Goal: Task Accomplishment & Management: Manage account settings

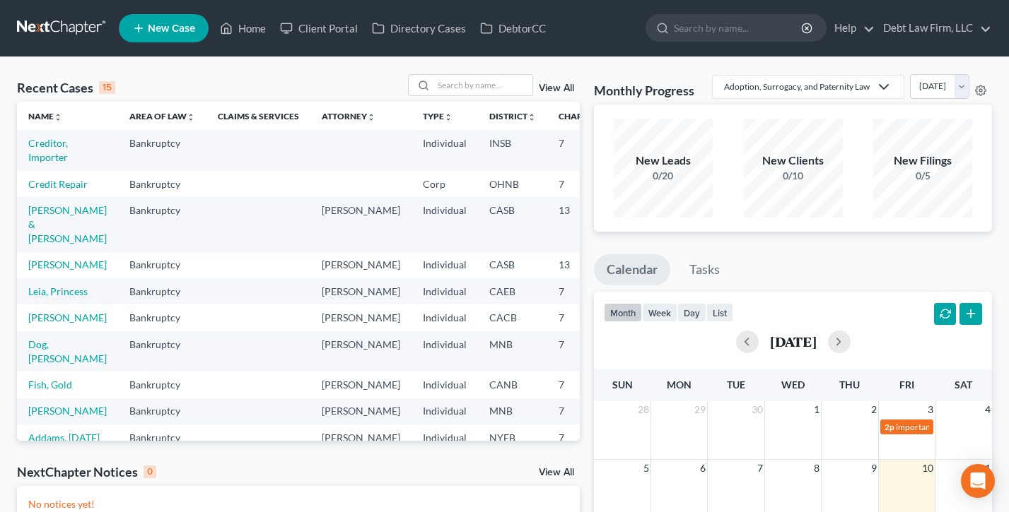
scroll to position [33, 0]
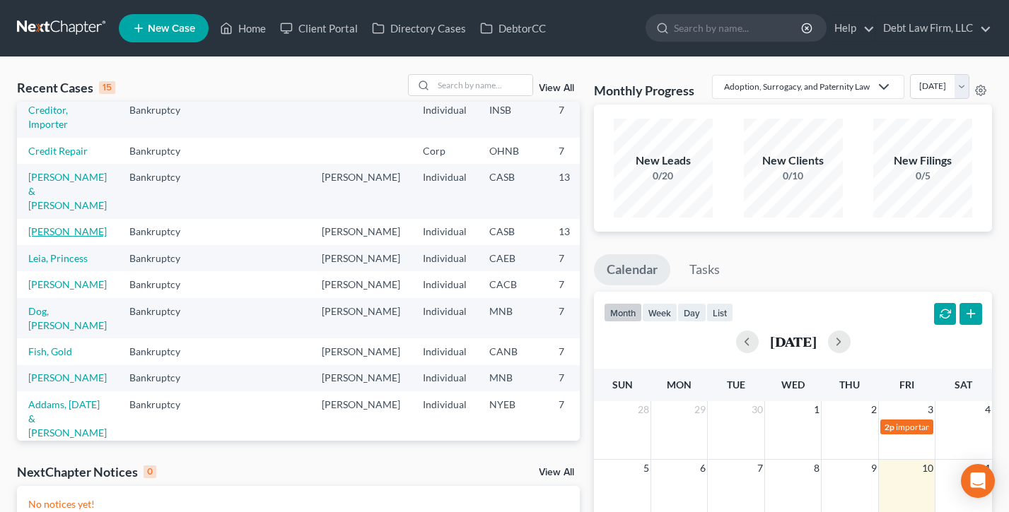
click at [49, 237] on link "[PERSON_NAME]" at bounding box center [67, 231] width 78 height 12
select select "3"
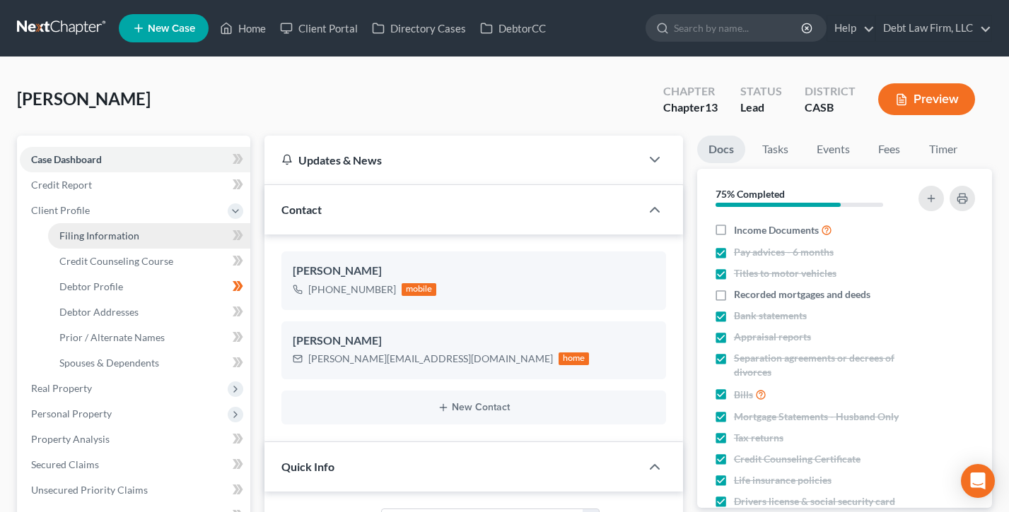
click at [108, 243] on link "Filing Information" at bounding box center [149, 235] width 202 height 25
select select "1"
select select "0"
select select "3"
select select "0"
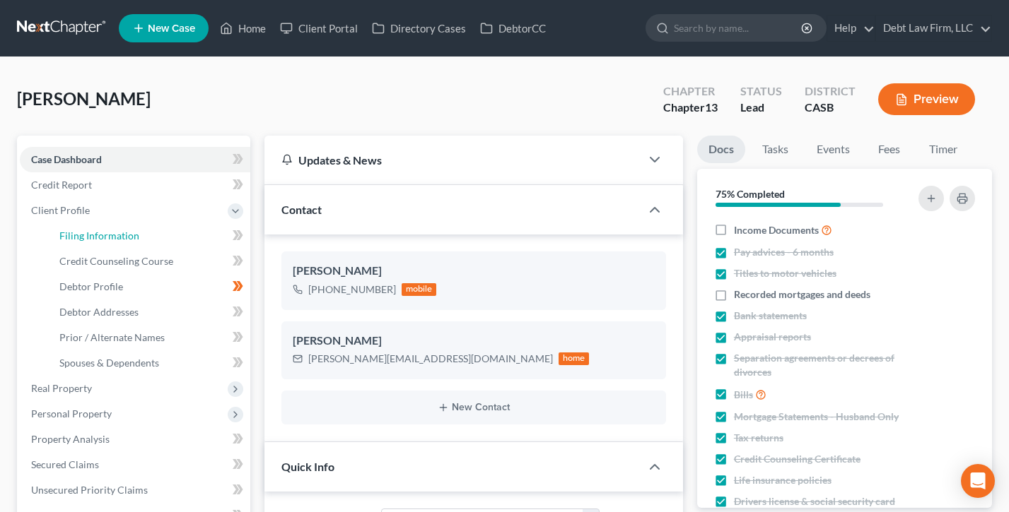
select select "50"
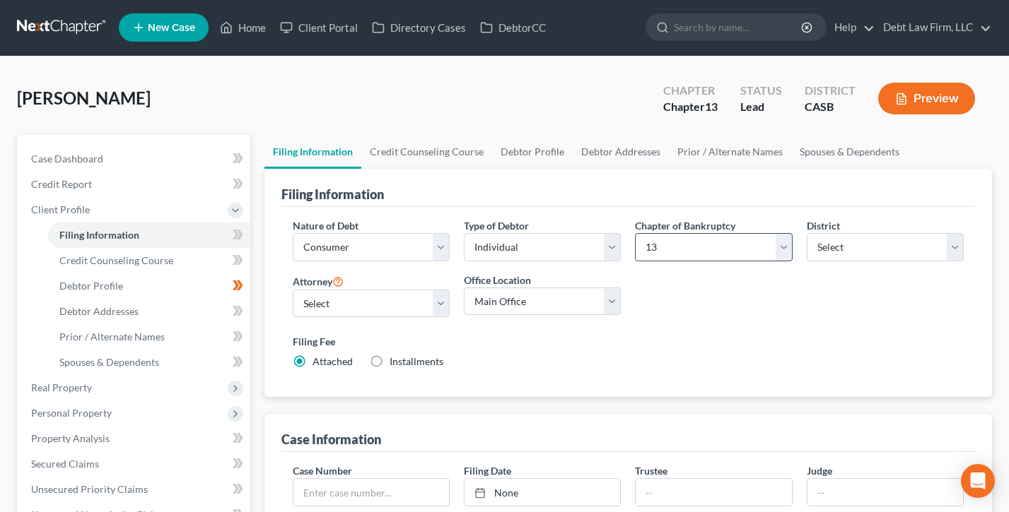
scroll to position [42, 0]
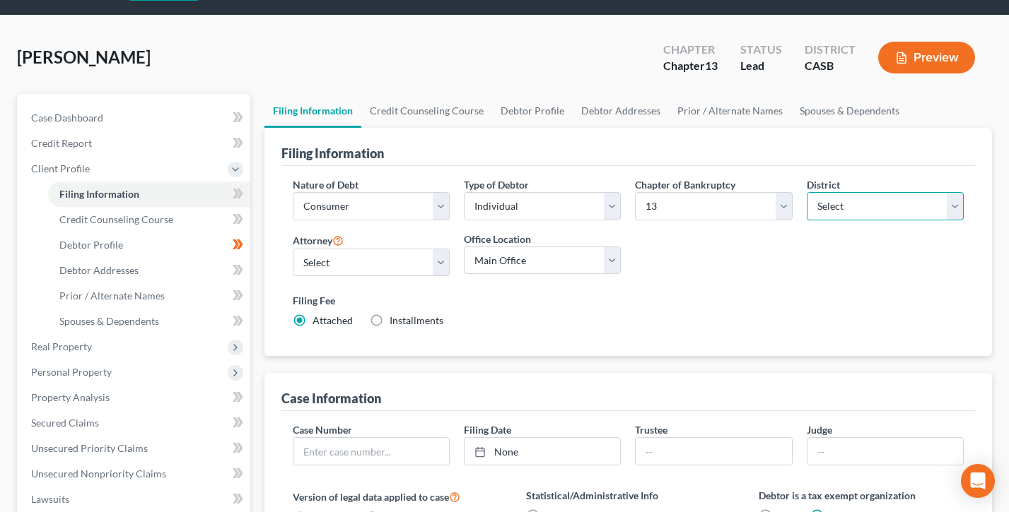
click at [888, 206] on select "Select Alabama - Middle Alabama - Northern Alabama - Southern Alaska Arizona Ar…" at bounding box center [884, 206] width 157 height 28
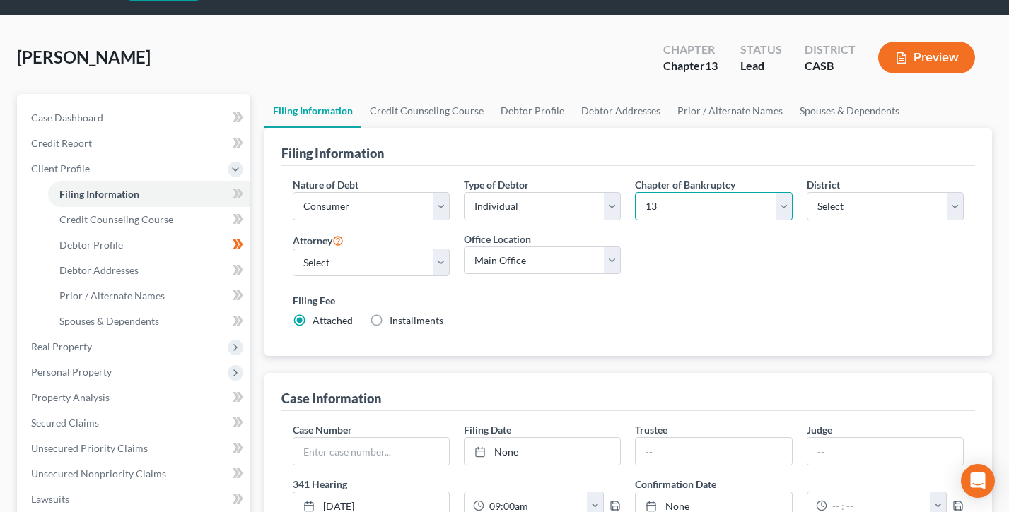
click at [732, 201] on select "Select 7 11 12 13" at bounding box center [713, 206] width 157 height 28
select select "0"
click at [635, 192] on select "Select 7 11 12 13" at bounding box center [713, 206] width 157 height 28
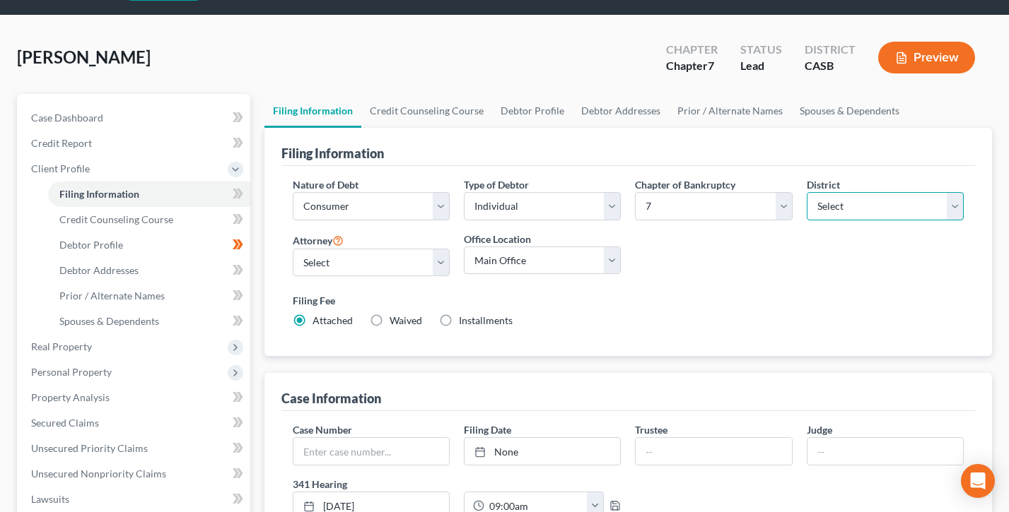
click at [882, 203] on select "Select Alabama - Middle Alabama - Northern Alabama - Southern Alaska Arizona Ar…" at bounding box center [884, 206] width 157 height 28
select select "80"
click at [806, 192] on select "Select Alabama - Middle Alabama - Northern Alabama - Southern Alaska Arizona Ar…" at bounding box center [884, 206] width 157 height 28
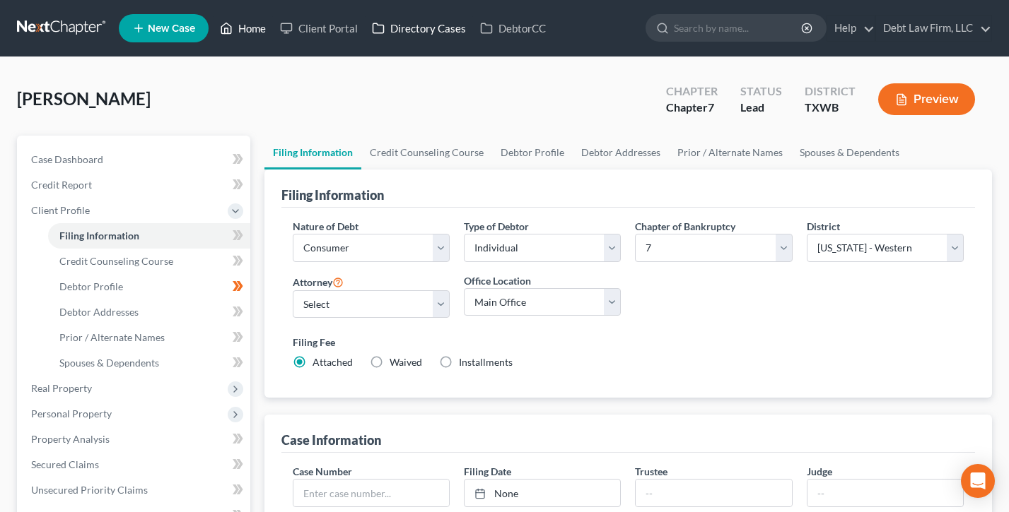
click at [244, 30] on link "Home" at bounding box center [243, 28] width 60 height 25
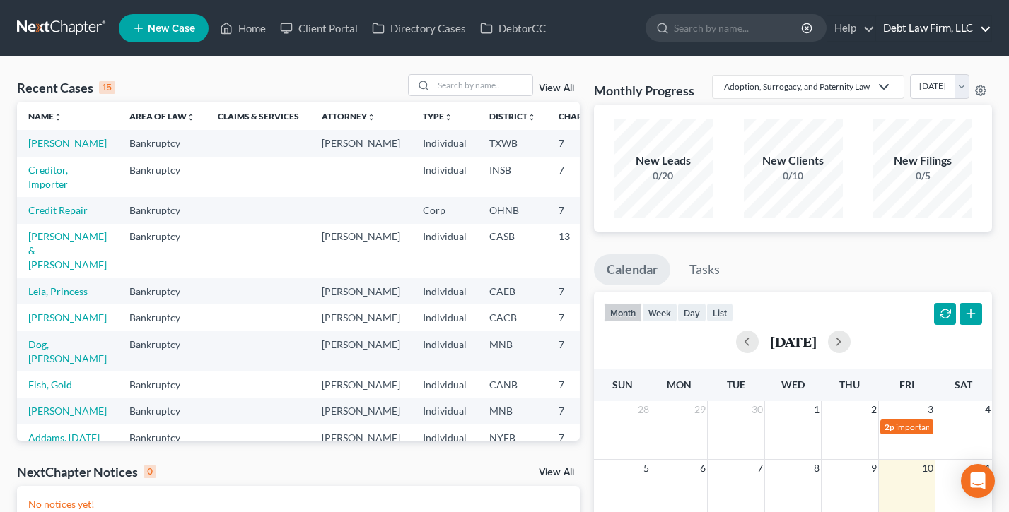
click at [951, 25] on link "Debt Law Firm, LLC" at bounding box center [933, 28] width 115 height 25
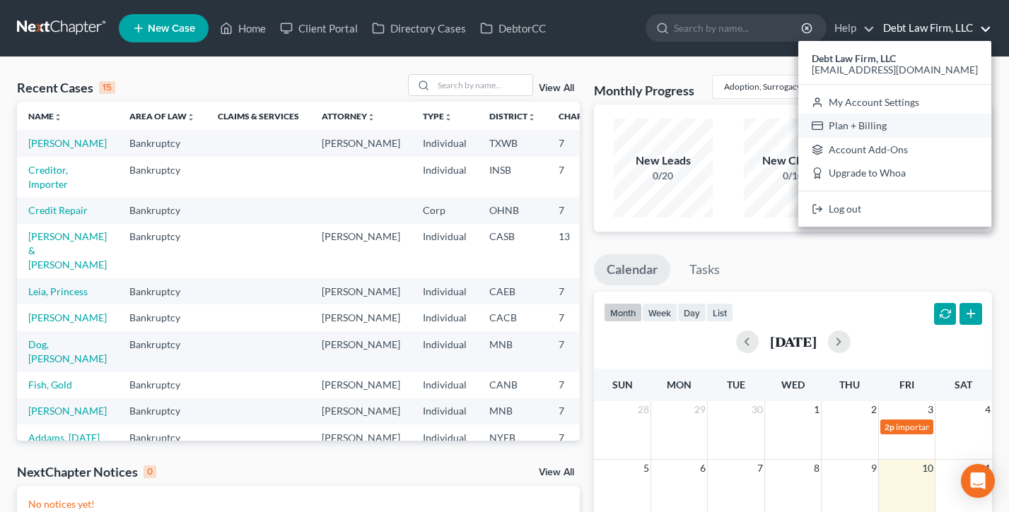
click at [911, 122] on link "Plan + Billing" at bounding box center [894, 126] width 193 height 24
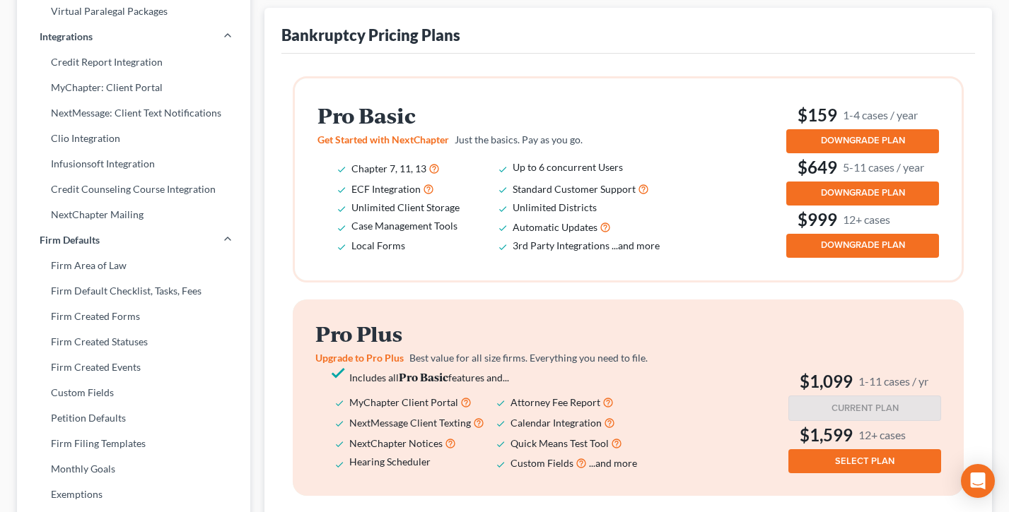
scroll to position [357, 0]
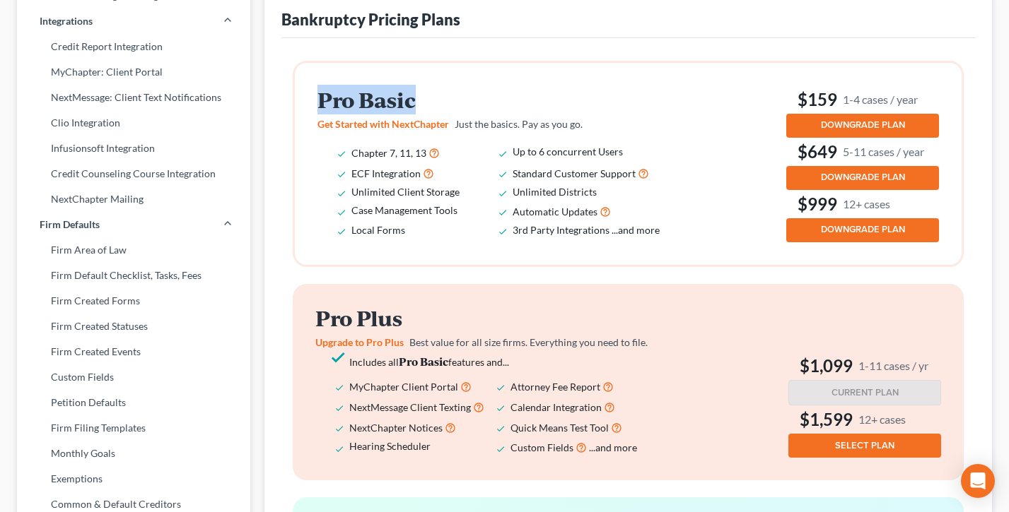
drag, startPoint x: 403, startPoint y: 119, endPoint x: 310, endPoint y: 119, distance: 93.3
click at [310, 119] on div "Pro Basic Get Started with NextChapter Just the basics. Pay as you go. Chapter …" at bounding box center [628, 164] width 667 height 202
drag, startPoint x: 926, startPoint y: 117, endPoint x: 783, endPoint y: 118, distance: 142.8
click at [783, 118] on div "Pro Basic Get Started with NextChapter Just the basics. Pay as you go. Chapter …" at bounding box center [627, 164] width 621 height 157
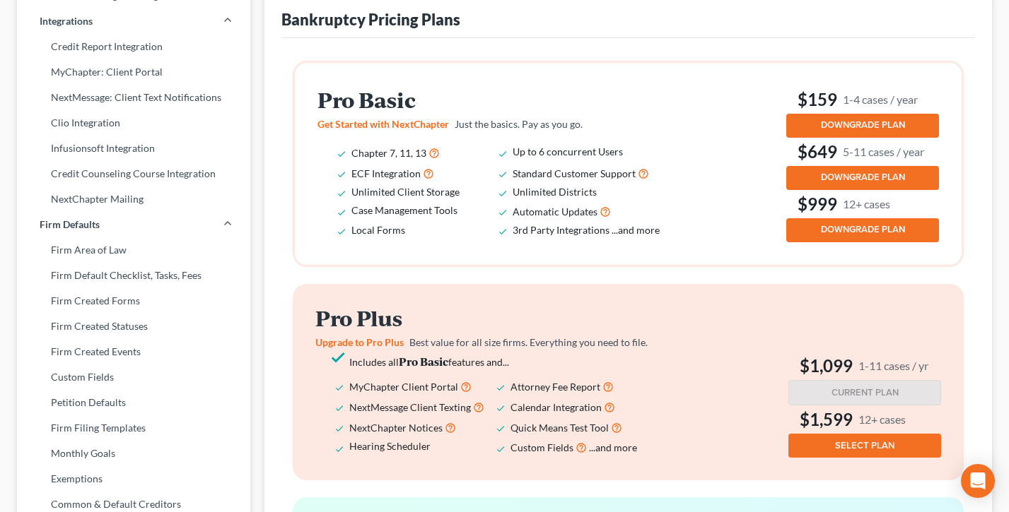
click at [783, 118] on div "Pro Basic Get Started with NextChapter Just the basics. Pay as you go. Chapter …" at bounding box center [627, 164] width 621 height 157
drag, startPoint x: 942, startPoint y: 172, endPoint x: 790, endPoint y: 175, distance: 152.7
click at [790, 175] on div "Pro Basic Get Started with NextChapter Just the basics. Pay as you go. Chapter …" at bounding box center [628, 164] width 667 height 202
click at [752, 171] on div "Pro Basic Get Started with NextChapter Just the basics. Pay as you go. Chapter …" at bounding box center [627, 164] width 621 height 157
drag, startPoint x: 889, startPoint y: 222, endPoint x: 789, endPoint y: 223, distance: 100.4
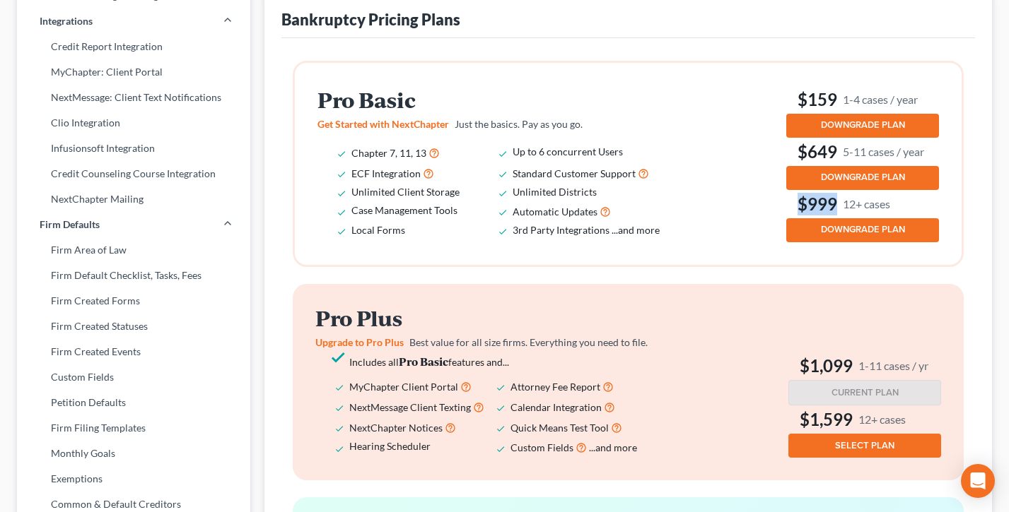
click at [789, 216] on h3 "$999 12+ cases" at bounding box center [862, 204] width 153 height 23
click at [751, 214] on div "Pro Basic Get Started with NextChapter Just the basics. Pay as you go. Chapter …" at bounding box center [627, 164] width 621 height 157
drag, startPoint x: 415, startPoint y: 337, endPoint x: 293, endPoint y: 336, distance: 122.3
click at [293, 336] on div "Pro Plus Upgrade to Pro Plus Best value for all size firms. Everything you need…" at bounding box center [628, 382] width 671 height 196
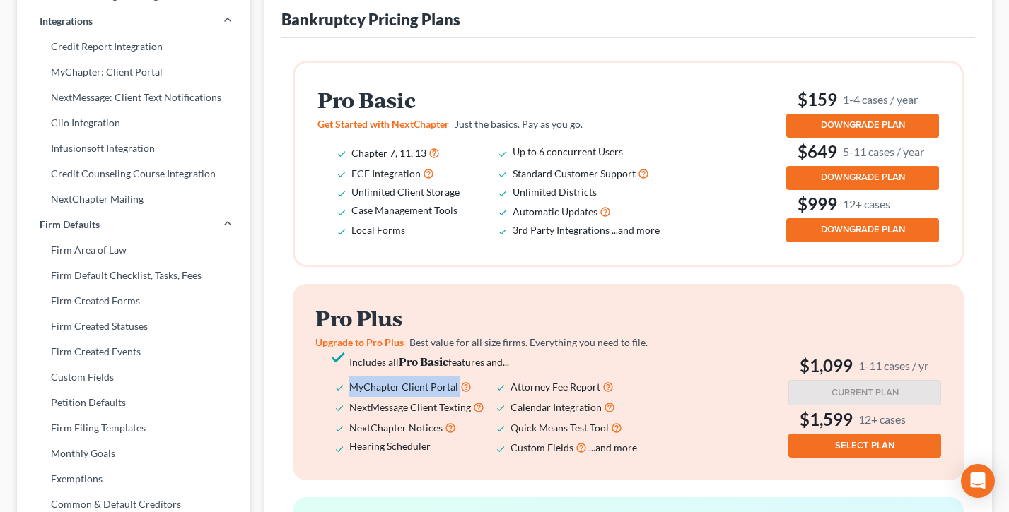
drag, startPoint x: 428, startPoint y: 401, endPoint x: 333, endPoint y: 403, distance: 94.7
click at [333, 403] on ul "Includes all Pro Basic features and... MyChapter Client Portal Attorney Fee Rep…" at bounding box center [496, 405] width 362 height 105
click at [332, 401] on ul "Includes all Pro Basic features and... MyChapter Client Portal Attorney Fee Rep…" at bounding box center [496, 405] width 362 height 105
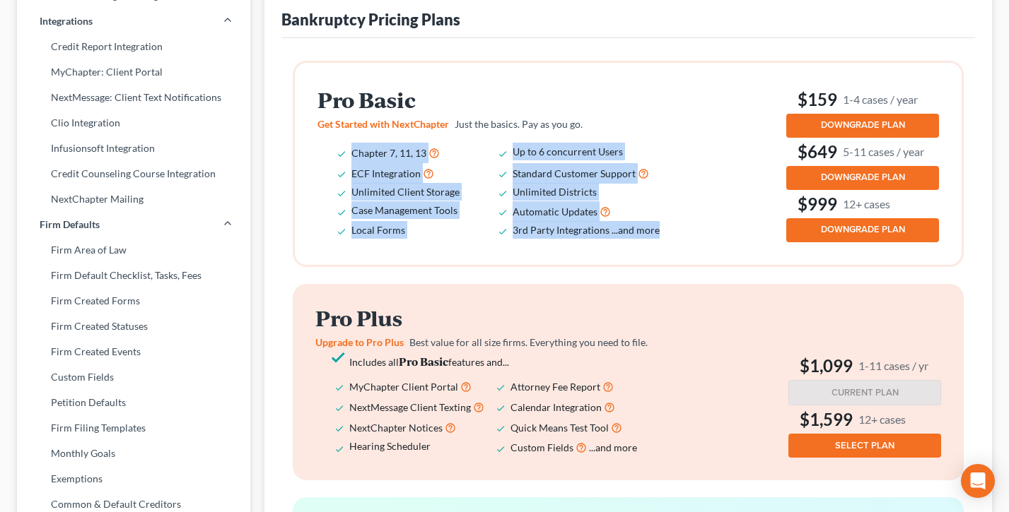
drag, startPoint x: 643, startPoint y: 255, endPoint x: 278, endPoint y: 154, distance: 378.5
click at [278, 154] on div "Bankruptcy Pricing Plans Pro Basic Get Started with NextChapter Just the basics…" at bounding box center [627, 385] width 727 height 786
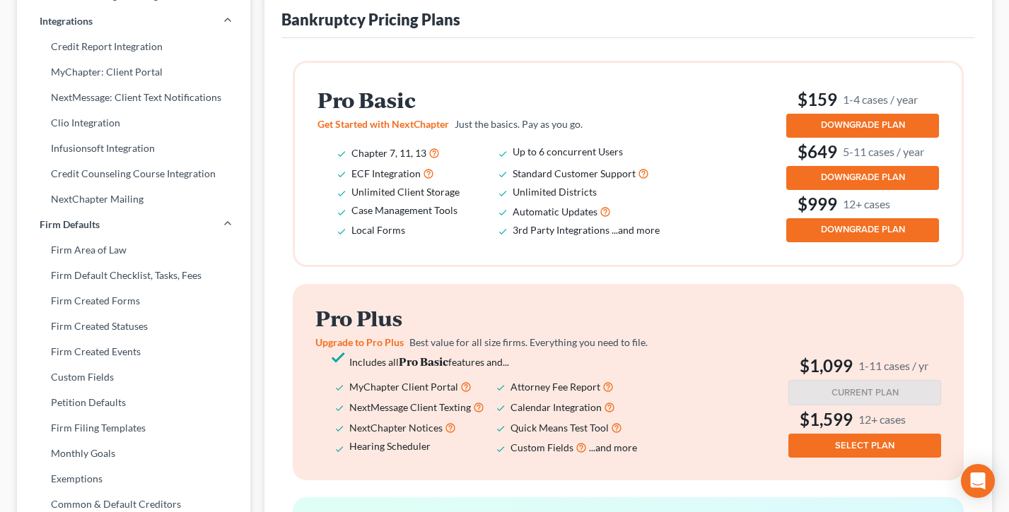
click at [305, 162] on div "Pro Basic Get Started with NextChapter Just the basics. Pay as you go. Chapter …" at bounding box center [628, 164] width 667 height 202
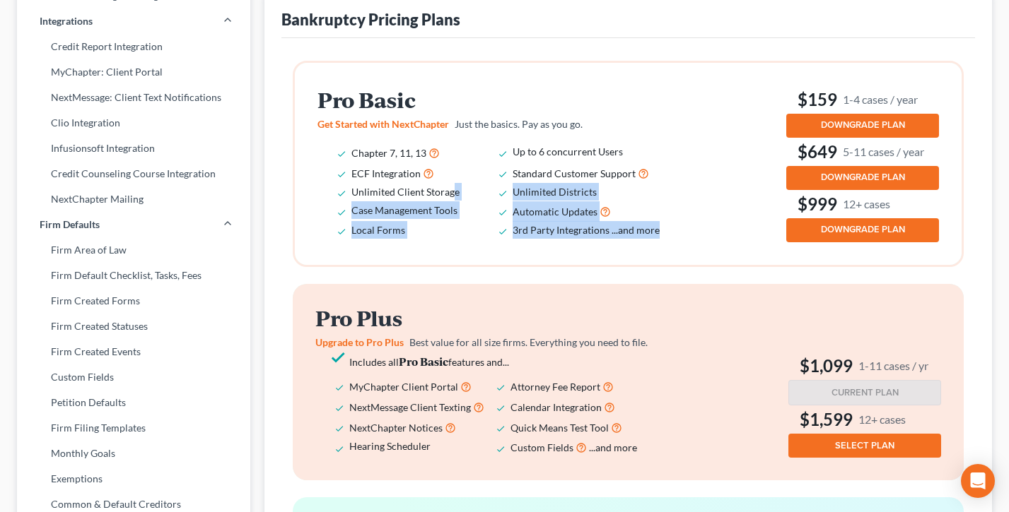
drag, startPoint x: 686, startPoint y: 256, endPoint x: 452, endPoint y: 212, distance: 238.7
click at [452, 212] on div "Pro Basic Get Started with NextChapter Just the basics. Pay as you go. Chapter …" at bounding box center [628, 164] width 667 height 202
click at [471, 201] on li "Unlimited Client Storage" at bounding box center [431, 192] width 161 height 18
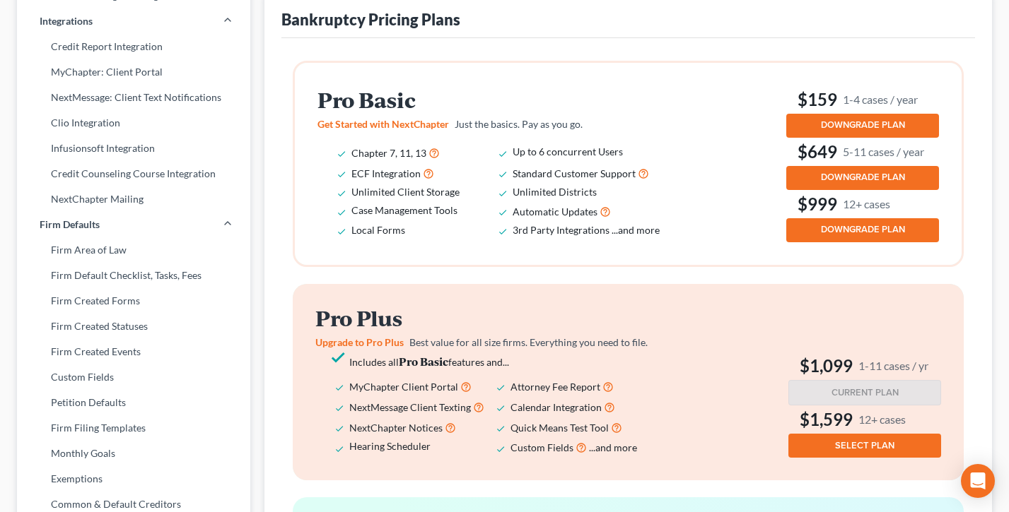
scroll to position [358, 0]
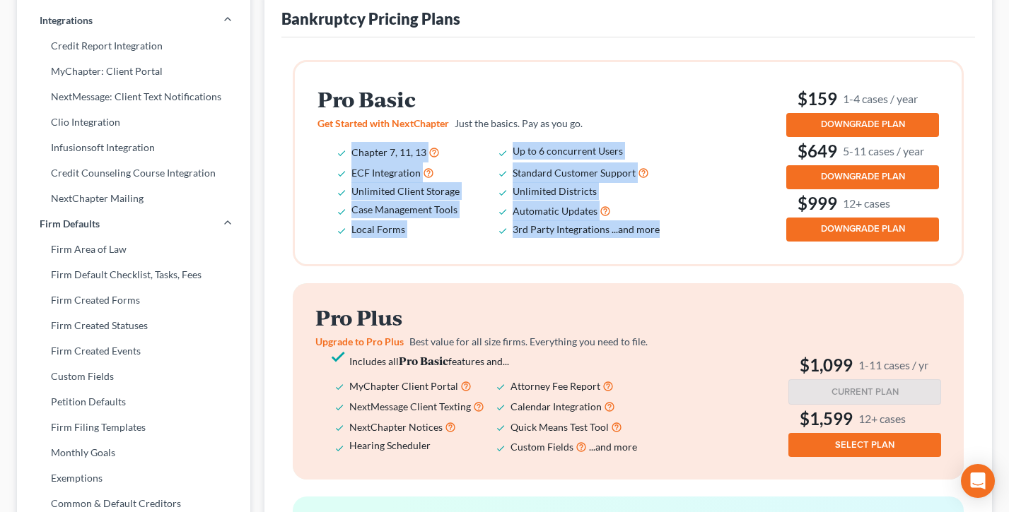
drag, startPoint x: 667, startPoint y: 250, endPoint x: 352, endPoint y: 160, distance: 327.1
click at [352, 160] on div "Pro Basic Get Started with NextChapter Just the basics. Pay as you go. Chapter …" at bounding box center [501, 163] width 368 height 151
click at [352, 160] on li "Chapter 7, 11, 13" at bounding box center [431, 152] width 161 height 20
drag, startPoint x: 354, startPoint y: 168, endPoint x: 677, endPoint y: 230, distance: 328.8
click at [677, 230] on ul "Chapter 7, 11, 13 Up to 6 concurrent Users ECF Integration Standard Customer Su…" at bounding box center [498, 190] width 362 height 97
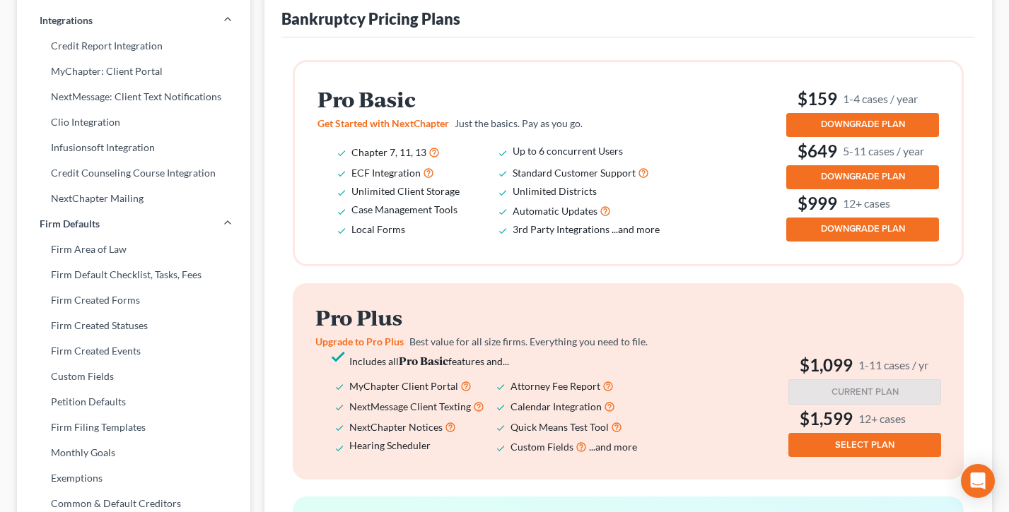
click at [693, 237] on div "Pro Basic Get Started with NextChapter Just the basics. Pay as you go. Chapter …" at bounding box center [627, 163] width 621 height 157
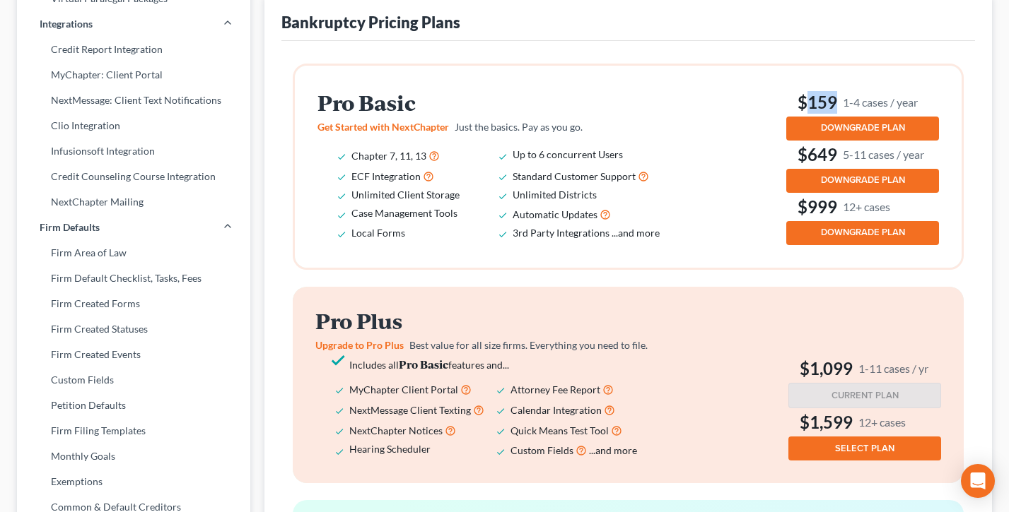
drag, startPoint x: 937, startPoint y: 117, endPoint x: 806, endPoint y: 112, distance: 130.9
click at [806, 112] on div "Pro Basic Get Started with NextChapter Just the basics. Pay as you go. Chapter …" at bounding box center [628, 167] width 667 height 202
click at [805, 112] on h3 "$159 1-4 cases / year" at bounding box center [862, 102] width 153 height 23
drag, startPoint x: 923, startPoint y: 115, endPoint x: 788, endPoint y: 109, distance: 135.2
click at [788, 109] on h3 "$159 1-4 cases / year" at bounding box center [862, 102] width 153 height 23
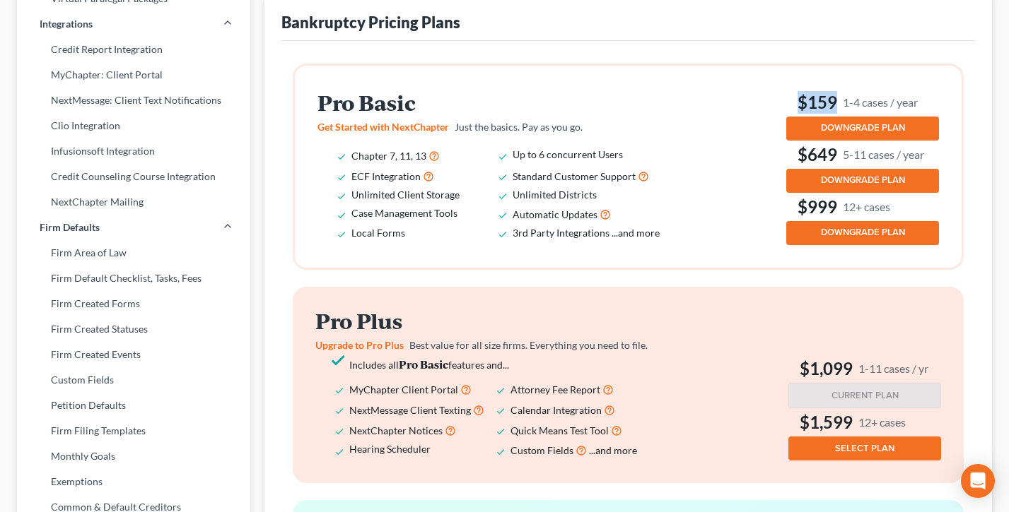
click at [788, 110] on h3 "$159 1-4 cases / year" at bounding box center [862, 102] width 153 height 23
drag, startPoint x: 928, startPoint y: 119, endPoint x: 797, endPoint y: 117, distance: 131.5
click at [797, 117] on div "Pro Basic Get Started with NextChapter Just the basics. Pay as you go. Chapter …" at bounding box center [628, 167] width 667 height 202
click at [797, 114] on h3 "$159 1-4 cases / year" at bounding box center [862, 102] width 153 height 23
drag, startPoint x: 873, startPoint y: 166, endPoint x: 855, endPoint y: 169, distance: 18.6
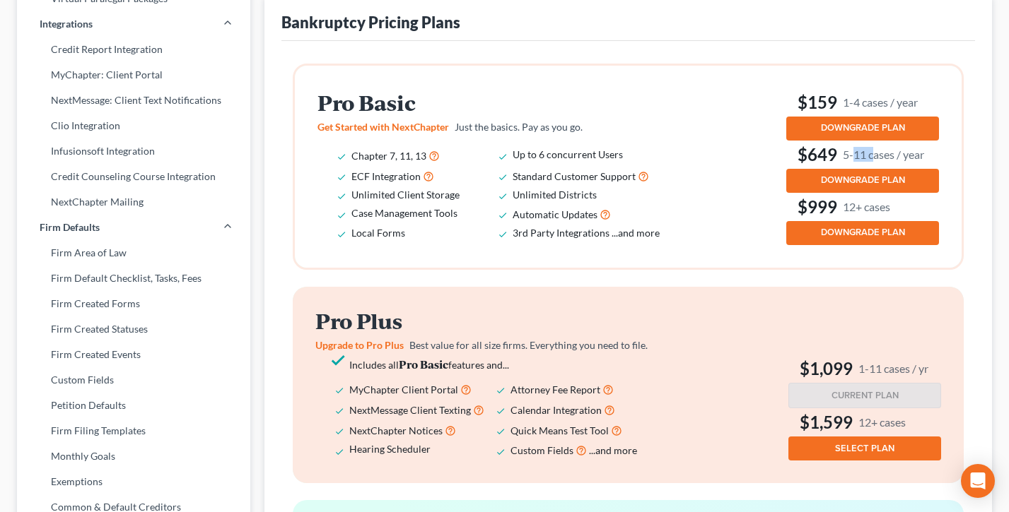
click at [855, 162] on small "5-11 cases / year" at bounding box center [883, 154] width 81 height 15
drag, startPoint x: 896, startPoint y: 168, endPoint x: 853, endPoint y: 168, distance: 42.4
click at [853, 162] on small "5-11 cases / year" at bounding box center [883, 154] width 81 height 15
click at [854, 162] on small "5-11 cases / year" at bounding box center [883, 154] width 81 height 15
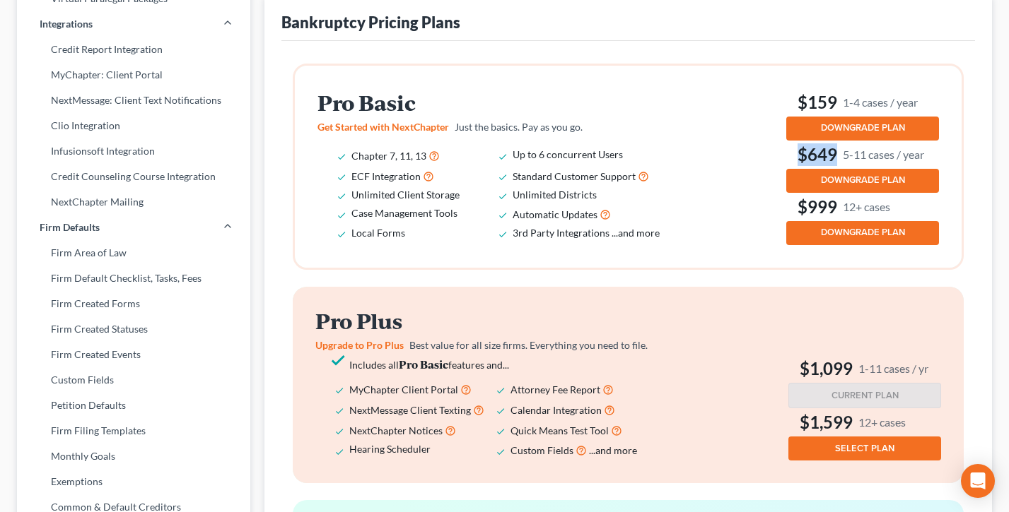
drag, startPoint x: 917, startPoint y: 170, endPoint x: 777, endPoint y: 164, distance: 140.8
click at [777, 164] on div "Pro Basic Get Started with NextChapter Just the basics. Pay as you go. Chapter …" at bounding box center [628, 167] width 667 height 202
click at [777, 164] on div "Pro Basic Get Started with NextChapter Just the basics. Pay as you go. Chapter …" at bounding box center [627, 166] width 621 height 157
drag, startPoint x: 928, startPoint y: 170, endPoint x: 788, endPoint y: 166, distance: 140.0
click at [788, 166] on h3 "$649 5-11 cases / year" at bounding box center [862, 154] width 153 height 23
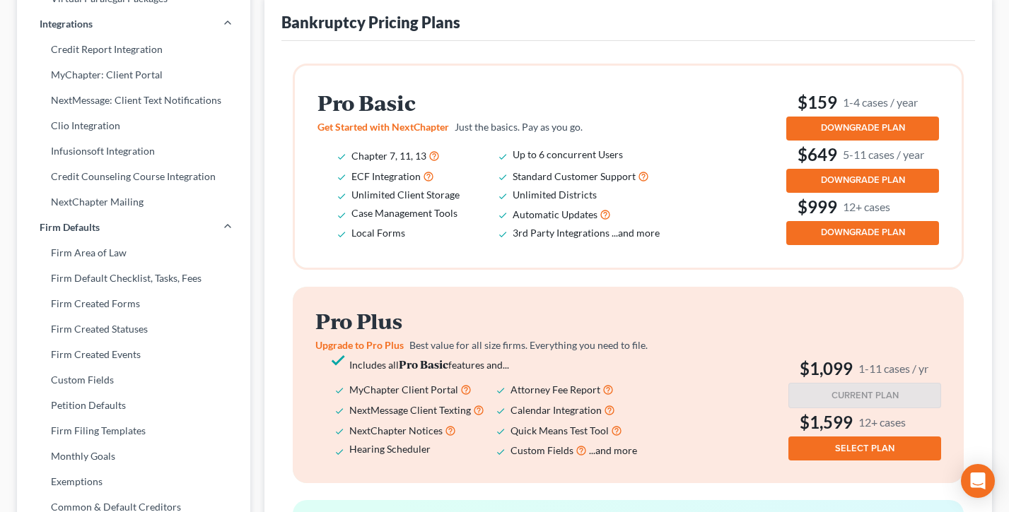
click at [788, 166] on h3 "$649 5-11 cases / year" at bounding box center [862, 154] width 153 height 23
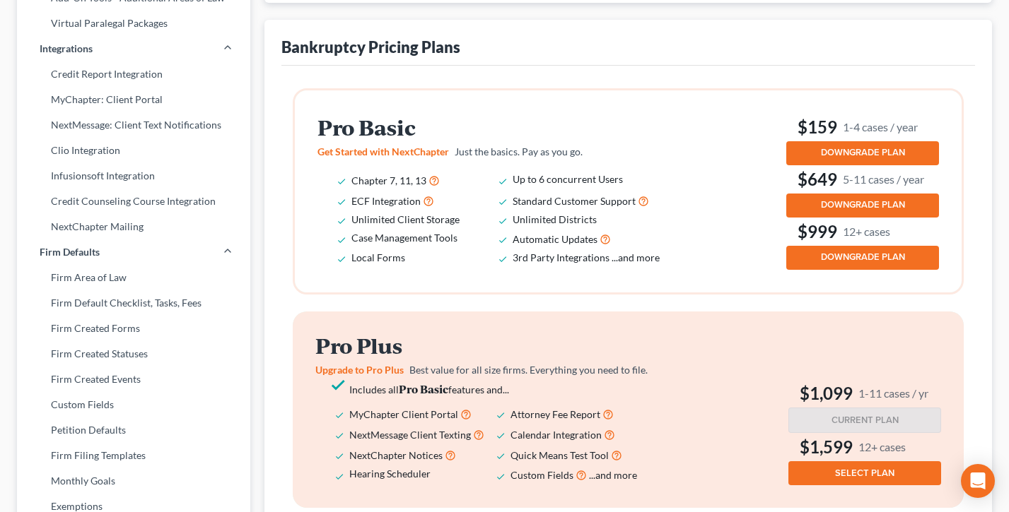
scroll to position [325, 0]
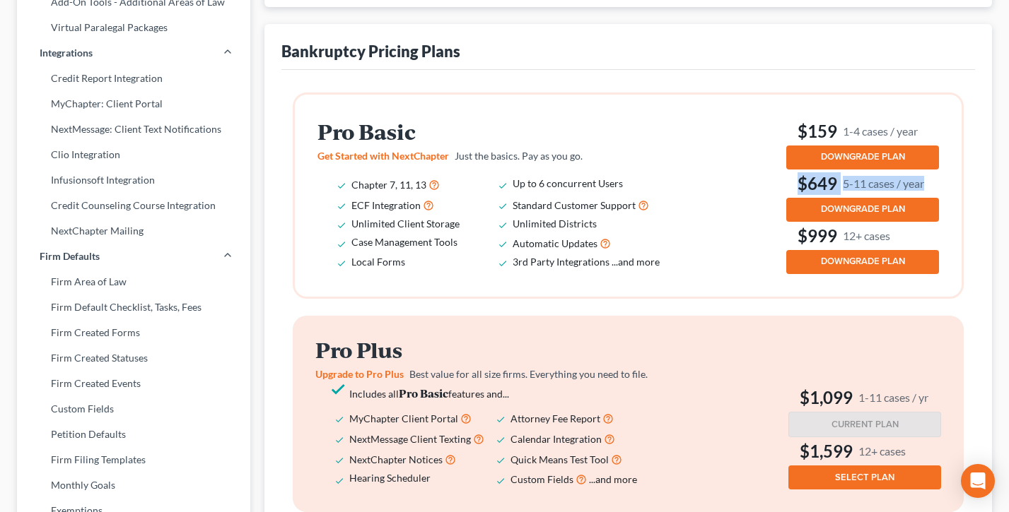
drag, startPoint x: 885, startPoint y: 200, endPoint x: 793, endPoint y: 197, distance: 91.9
click at [793, 195] on h3 "$649 5-11 cases / year" at bounding box center [862, 183] width 153 height 23
drag, startPoint x: 925, startPoint y: 146, endPoint x: 797, endPoint y: 140, distance: 128.1
click at [797, 140] on h3 "$159 1-4 cases / year" at bounding box center [862, 131] width 153 height 23
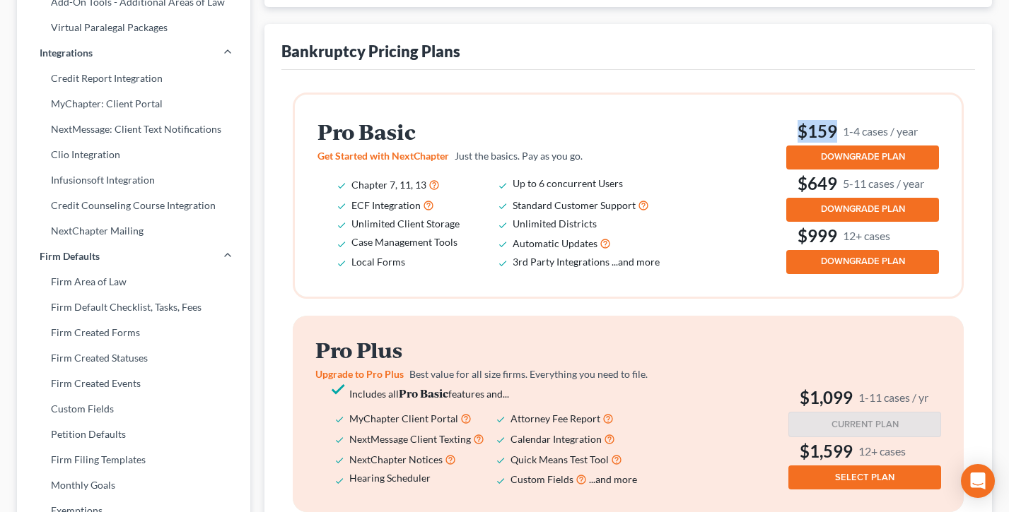
click at [797, 140] on h3 "$159 1-4 cases / year" at bounding box center [862, 131] width 153 height 23
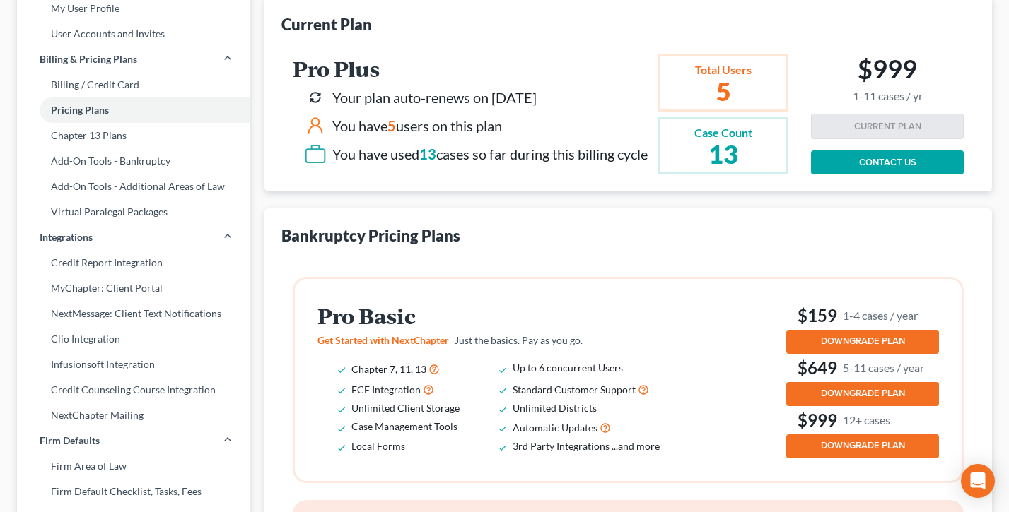
scroll to position [298, 0]
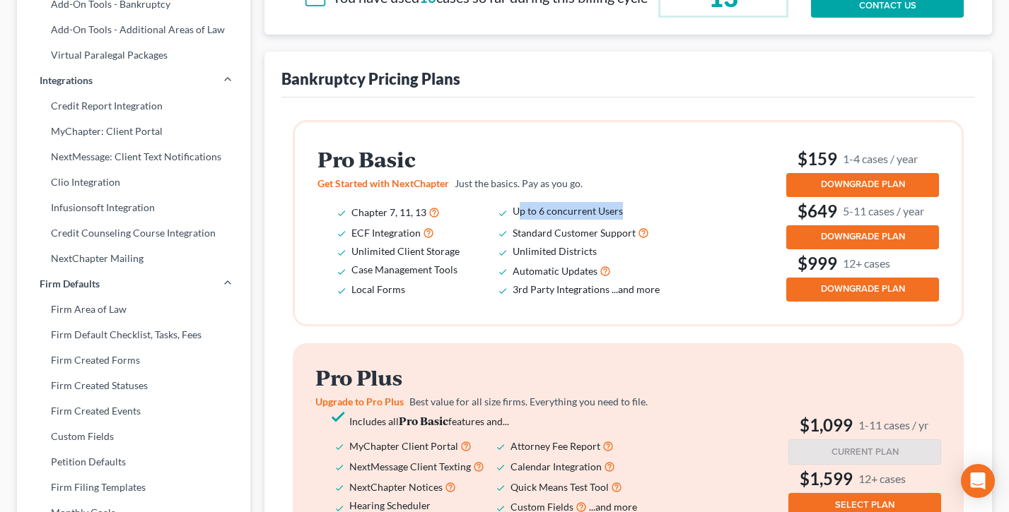
drag, startPoint x: 630, startPoint y: 227, endPoint x: 517, endPoint y: 226, distance: 113.1
click at [517, 223] on li "Up to 6 concurrent Users" at bounding box center [592, 212] width 161 height 20
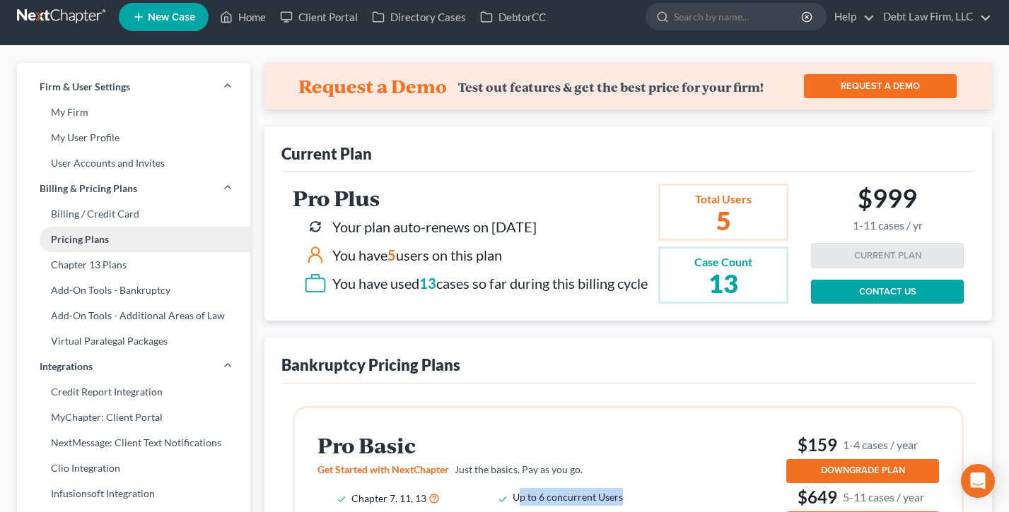
scroll to position [4, 0]
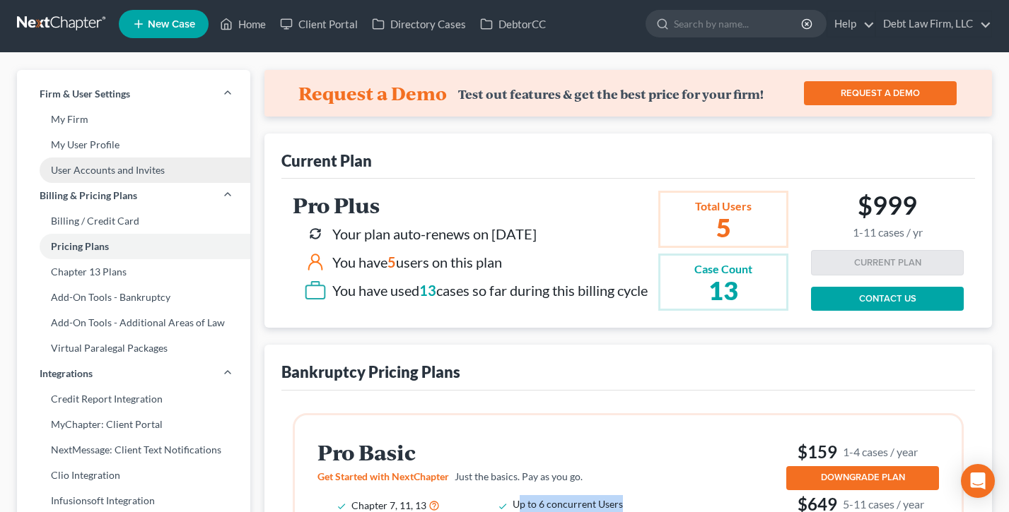
click at [112, 172] on link "User Accounts and Invites" at bounding box center [133, 170] width 233 height 25
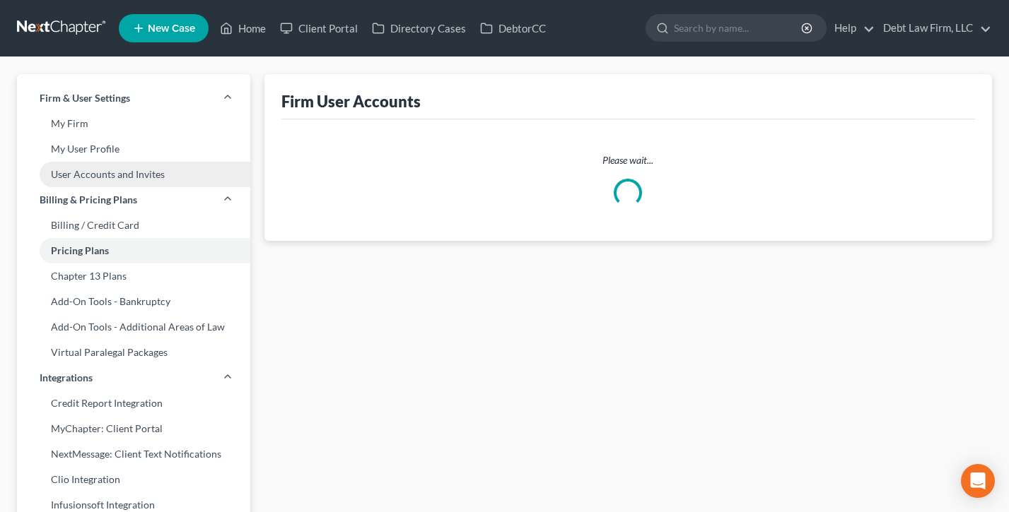
select select "0"
select select "1"
select select "0"
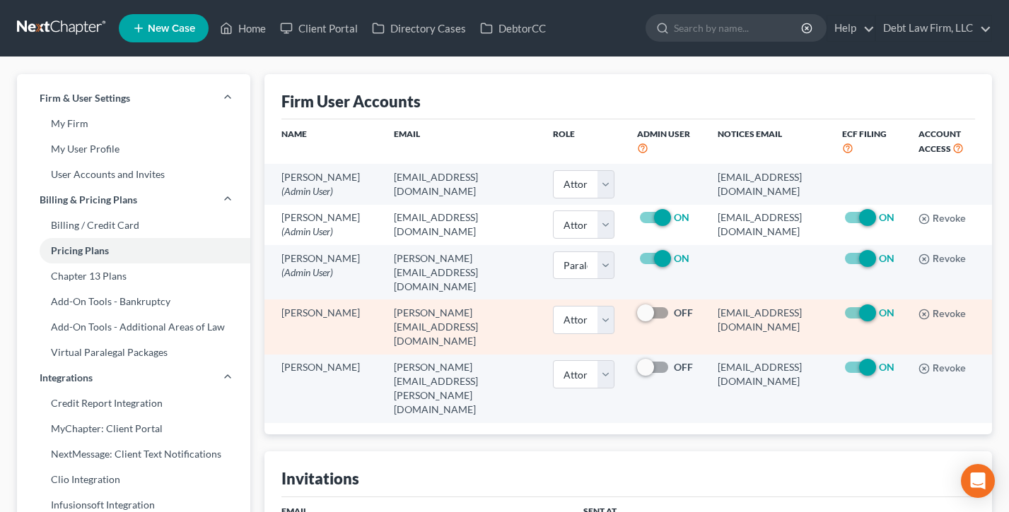
scroll to position [110, 0]
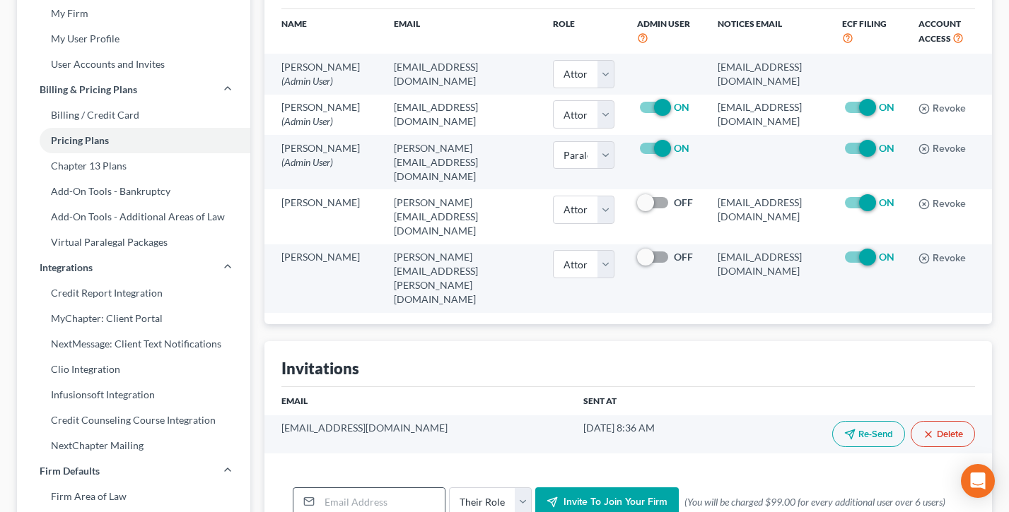
drag, startPoint x: 380, startPoint y: 481, endPoint x: 394, endPoint y: 479, distance: 13.7
click at [380, 488] on input "email" at bounding box center [381, 501] width 125 height 27
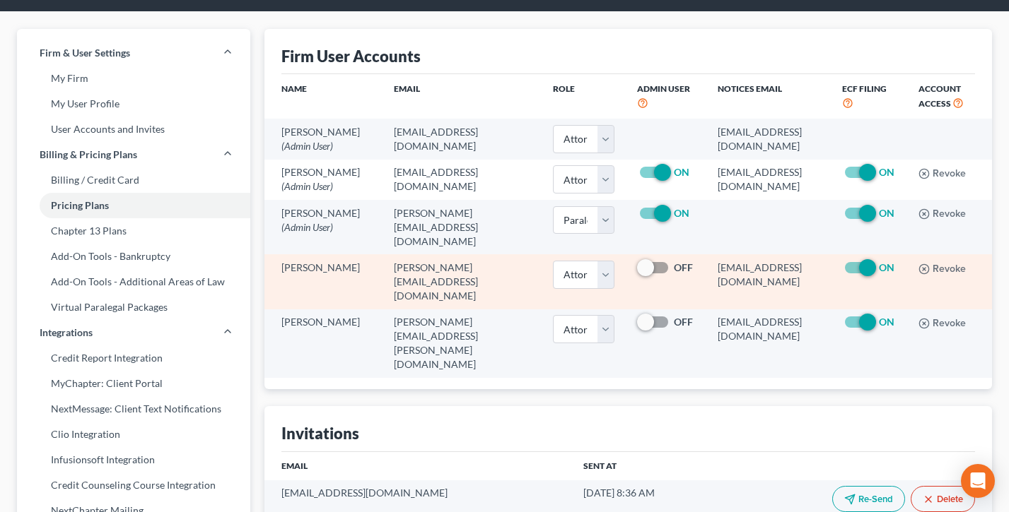
scroll to position [0, 0]
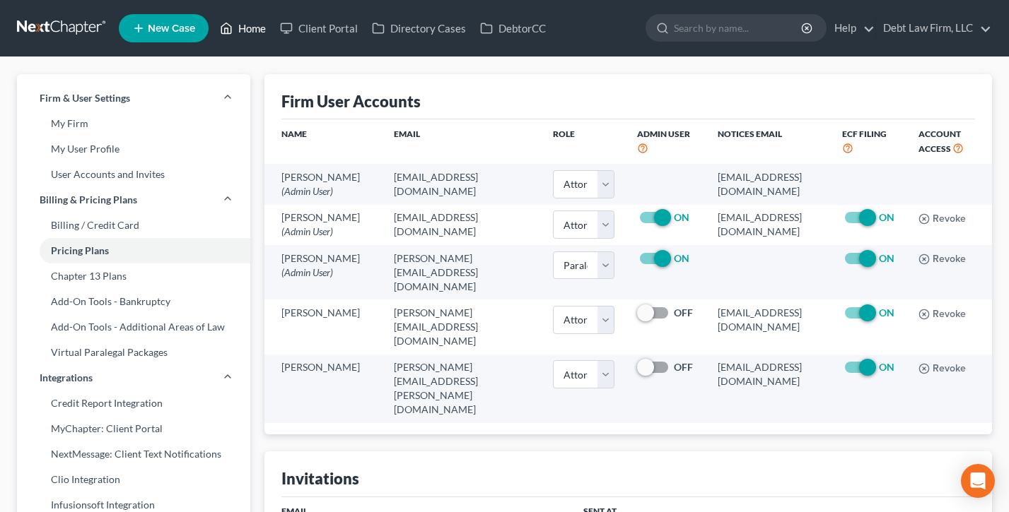
click at [249, 30] on link "Home" at bounding box center [243, 28] width 60 height 25
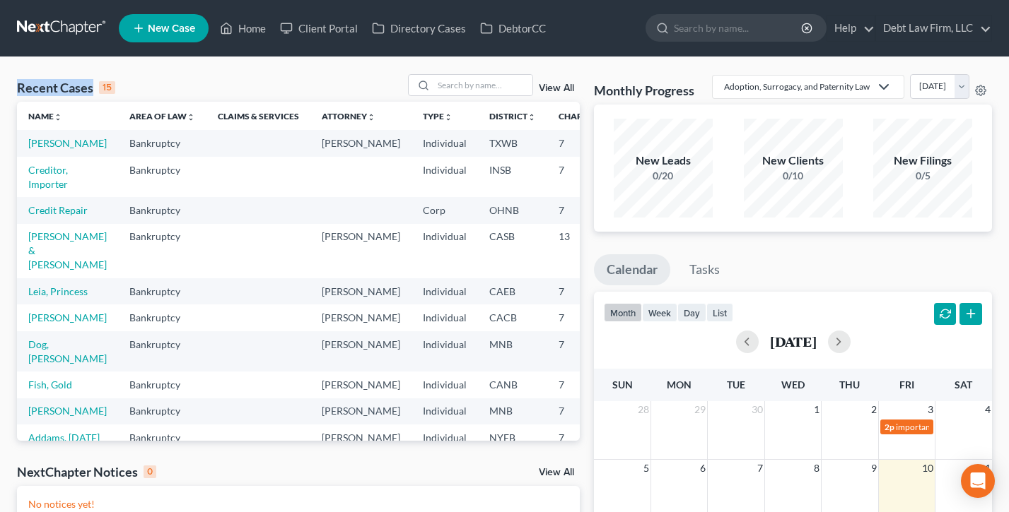
drag, startPoint x: 171, startPoint y: 86, endPoint x: 11, endPoint y: 89, distance: 159.8
click at [11, 89] on div "Recent Cases 15 View All Name unfold_more expand_more expand_less Area of Law u…" at bounding box center [298, 424] width 577 height 700
click at [457, 84] on input "search" at bounding box center [482, 85] width 99 height 20
click at [554, 87] on link "View All" at bounding box center [556, 88] width 35 height 10
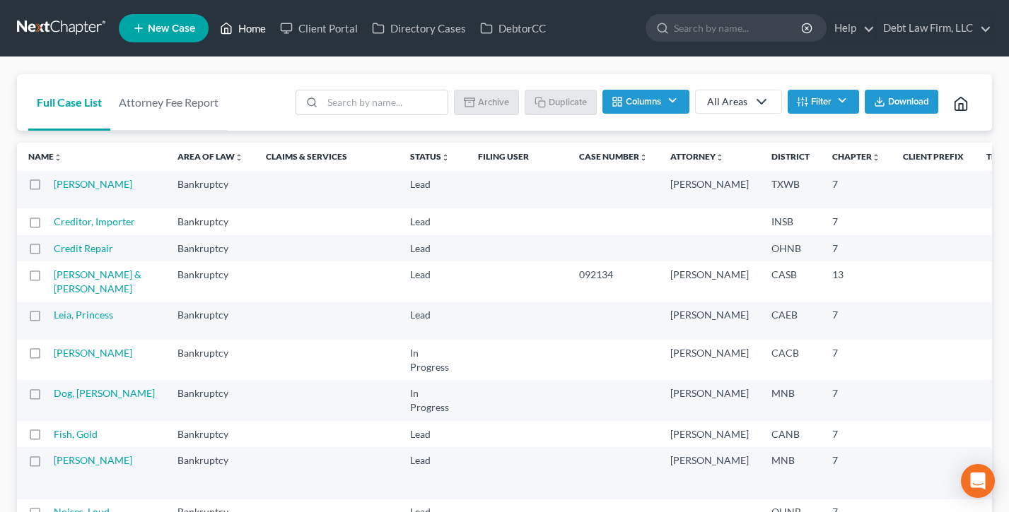
click at [244, 27] on link "Home" at bounding box center [243, 28] width 60 height 25
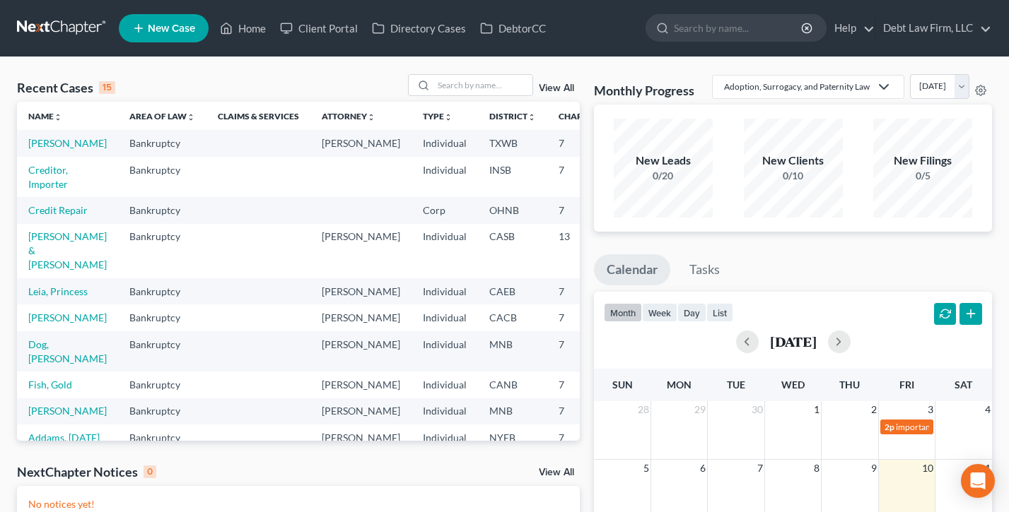
click at [164, 28] on span "New Case" at bounding box center [171, 28] width 47 height 11
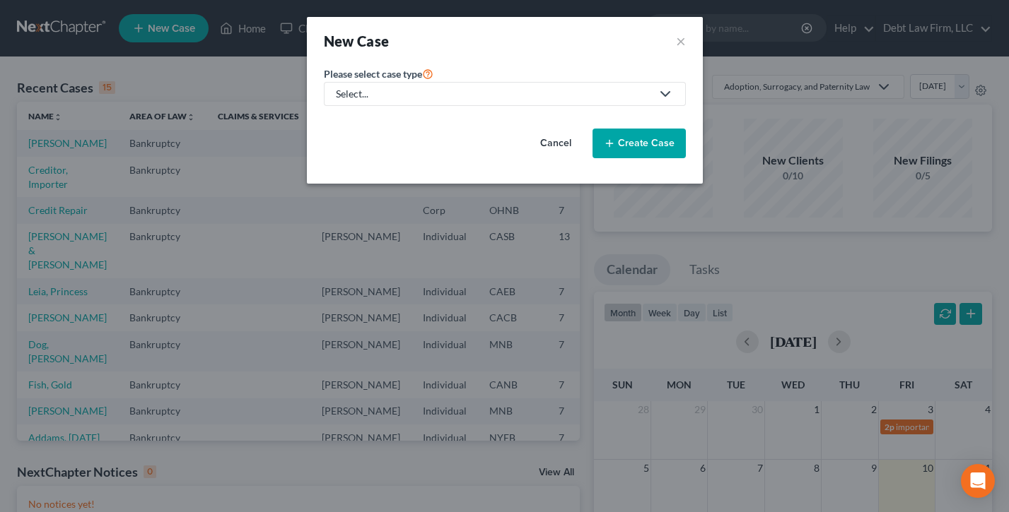
click at [492, 96] on div "Select..." at bounding box center [493, 94] width 315 height 14
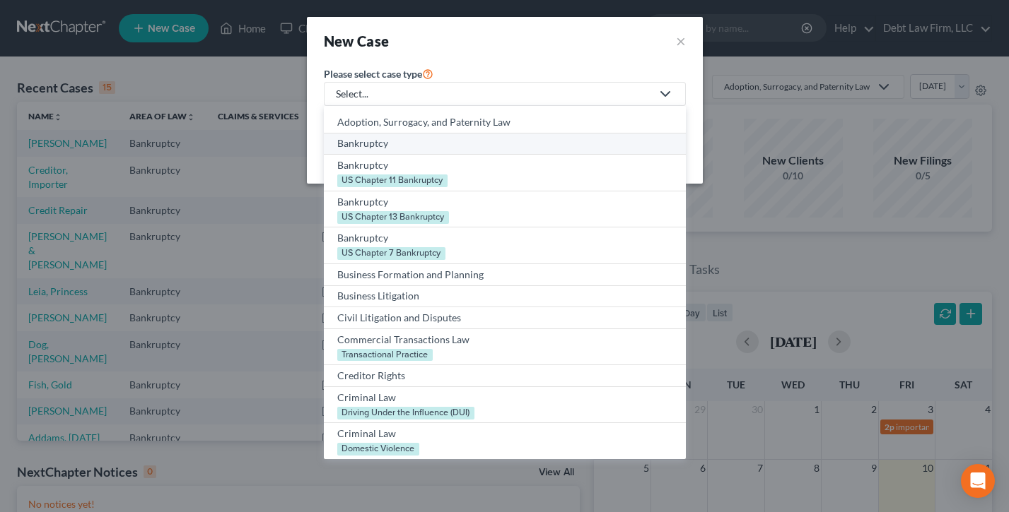
click at [370, 142] on div "Bankruptcy" at bounding box center [504, 143] width 335 height 14
select select "61"
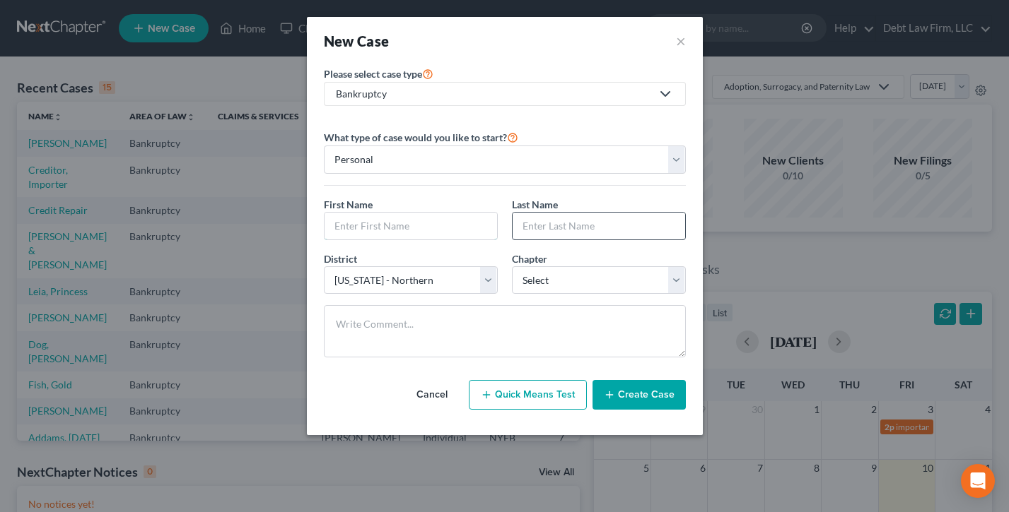
drag, startPoint x: 418, startPoint y: 235, endPoint x: 519, endPoint y: 235, distance: 101.1
click at [418, 235] on input "text" at bounding box center [410, 226] width 172 height 27
drag, startPoint x: 602, startPoint y: 237, endPoint x: 452, endPoint y: 272, distance: 153.1
click at [601, 237] on input "text" at bounding box center [598, 226] width 172 height 27
click at [377, 283] on select "Select Alabama - Middle Alabama - Northern Alabama - Southern Alaska Arizona Ar…" at bounding box center [411, 280] width 174 height 28
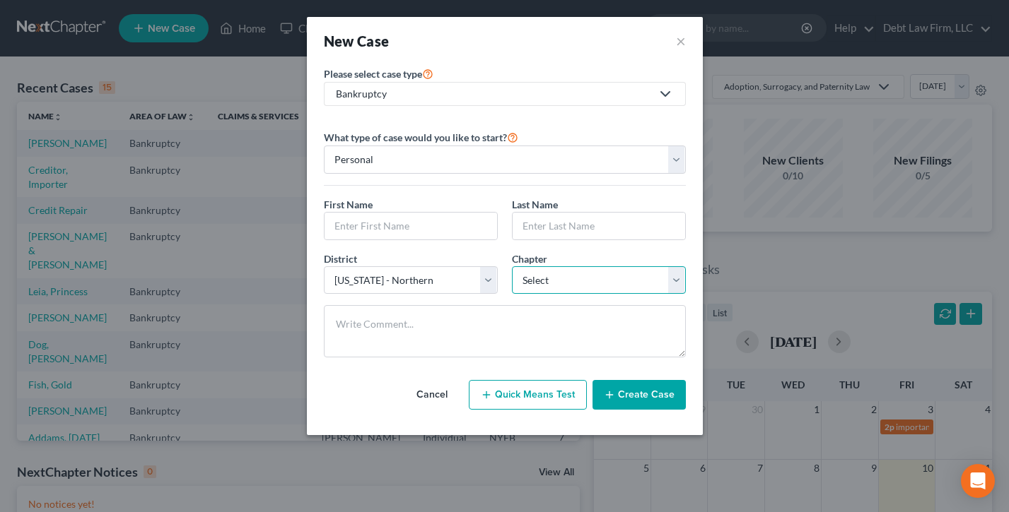
click at [593, 276] on select "Select 7 11 12 13" at bounding box center [599, 280] width 174 height 28
click at [684, 38] on button "×" at bounding box center [681, 41] width 10 height 20
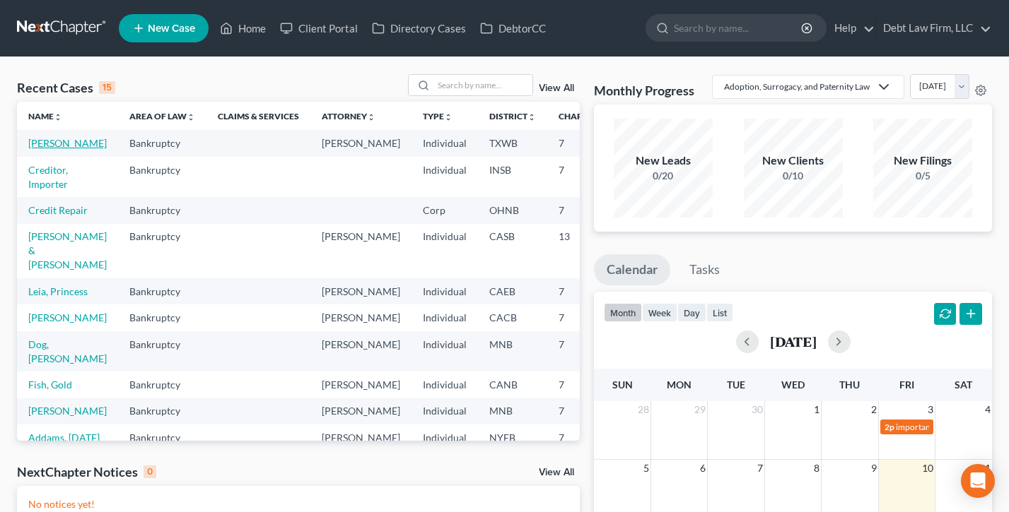
click at [46, 149] on link "[PERSON_NAME]" at bounding box center [67, 143] width 78 height 12
select select "12"
select select "3"
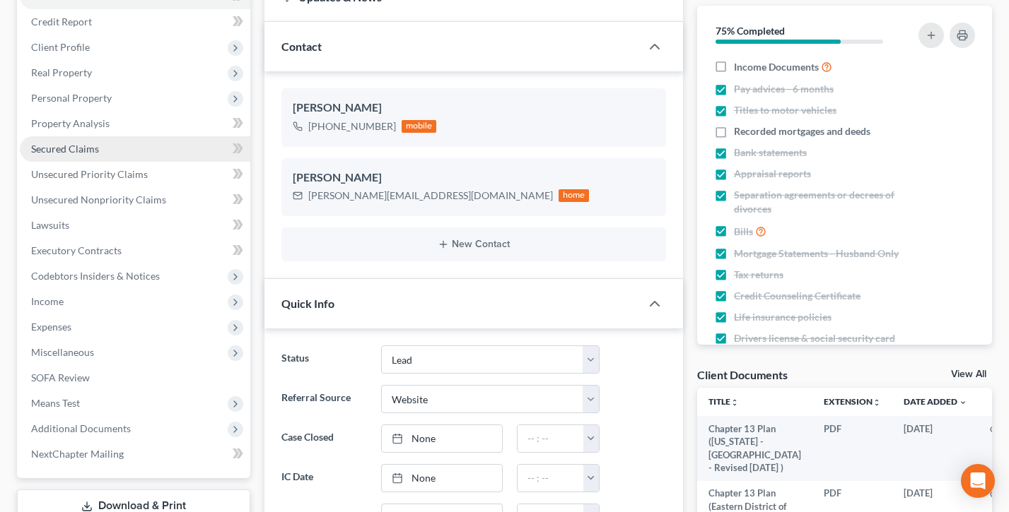
scroll to position [55, 0]
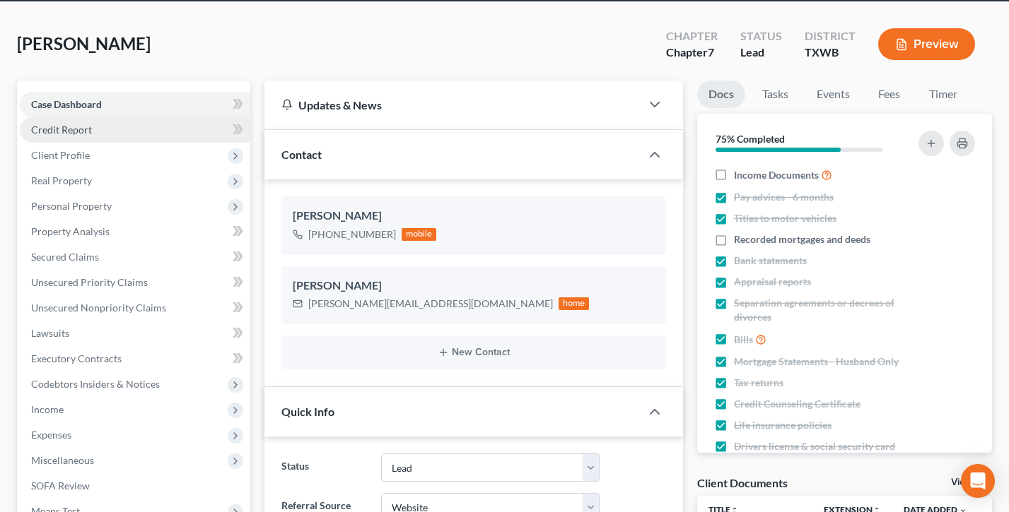
click at [69, 126] on span "Credit Report" at bounding box center [61, 130] width 61 height 12
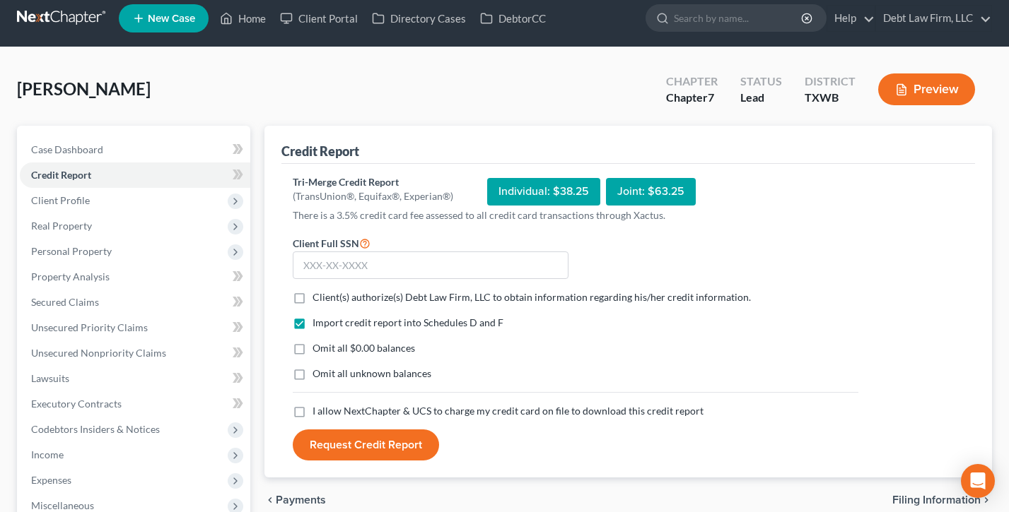
scroll to position [15, 0]
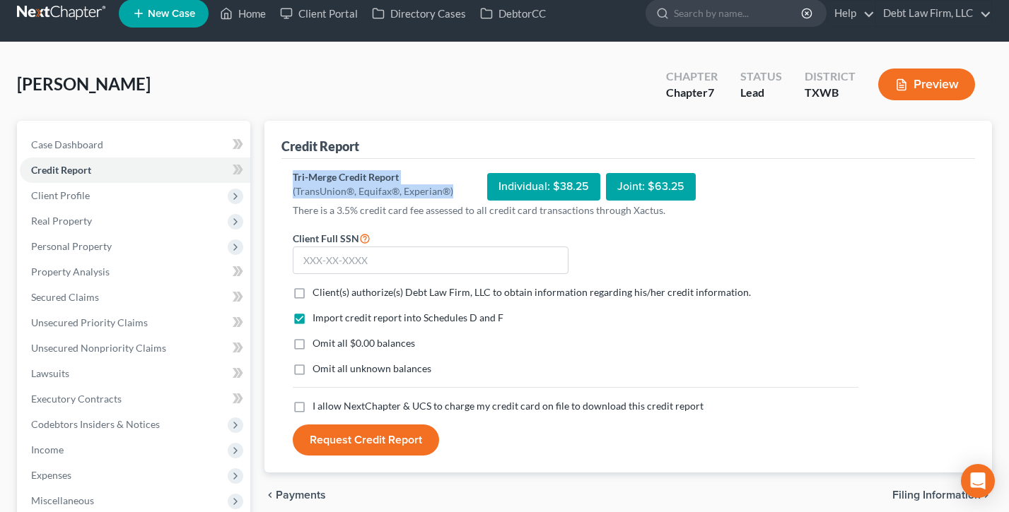
drag, startPoint x: 434, startPoint y: 194, endPoint x: 293, endPoint y: 175, distance: 141.9
click at [293, 175] on div "Tri-Merge Credit Report (TransUnion®, Equifax®, Experian®) Individual: $38.25 J…" at bounding box center [575, 186] width 565 height 33
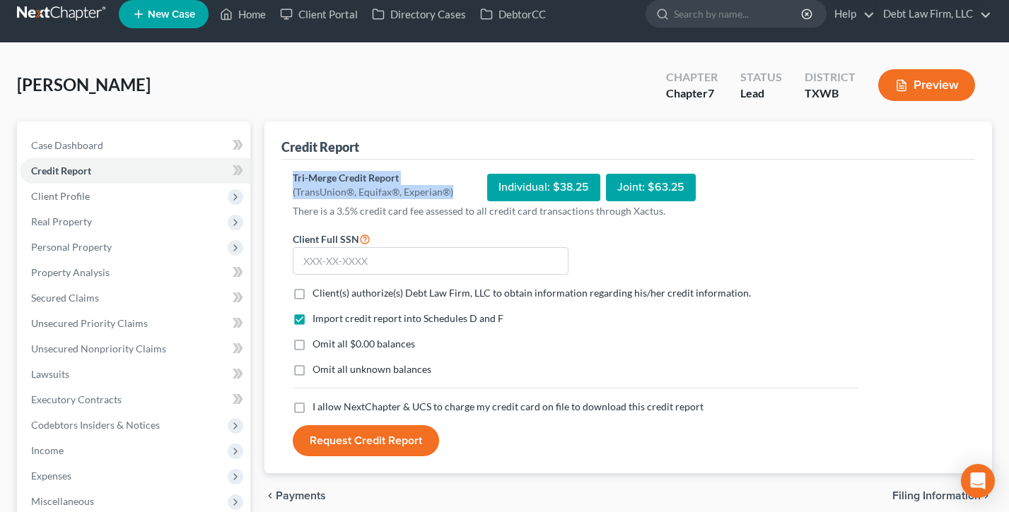
click at [293, 175] on div "Tri-Merge Credit Report" at bounding box center [373, 178] width 160 height 14
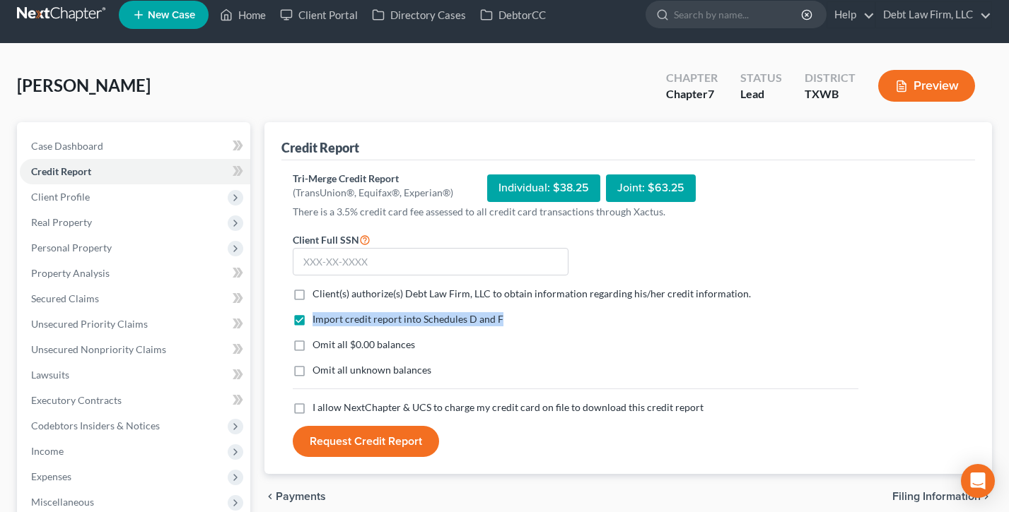
drag, startPoint x: 531, startPoint y: 319, endPoint x: 311, endPoint y: 318, distance: 219.8
click at [311, 319] on div "Import credit report into Schedules D and F" at bounding box center [575, 319] width 565 height 14
click at [528, 313] on div "Import credit report into Schedules D and F" at bounding box center [575, 319] width 565 height 14
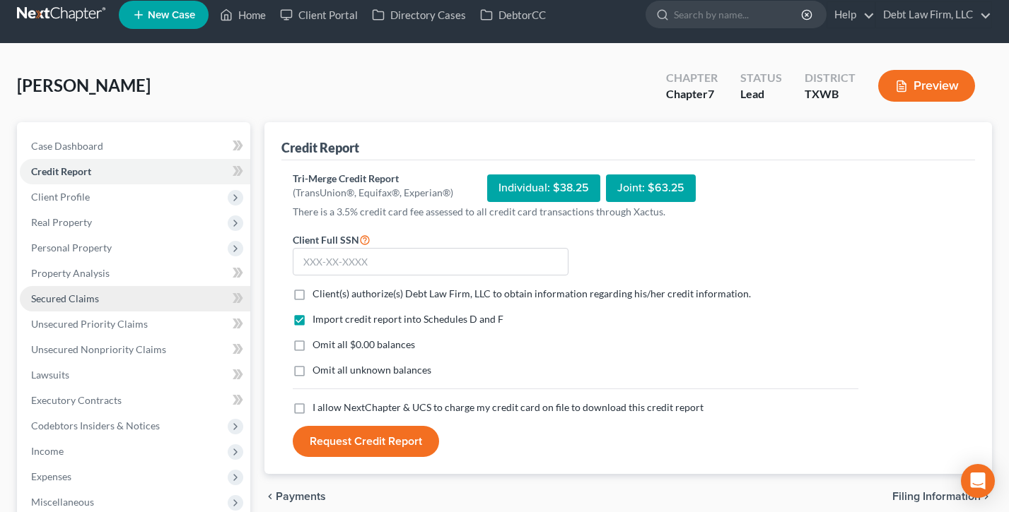
click at [90, 293] on span "Secured Claims" at bounding box center [65, 299] width 68 height 12
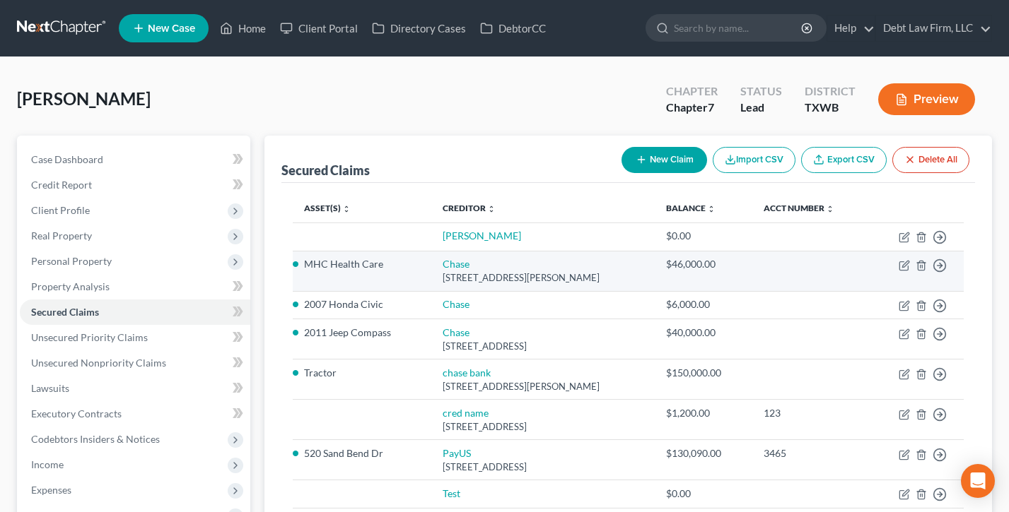
drag, startPoint x: 513, startPoint y: 201, endPoint x: 519, endPoint y: 260, distance: 58.9
click at [415, 204] on tr "Asset(s) expand_more expand_less unfold_more Creditor expand_more expand_less u…" at bounding box center [628, 208] width 671 height 28
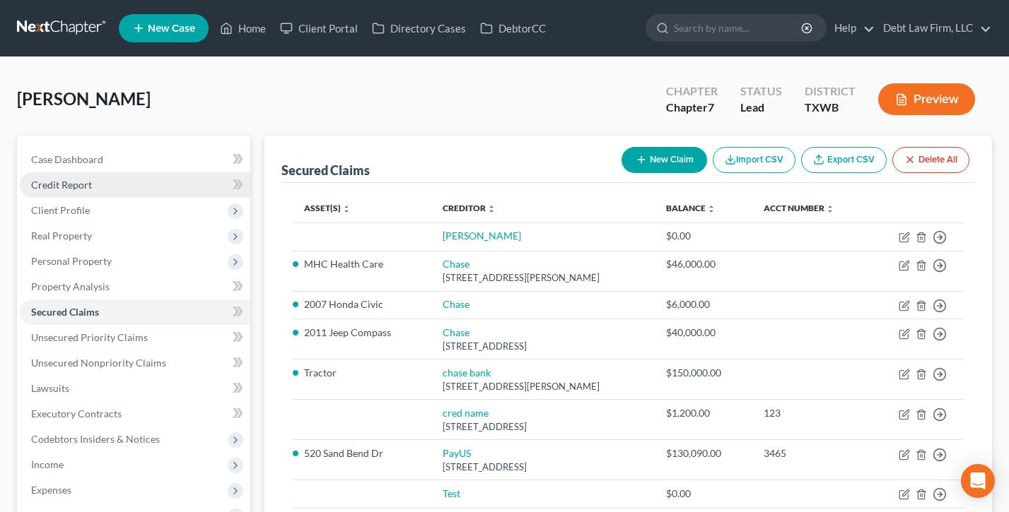
click at [94, 182] on link "Credit Report" at bounding box center [135, 184] width 230 height 25
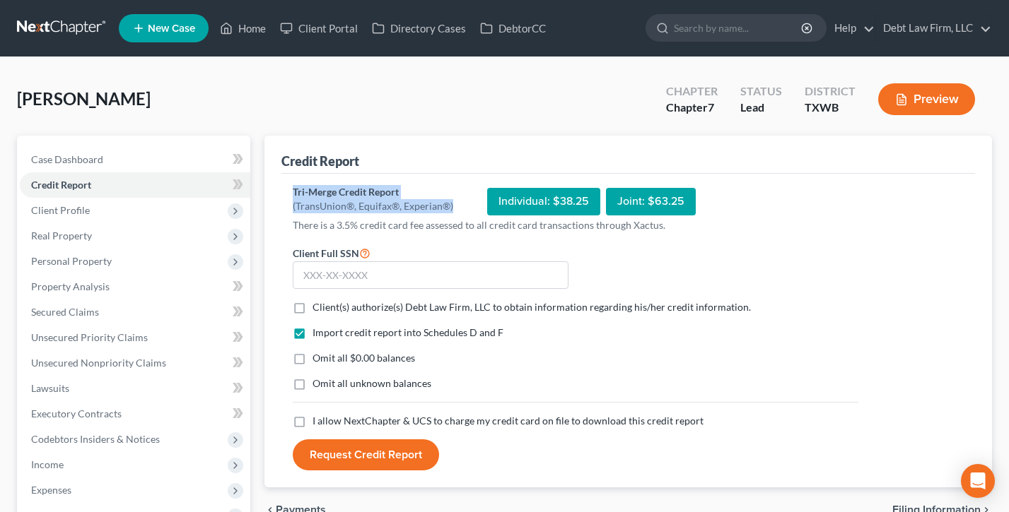
drag, startPoint x: 432, startPoint y: 204, endPoint x: 295, endPoint y: 183, distance: 138.8
click at [295, 183] on div "Tri-Merge Credit Report (TransUnion®, Equifax®, Experian®) Individual: $38.25 J…" at bounding box center [627, 331] width 693 height 315
drag, startPoint x: 295, startPoint y: 183, endPoint x: 334, endPoint y: 179, distance: 39.1
click at [295, 183] on div "Tri-Merge Credit Report (TransUnion®, Equifax®, Experian®) Individual: $38.25 J…" at bounding box center [627, 331] width 693 height 315
drag, startPoint x: 452, startPoint y: 205, endPoint x: 285, endPoint y: 183, distance: 168.2
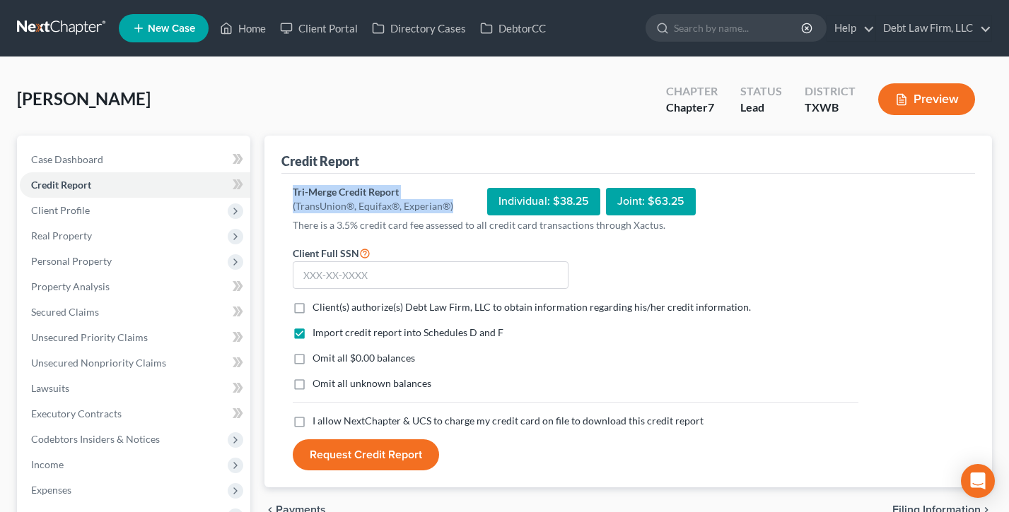
click at [285, 183] on div "Tri-Merge Credit Report (TransUnion®, Equifax®, Experian®) Individual: $38.25 J…" at bounding box center [627, 331] width 693 height 315
click at [286, 183] on div "Tri-Merge Credit Report (TransUnion®, Equifax®, Experian®) Individual: $38.25 J…" at bounding box center [627, 331] width 693 height 315
click at [920, 26] on link "Debt Law Firm, LLC" at bounding box center [933, 28] width 115 height 25
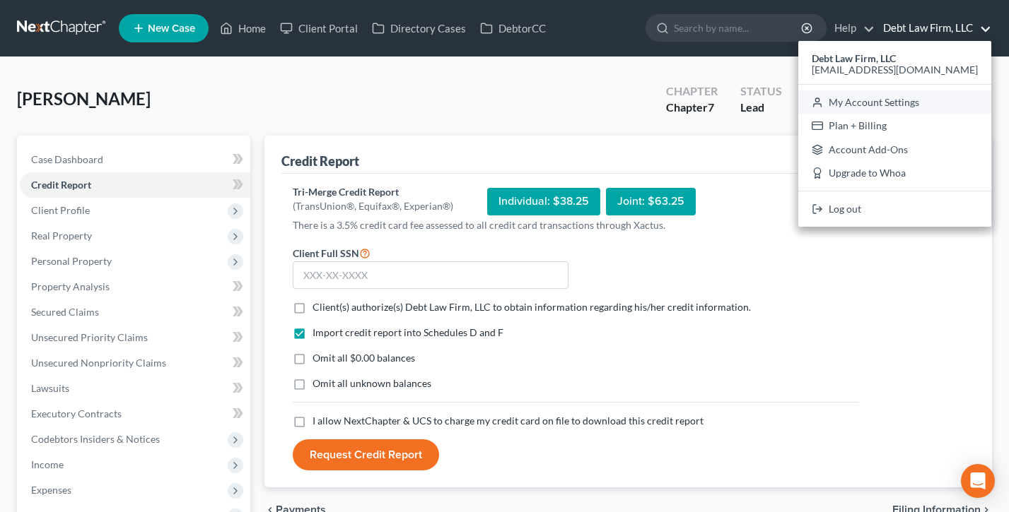
click at [930, 102] on link "My Account Settings" at bounding box center [894, 102] width 193 height 24
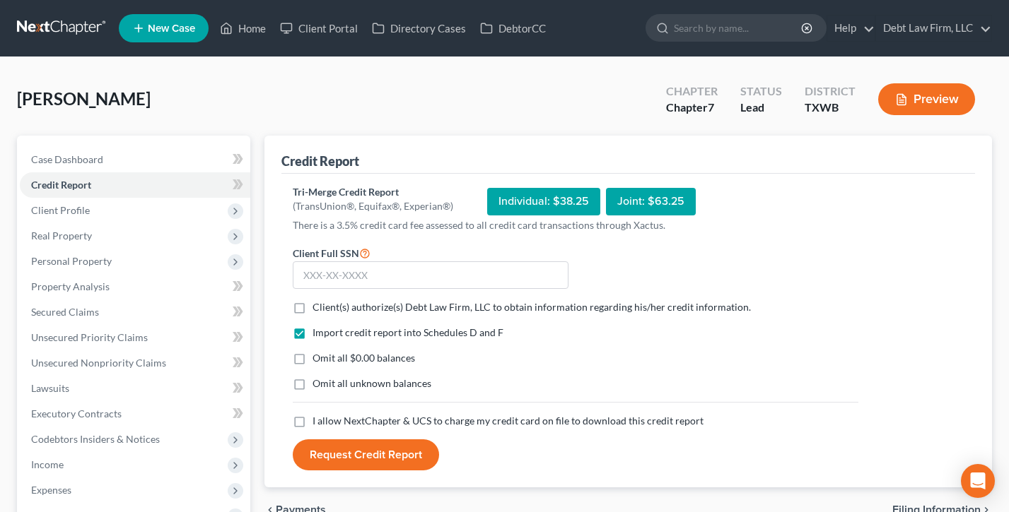
select select "61"
select select "24"
select select "36"
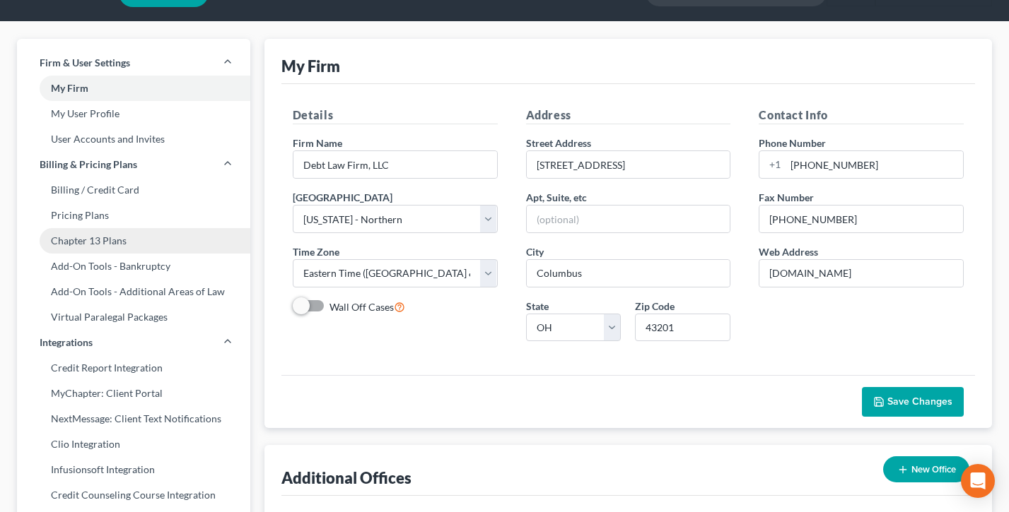
scroll to position [71, 0]
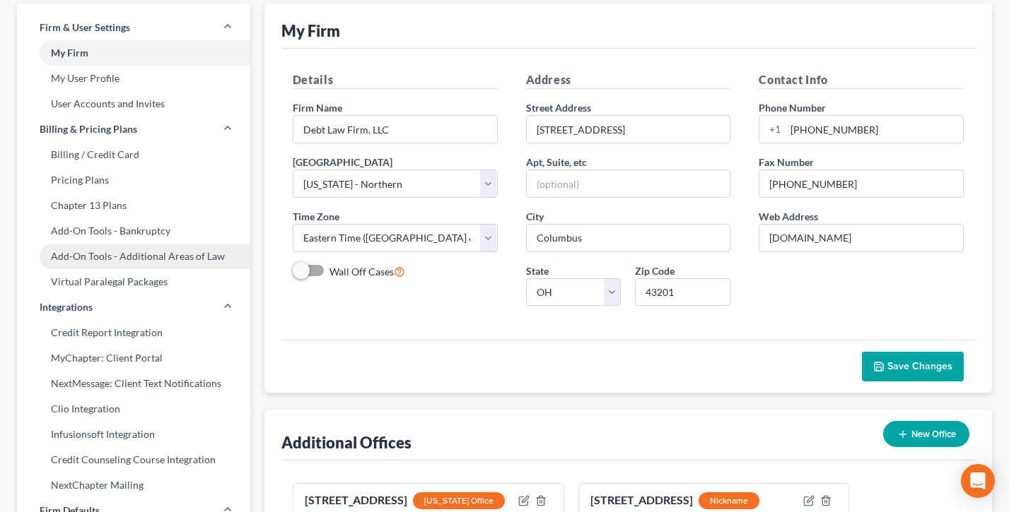
click at [95, 329] on link "Credit Report Integration" at bounding box center [133, 332] width 233 height 25
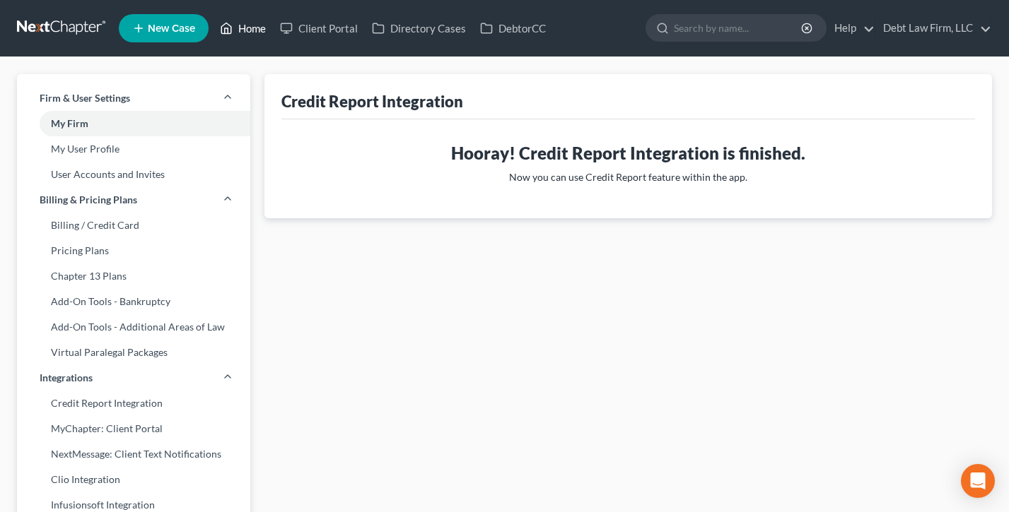
click at [252, 34] on link "Home" at bounding box center [243, 28] width 60 height 25
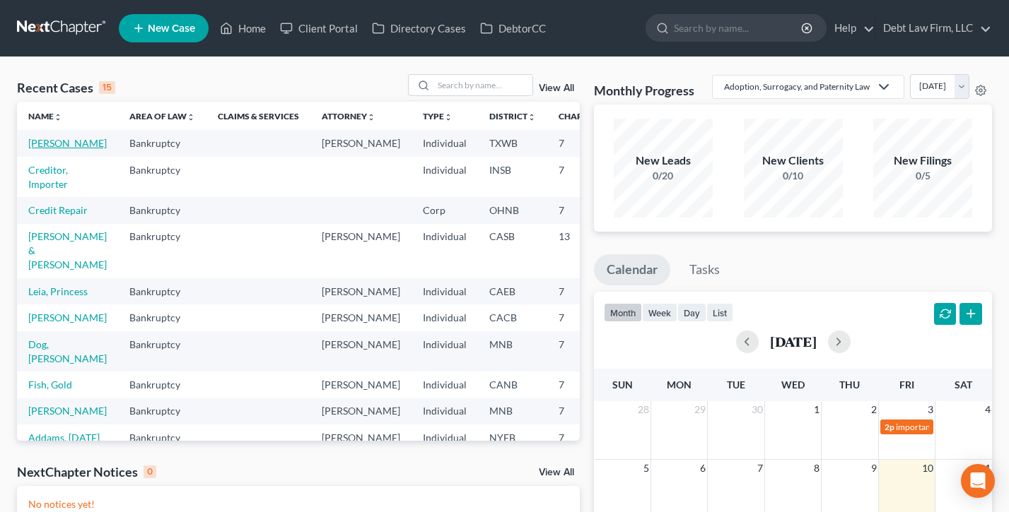
click at [47, 149] on link "[PERSON_NAME]" at bounding box center [67, 143] width 78 height 12
select select "12"
select select "3"
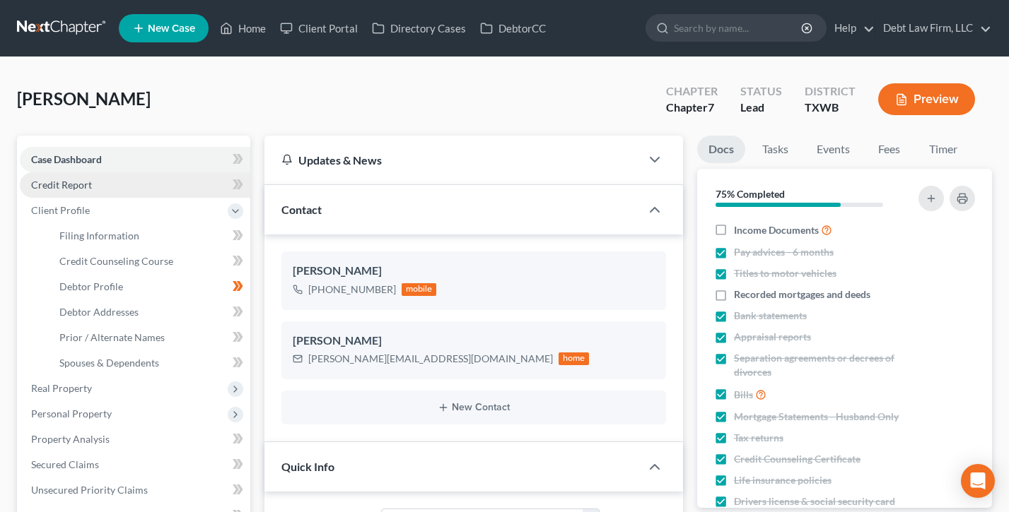
click at [94, 184] on link "Credit Report" at bounding box center [135, 184] width 230 height 25
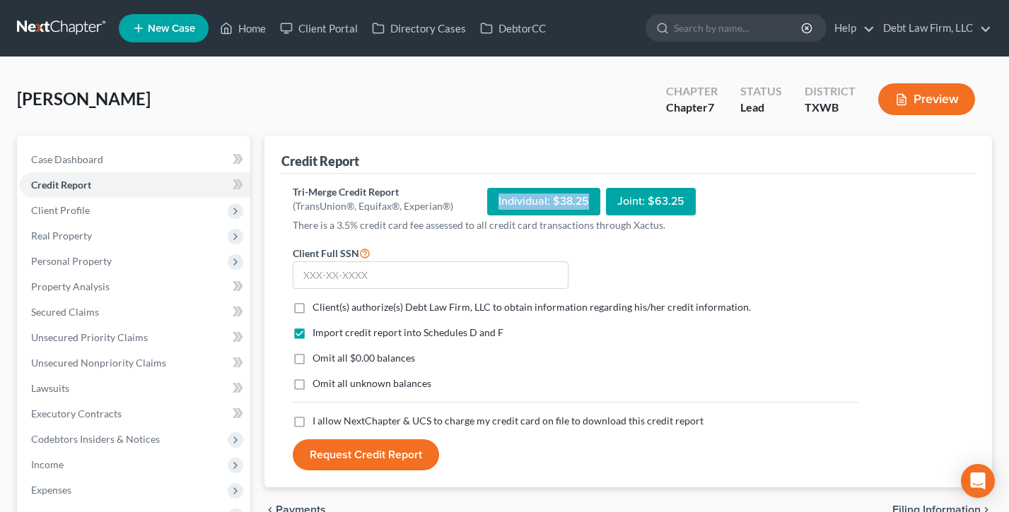
drag, startPoint x: 573, startPoint y: 202, endPoint x: 480, endPoint y: 200, distance: 93.3
click at [480, 200] on div "Tri-Merge Credit Report (TransUnion®, Equifax®, Experian®) Individual: $38.25 J…" at bounding box center [575, 201] width 565 height 33
click at [479, 200] on div "Tri-Merge Credit Report (TransUnion®, Equifax®, Experian®) Individual: $38.25 J…" at bounding box center [575, 201] width 565 height 33
drag, startPoint x: 705, startPoint y: 201, endPoint x: 610, endPoint y: 199, distance: 95.4
click at [610, 199] on div "Tri-Merge Credit Report (TransUnion®, Equifax®, Experian®) Individual: $38.25 J…" at bounding box center [575, 201] width 565 height 33
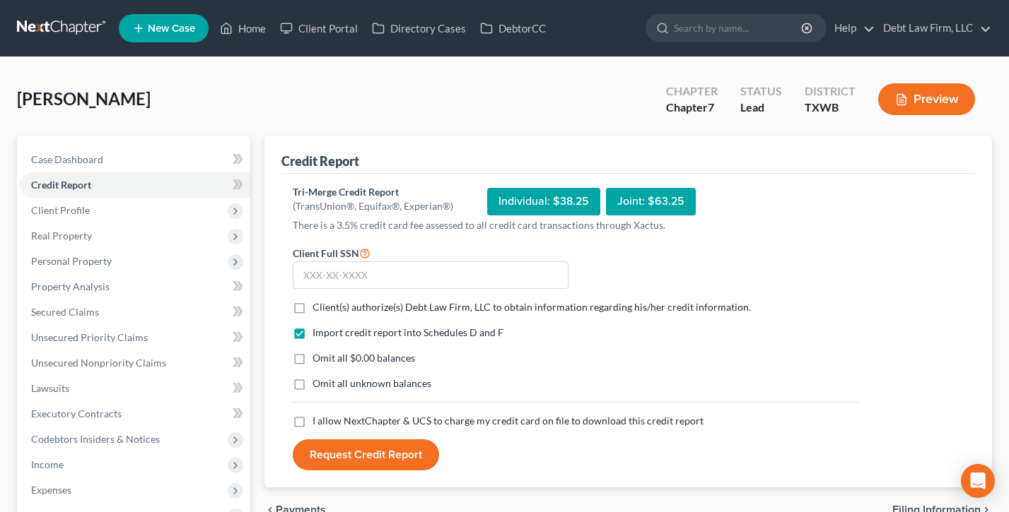
click at [745, 215] on div "Tri-Merge Credit Report (TransUnion®, Equifax®, Experian®) Individual: $38.25 J…" at bounding box center [575, 201] width 565 height 33
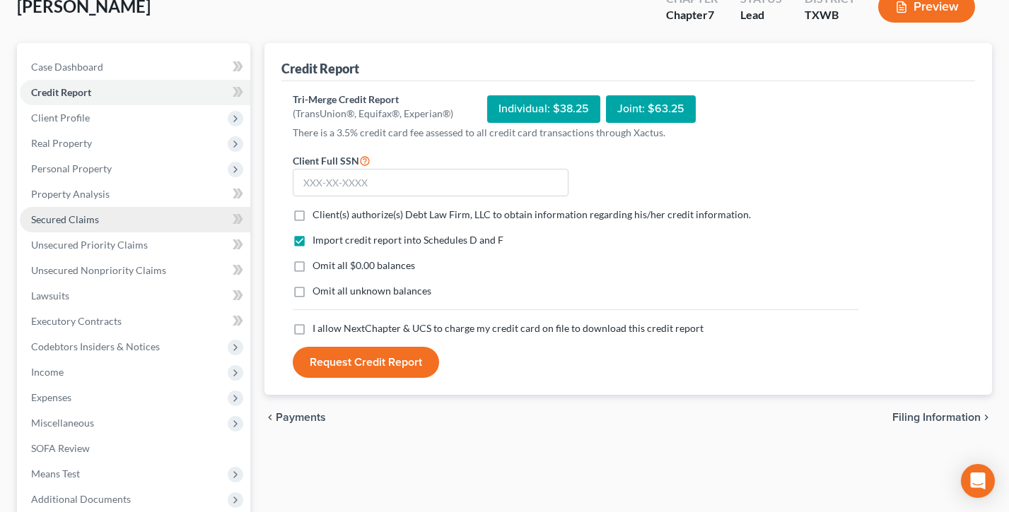
scroll to position [95, 0]
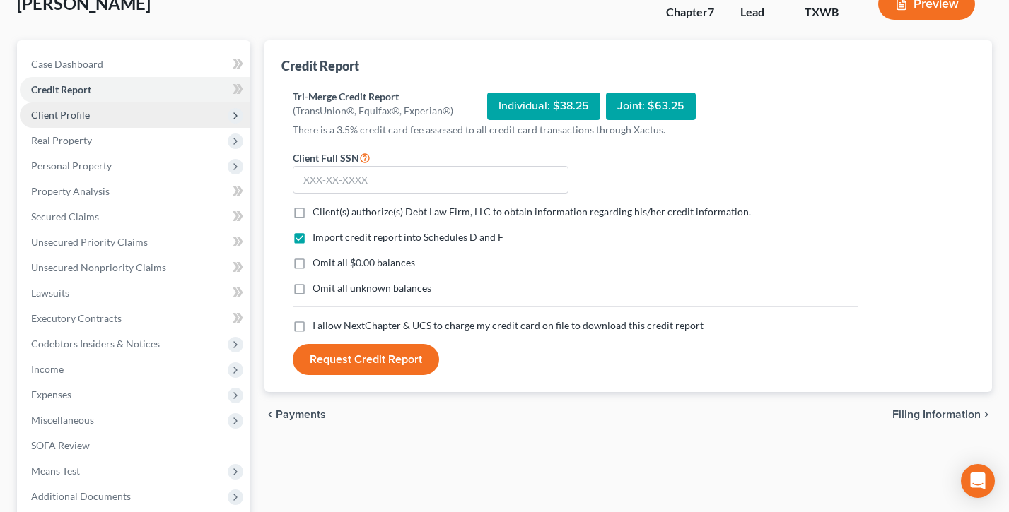
click at [68, 114] on span "Client Profile" at bounding box center [60, 115] width 59 height 12
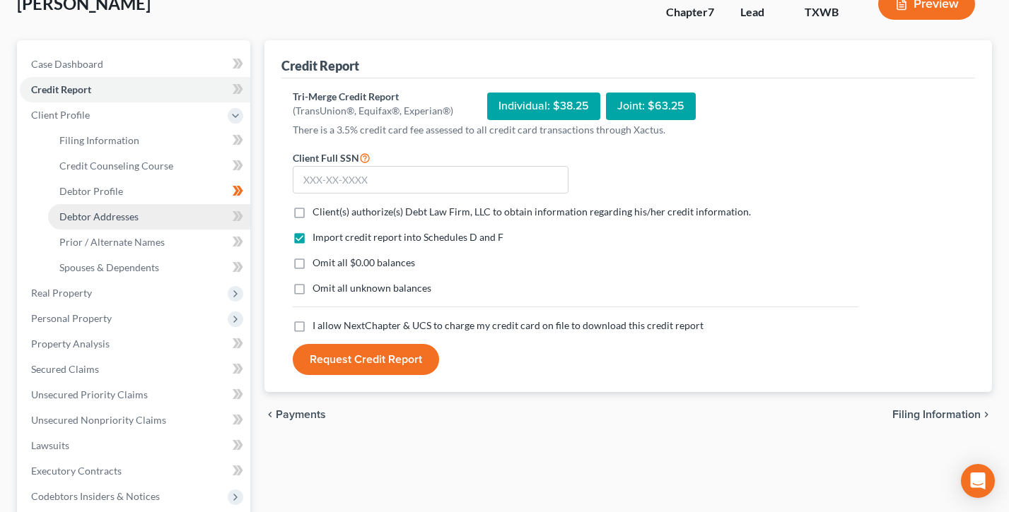
click at [110, 218] on span "Debtor Addresses" at bounding box center [98, 217] width 79 height 12
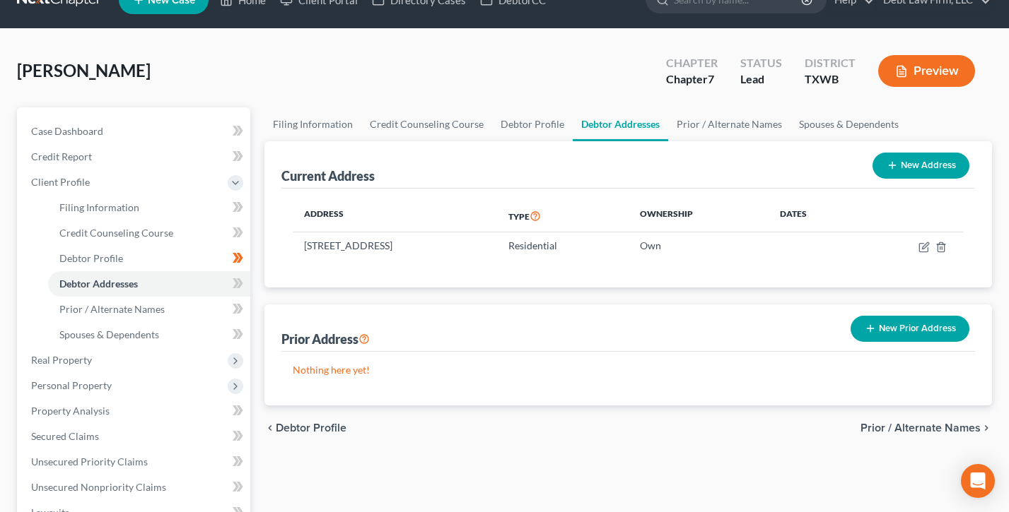
scroll to position [30, 0]
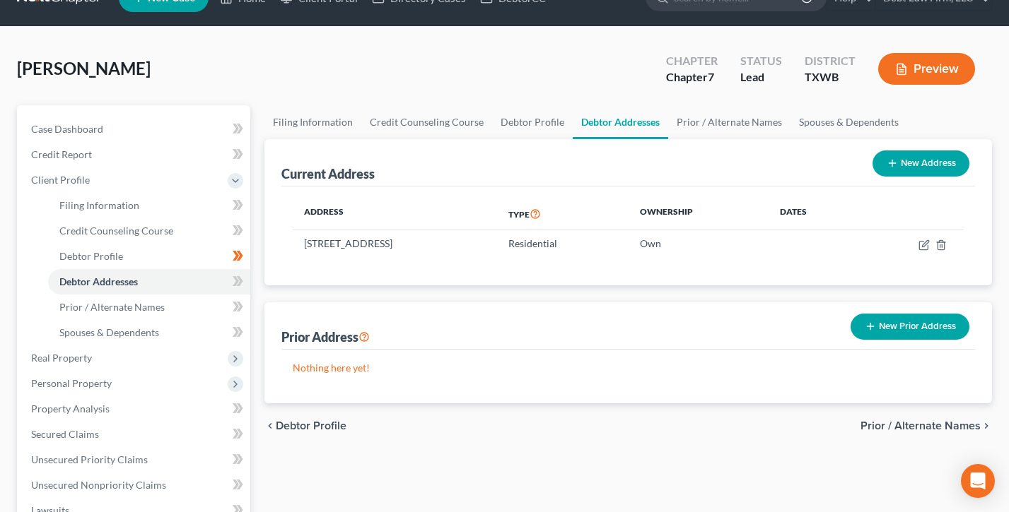
click at [934, 163] on button "New Address" at bounding box center [920, 164] width 97 height 26
select select "0"
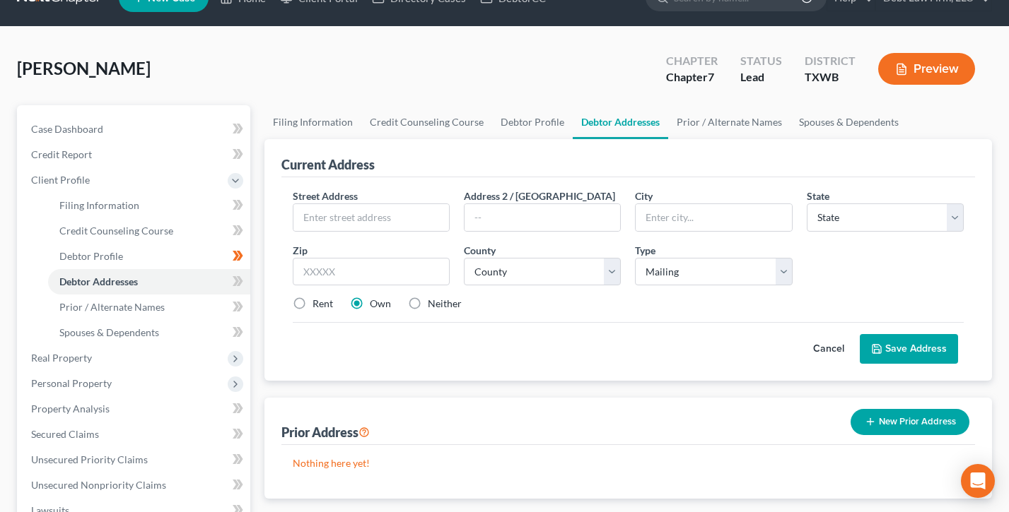
click at [829, 352] on button "Cancel" at bounding box center [828, 349] width 62 height 28
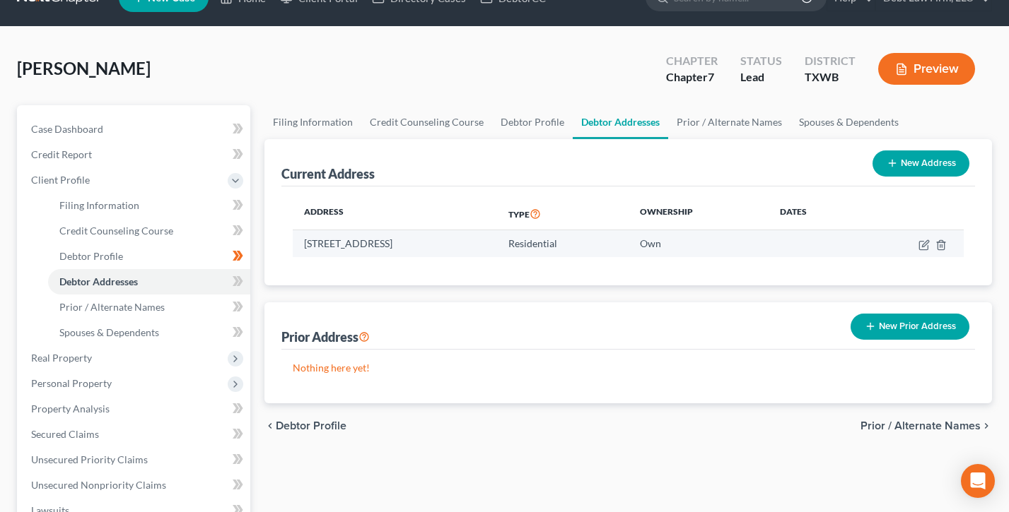
drag, startPoint x: 533, startPoint y: 243, endPoint x: 293, endPoint y: 238, distance: 239.7
click at [294, 240] on td "520 Sand Bend Dr, Johnstown, AR 36606" at bounding box center [395, 243] width 204 height 27
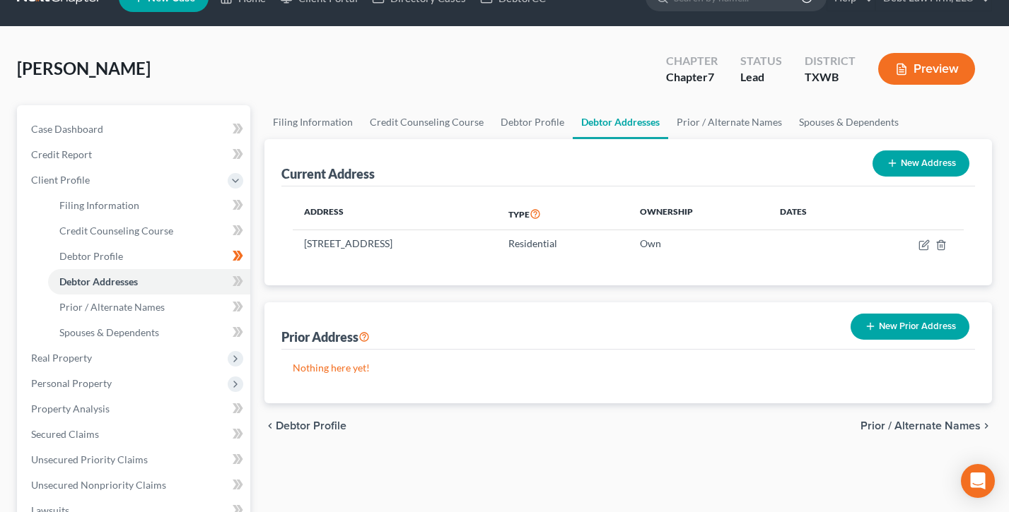
click at [293, 238] on td "520 Sand Bend Dr, Johnstown, AR 36606" at bounding box center [395, 243] width 204 height 27
drag, startPoint x: 511, startPoint y: 242, endPoint x: 493, endPoint y: 184, distance: 61.3
click at [289, 240] on div "Address Type Ownership Dates 520 Sand Bend Dr, Johnstown, AR 36606 Residential …" at bounding box center [627, 236] width 693 height 99
click at [924, 73] on button "Preview" at bounding box center [926, 69] width 97 height 32
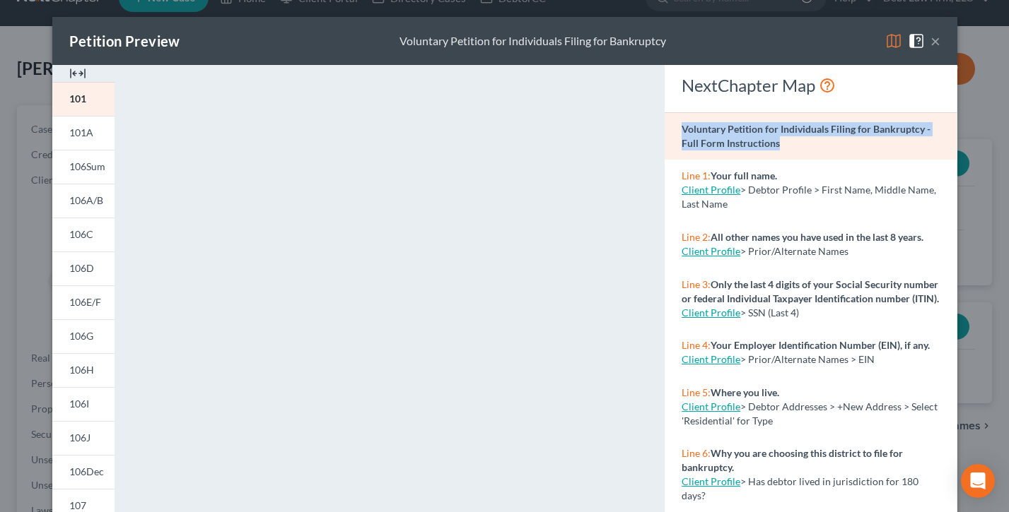
drag, startPoint x: 815, startPoint y: 150, endPoint x: 682, endPoint y: 132, distance: 134.1
click at [682, 132] on div "Voluntary Petition for Individuals Filing for Bankruptcy - Full Form Instructio…" at bounding box center [810, 136] width 292 height 48
drag, startPoint x: 682, startPoint y: 132, endPoint x: 785, endPoint y: 165, distance: 108.4
click at [682, 132] on strong "Voluntary Petition for Individuals Filing for Bankruptcy - Full Form Instructio…" at bounding box center [805, 136] width 249 height 26
drag, startPoint x: 775, startPoint y: 203, endPoint x: 891, endPoint y: 248, distance: 124.4
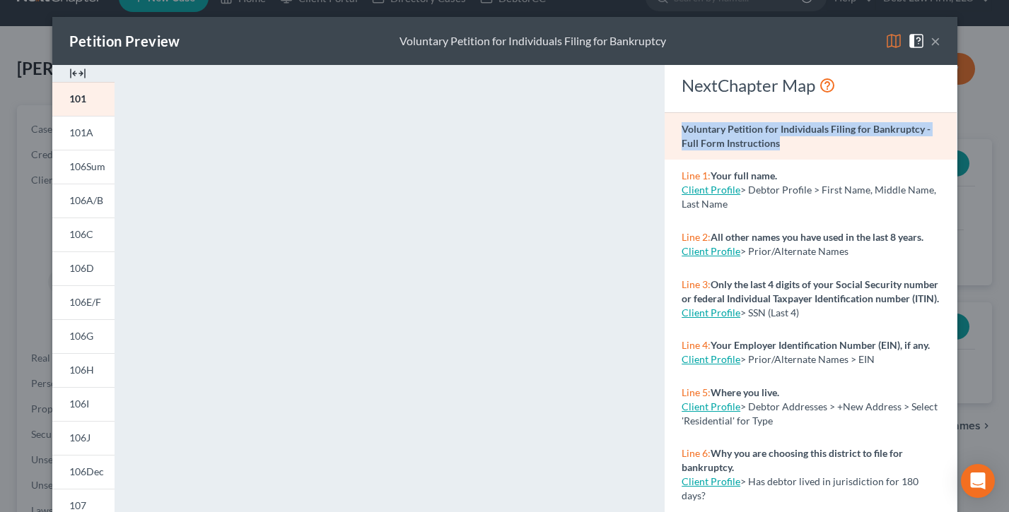
click at [670, 172] on div "Line 1: Your full name. Client Profile > Debtor Profile > First Name, Middle Na…" at bounding box center [810, 190] width 292 height 61
drag, startPoint x: 886, startPoint y: 251, endPoint x: 820, endPoint y: 321, distance: 96.5
click at [679, 230] on div "Line 2: All other names you have used in the last 8 years. Client Profile > Pri…" at bounding box center [810, 244] width 292 height 47
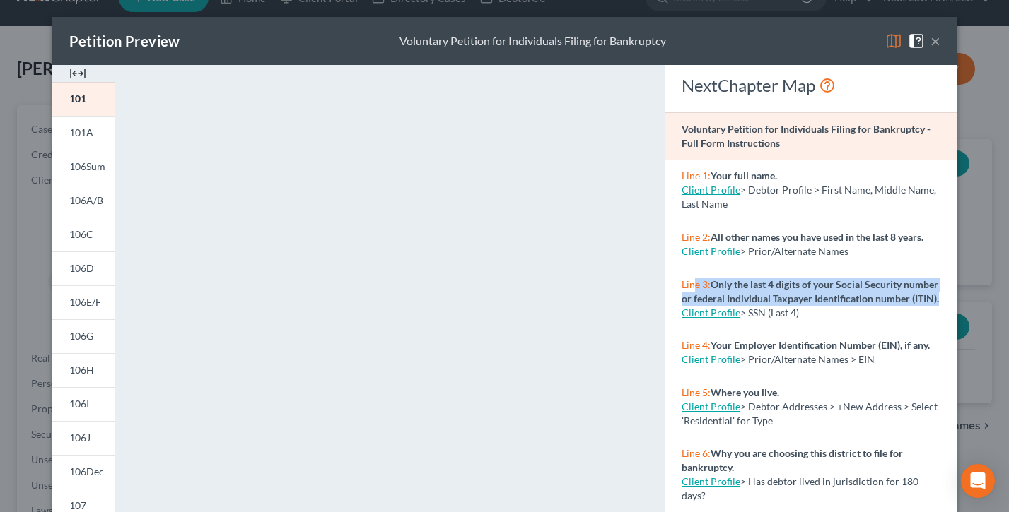
drag, startPoint x: 819, startPoint y: 319, endPoint x: 693, endPoint y: 284, distance: 131.4
click at [693, 284] on div "Line 3: Only the last 4 digits of your Social Security number or federal Indivi…" at bounding box center [810, 298] width 292 height 61
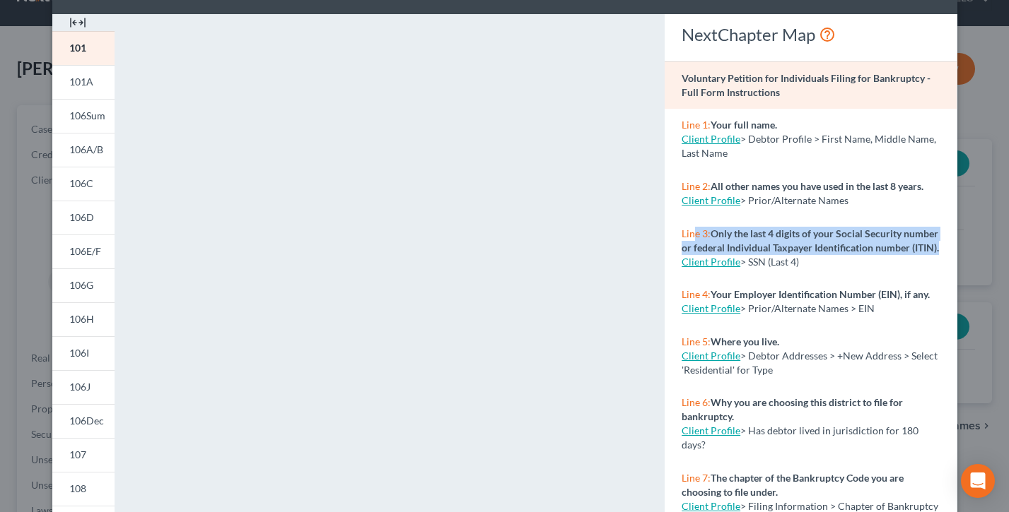
scroll to position [61, 0]
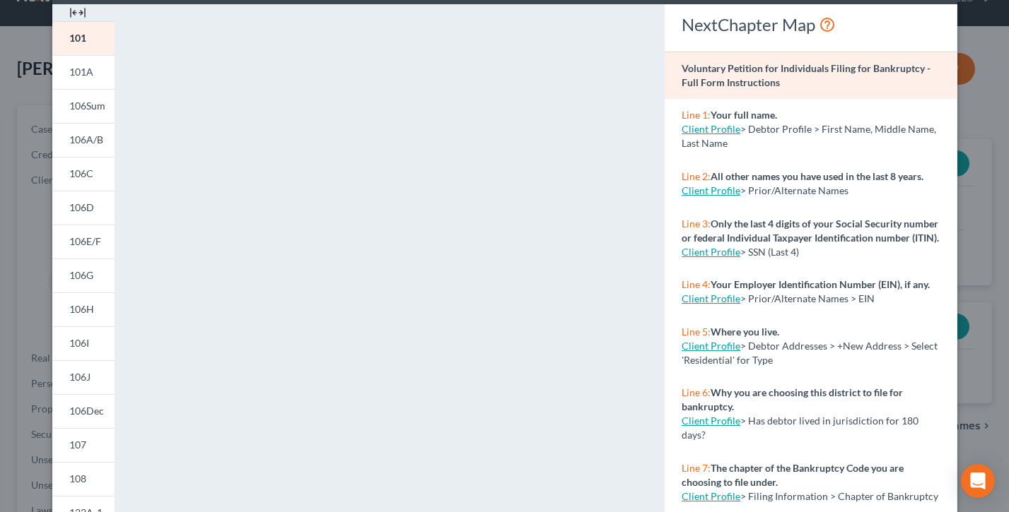
click at [811, 259] on div "Client Profile > SSN (Last 4)" at bounding box center [810, 252] width 258 height 14
drag, startPoint x: 720, startPoint y: 237, endPoint x: 663, endPoint y: 220, distance: 59.0
click at [661, 221] on div "NextChapter Map Voluntary Petition for Individuals Filing for Bankruptcy - Full…" at bounding box center [810, 355] width 306 height 702
click at [663, 220] on div "NextChapter Map Voluntary Petition for Individuals Filing for Bankruptcy - Full…" at bounding box center [810, 355] width 306 height 702
drag, startPoint x: 844, startPoint y: 189, endPoint x: 676, endPoint y: 172, distance: 168.4
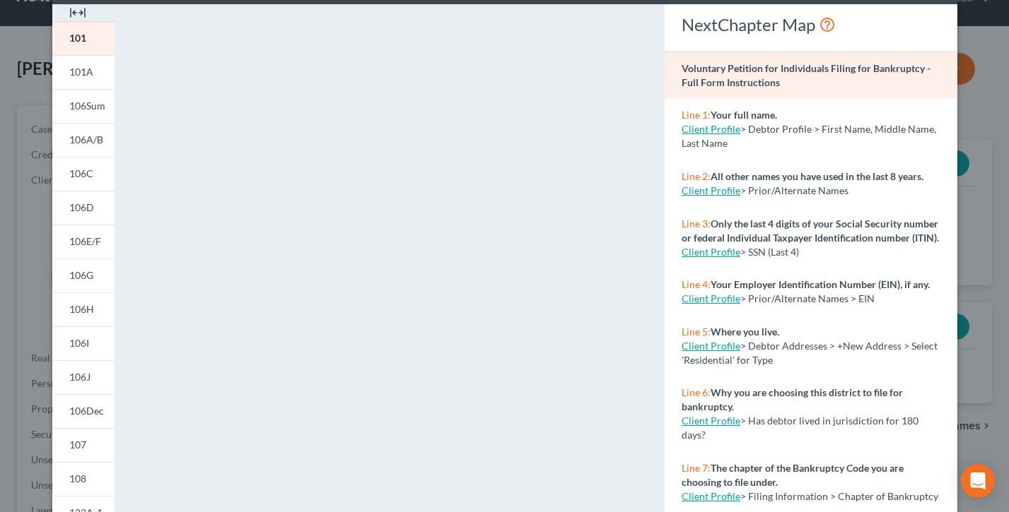
click at [670, 172] on div "Line 2: All other names you have used in the last 8 years. Client Profile > Pri…" at bounding box center [810, 183] width 292 height 47
click at [746, 164] on div "Line 2: All other names you have used in the last 8 years. Client Profile > Pri…" at bounding box center [810, 183] width 292 height 47
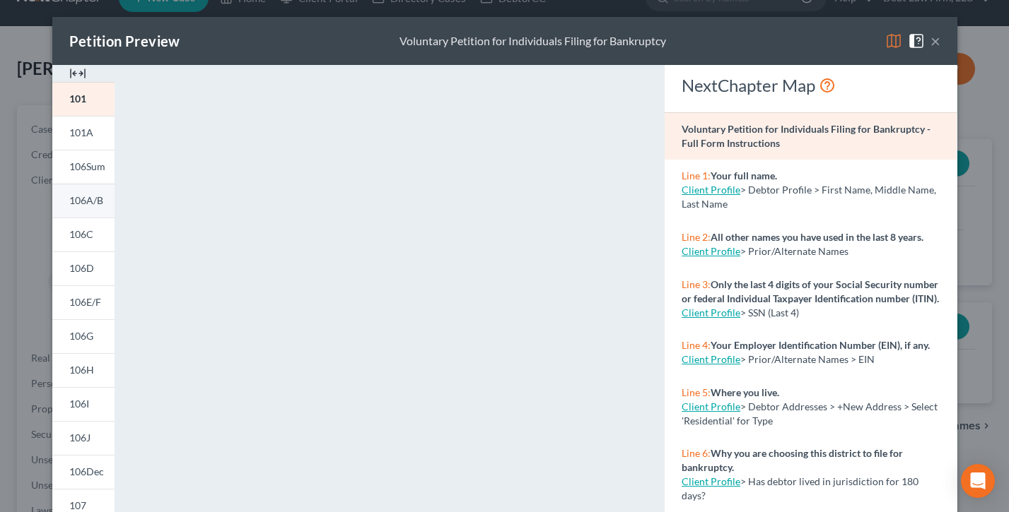
drag, startPoint x: 934, startPoint y: 39, endPoint x: 66, endPoint y: 184, distance: 879.3
click at [934, 39] on button "×" at bounding box center [935, 41] width 10 height 17
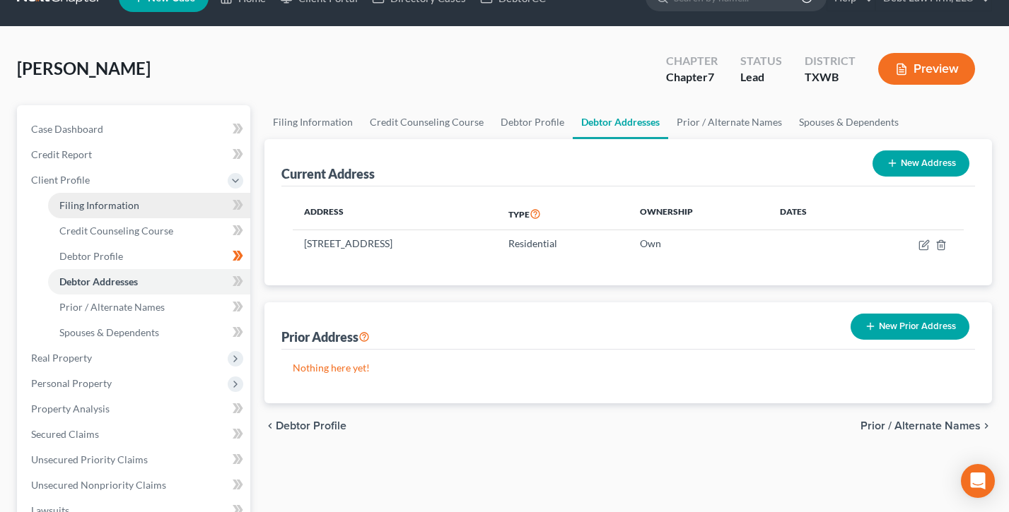
click at [110, 202] on span "Filing Information" at bounding box center [99, 205] width 80 height 12
select select "1"
select select "0"
select select "80"
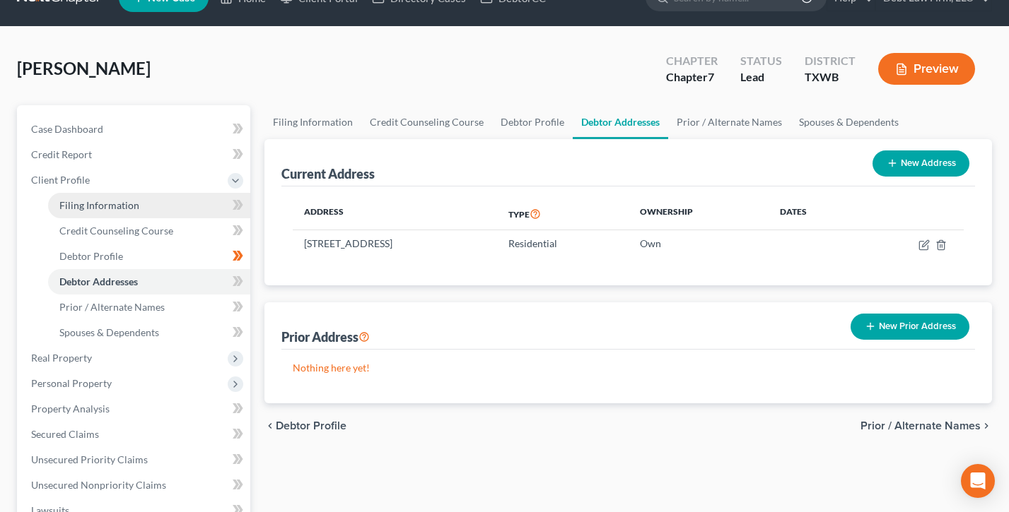
select select "8"
select select "0"
select select "50"
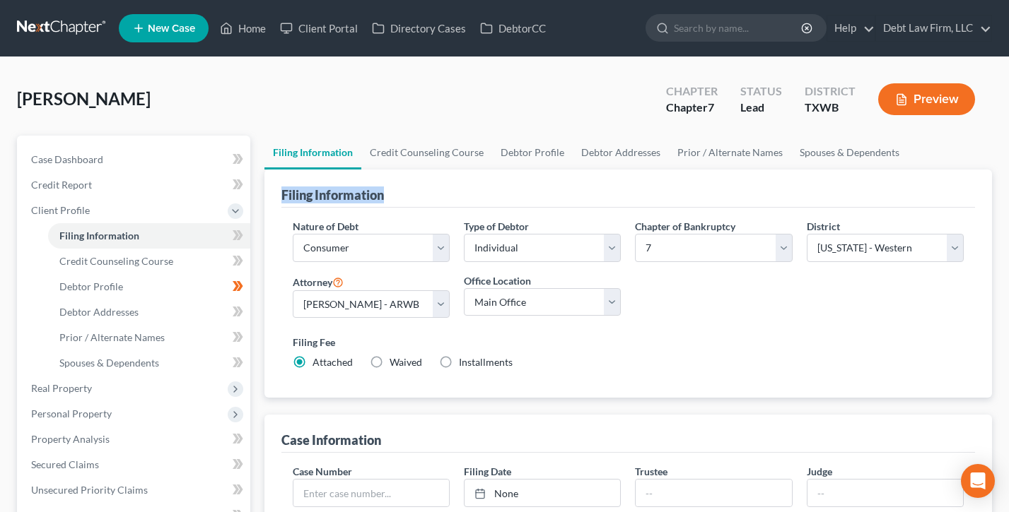
drag, startPoint x: 397, startPoint y: 199, endPoint x: 461, endPoint y: 194, distance: 64.5
click at [266, 186] on div "Filing Information Nature of Debt Select Business Consumer Other Nature of Busi…" at bounding box center [627, 284] width 727 height 229
click at [459, 194] on div "Filing Information" at bounding box center [627, 189] width 693 height 38
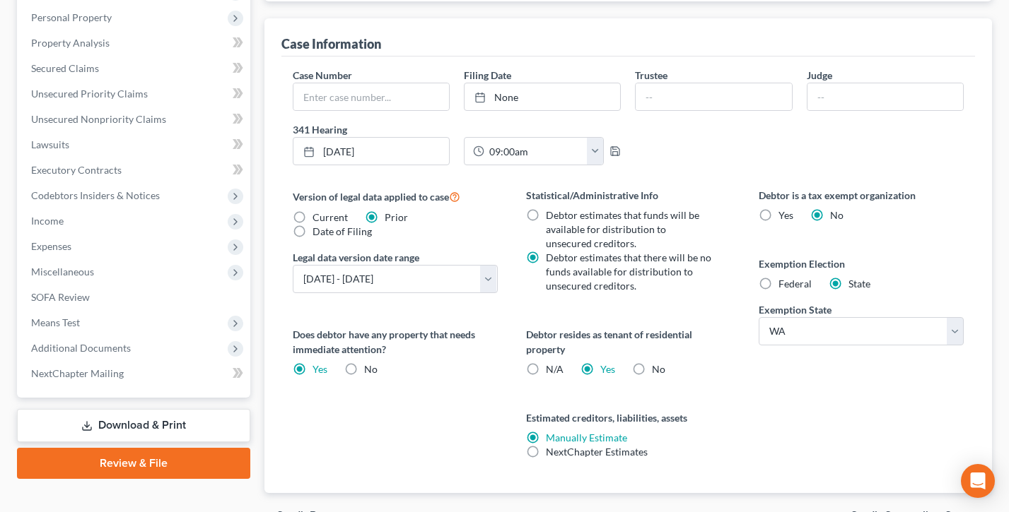
scroll to position [413, 0]
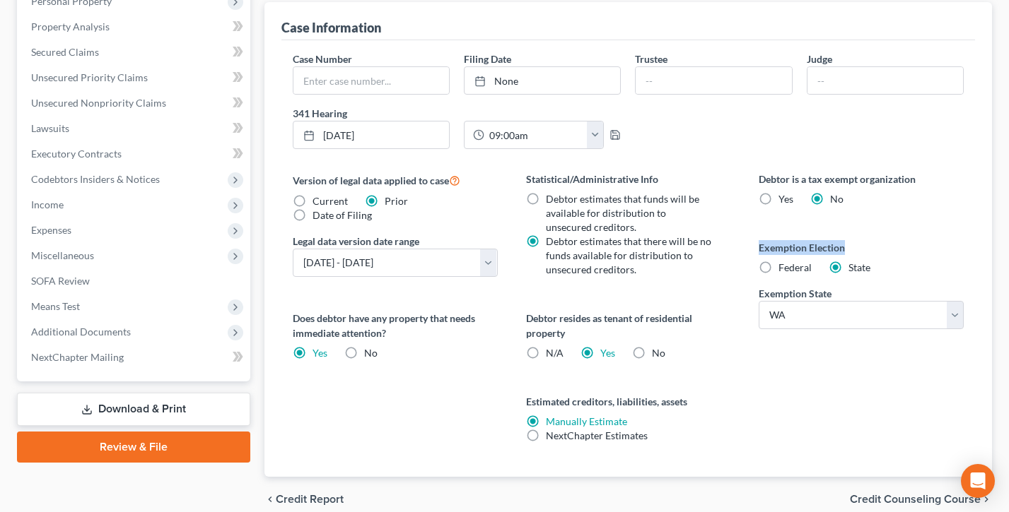
drag, startPoint x: 857, startPoint y: 249, endPoint x: 744, endPoint y: 247, distance: 113.1
click at [744, 247] on div "Debtor is a tax exempt organization Yes No Exemption Election Federal State Exe…" at bounding box center [860, 324] width 233 height 305
click at [778, 265] on label "Federal" at bounding box center [794, 268] width 33 height 14
click at [784, 265] on input "Federal" at bounding box center [788, 265] width 9 height 9
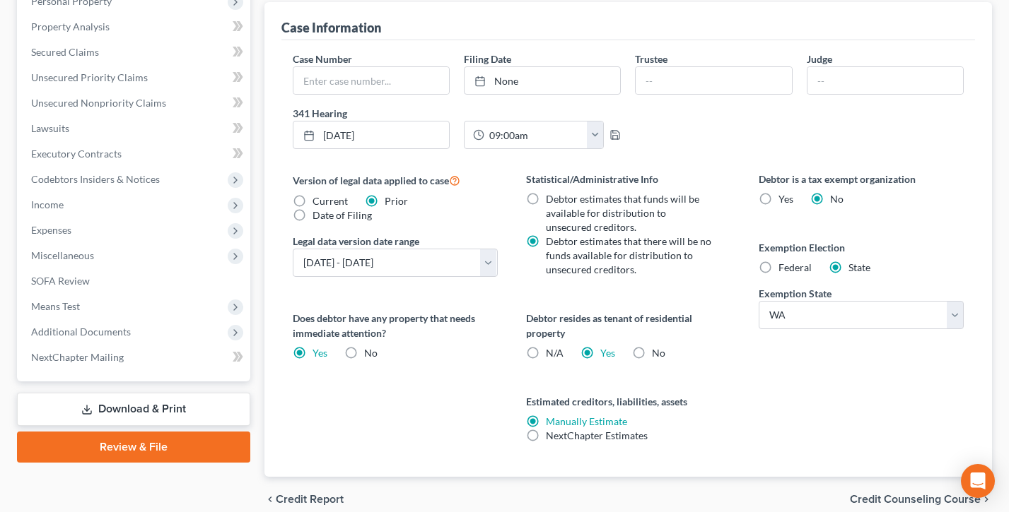
radio input "true"
click at [848, 266] on label "State" at bounding box center [859, 268] width 22 height 14
click at [854, 266] on input "State" at bounding box center [858, 265] width 9 height 9
radio input "true"
radio input "false"
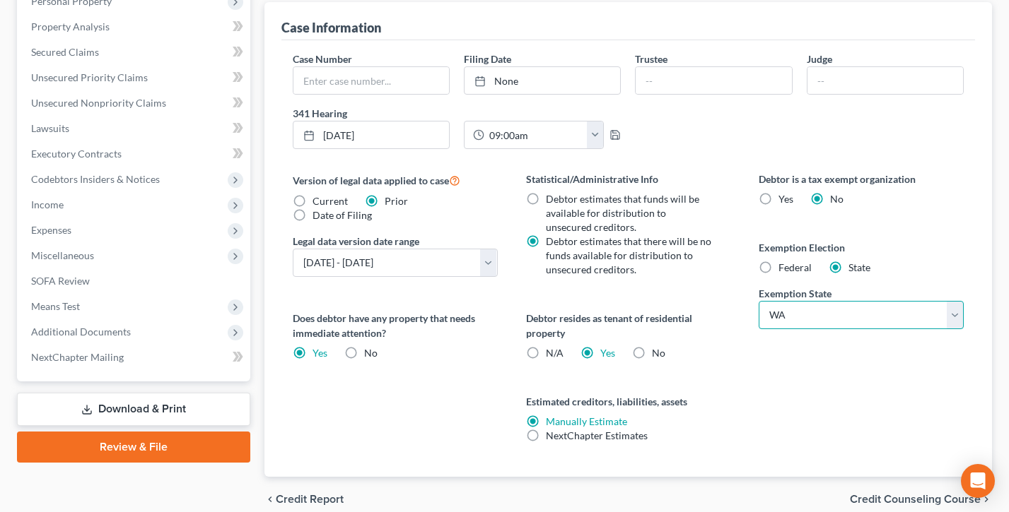
click at [840, 312] on select "State AL AK AR AZ CA CO CT DE DC FL GA GU HI ID IL IN IA KS KY LA ME MD MA MI M…" at bounding box center [860, 315] width 205 height 28
select select "45"
click at [758, 301] on select "State AL AK AR AZ CA CO CT DE DC FL GA GU HI ID IL IN IA KS KY LA ME MD MA MI M…" at bounding box center [860, 315] width 205 height 28
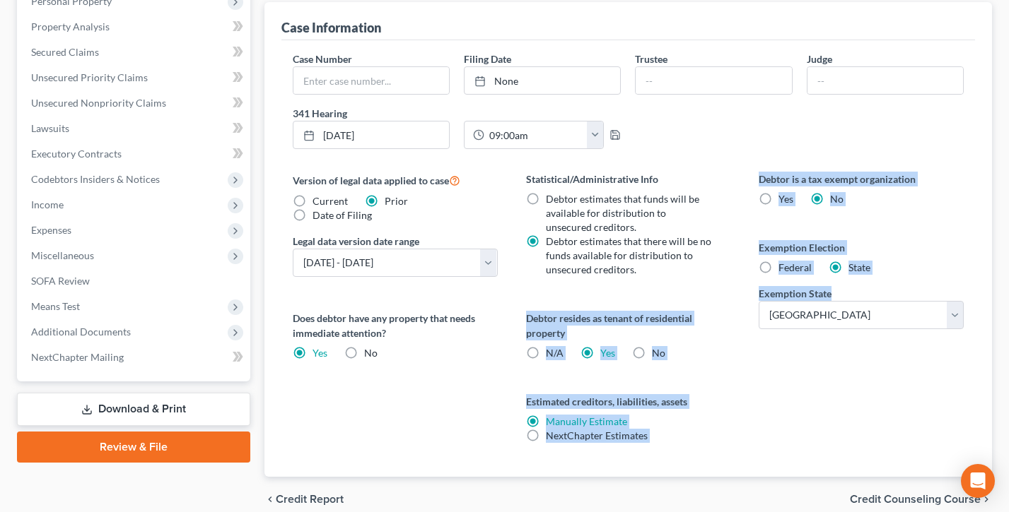
drag, startPoint x: 848, startPoint y: 291, endPoint x: 740, endPoint y: 296, distance: 108.3
click at [740, 296] on div "Version of legal data applied to case Current Prior Date of Filing Legal data v…" at bounding box center [627, 324] width 699 height 305
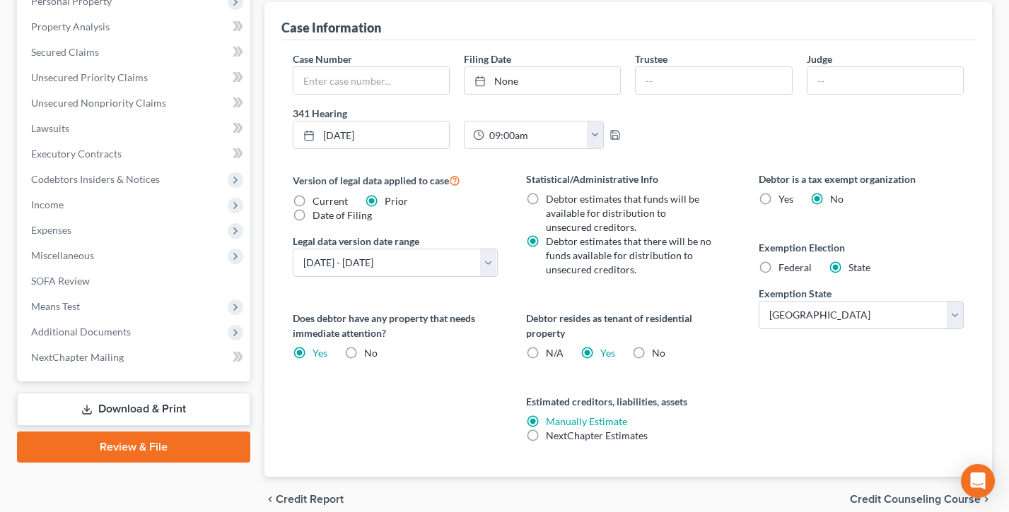
drag, startPoint x: 740, startPoint y: 296, endPoint x: 770, endPoint y: 289, distance: 30.5
click at [740, 296] on div "Statistical/Administrative Info Debtor estimates that funds will be available f…" at bounding box center [628, 324] width 233 height 305
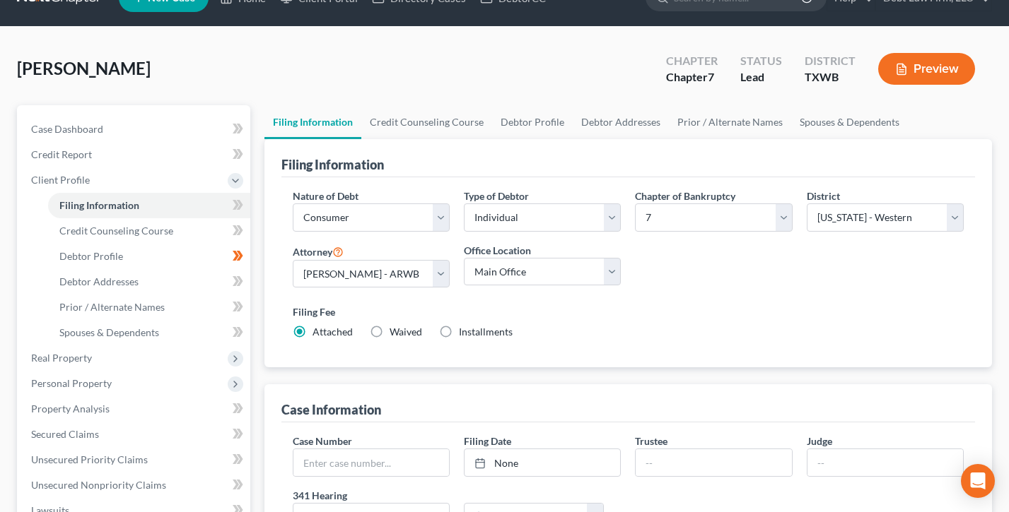
scroll to position [0, 0]
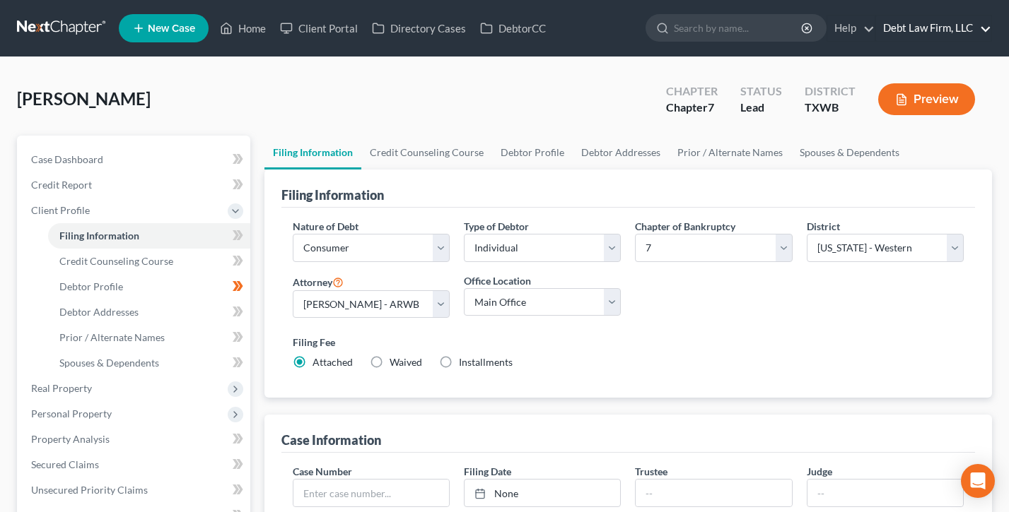
click at [937, 28] on link "Debt Law Firm, LLC" at bounding box center [933, 28] width 115 height 25
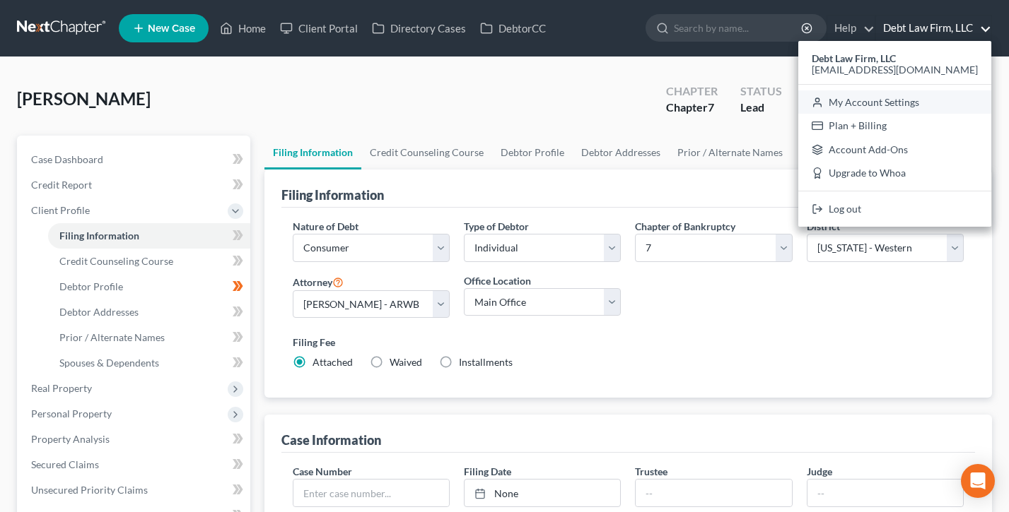
click at [920, 102] on link "My Account Settings" at bounding box center [894, 102] width 193 height 24
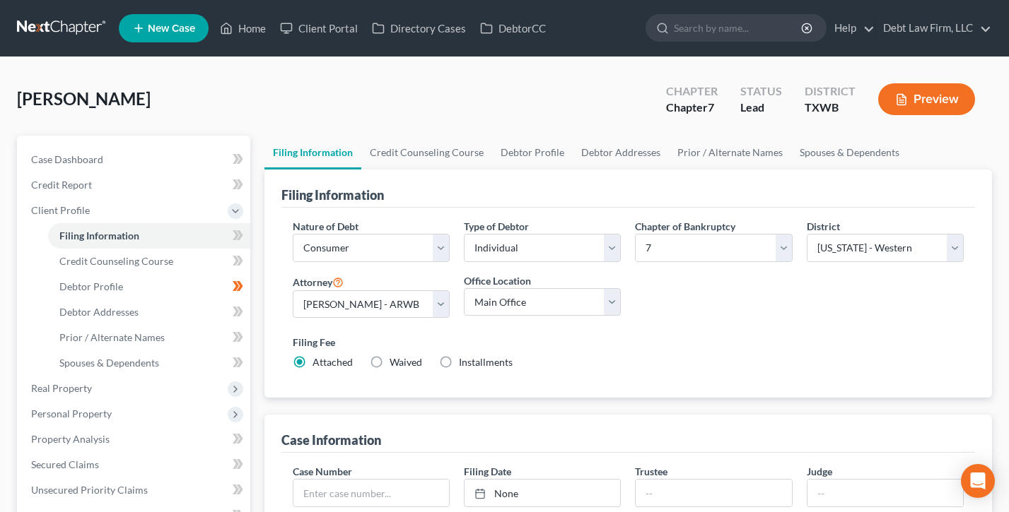
select select "61"
select select "24"
select select "36"
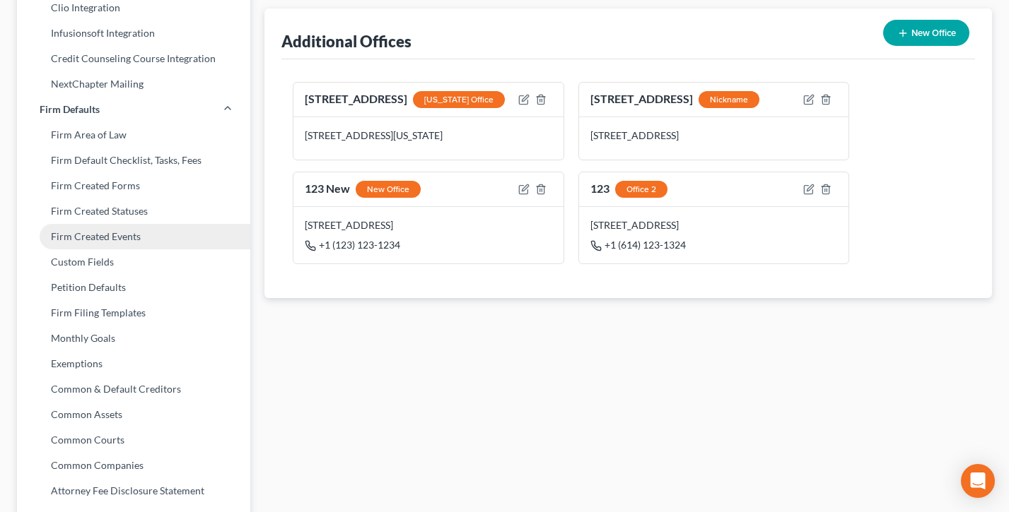
scroll to position [473, 0]
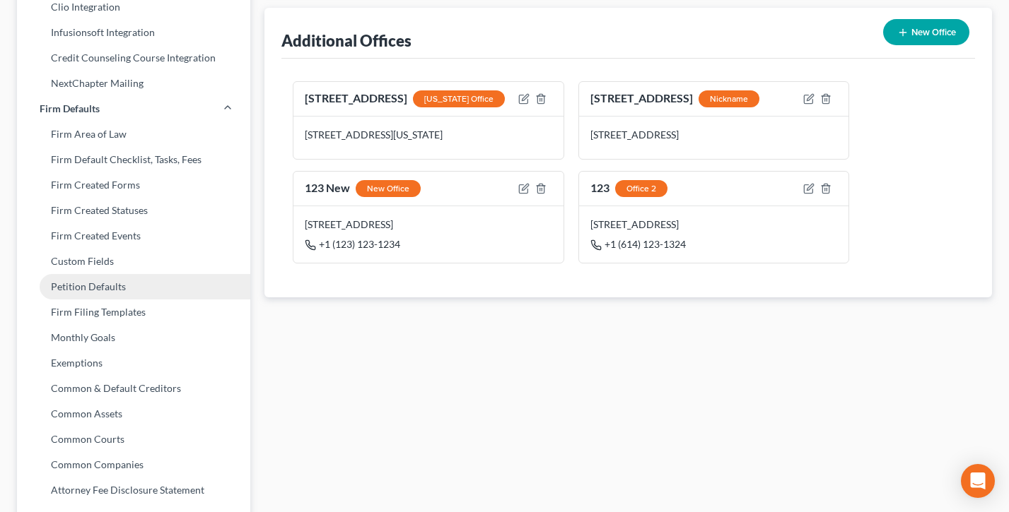
click at [81, 289] on link "Petition Defaults" at bounding box center [133, 286] width 233 height 25
select select "4"
select select "1"
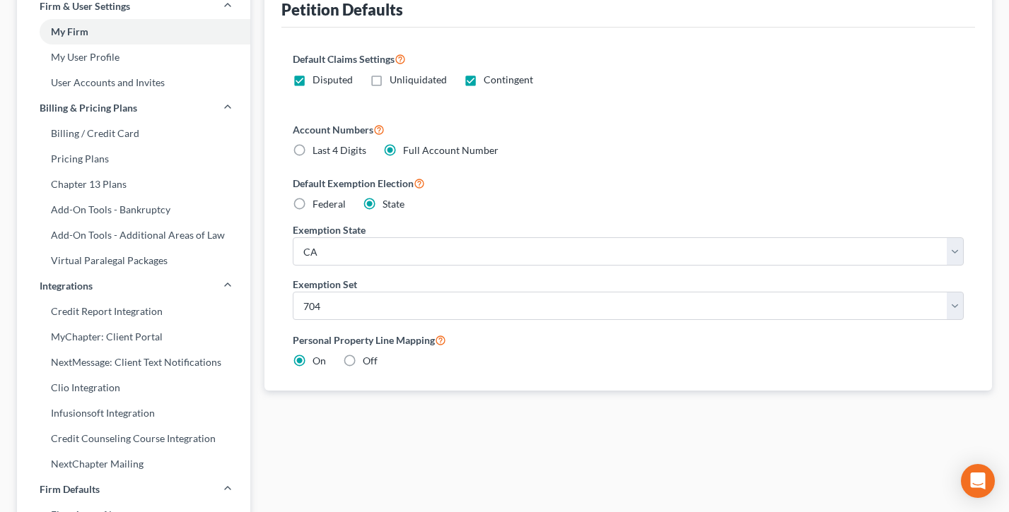
scroll to position [110, 0]
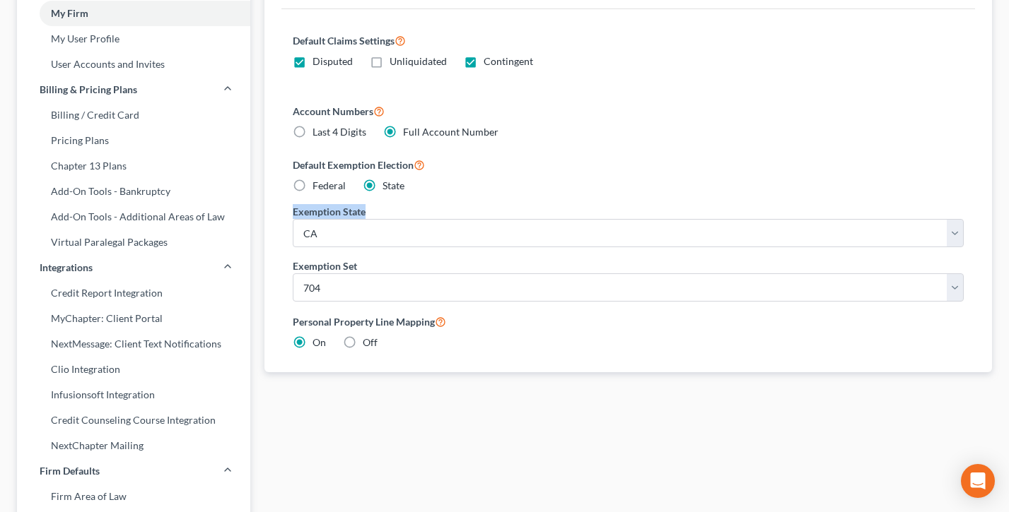
drag, startPoint x: 379, startPoint y: 212, endPoint x: 311, endPoint y: 189, distance: 71.8
click at [289, 206] on div "Default Claims Settings Disputed Unliquidated Contingent Account Numbers Last 4…" at bounding box center [627, 190] width 693 height 363
click at [342, 167] on label "Default Exemption Election" at bounding box center [628, 164] width 671 height 17
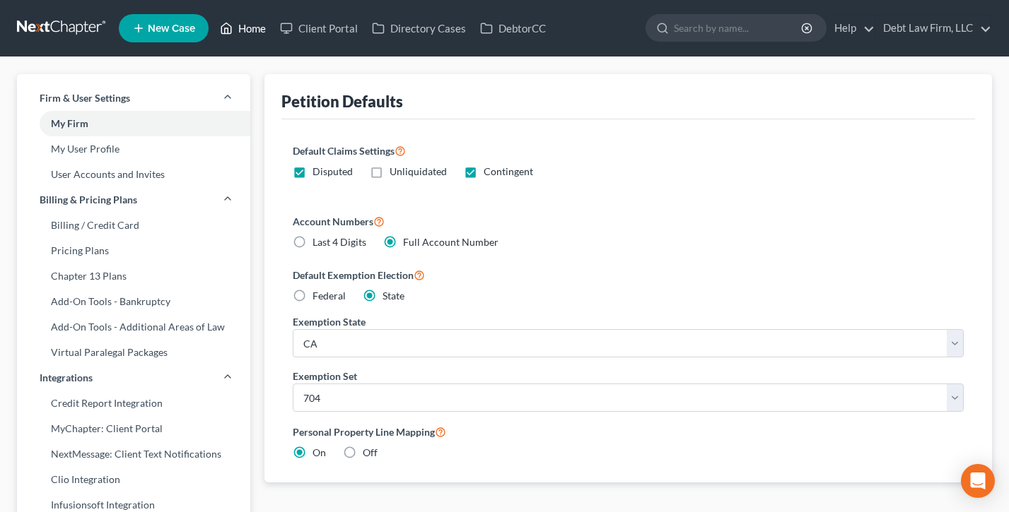
click at [254, 28] on link "Home" at bounding box center [243, 28] width 60 height 25
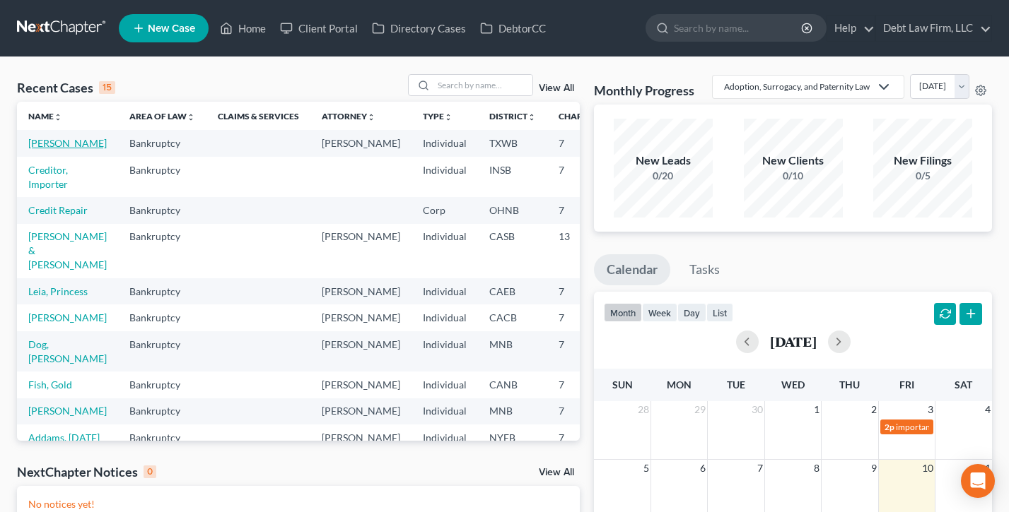
click at [45, 149] on link "[PERSON_NAME]" at bounding box center [67, 143] width 78 height 12
select select "12"
select select "3"
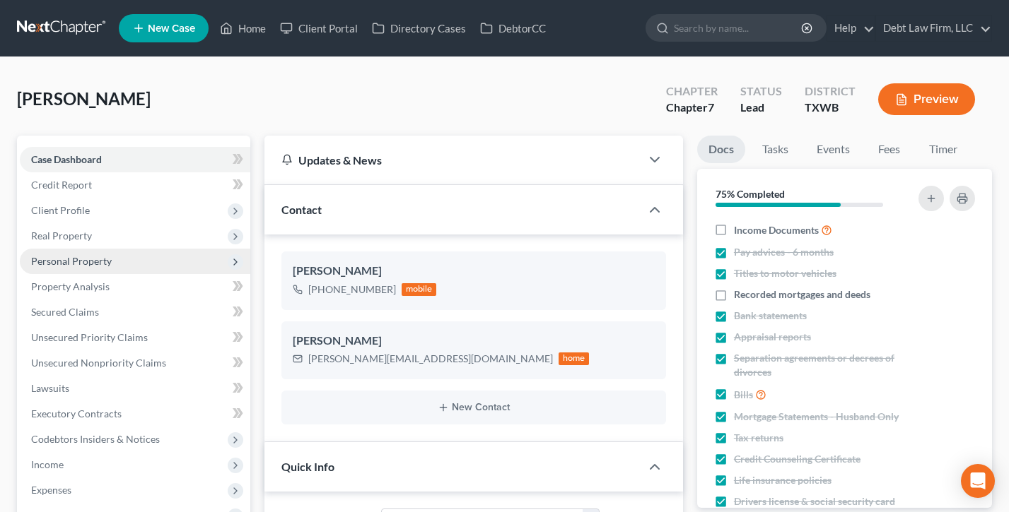
click at [74, 255] on span "Personal Property" at bounding box center [71, 261] width 81 height 12
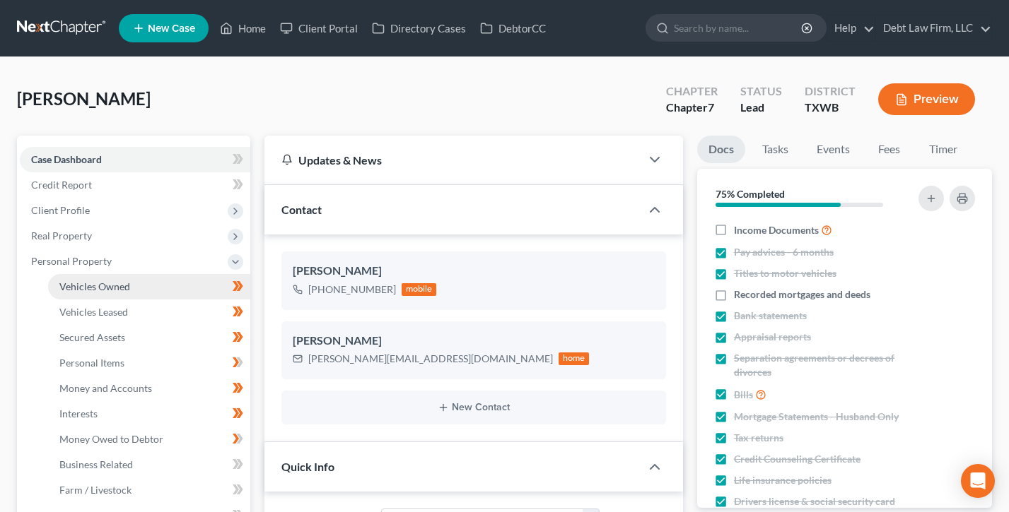
click at [93, 289] on span "Vehicles Owned" at bounding box center [94, 287] width 71 height 12
click at [117, 288] on span "Vehicles Owned" at bounding box center [94, 287] width 71 height 12
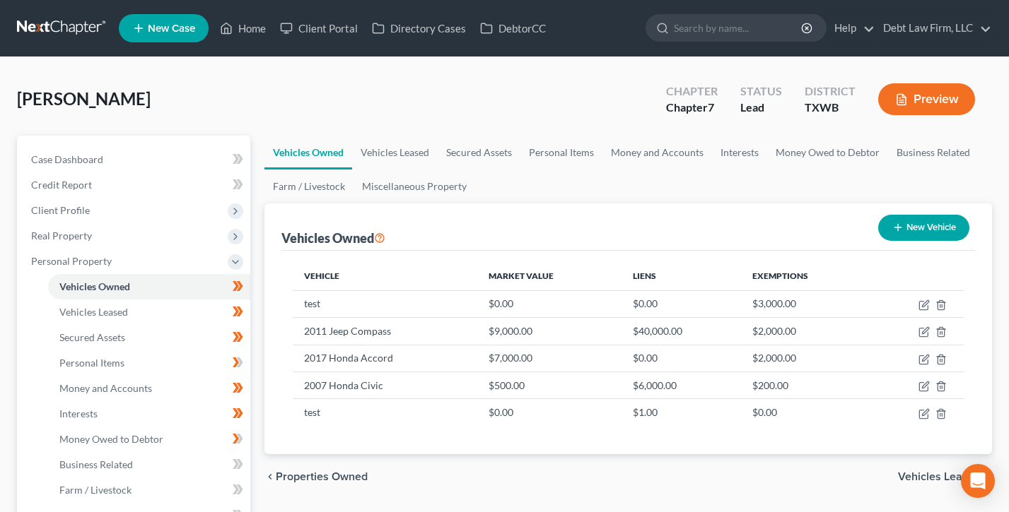
click at [909, 230] on button "New Vehicle" at bounding box center [923, 228] width 91 height 26
select select "0"
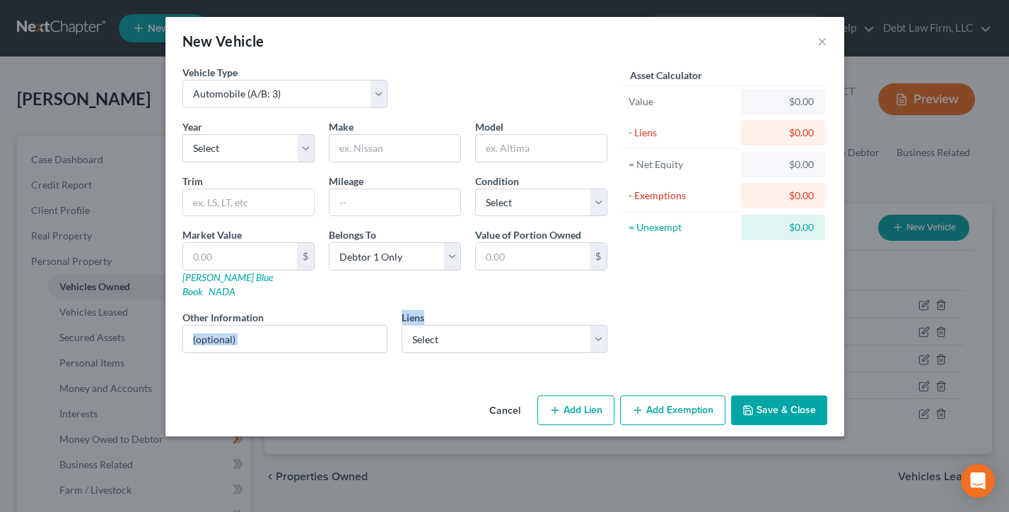
drag, startPoint x: 428, startPoint y: 305, endPoint x: 393, endPoint y: 299, distance: 35.1
click at [393, 299] on div "Year Select 2026 2025 2024 2023 2022 2021 2020 2019 2018 2017 2016 2015 2014 20…" at bounding box center [394, 241] width 439 height 245
click at [393, 310] on div "Other Information" at bounding box center [285, 331] width 220 height 43
click at [476, 332] on select "Select PayUS - $130,090.00 Wells Fargo Bank Auto - $500.00 Test - $0.00 Abby Wr…" at bounding box center [504, 339] width 206 height 28
select select "0"
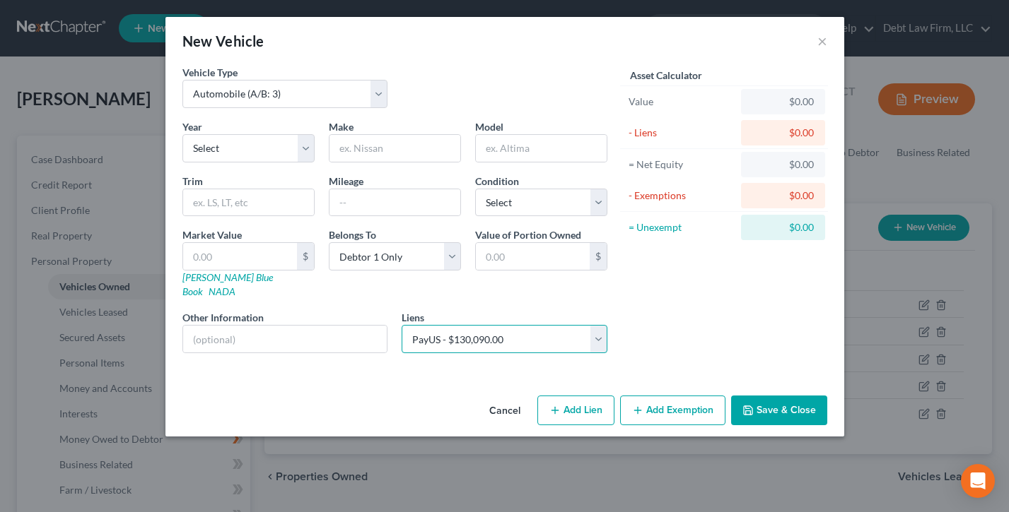
click at [401, 325] on select "Select PayUS - $130,090.00 Wells Fargo Bank Auto - $500.00 Test - $0.00 Abby Wr…" at bounding box center [504, 339] width 206 height 28
select select
select select "8"
select select "2"
select select "0"
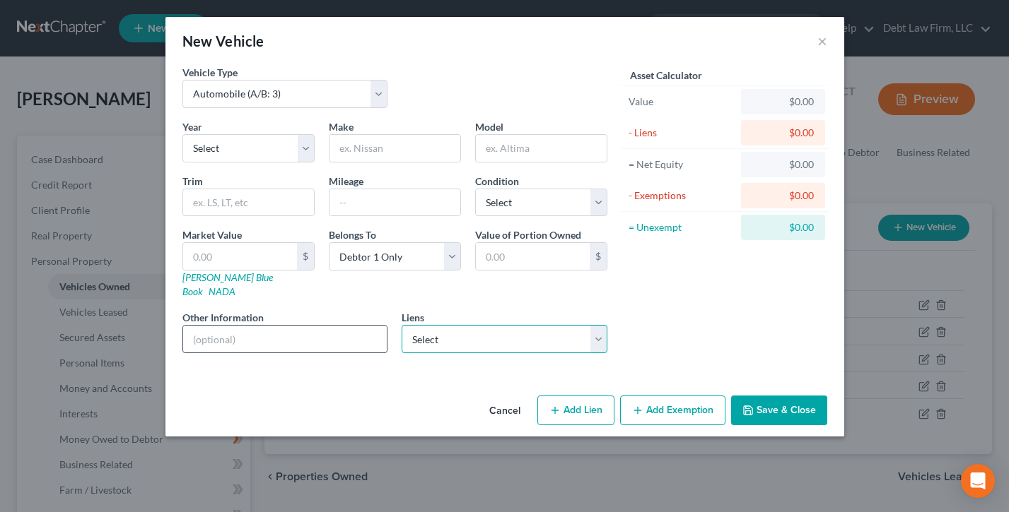
select select "1"
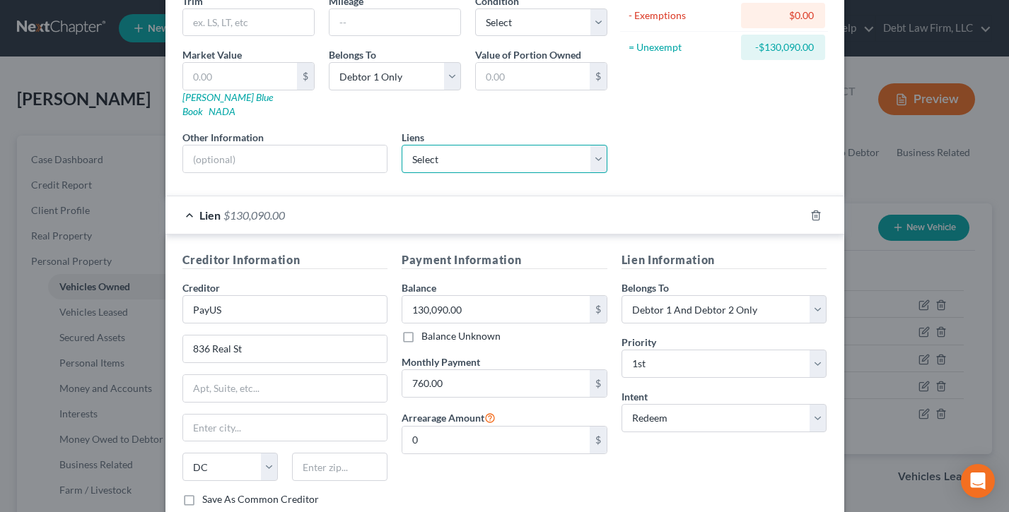
scroll to position [115, 0]
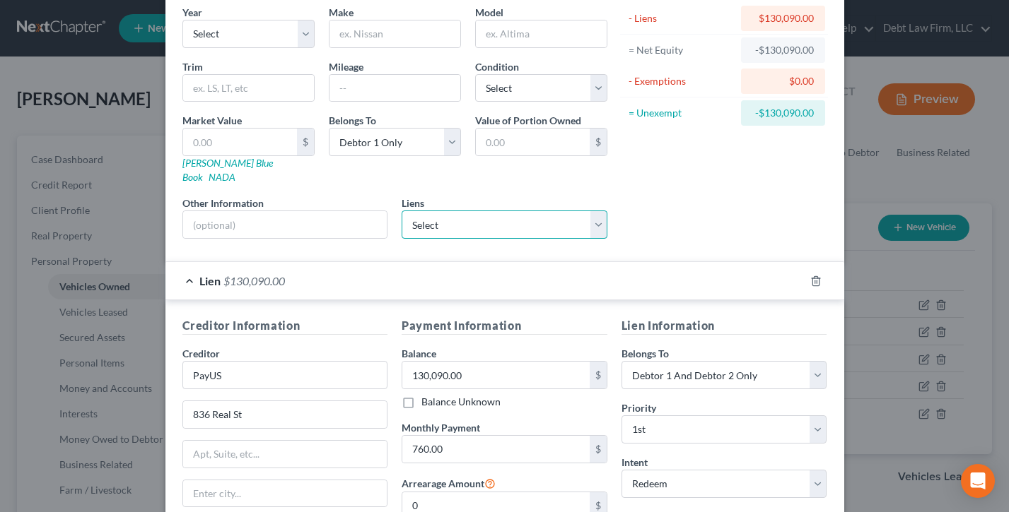
click at [533, 211] on select "Select Wells Fargo Bank Auto - $500.00 Test - $0.00 Abby Wright - $0.00 cred na…" at bounding box center [504, 225] width 206 height 28
click at [401, 211] on select "Select Wells Fargo Bank Auto - $500.00 Test - $0.00 Abby Wright - $0.00 cred na…" at bounding box center [504, 225] width 206 height 28
click at [818, 276] on icon "button" at bounding box center [815, 281] width 11 height 11
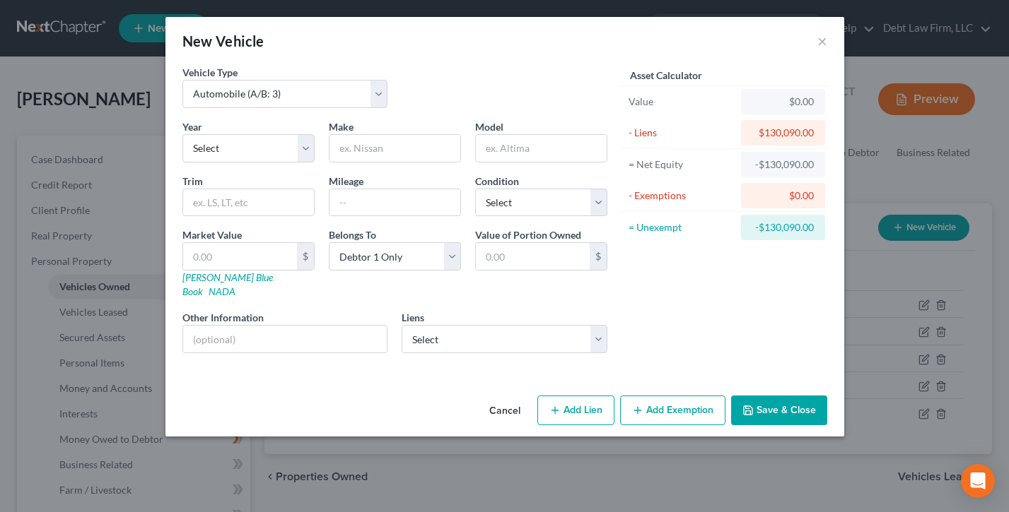
scroll to position [0, 0]
click at [590, 399] on button "Add Lien" at bounding box center [575, 411] width 77 height 30
select select "0"
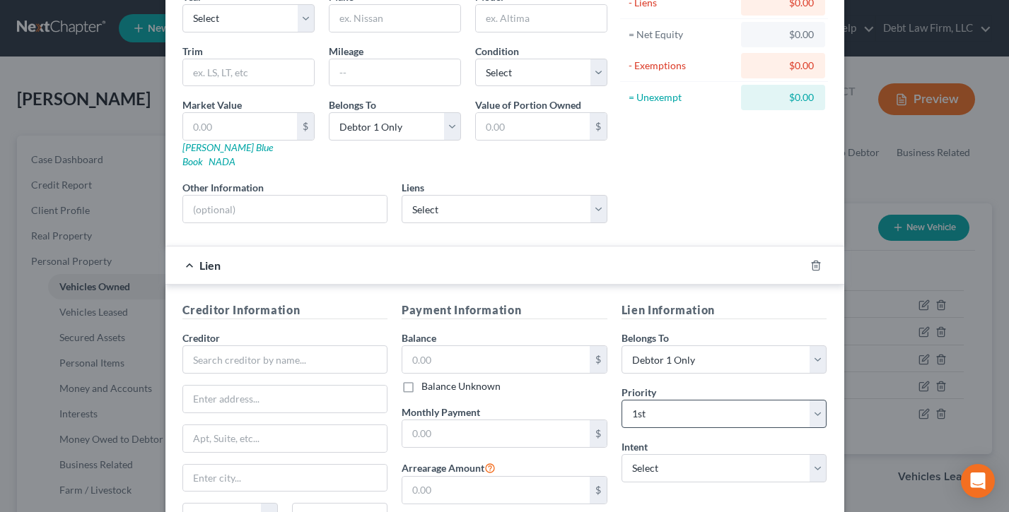
scroll to position [261, 0]
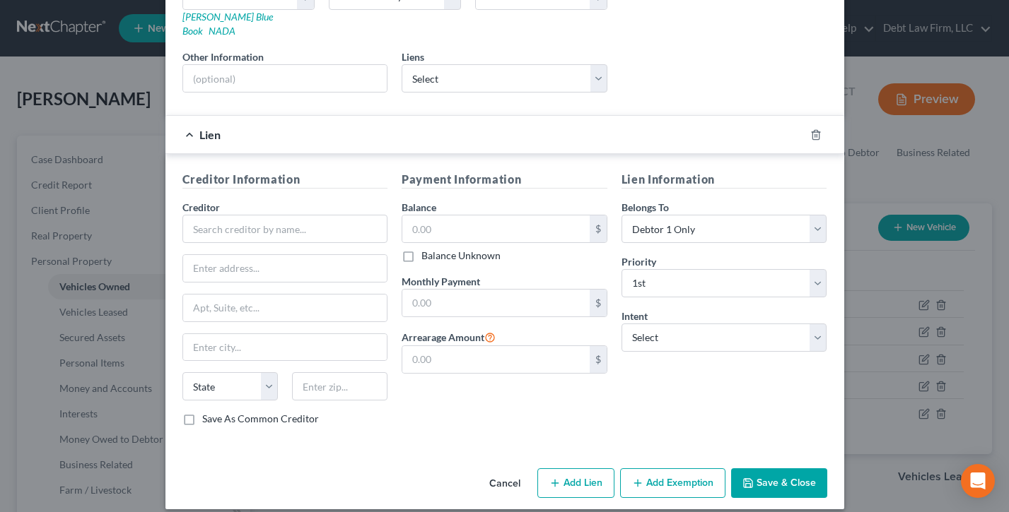
drag, startPoint x: 679, startPoint y: 471, endPoint x: 479, endPoint y: 404, distance: 210.3
click at [678, 471] on button "Add Exemption" at bounding box center [672, 484] width 105 height 30
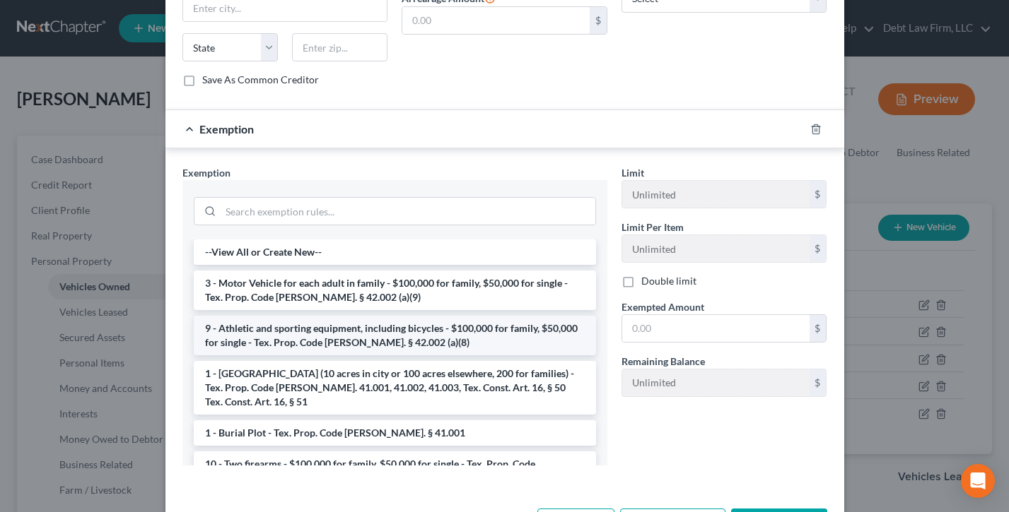
scroll to position [605, 0]
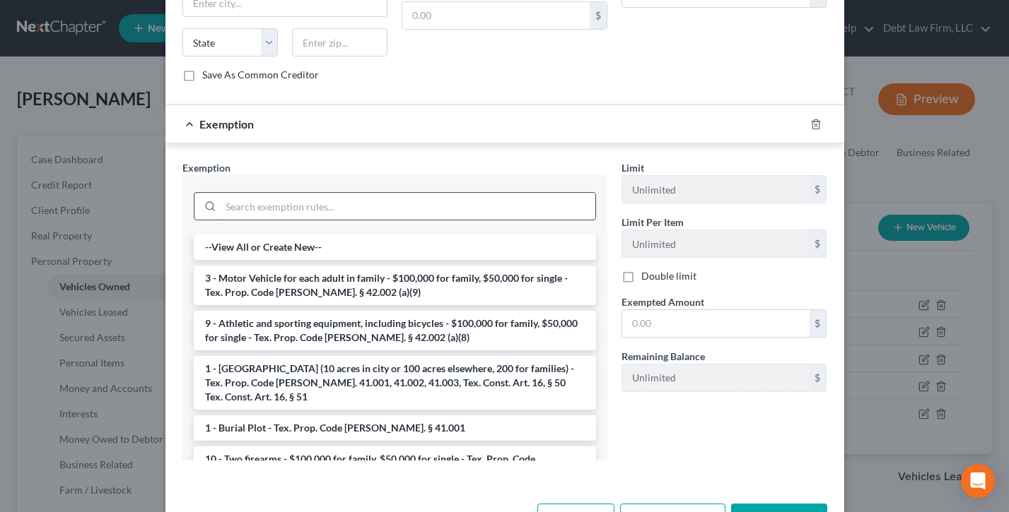
click at [322, 276] on li "3 - Motor Vehicle for each adult in family - $100,000 for family, $50,000 for s…" at bounding box center [395, 286] width 402 height 40
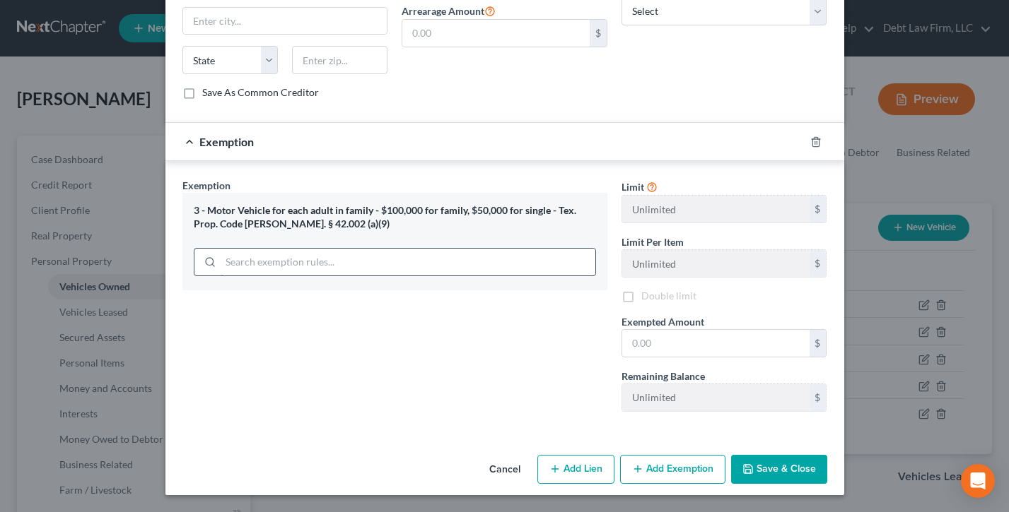
scroll to position [573, 0]
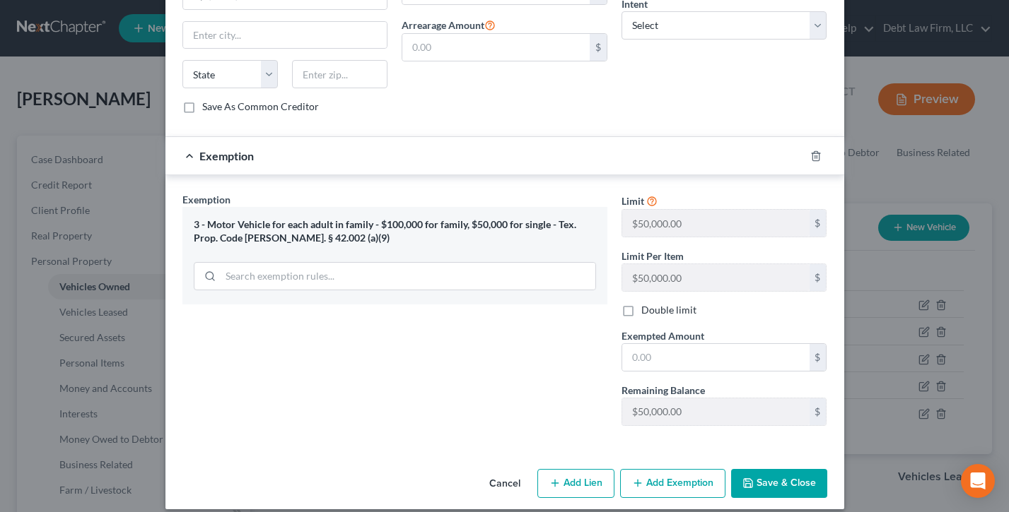
click at [621, 209] on div "Limit $50,000.00 $" at bounding box center [724, 214] width 220 height 45
click at [603, 260] on div "Exemption Set must be selected for CA. Exemption * 3 - Motor Vehicle for each a…" at bounding box center [504, 314] width 659 height 245
click at [674, 344] on input "text" at bounding box center [715, 357] width 187 height 27
drag, startPoint x: 528, startPoint y: 348, endPoint x: 601, endPoint y: 327, distance: 75.8
click at [528, 348] on div "Exemption Set must be selected for CA. Exemption * 3 - Motor Vehicle for each a…" at bounding box center [394, 314] width 439 height 245
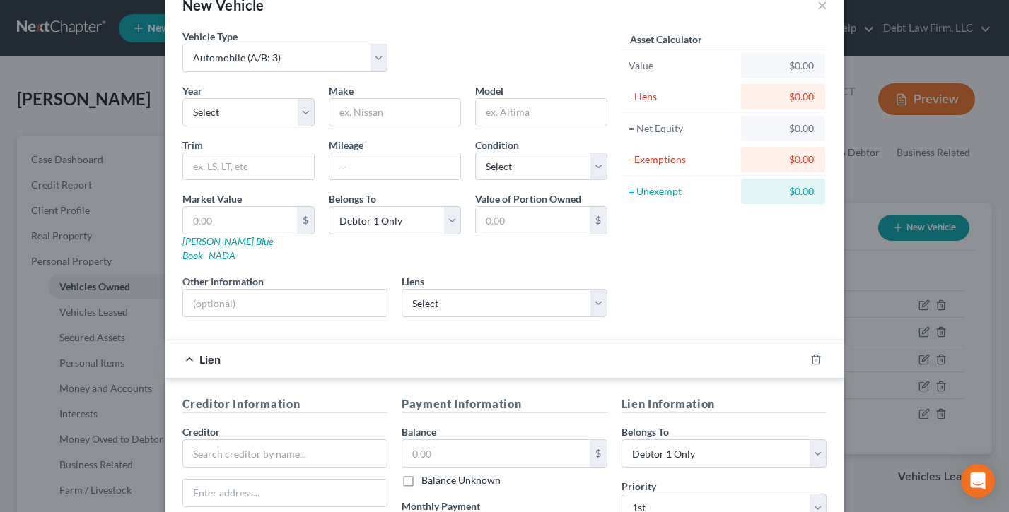
scroll to position [0, 0]
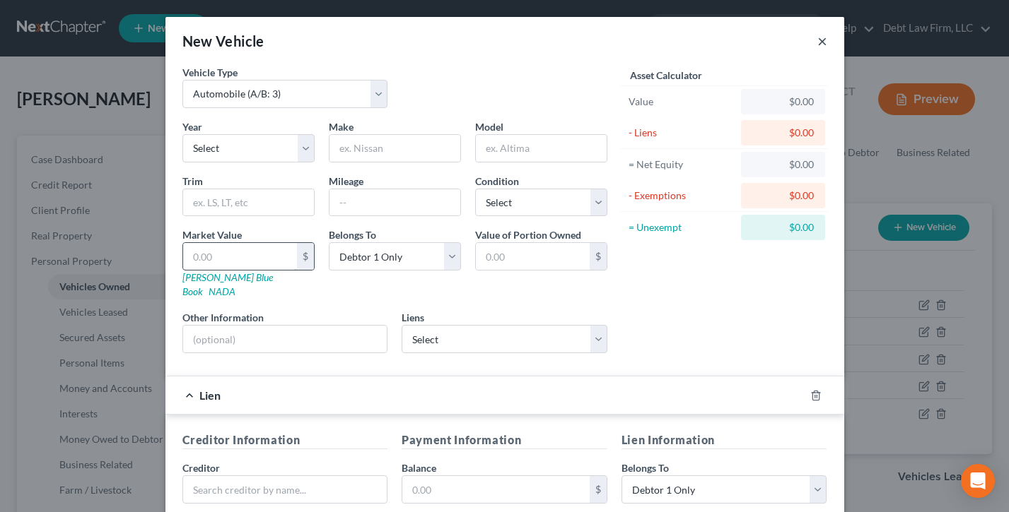
click at [822, 42] on button "×" at bounding box center [822, 41] width 10 height 17
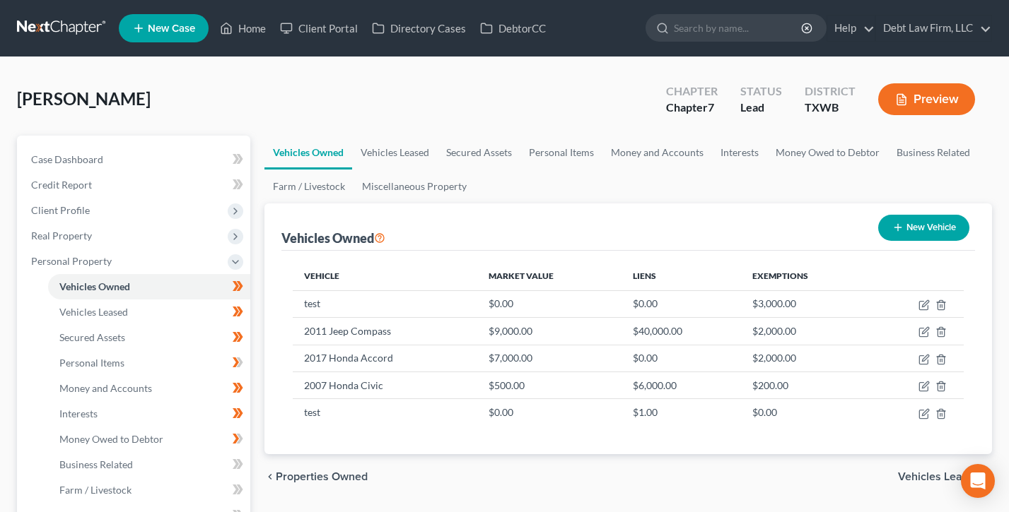
click at [929, 96] on button "Preview" at bounding box center [926, 99] width 97 height 32
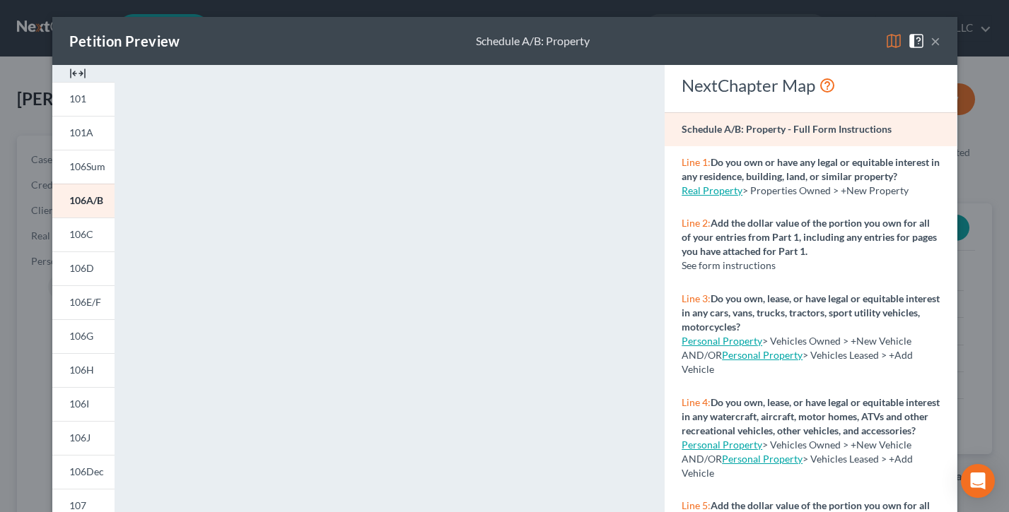
click at [932, 41] on button "×" at bounding box center [935, 41] width 10 height 17
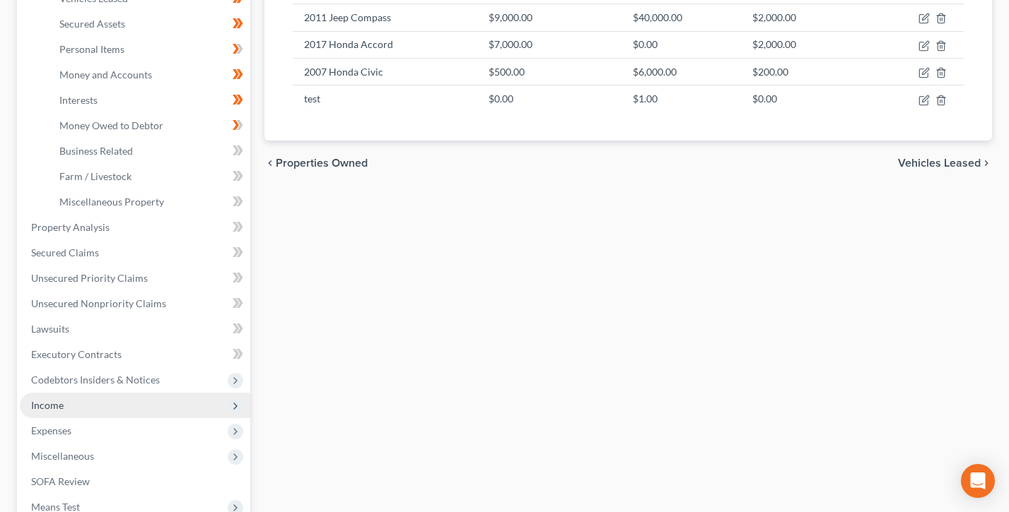
scroll to position [421, 0]
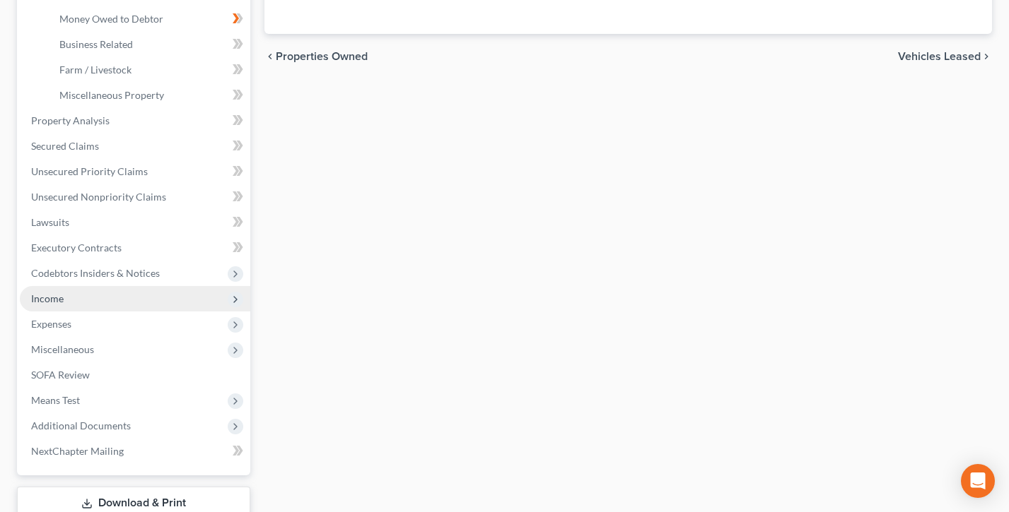
click at [81, 299] on span "Income" at bounding box center [135, 298] width 230 height 25
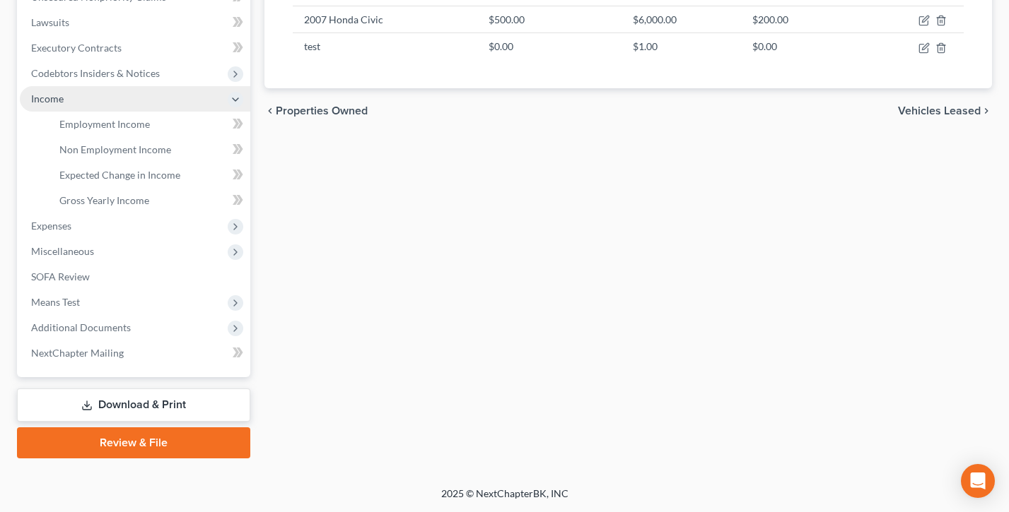
scroll to position [365, 0]
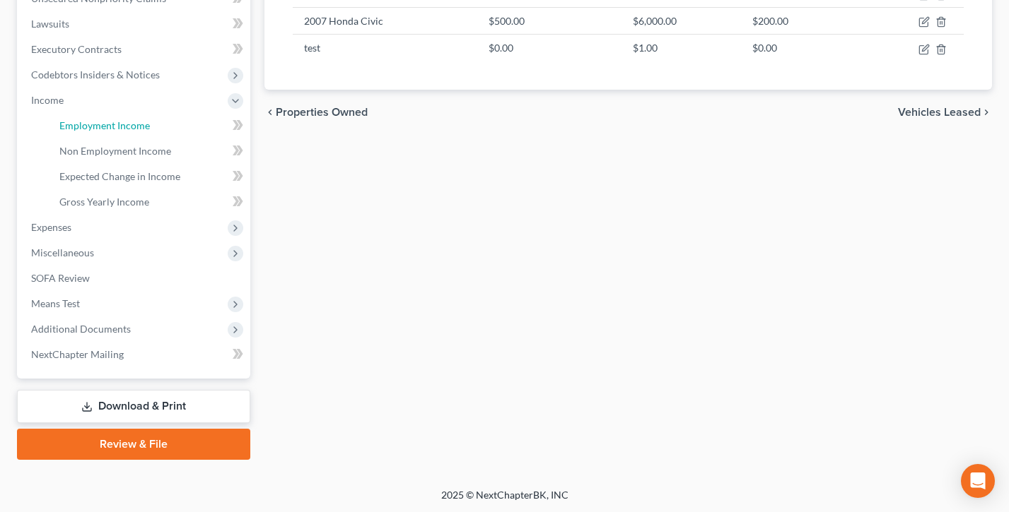
drag, startPoint x: 132, startPoint y: 124, endPoint x: 588, endPoint y: 385, distance: 525.6
click at [132, 124] on span "Employment Income" at bounding box center [104, 125] width 90 height 12
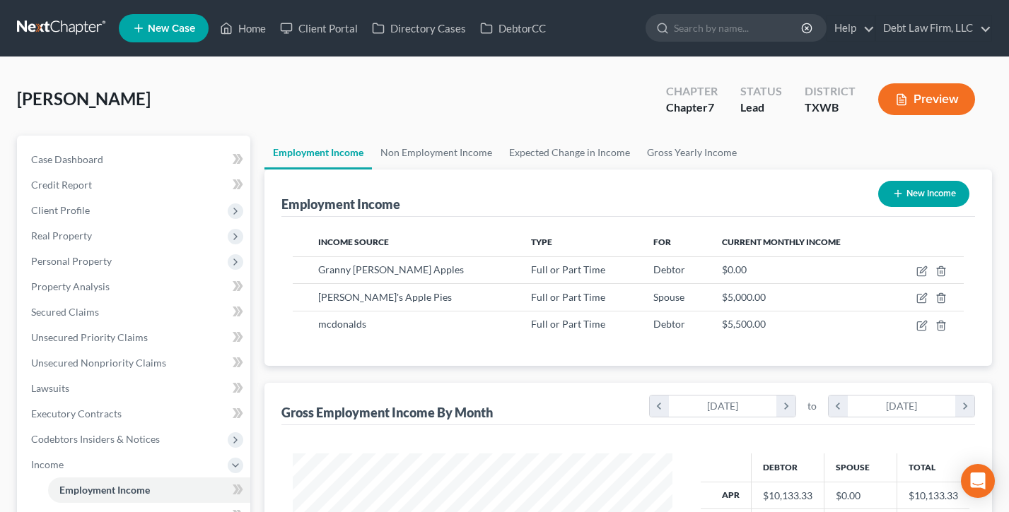
scroll to position [253, 408]
click at [937, 198] on button "New Income" at bounding box center [923, 194] width 91 height 26
select select "0"
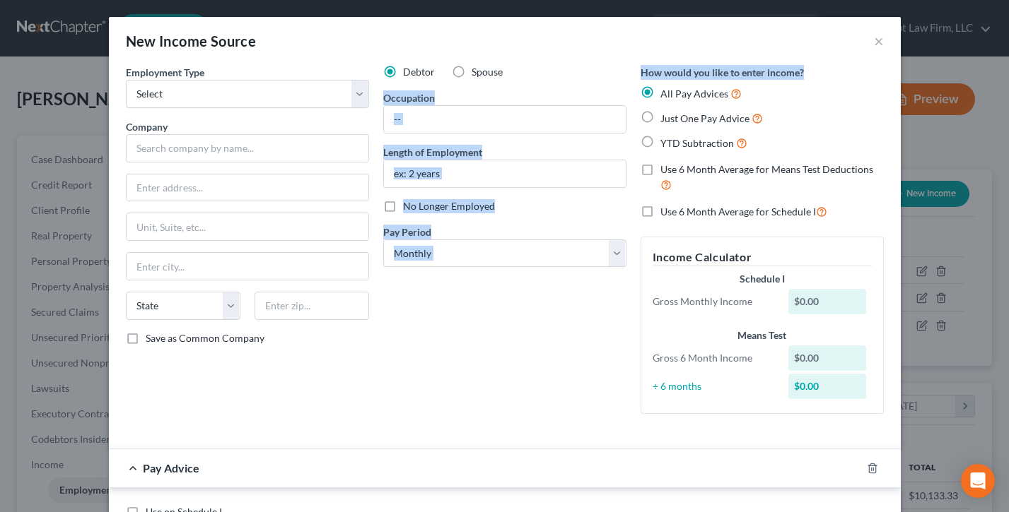
drag, startPoint x: 837, startPoint y: 70, endPoint x: 712, endPoint y: 88, distance: 126.4
click at [628, 69] on div "Employment Type * Select Full or Part Time Employment Self Employment Company *…" at bounding box center [505, 251] width 772 height 372
click at [630, 68] on div "Debtor Spouse Occupation Length of Employment No Longer Employed Pay Period * S…" at bounding box center [504, 245] width 257 height 360
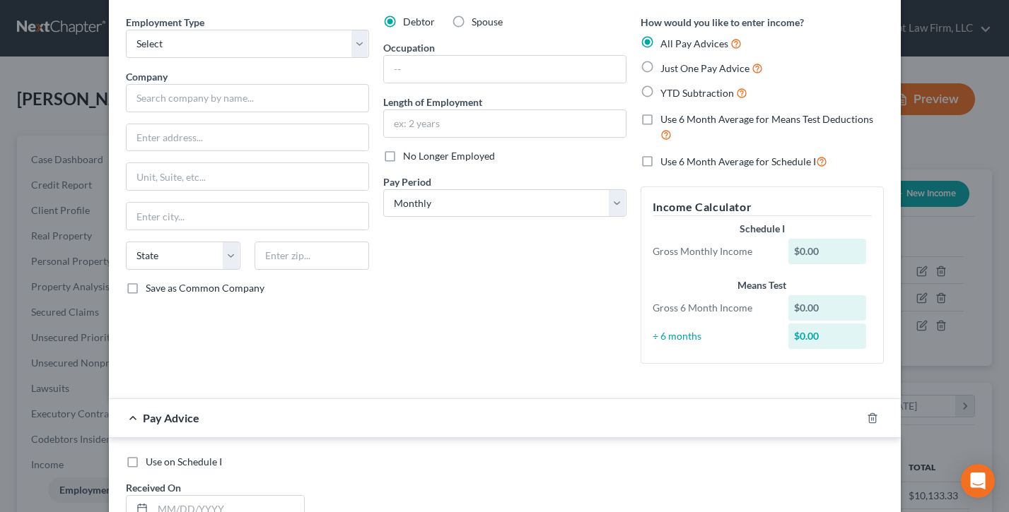
scroll to position [0, 0]
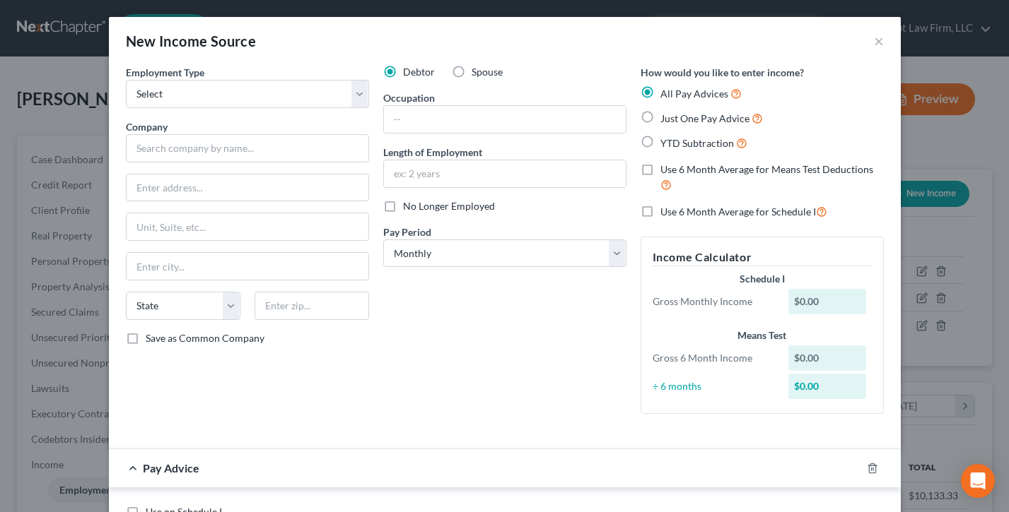
click at [660, 115] on label "Just One Pay Advice" at bounding box center [711, 118] width 102 height 16
click at [666, 115] on input "Just One Pay Advice" at bounding box center [670, 114] width 9 height 9
radio input "true"
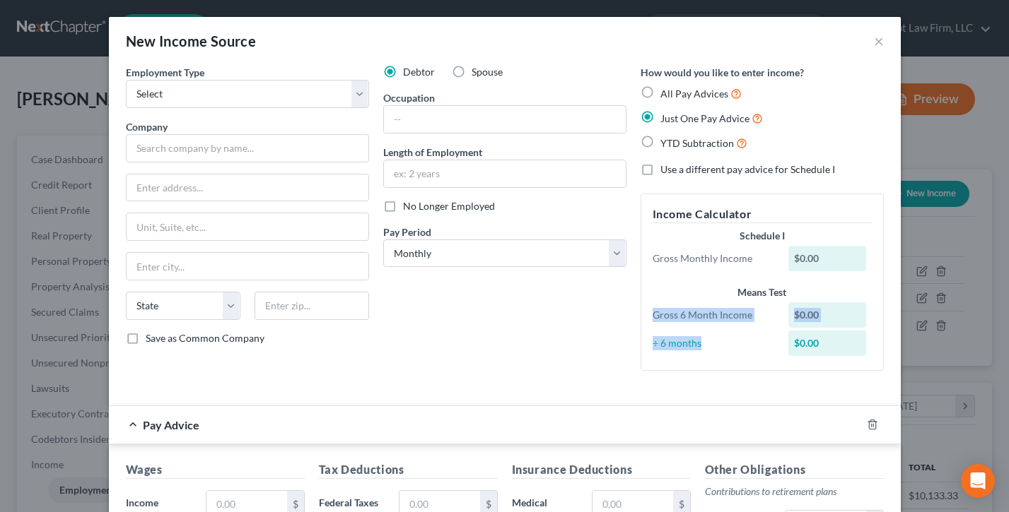
drag, startPoint x: 737, startPoint y: 346, endPoint x: 649, endPoint y: 312, distance: 94.9
click at [649, 312] on div "Means Test Gross 6 Month Income $0.00 ÷ 6 months $0.00" at bounding box center [761, 323] width 233 height 74
click at [649, 312] on div "Gross 6 Month Income" at bounding box center [713, 315] width 136 height 14
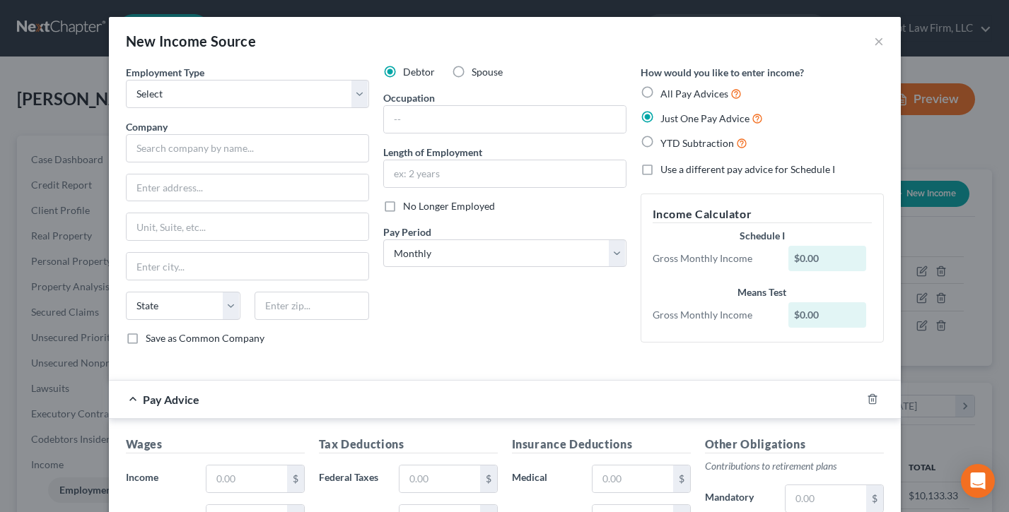
click at [660, 139] on label "YTD Subtraction" at bounding box center [703, 143] width 87 height 16
click at [666, 139] on input "YTD Subtraction" at bounding box center [670, 139] width 9 height 9
radio input "true"
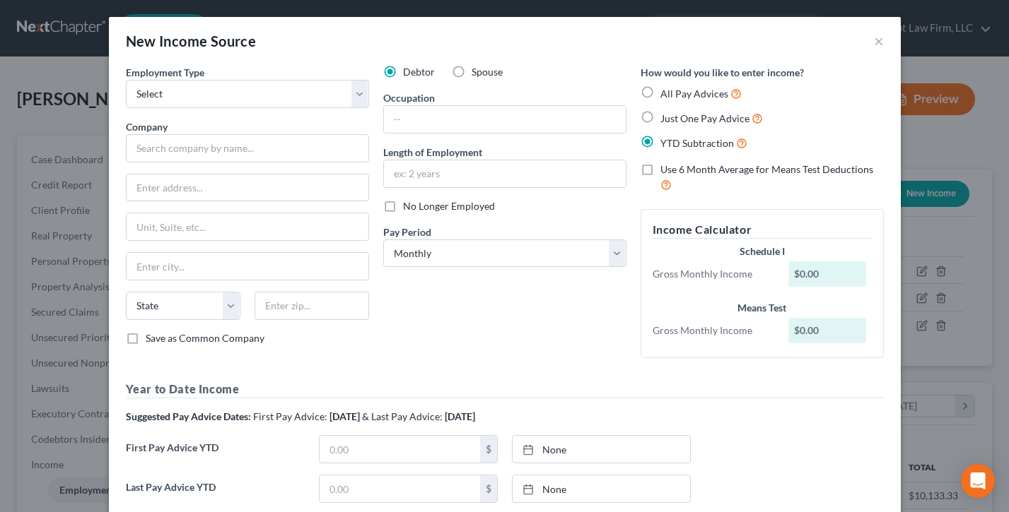
scroll to position [112, 0]
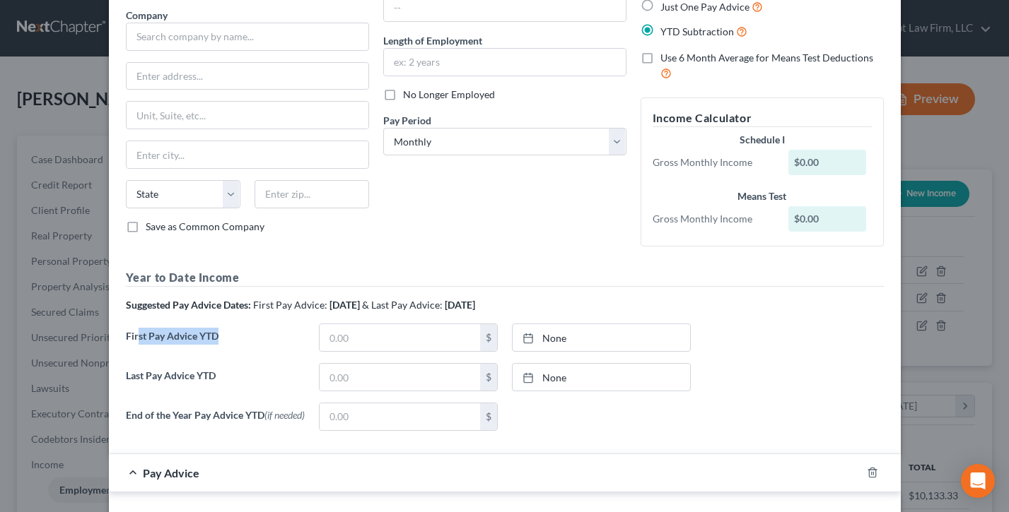
drag, startPoint x: 237, startPoint y: 334, endPoint x: 140, endPoint y: 389, distance: 111.4
click at [136, 334] on label "First Pay Advice YTD" at bounding box center [215, 344] width 193 height 40
click at [140, 389] on label "Last Pay Advice YTD" at bounding box center [215, 383] width 193 height 40
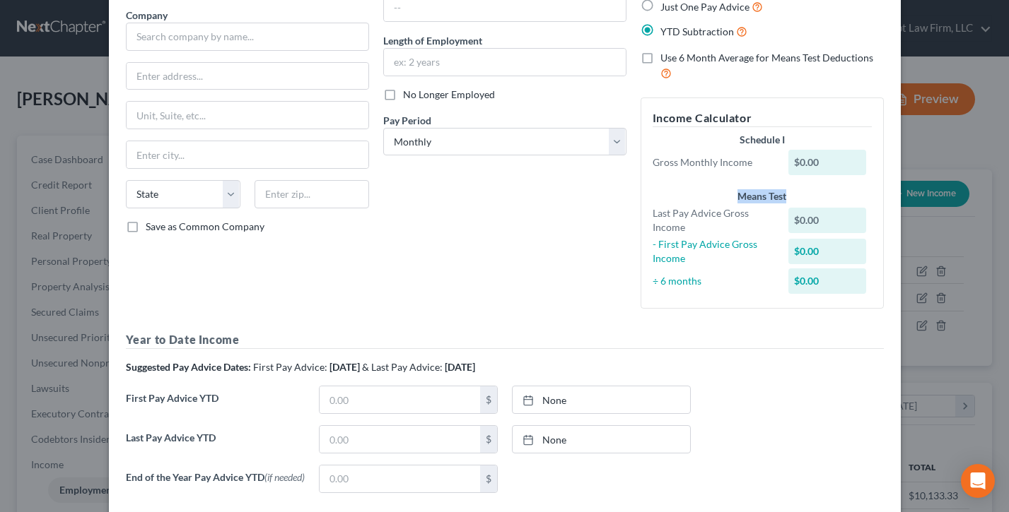
drag, startPoint x: 770, startPoint y: 201, endPoint x: 691, endPoint y: 254, distance: 94.9
click at [734, 197] on div "Means Test" at bounding box center [761, 196] width 219 height 14
click at [734, 196] on div "Means Test" at bounding box center [761, 196] width 219 height 14
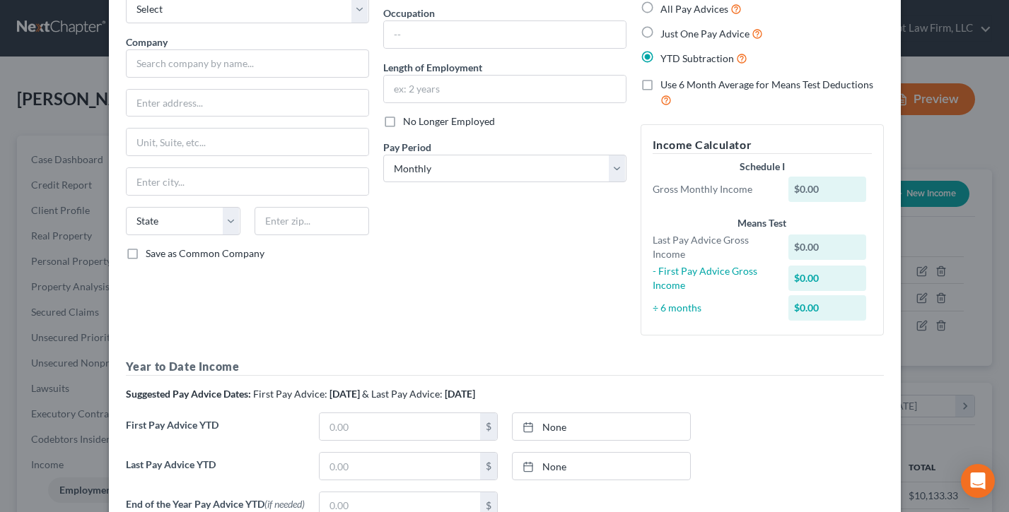
scroll to position [0, 0]
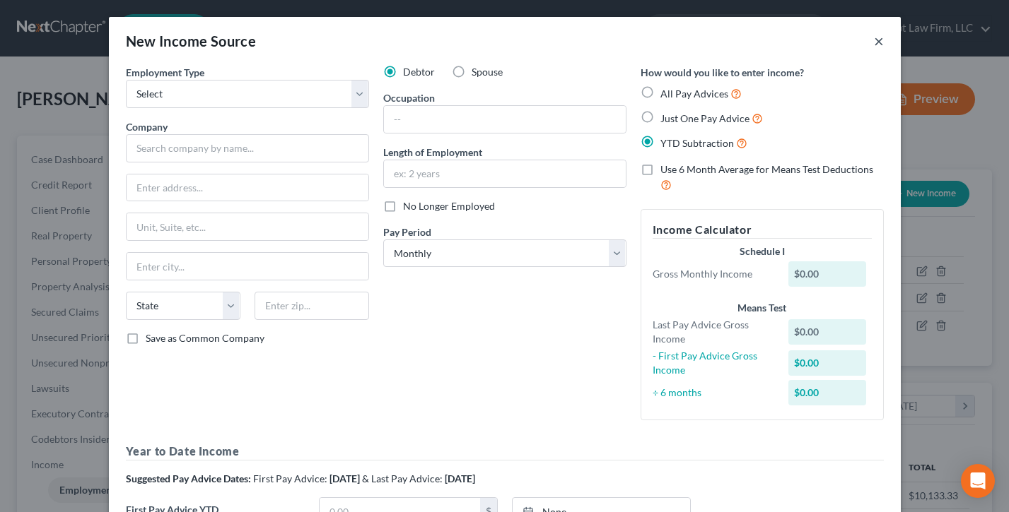
click at [881, 40] on button "×" at bounding box center [879, 41] width 10 height 17
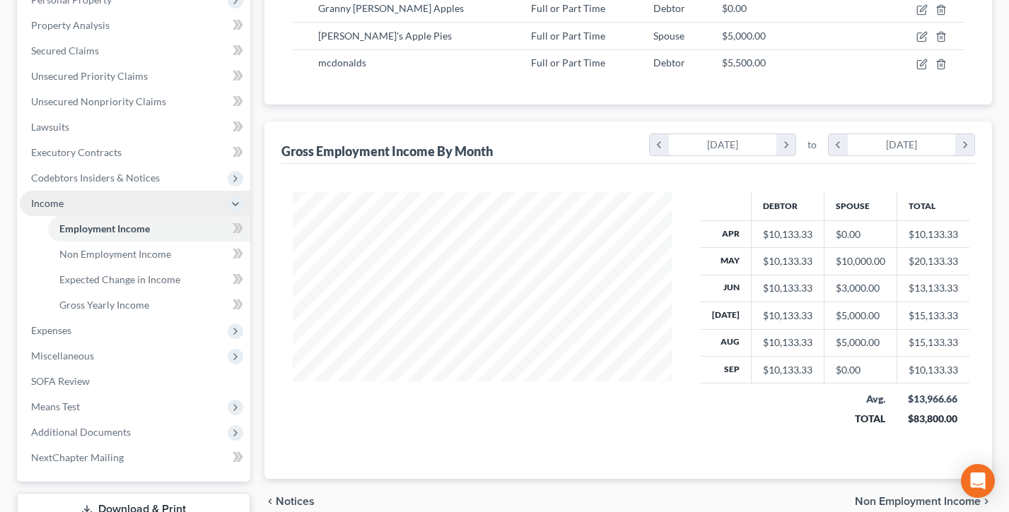
scroll to position [321, 0]
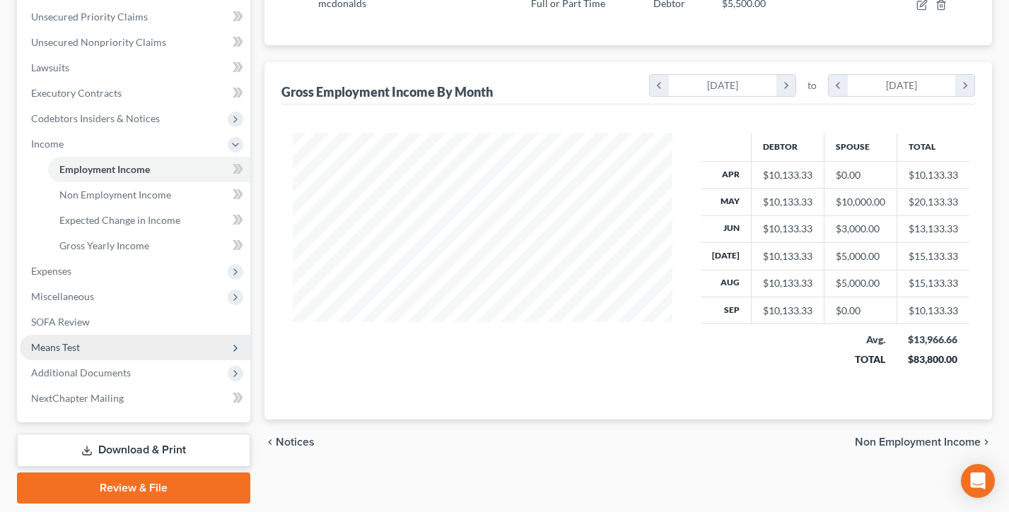
click at [60, 341] on span "Means Test" at bounding box center [55, 347] width 49 height 12
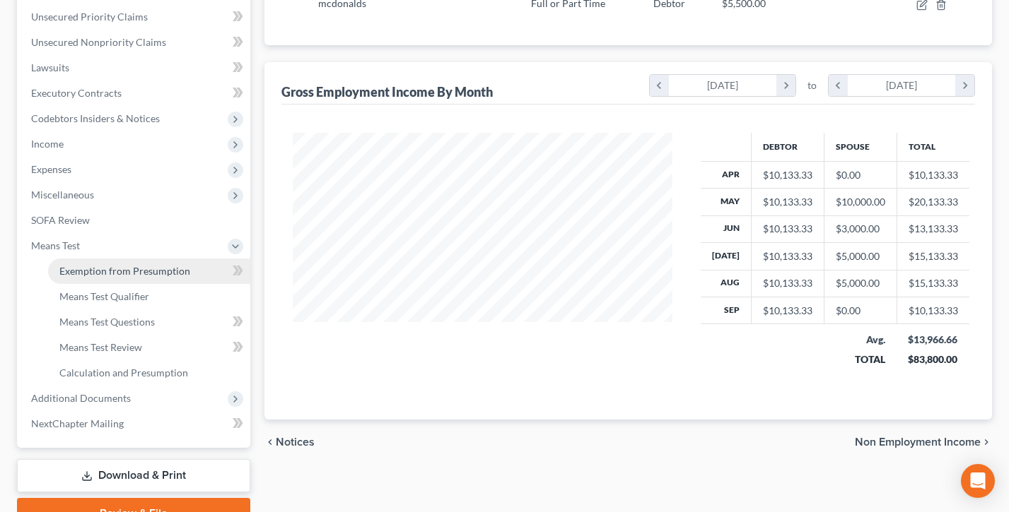
click at [104, 271] on span "Exemption from Presumption" at bounding box center [124, 271] width 131 height 12
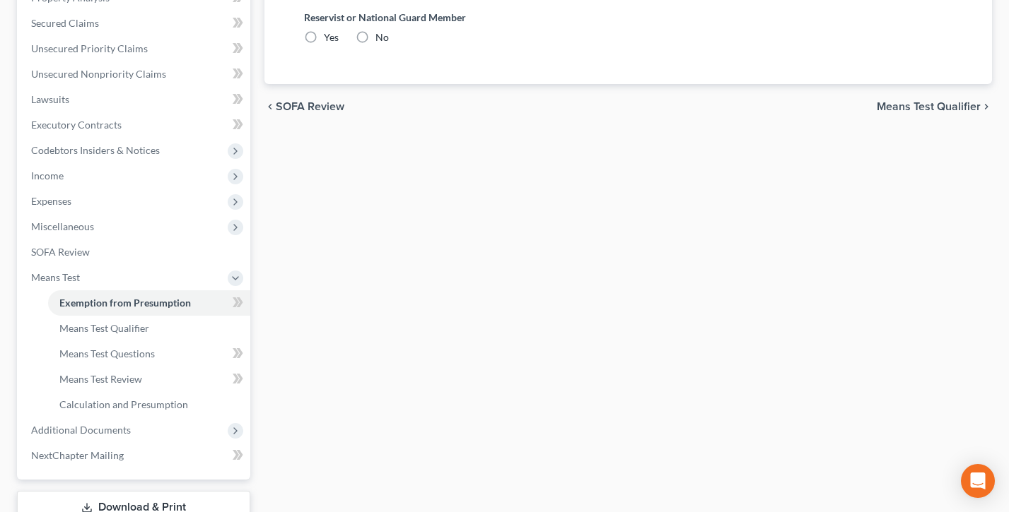
radio input "true"
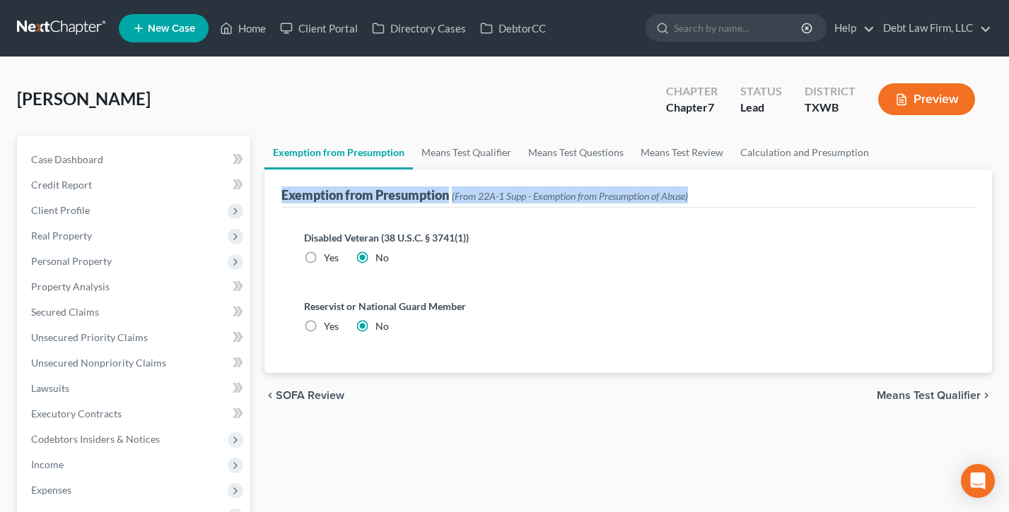
drag, startPoint x: 669, startPoint y: 201, endPoint x: 445, endPoint y: 240, distance: 226.7
click at [276, 189] on div "Exemption from Presumption (From 22A-1 Supp - Exemption from Presumption of Abu…" at bounding box center [627, 272] width 727 height 204
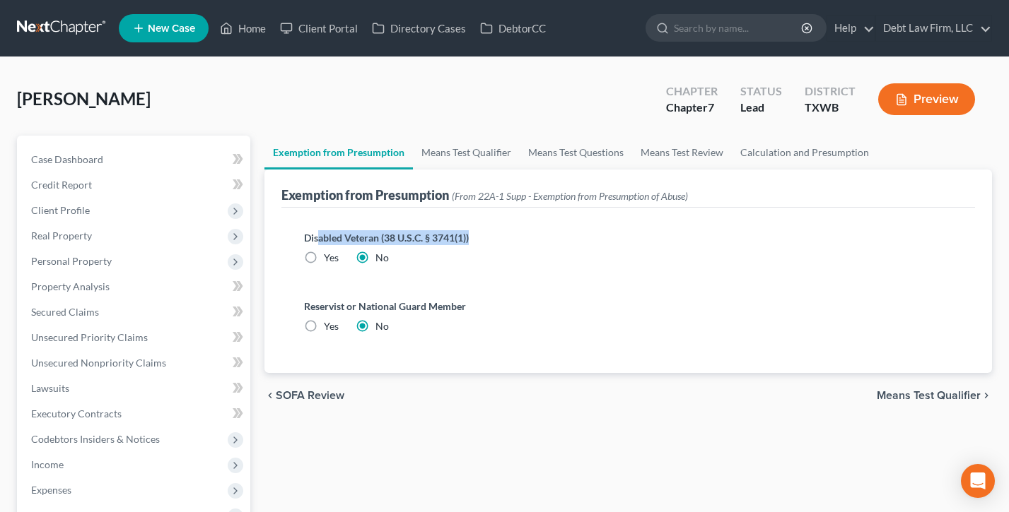
drag, startPoint x: 476, startPoint y: 232, endPoint x: 509, endPoint y: 334, distance: 106.9
click at [315, 233] on label "Disabled Veteran (38 U.S.C. § 3741(1))" at bounding box center [628, 237] width 648 height 15
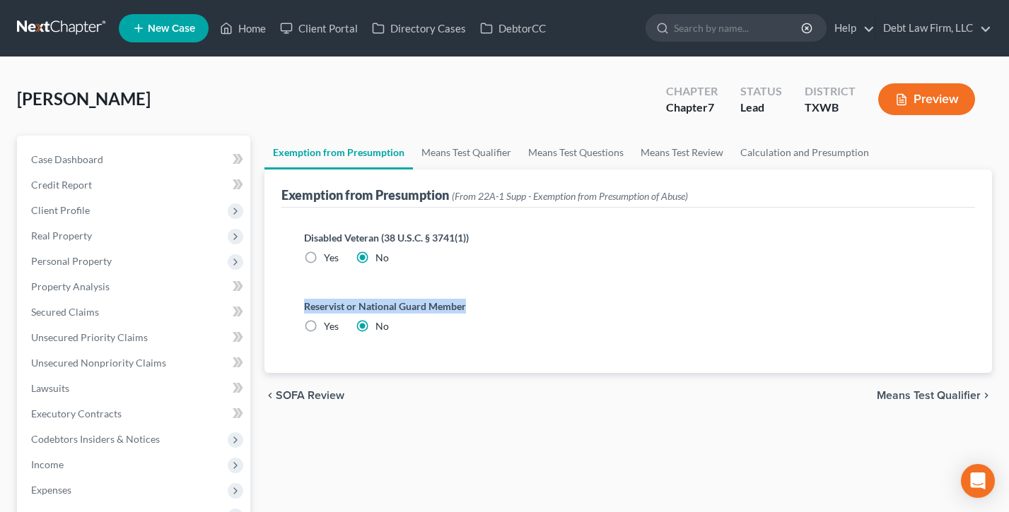
drag, startPoint x: 424, startPoint y: 307, endPoint x: 507, endPoint y: 279, distance: 87.2
click at [293, 301] on div "Reservist or National Guard Member Yes No" at bounding box center [628, 322] width 671 height 69
drag, startPoint x: 507, startPoint y: 279, endPoint x: 494, endPoint y: 280, distance: 12.7
click at [505, 279] on div "Disabled Veteran (38 U.S.C. § 3741(1)) Yes No" at bounding box center [628, 253] width 671 height 69
click at [461, 155] on link "Means Test Qualifier" at bounding box center [466, 153] width 107 height 34
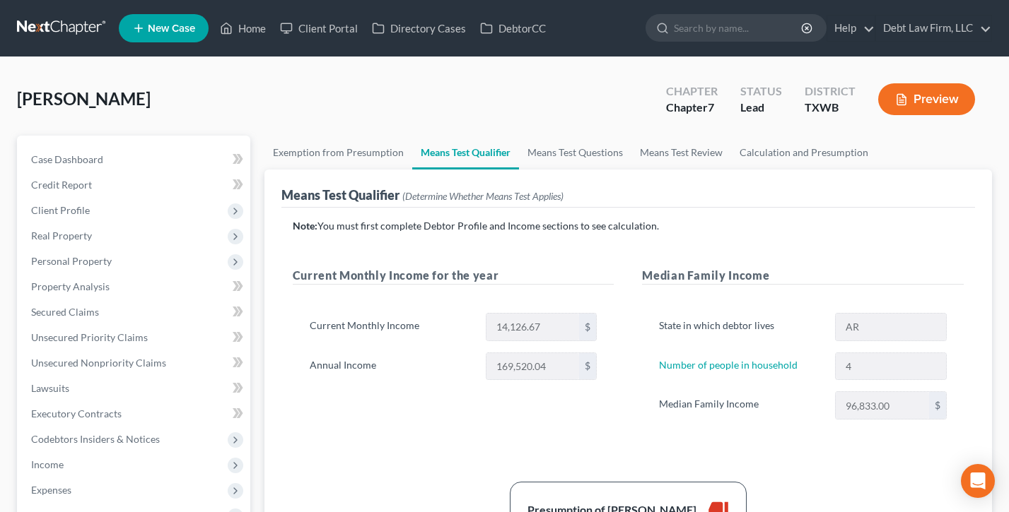
scroll to position [78, 0]
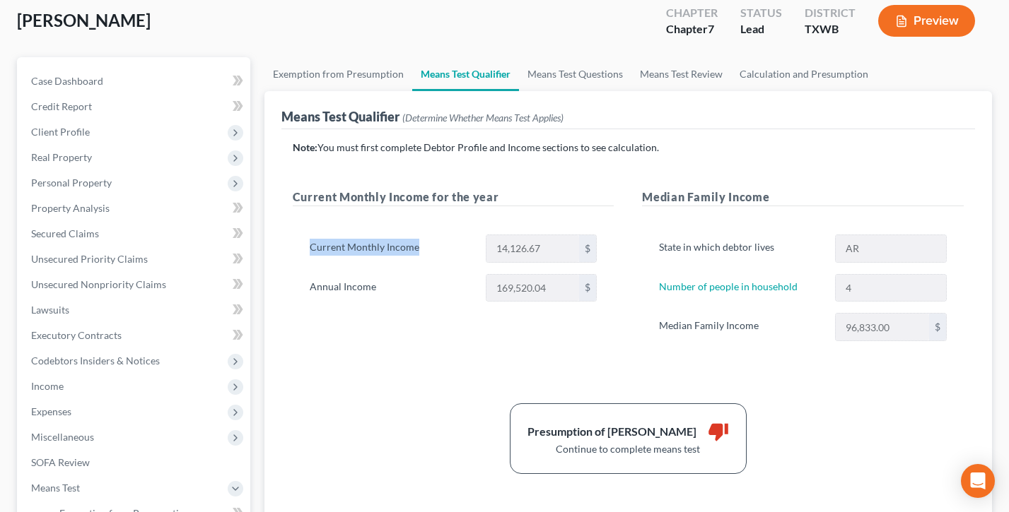
drag, startPoint x: 438, startPoint y: 252, endPoint x: 640, endPoint y: 228, distance: 203.5
click at [278, 252] on div "Current Monthly Income for the year Current Monthly Income 14,126.67 $ Annual I…" at bounding box center [453, 279] width 350 height 181
drag, startPoint x: 786, startPoint y: 254, endPoint x: 795, endPoint y: 250, distance: 10.1
click at [786, 254] on label "State in which debtor lives" at bounding box center [740, 249] width 176 height 28
drag, startPoint x: 794, startPoint y: 250, endPoint x: 650, endPoint y: 250, distance: 143.5
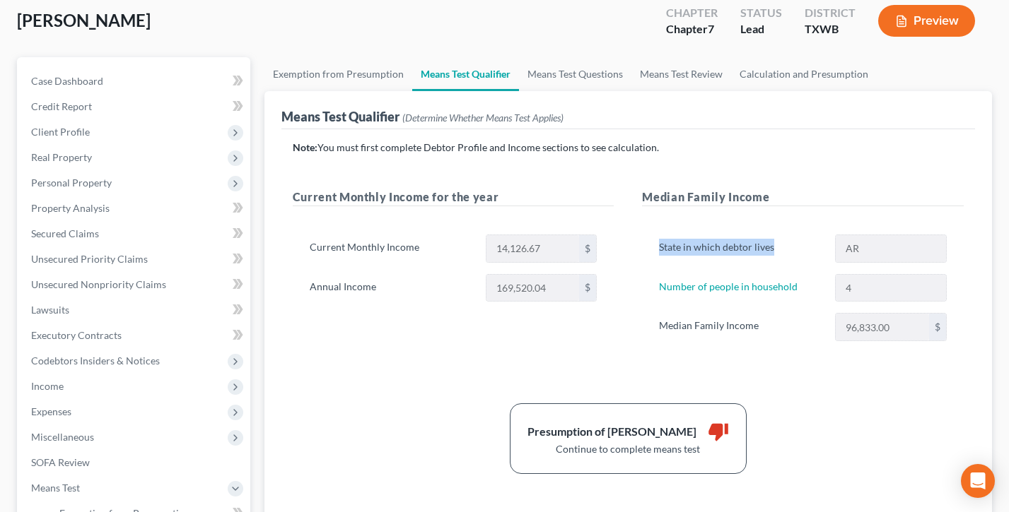
click at [650, 250] on div "State in which debtor lives AR Number of people in household 4 Median Family In…" at bounding box center [803, 294] width 322 height 152
drag, startPoint x: 753, startPoint y: 245, endPoint x: 641, endPoint y: 247, distance: 112.4
click at [641, 247] on div "Median Family Income State in which debtor lives AR Number of people in househo…" at bounding box center [803, 279] width 350 height 181
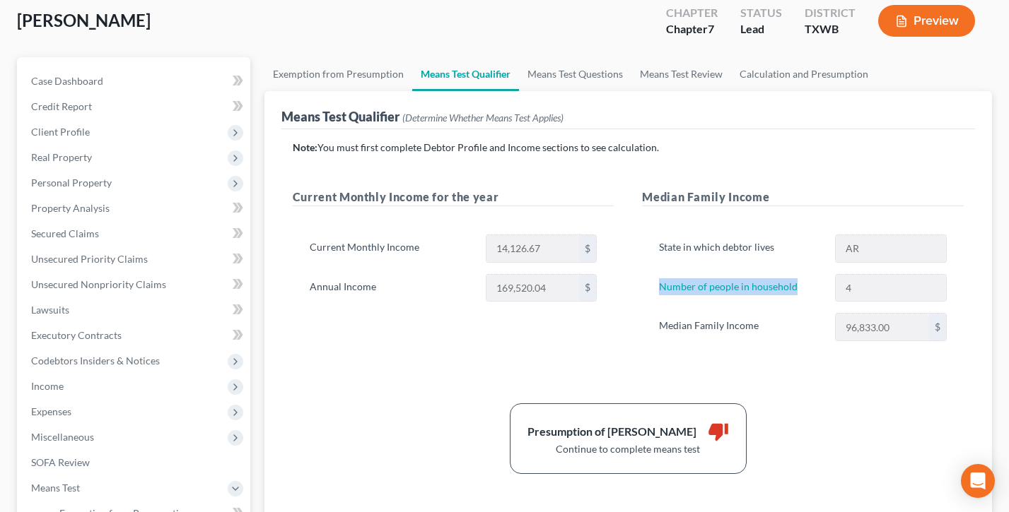
drag, startPoint x: 782, startPoint y: 283, endPoint x: 649, endPoint y: 287, distance: 133.0
click at [649, 287] on div "State in which debtor lives AR Number of people in household 4 Median Family In…" at bounding box center [803, 294] width 322 height 152
drag, startPoint x: 773, startPoint y: 323, endPoint x: 654, endPoint y: 323, distance: 118.7
click at [654, 323] on label "Median Family Income" at bounding box center [740, 327] width 176 height 28
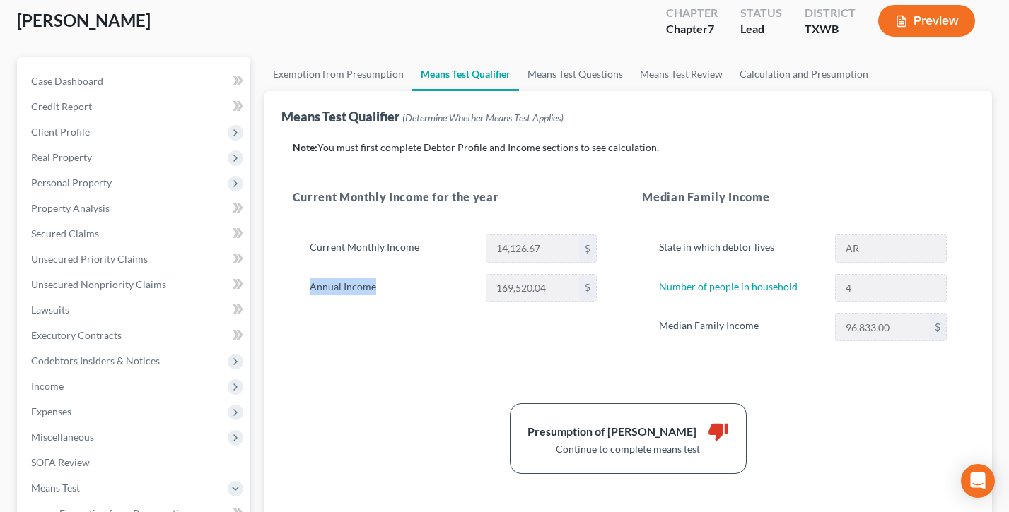
drag, startPoint x: 388, startPoint y: 291, endPoint x: 293, endPoint y: 287, distance: 94.8
click at [293, 287] on div "Current Monthly Income 14,126.67 $ Annual Income 169,520.04 $" at bounding box center [454, 274] width 322 height 113
drag, startPoint x: 412, startPoint y: 247, endPoint x: 292, endPoint y: 248, distance: 120.2
click at [293, 248] on div "Current Monthly Income 14,126.67 $ Annual Income 169,520.04 $" at bounding box center [454, 274] width 322 height 113
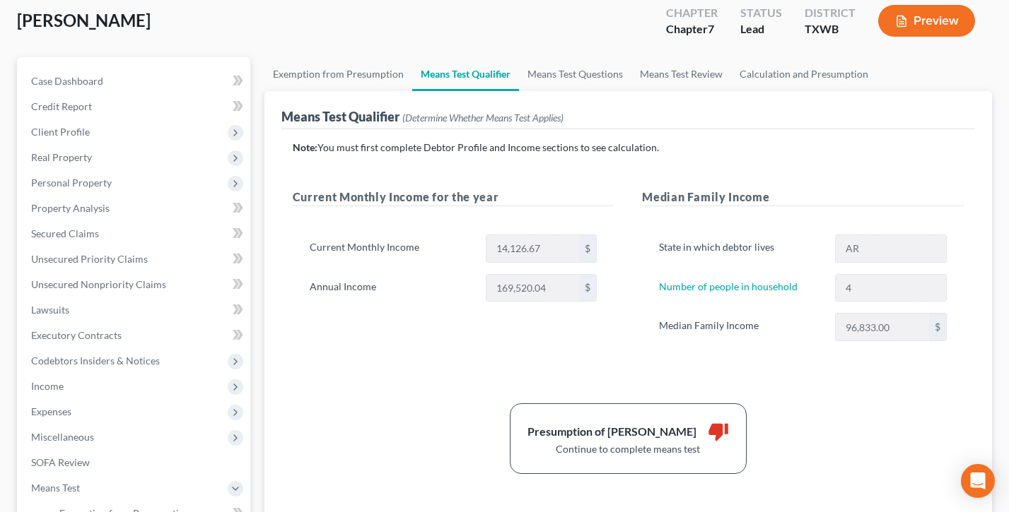
scroll to position [163, 0]
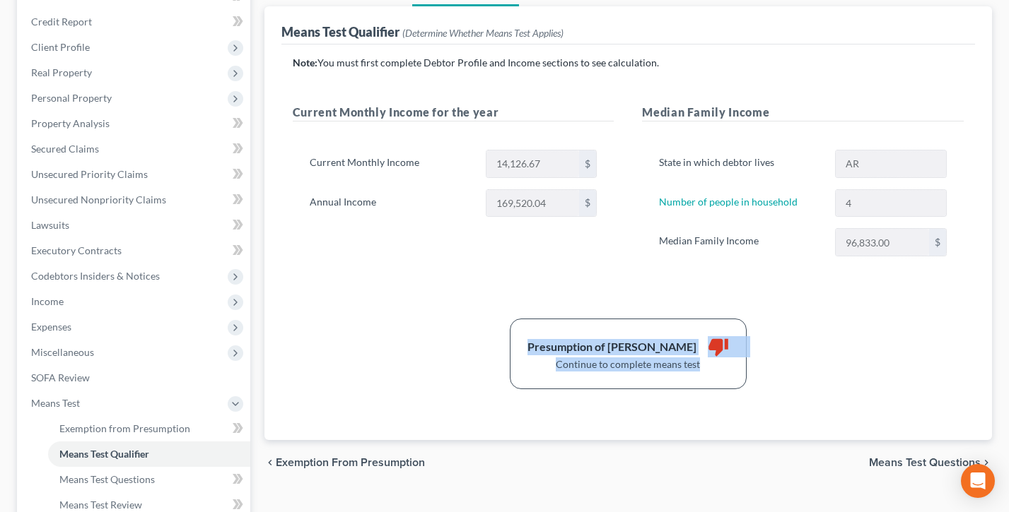
drag, startPoint x: 694, startPoint y: 363, endPoint x: 518, endPoint y: 341, distance: 177.4
click at [518, 341] on div "Presumption of Abuse Arises thumb_down Continue to complete means test" at bounding box center [628, 354] width 685 height 71
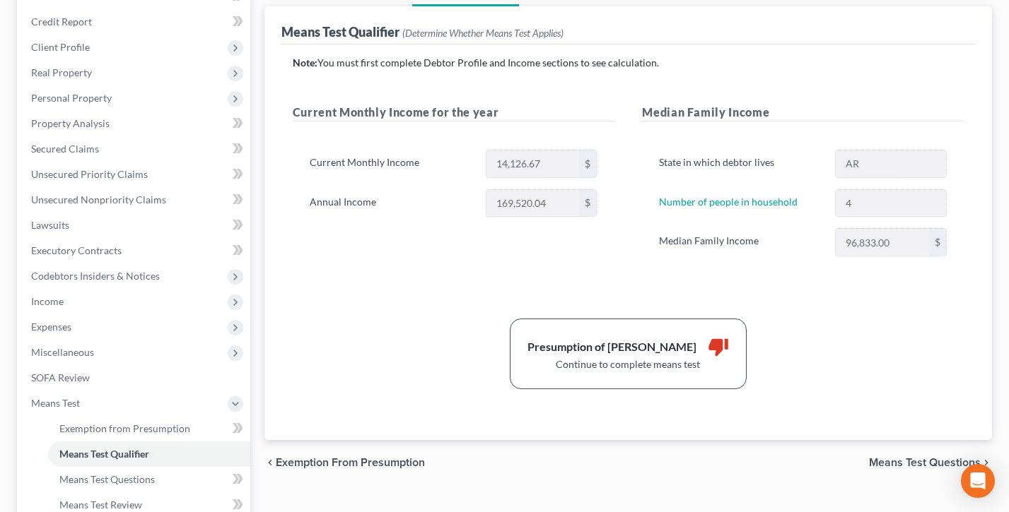
click at [502, 338] on div "Presumption of Abuse Arises thumb_down Continue to complete means test" at bounding box center [628, 354] width 685 height 71
drag, startPoint x: 679, startPoint y: 369, endPoint x: 542, endPoint y: 367, distance: 136.4
click at [542, 367] on div "Presumption of Abuse Arises thumb_down Continue to complete means test" at bounding box center [628, 354] width 237 height 71
click at [542, 367] on div "Continue to complete means test" at bounding box center [627, 365] width 201 height 14
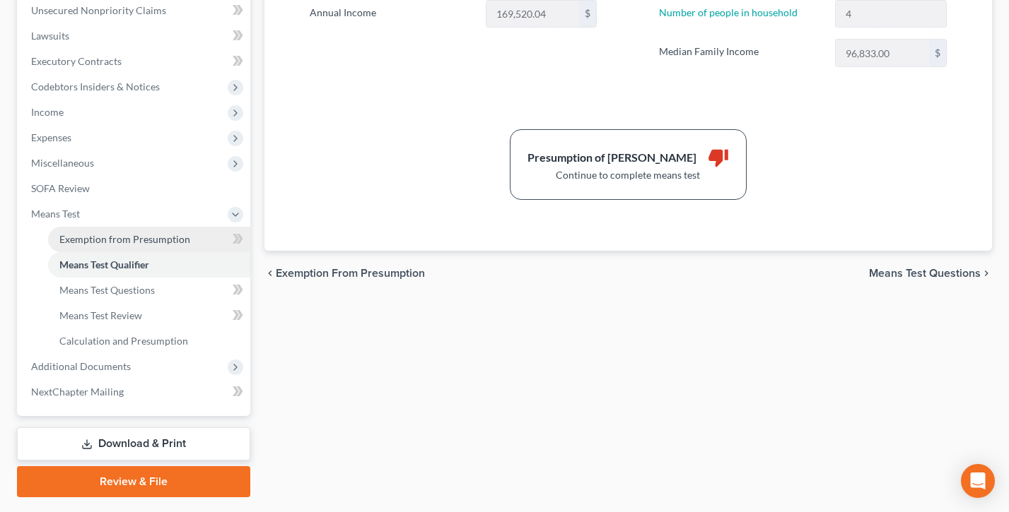
scroll to position [385, 0]
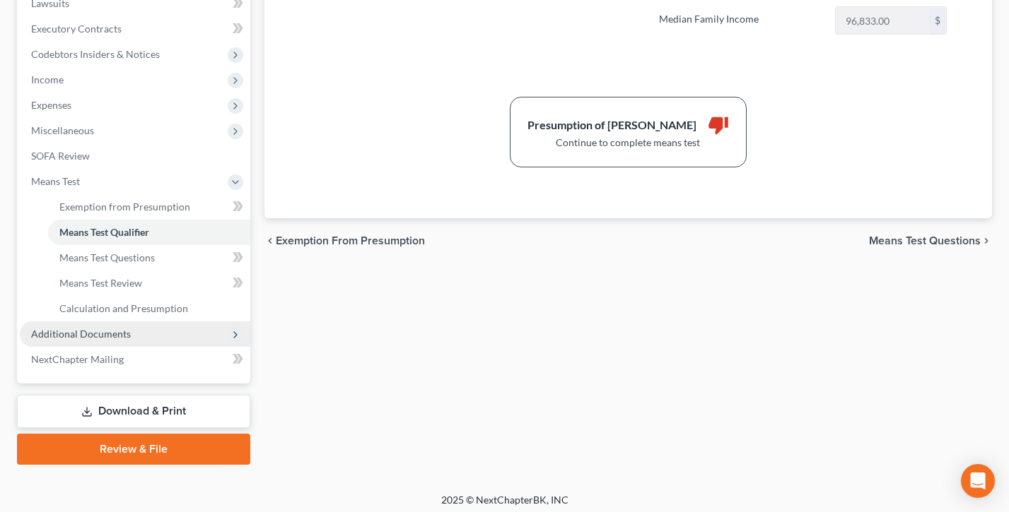
click at [104, 339] on span "Additional Documents" at bounding box center [81, 334] width 100 height 12
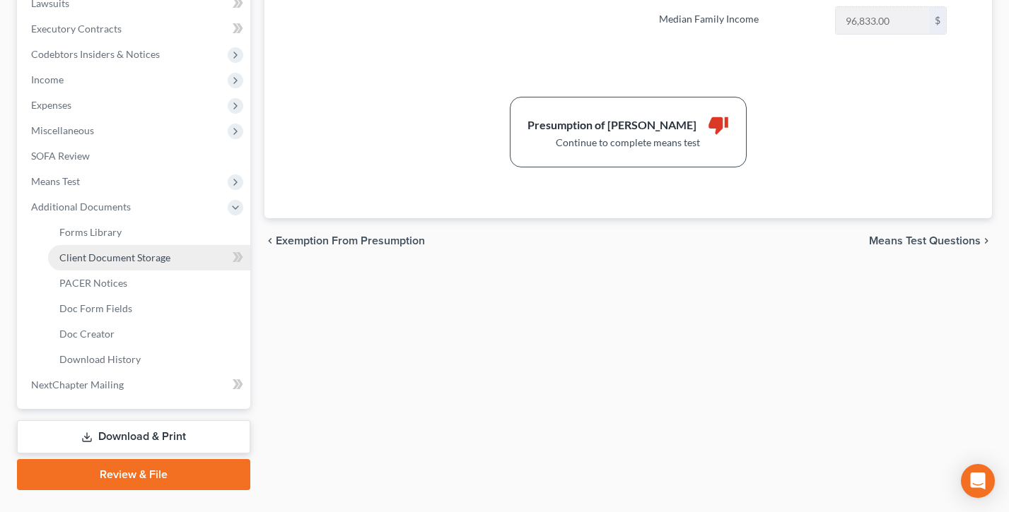
click at [113, 257] on span "Client Document Storage" at bounding box center [114, 258] width 111 height 12
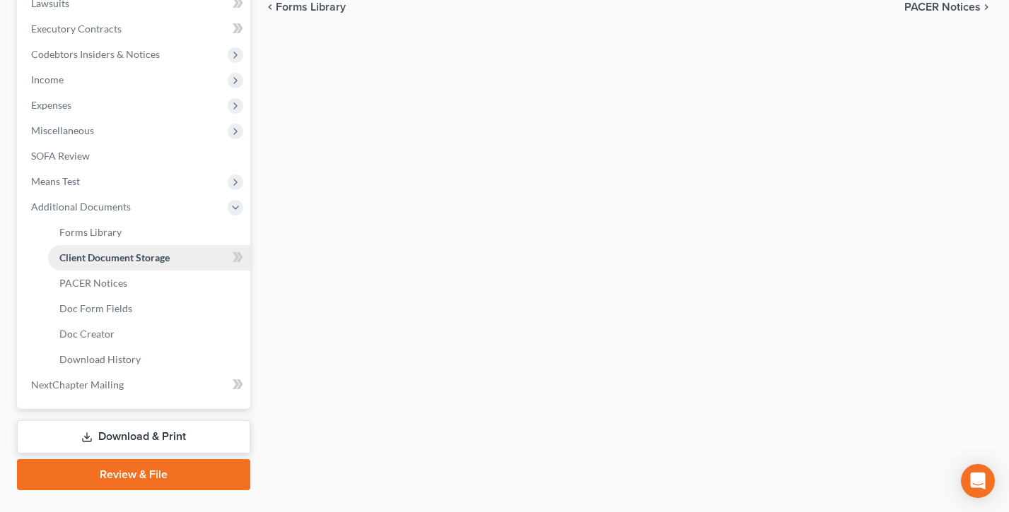
scroll to position [385, 0]
select select "4"
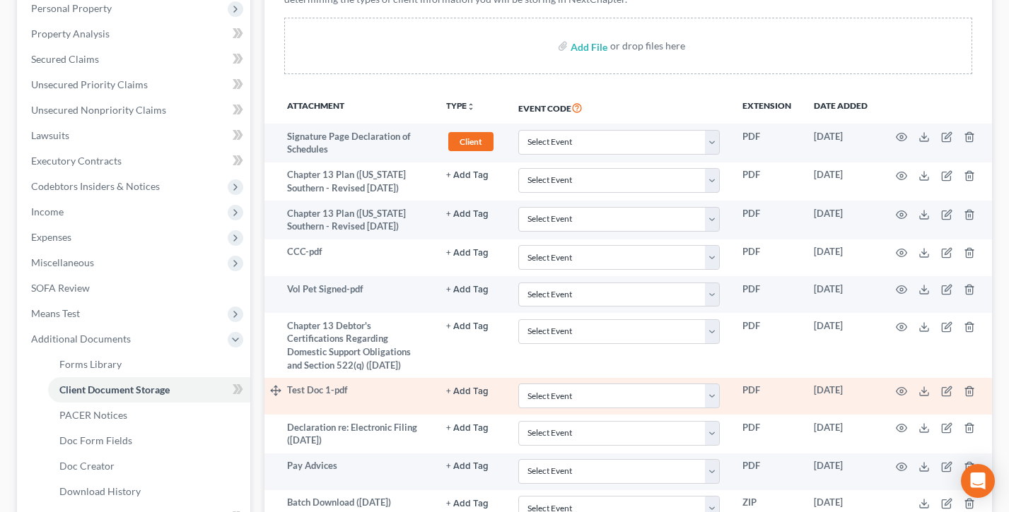
scroll to position [291, 0]
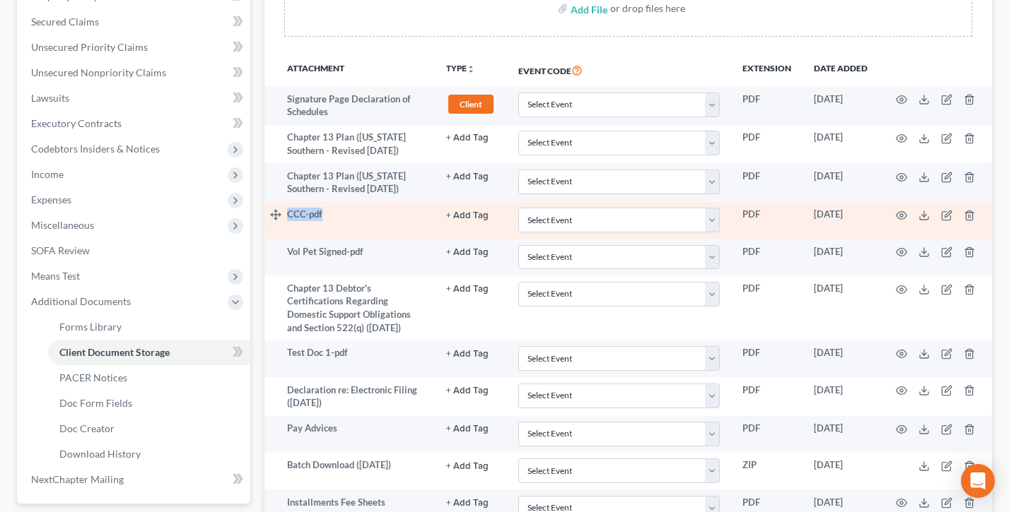
drag, startPoint x: 341, startPoint y: 216, endPoint x: 289, endPoint y: 216, distance: 51.6
click at [289, 216] on td "CCC-pdf" at bounding box center [361, 220] width 148 height 37
click at [585, 221] on select "Select Event Certificate of Budget and Credit Counseling-First Debtor Only Cert…" at bounding box center [618, 220] width 201 height 25
select select "0"
click at [518, 208] on select "Select Event Certificate of Budget and Credit Counseling-First Debtor Only Cert…" at bounding box center [618, 220] width 201 height 25
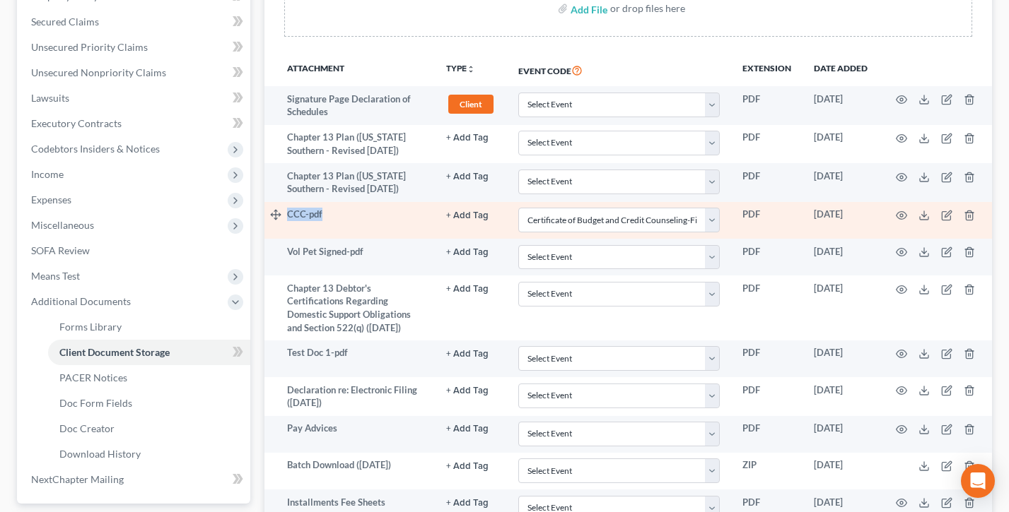
click at [319, 218] on td "CCC-pdf" at bounding box center [361, 220] width 148 height 37
drag, startPoint x: 335, startPoint y: 216, endPoint x: 319, endPoint y: 221, distance: 16.8
click at [280, 216] on tr "CCC-pdf + Add Tag Select an option or create one 341 Hearing Agreement Certific…" at bounding box center [627, 220] width 727 height 37
click at [350, 219] on td "CCC-pdf" at bounding box center [361, 220] width 148 height 37
drag, startPoint x: 332, startPoint y: 213, endPoint x: 287, endPoint y: 215, distance: 44.6
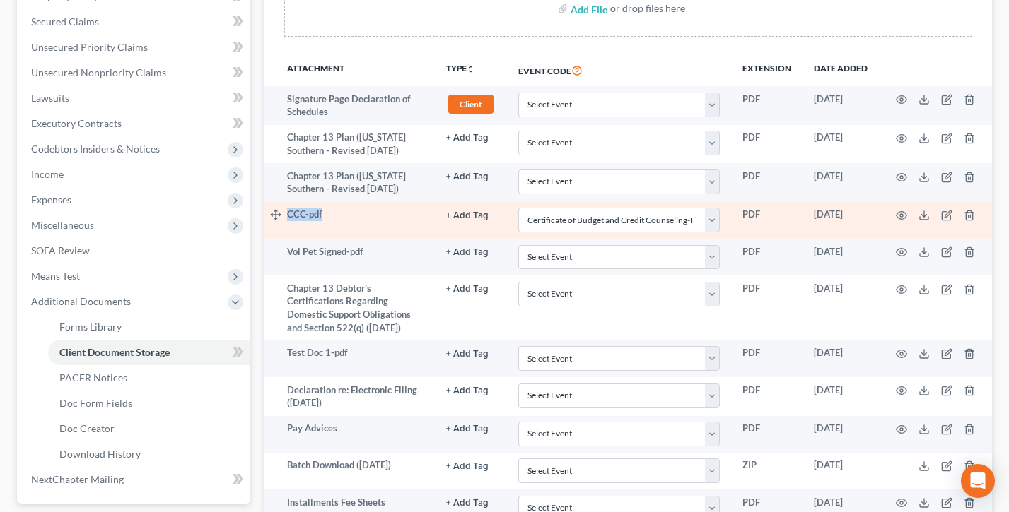
click at [287, 215] on td "CCC-pdf" at bounding box center [361, 220] width 148 height 37
click at [344, 221] on td "CCC-pdf" at bounding box center [361, 220] width 148 height 37
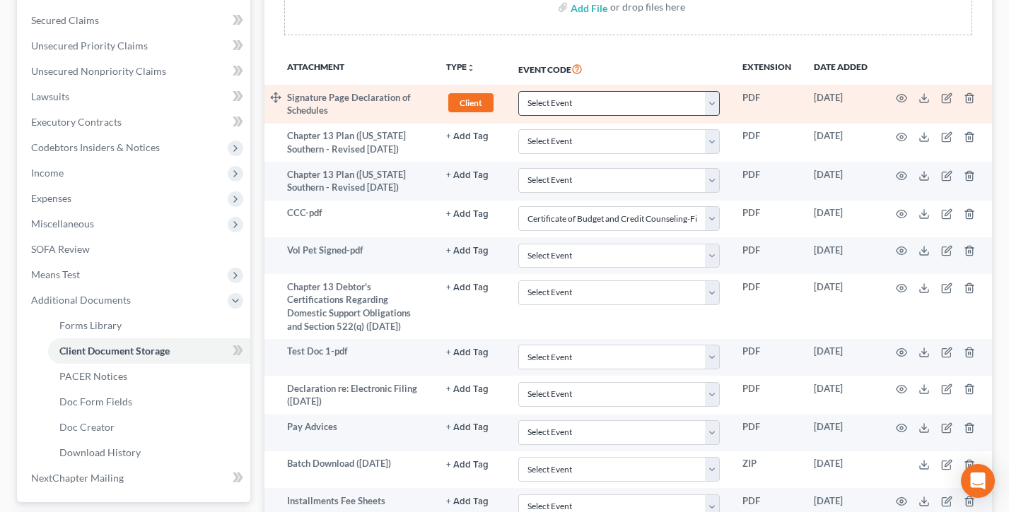
scroll to position [411, 0]
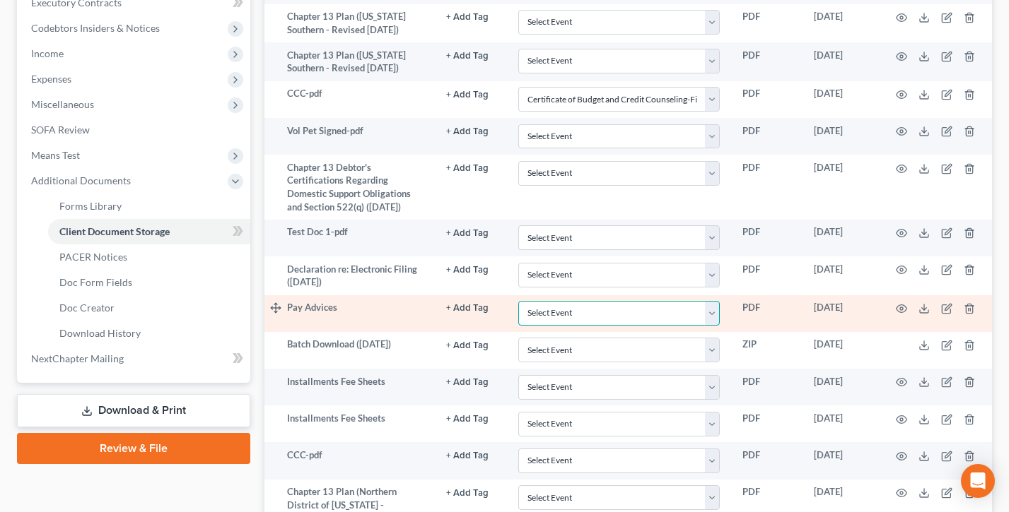
click at [602, 310] on select "Select Event Certificate of Budget and Credit Counseling-First Debtor Only Cert…" at bounding box center [618, 313] width 201 height 25
select select "14"
click at [518, 301] on select "Select Event Certificate of Budget and Credit Counseling-First Debtor Only Cert…" at bounding box center [618, 313] width 201 height 25
click at [584, 320] on select "Select Event Certificate of Budget and Credit Counseling-First Debtor Only Cert…" at bounding box center [618, 313] width 201 height 25
select select
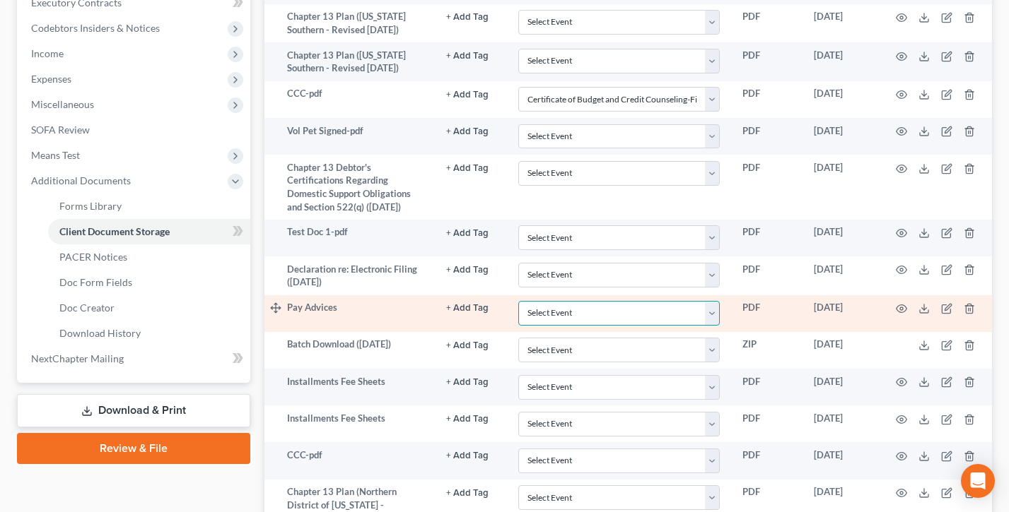
click at [518, 301] on select "Select Event Certificate of Budget and Credit Counseling-First Debtor Only Cert…" at bounding box center [618, 313] width 201 height 25
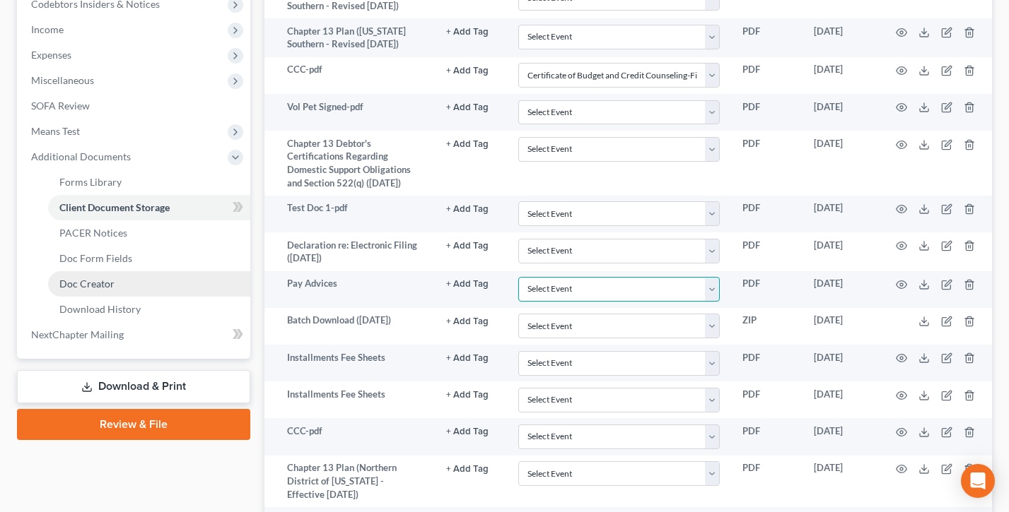
scroll to position [476, 0]
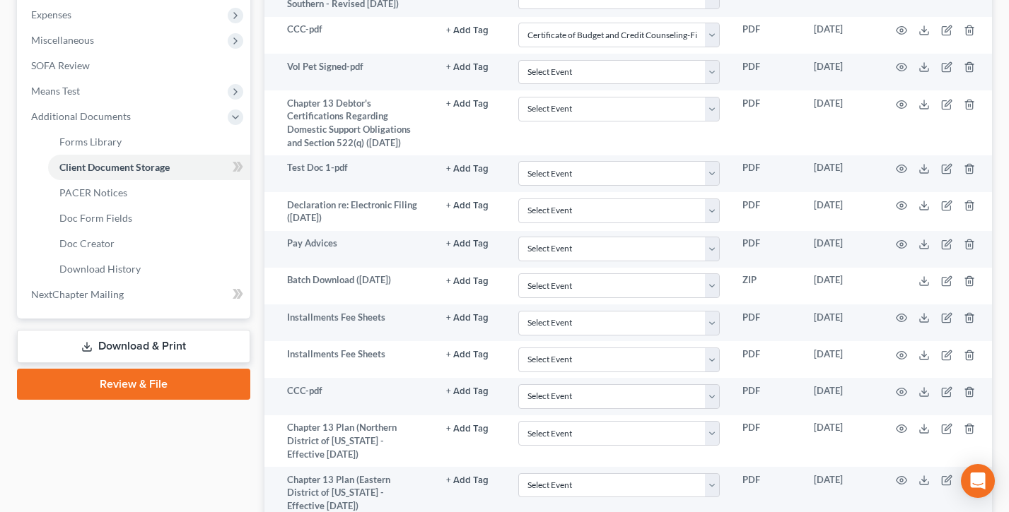
click at [122, 384] on link "Review & File" at bounding box center [133, 384] width 233 height 31
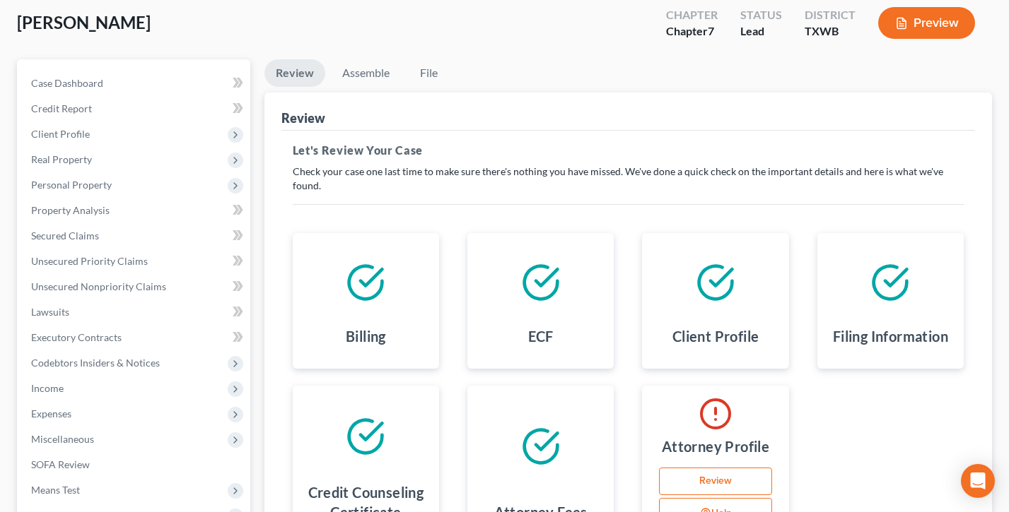
scroll to position [93, 0]
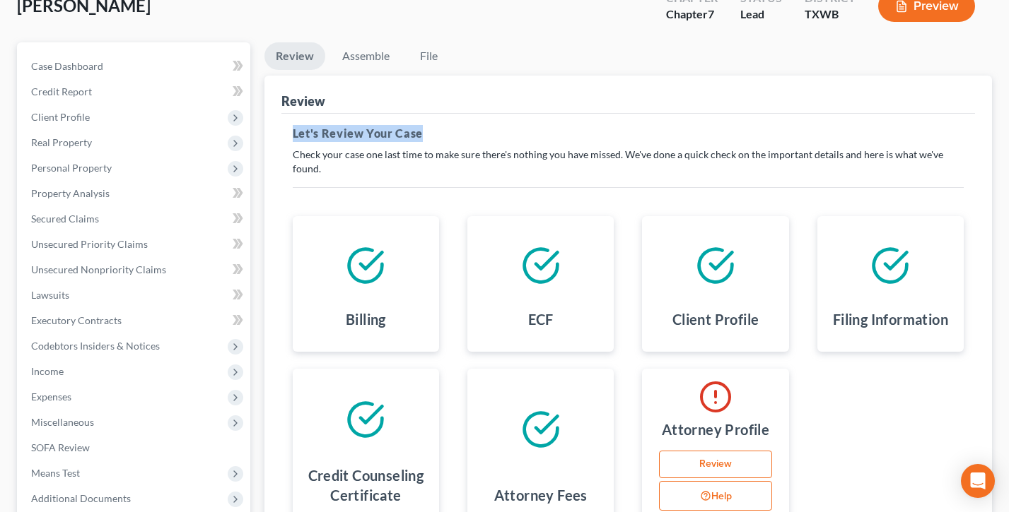
drag, startPoint x: 435, startPoint y: 133, endPoint x: 291, endPoint y: 129, distance: 144.3
click at [291, 129] on div "This court does not allow electronic filing for cases without full payment. If …" at bounding box center [627, 338] width 693 height 448
drag, startPoint x: 291, startPoint y: 129, endPoint x: 301, endPoint y: 126, distance: 10.3
click at [291, 129] on div "This court does not allow electronic filing for cases without full payment. If …" at bounding box center [627, 338] width 693 height 448
click at [356, 52] on link "Assemble" at bounding box center [366, 56] width 70 height 28
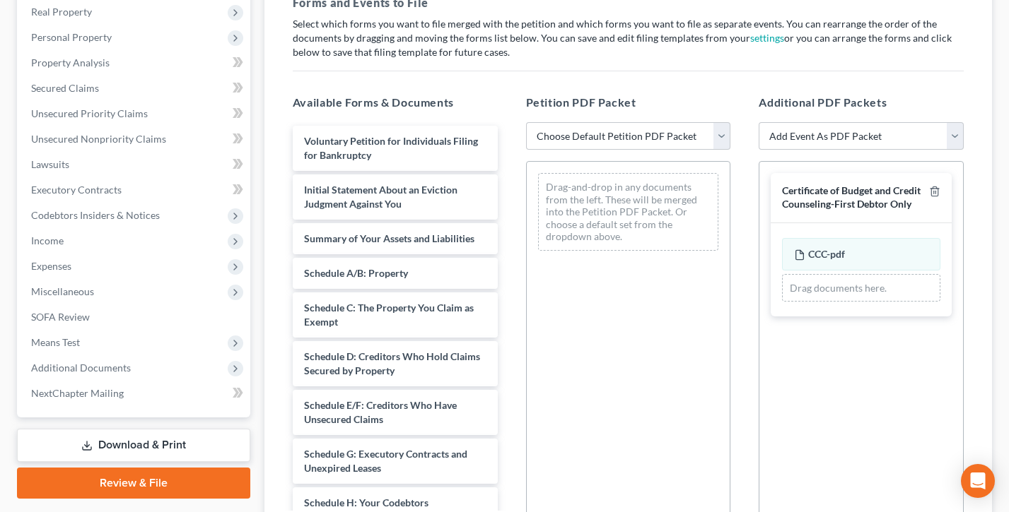
scroll to position [269, 0]
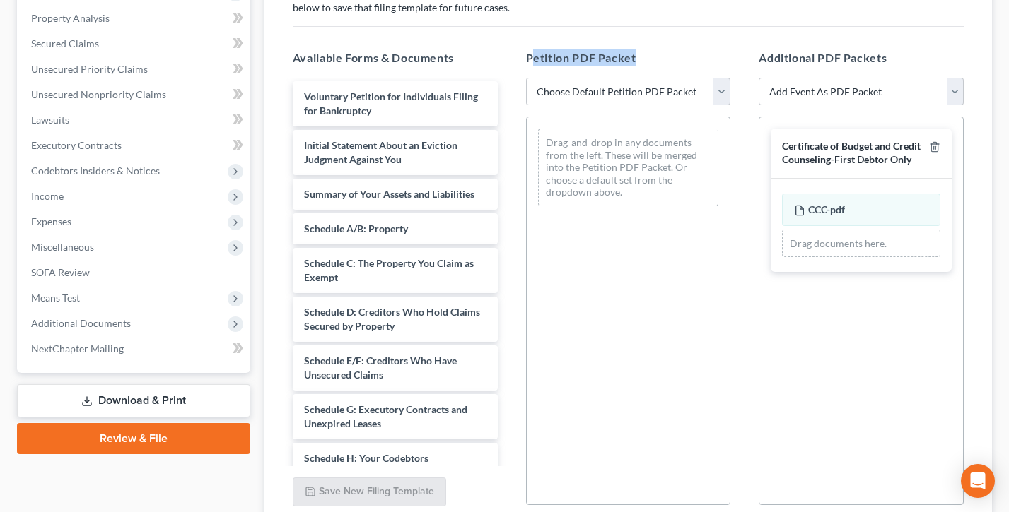
drag, startPoint x: 667, startPoint y: 58, endPoint x: 529, endPoint y: 56, distance: 137.8
click at [529, 56] on h5 "Petition PDF Packet" at bounding box center [628, 57] width 205 height 17
click at [529, 56] on span "Petition PDF Packet" at bounding box center [581, 57] width 110 height 13
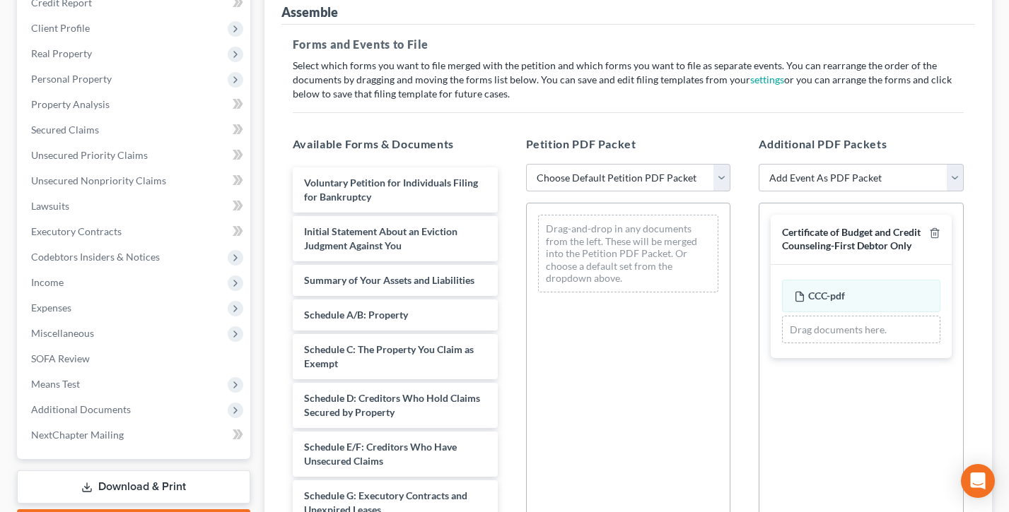
scroll to position [180, 0]
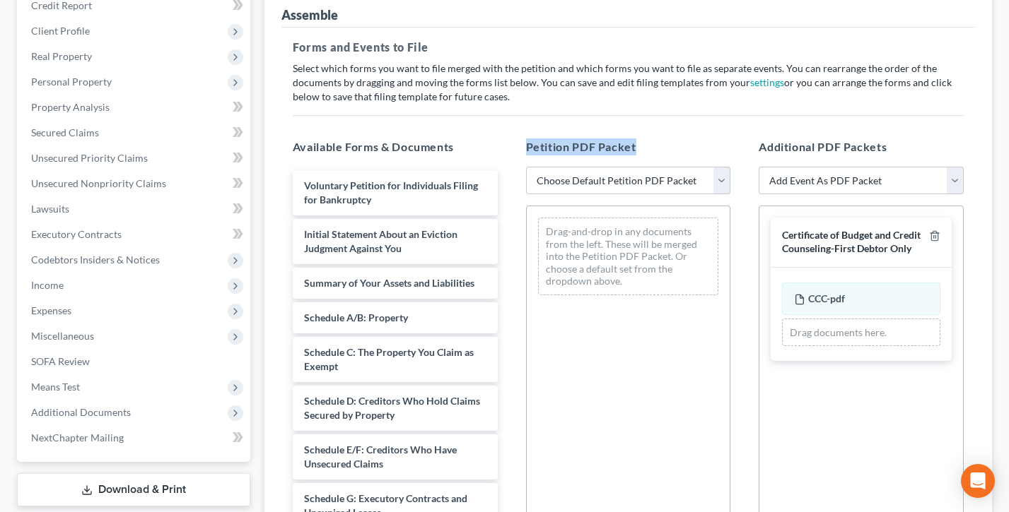
drag, startPoint x: 662, startPoint y: 146, endPoint x: 522, endPoint y: 147, distance: 139.3
click at [522, 147] on div "Petition PDF Packet Choose Default Petition PDF Packet Emergency Filing (Volunt…" at bounding box center [628, 366] width 233 height 479
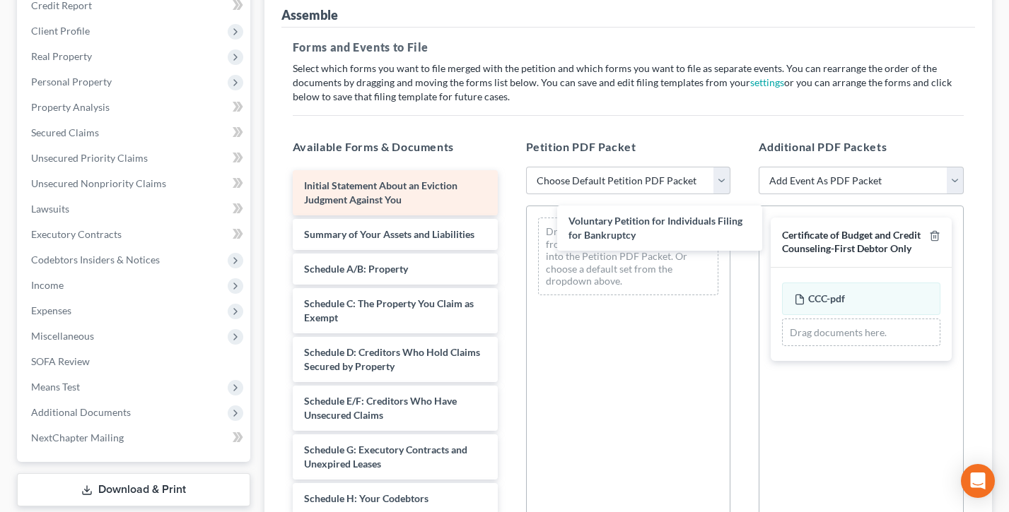
drag, startPoint x: 353, startPoint y: 193, endPoint x: 376, endPoint y: 194, distance: 22.6
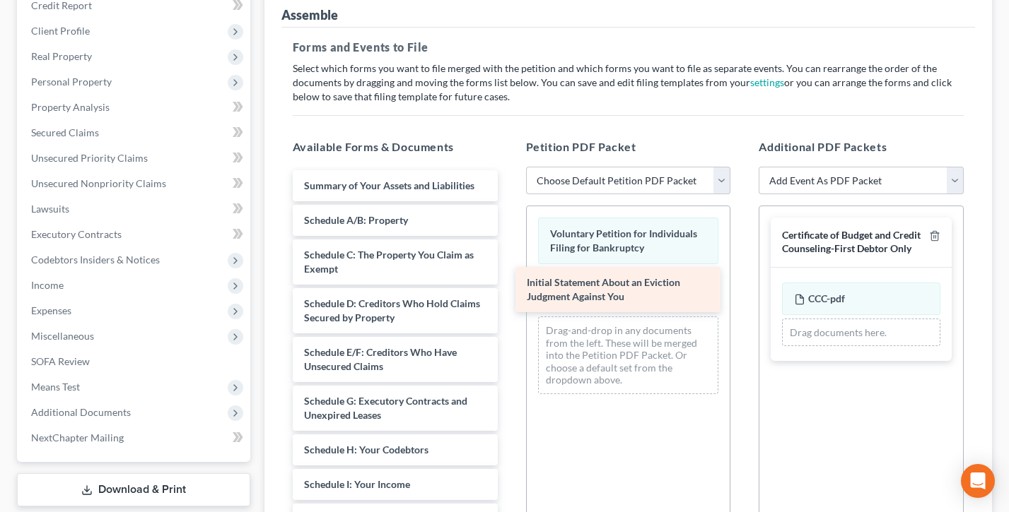
drag, startPoint x: 376, startPoint y: 194, endPoint x: 580, endPoint y: 283, distance: 222.5
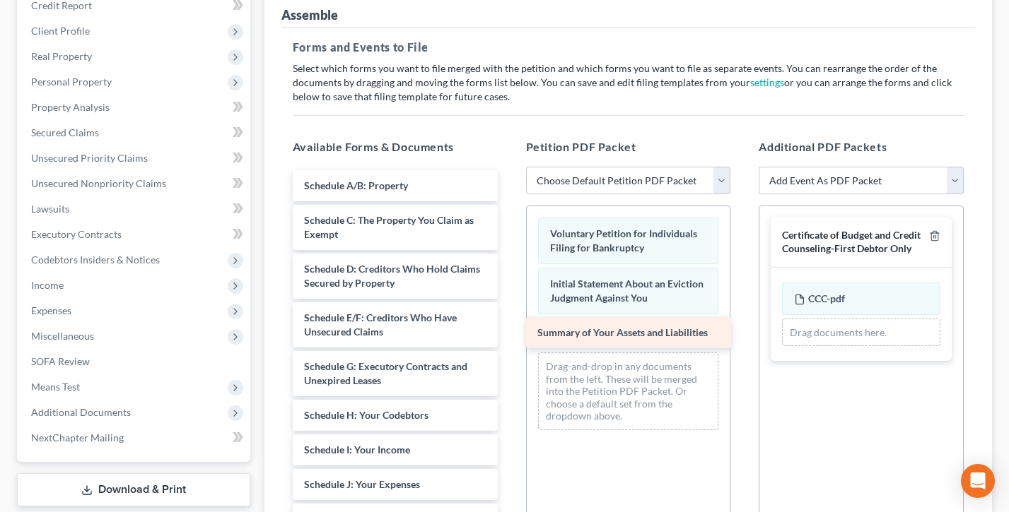
drag, startPoint x: 411, startPoint y: 184, endPoint x: 601, endPoint y: 333, distance: 241.2
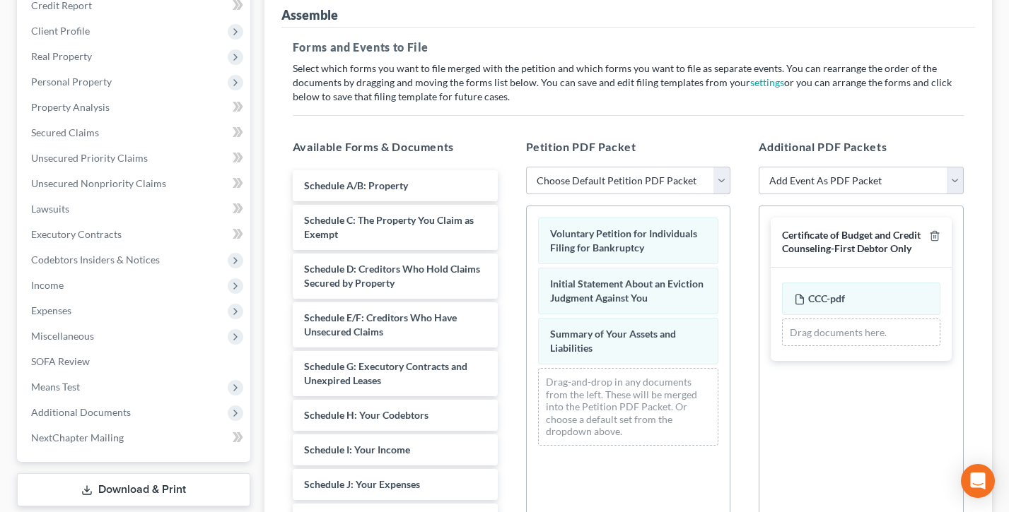
click at [620, 181] on select "Choose Default Petition PDF Packet Emergency Filing (Voluntary Petition and Cre…" at bounding box center [628, 181] width 205 height 28
select select "1"
click at [526, 167] on select "Choose Default Petition PDF Packet Emergency Filing (Voluntary Petition and Cre…" at bounding box center [628, 181] width 205 height 28
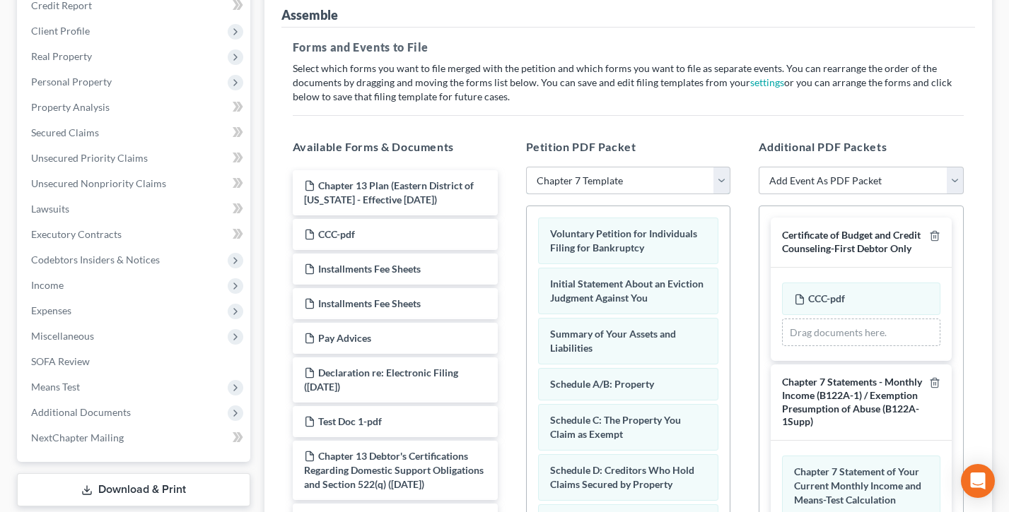
scroll to position [141, 0]
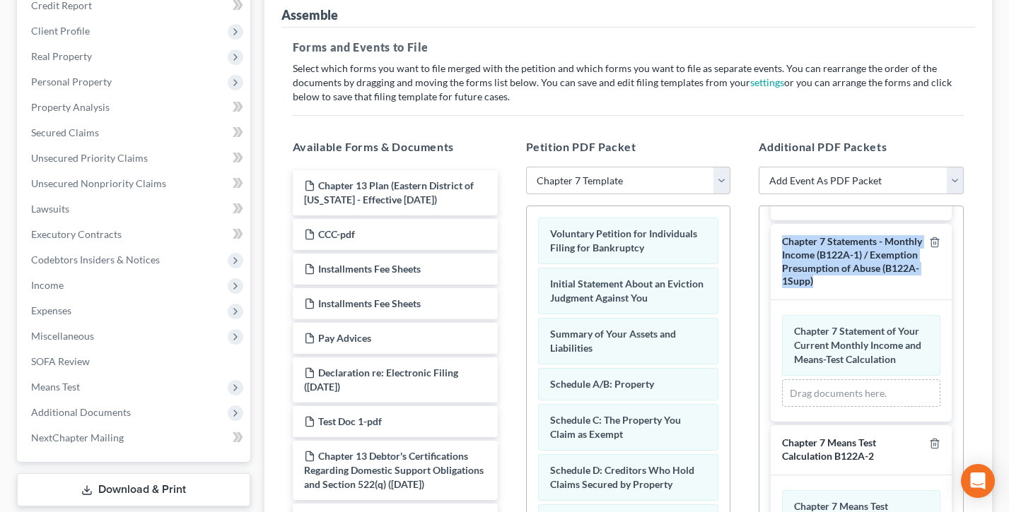
drag, startPoint x: 903, startPoint y: 286, endPoint x: 773, endPoint y: 240, distance: 137.7
click at [774, 241] on div "Chapter 7 Statements - Monthly Income (B122A-1) / Exemption Presumption of Abus…" at bounding box center [860, 262] width 181 height 76
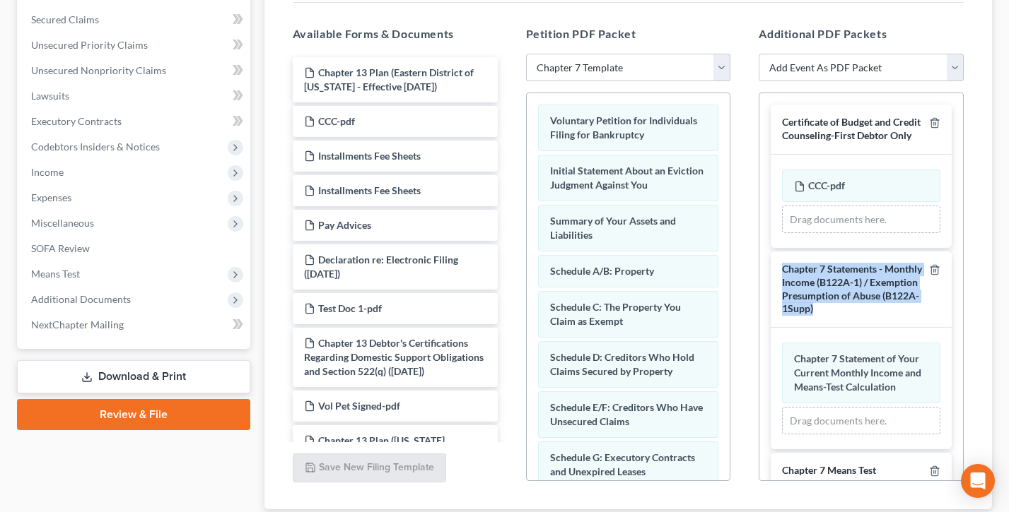
scroll to position [269, 0]
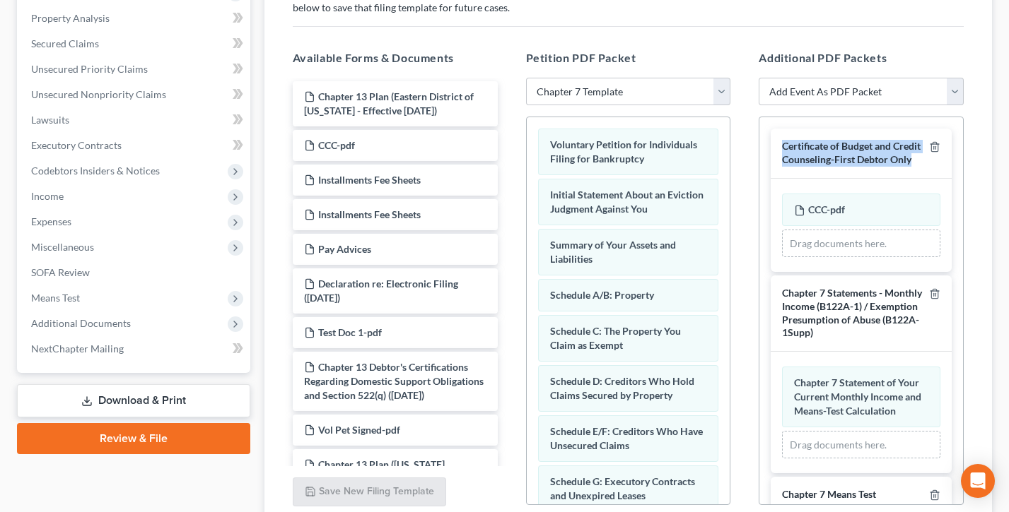
drag, startPoint x: 915, startPoint y: 161, endPoint x: 776, endPoint y: 146, distance: 140.1
click at [776, 146] on div "Certificate of Budget and Credit Counseling-First Debtor Only" at bounding box center [860, 153] width 181 height 49
drag, startPoint x: 850, startPoint y: 150, endPoint x: 876, endPoint y: 158, distance: 26.6
click at [850, 150] on span "Certificate of Budget and Credit Counseling-First Debtor Only" at bounding box center [851, 152] width 139 height 25
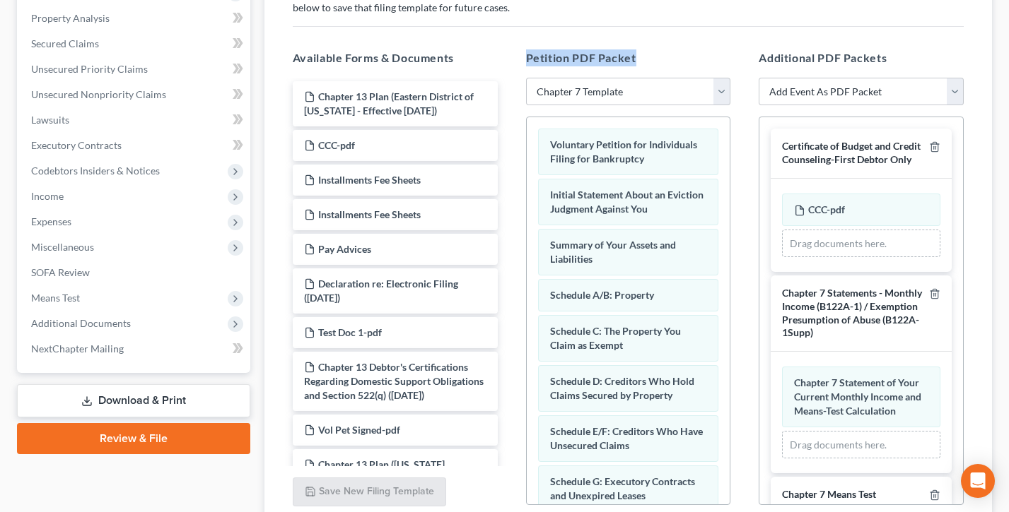
drag, startPoint x: 659, startPoint y: 55, endPoint x: 512, endPoint y: 54, distance: 147.0
click at [512, 54] on div "Petition PDF Packet Choose Default Petition PDF Packet Emergency Filing (Volunt…" at bounding box center [628, 277] width 233 height 479
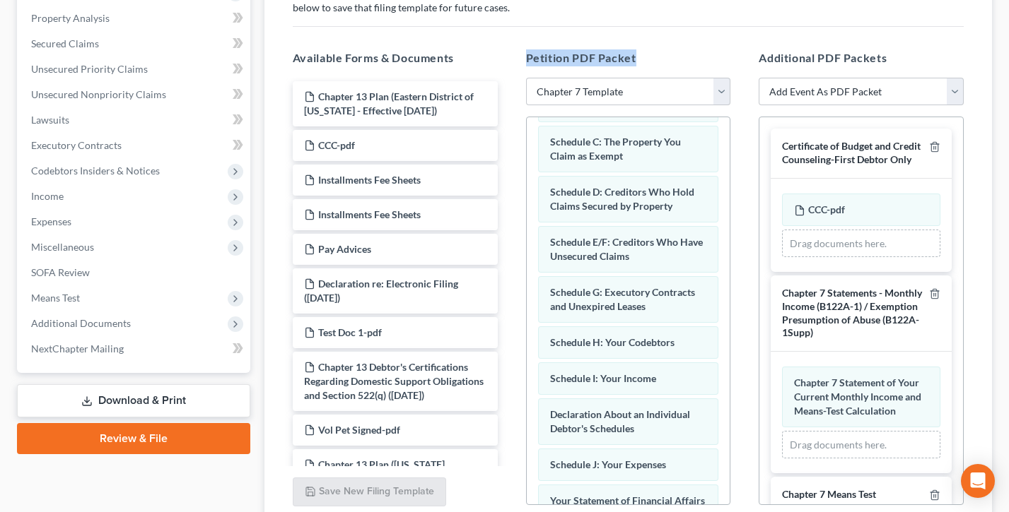
scroll to position [0, 0]
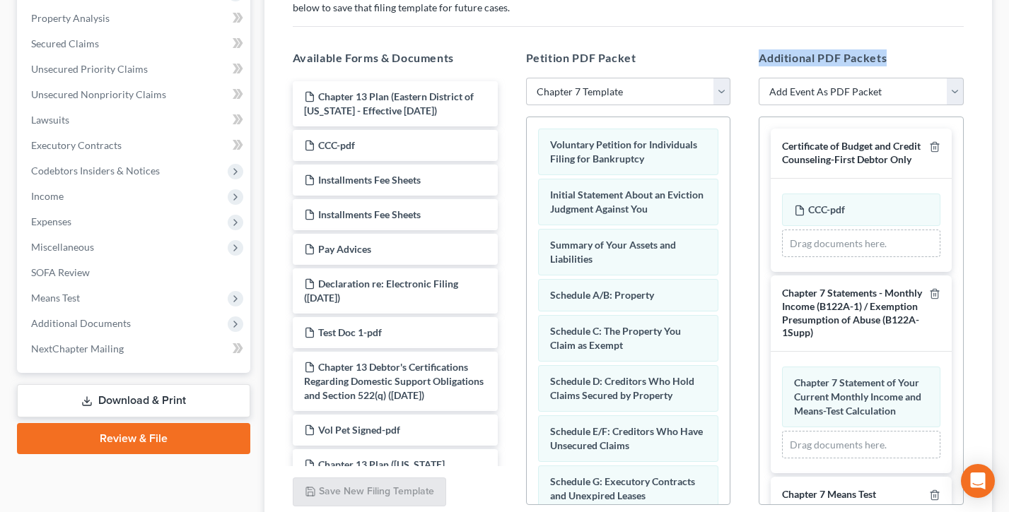
drag, startPoint x: 889, startPoint y: 54, endPoint x: 756, endPoint y: 55, distance: 133.6
click at [756, 55] on div "Additional PDF Packets Add Event As PDF Packet Certificate of Budget and Credit…" at bounding box center [860, 277] width 233 height 479
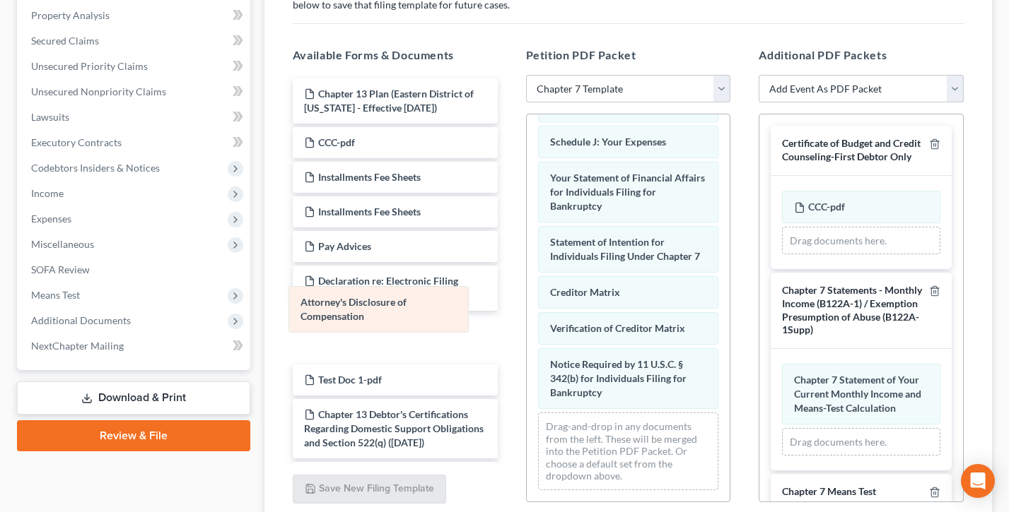
scroll to position [497, 0]
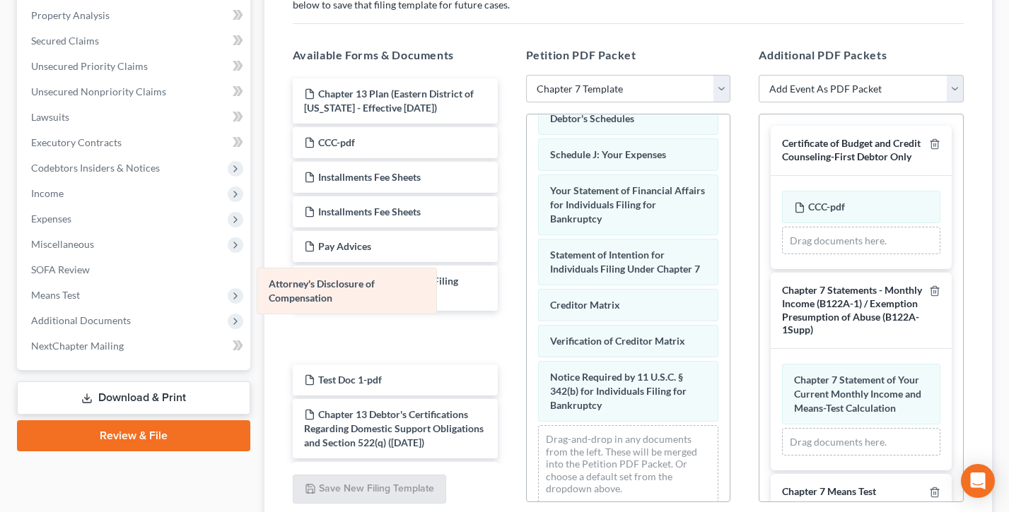
drag, startPoint x: 664, startPoint y: 404, endPoint x: 382, endPoint y: 298, distance: 301.5
click at [527, 298] on div "Attorney's Disclosure of Compensation Voluntary Petition for Individuals Filing…" at bounding box center [629, 66] width 204 height 897
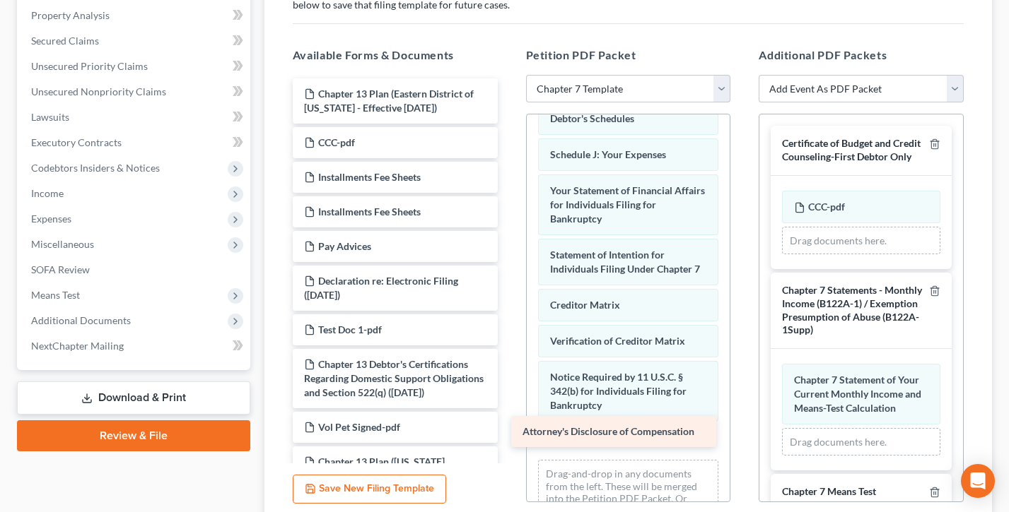
scroll to position [532, 0]
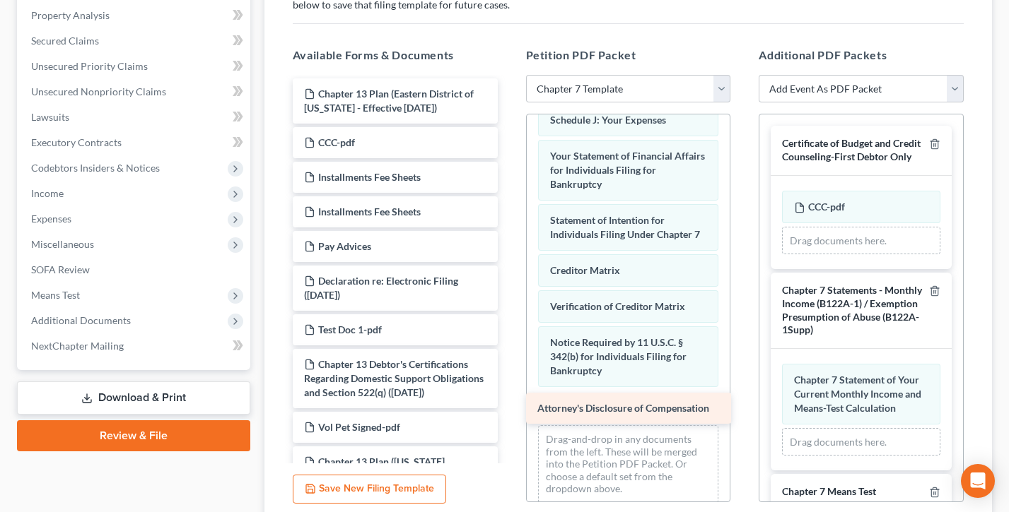
drag, startPoint x: 394, startPoint y: 327, endPoint x: 626, endPoint y: 406, distance: 244.8
click at [509, 406] on div "Attorney's Disclosure of Compensation Chapter 13 Plan (Eastern District of Tenn…" at bounding box center [395, 284] width 228 height 413
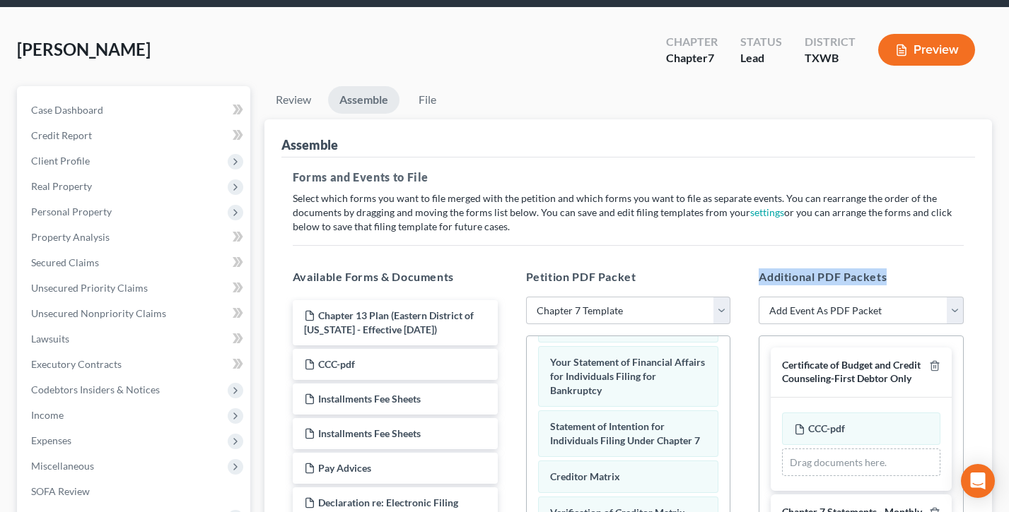
scroll to position [18, 0]
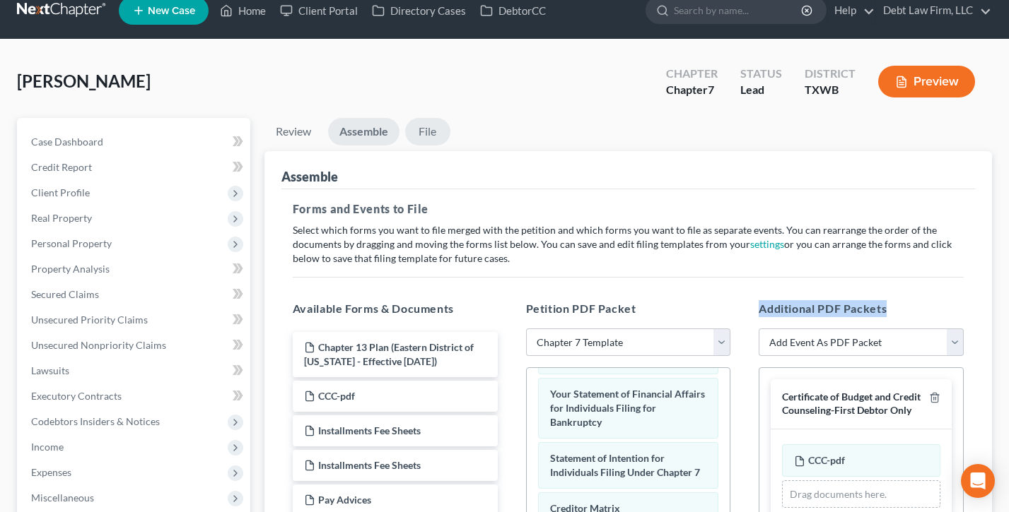
click at [428, 132] on link "File" at bounding box center [427, 132] width 45 height 28
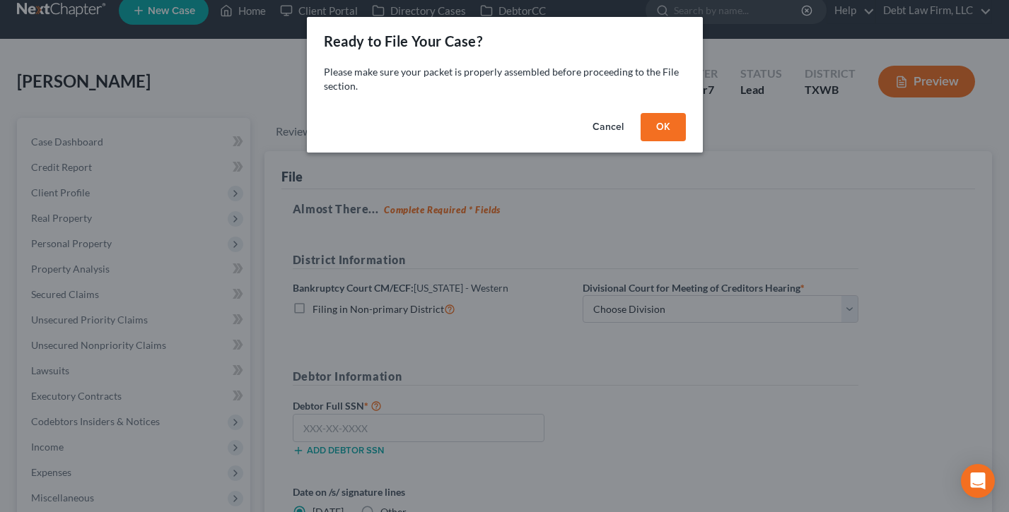
click at [661, 124] on button "OK" at bounding box center [662, 127] width 45 height 28
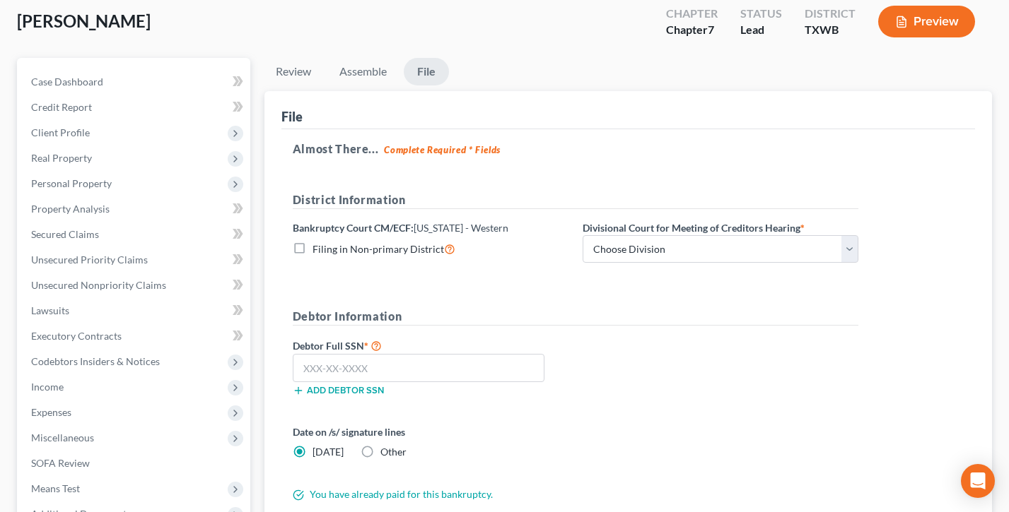
scroll to position [83, 0]
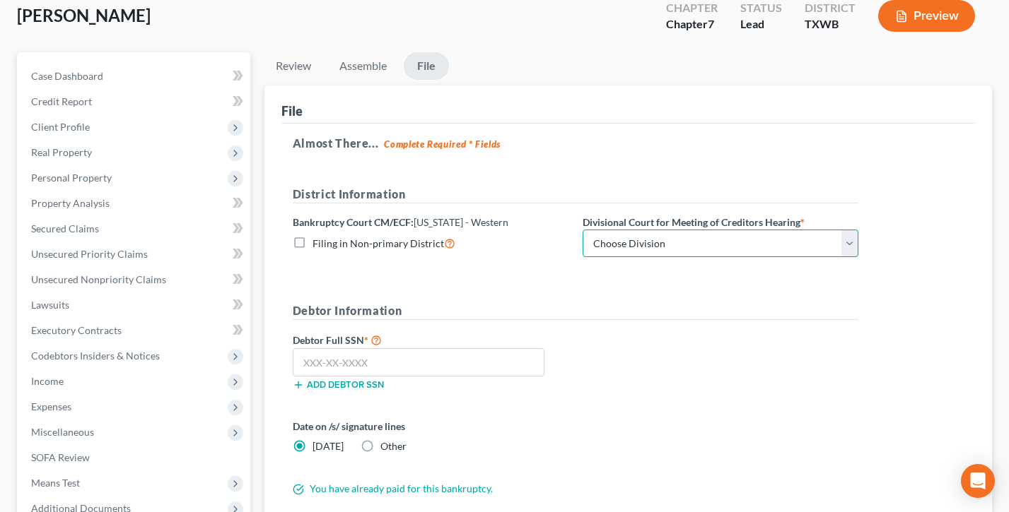
click at [647, 247] on select "Choose Division Austin El Paso Midland San Antonio Waco" at bounding box center [720, 244] width 276 height 28
select select "0"
click at [582, 230] on select "Choose Division Austin El Paso Midland San Antonio Waco" at bounding box center [720, 244] width 276 height 28
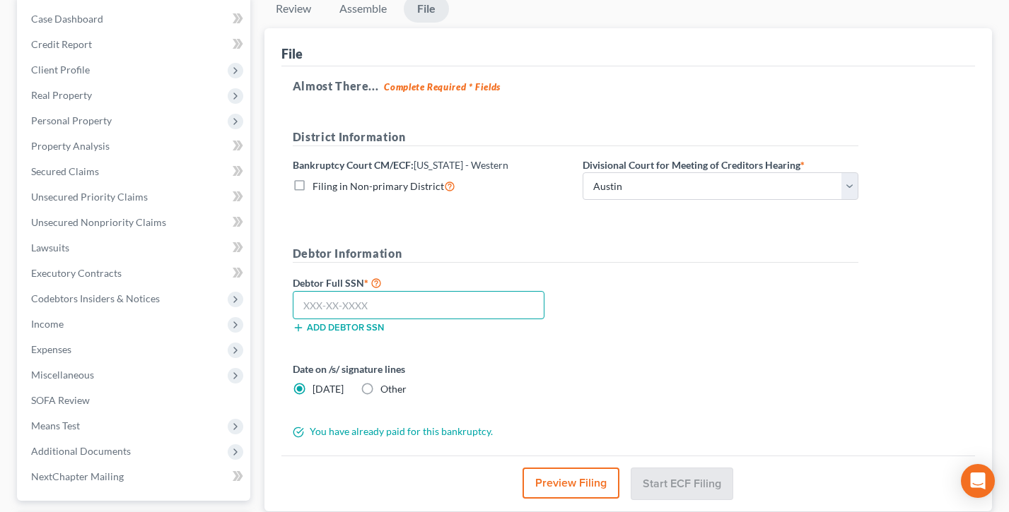
drag, startPoint x: 362, startPoint y: 295, endPoint x: 367, endPoint y: 304, distance: 10.4
click at [362, 295] on input "text" at bounding box center [419, 305] width 252 height 28
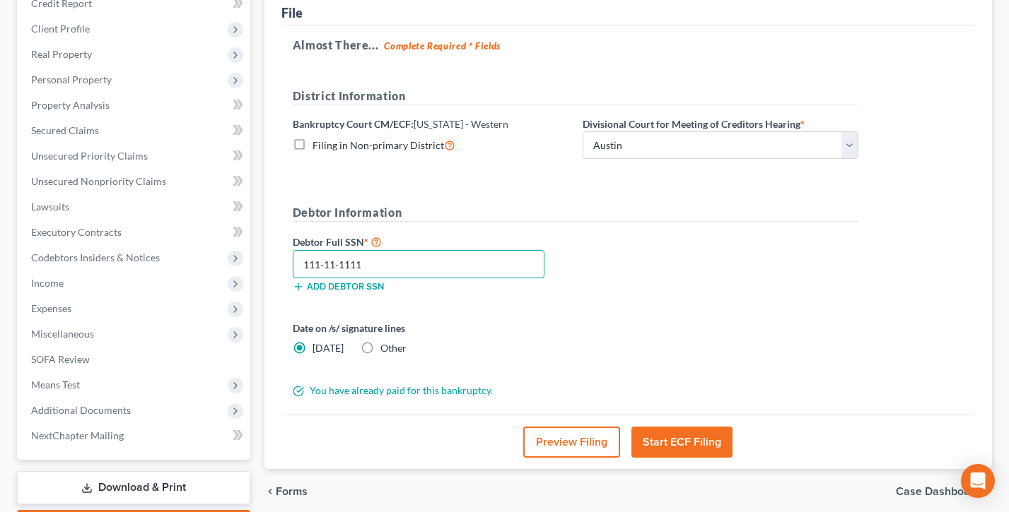
scroll to position [193, 0]
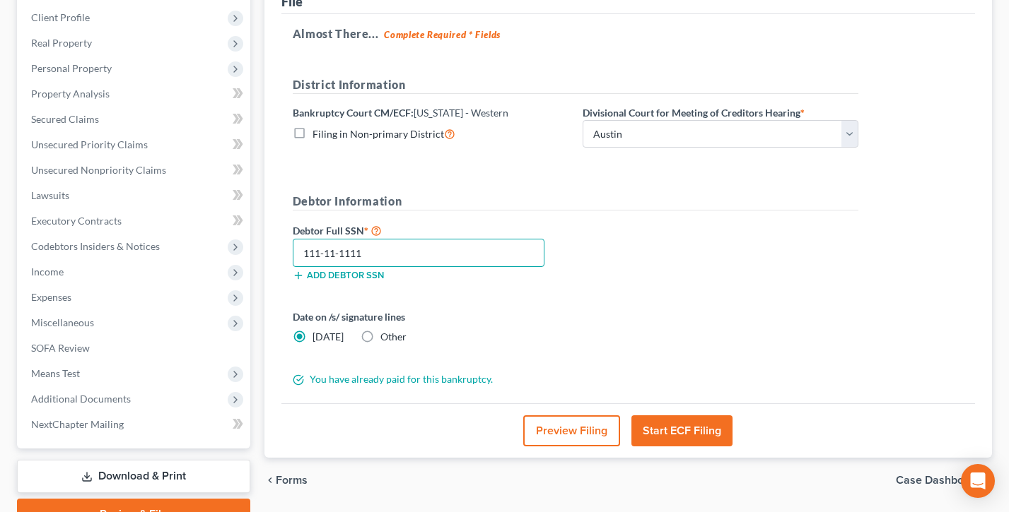
type input "111-11-1111"
click at [553, 428] on button "Preview Filing" at bounding box center [571, 431] width 97 height 31
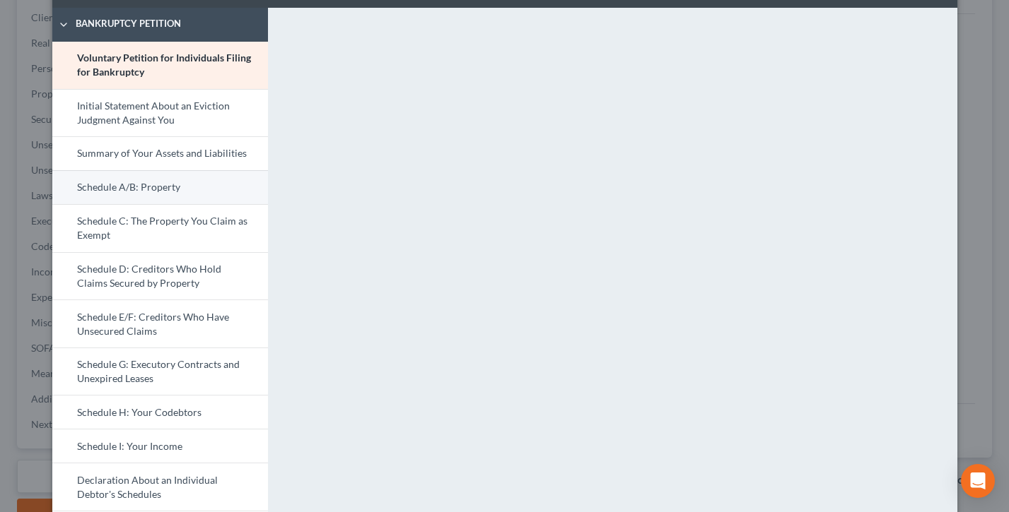
scroll to position [0, 0]
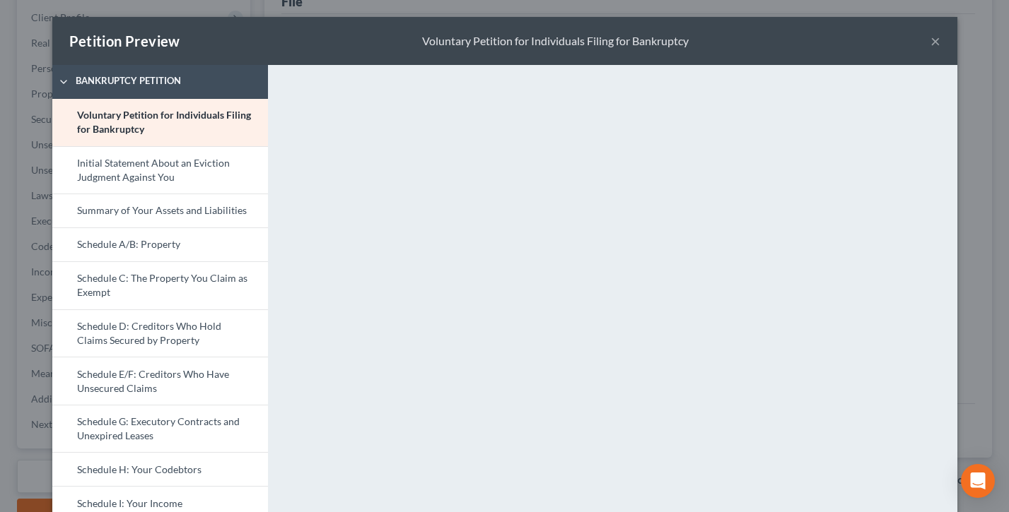
click at [935, 41] on button "×" at bounding box center [935, 41] width 10 height 17
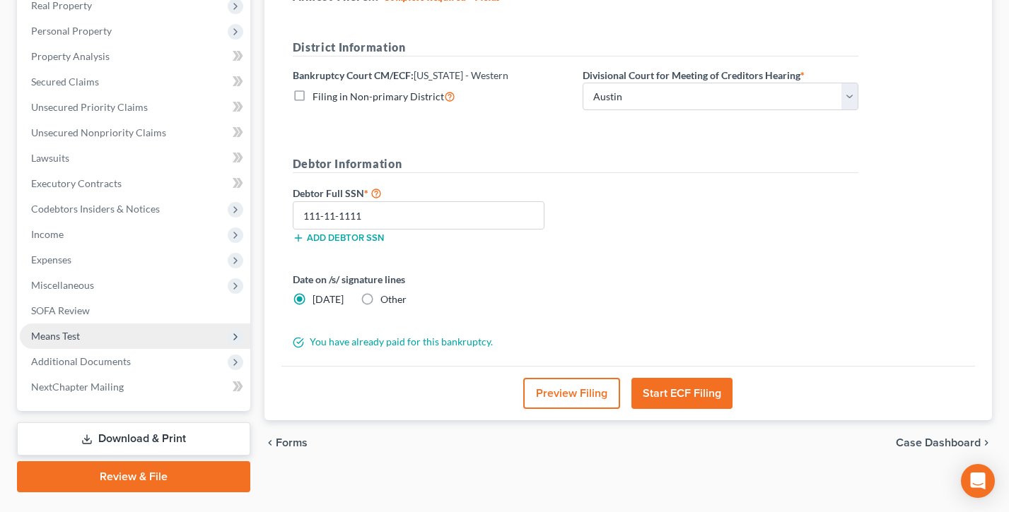
scroll to position [263, 0]
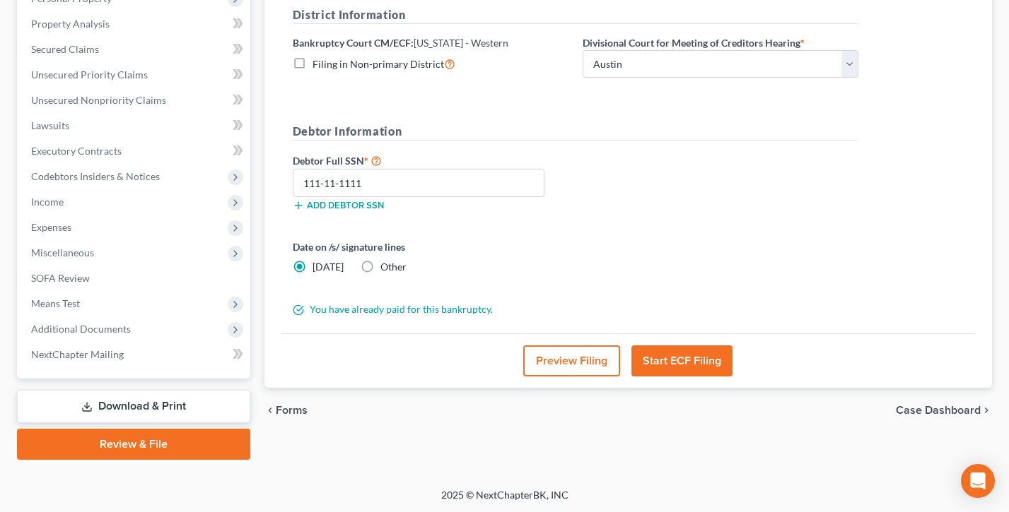
click at [136, 399] on link "Download & Print" at bounding box center [133, 406] width 233 height 33
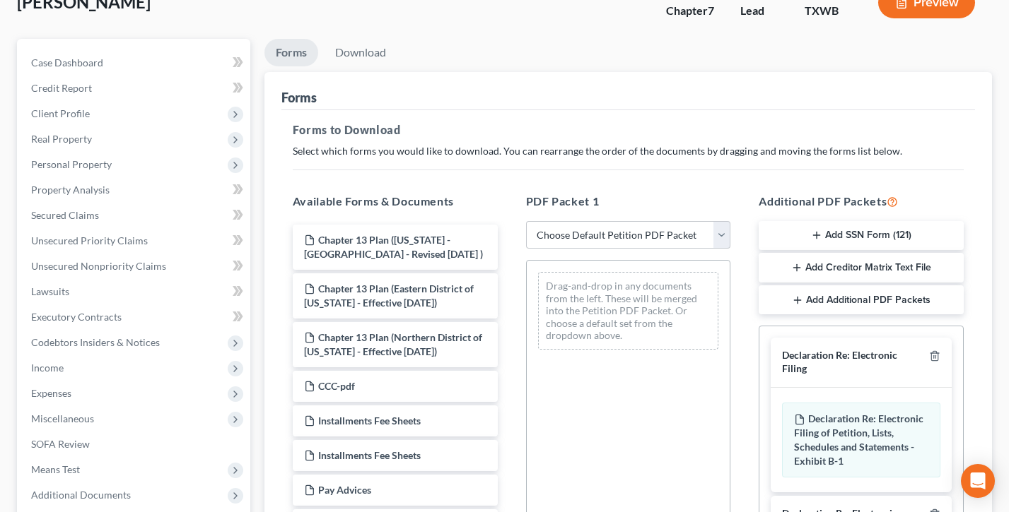
scroll to position [94, 0]
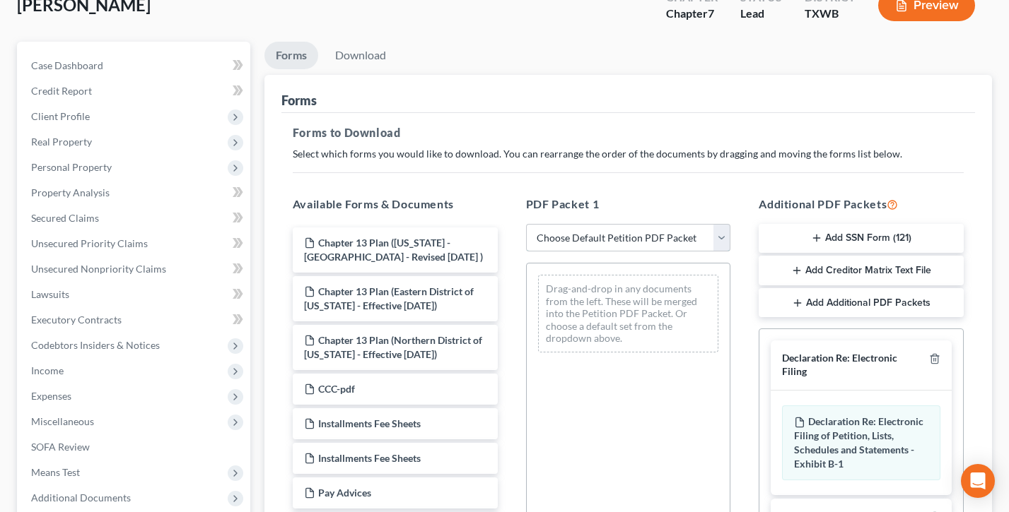
click at [585, 233] on select "Choose Default Petition PDF Packet Complete Bankruptcy Petition (all forms and …" at bounding box center [628, 238] width 205 height 28
select select "0"
click at [526, 224] on select "Choose Default Petition PDF Packet Complete Bankruptcy Petition (all forms and …" at bounding box center [628, 238] width 205 height 28
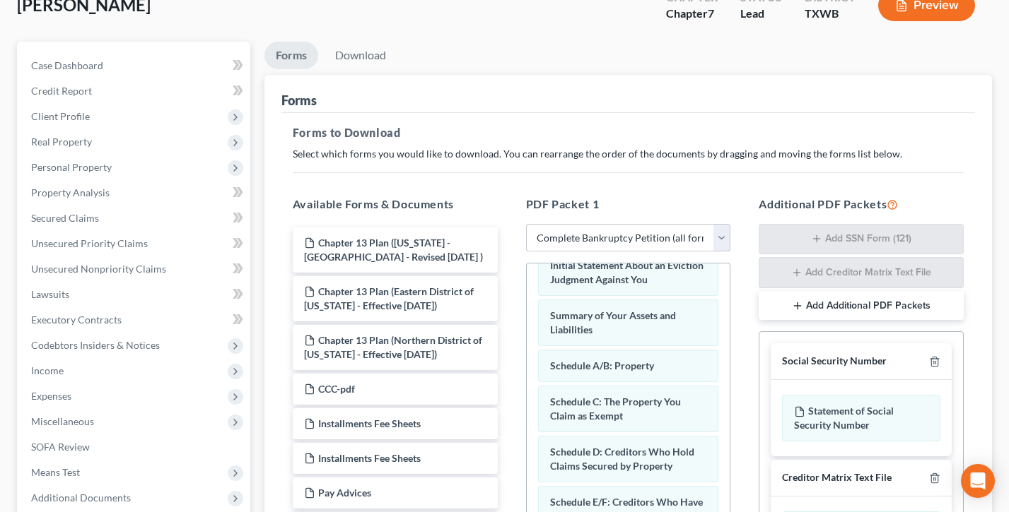
scroll to position [0, 0]
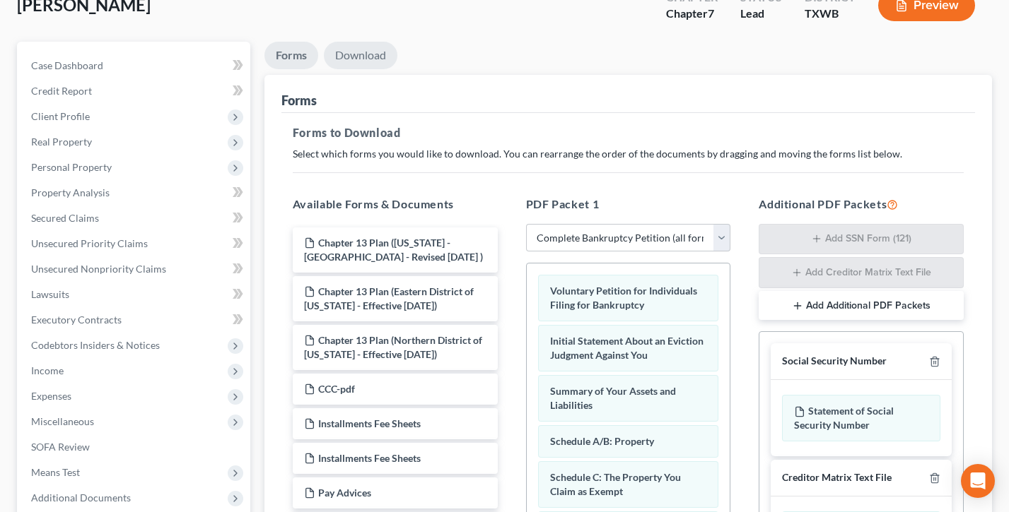
click at [374, 59] on link "Download" at bounding box center [361, 56] width 74 height 28
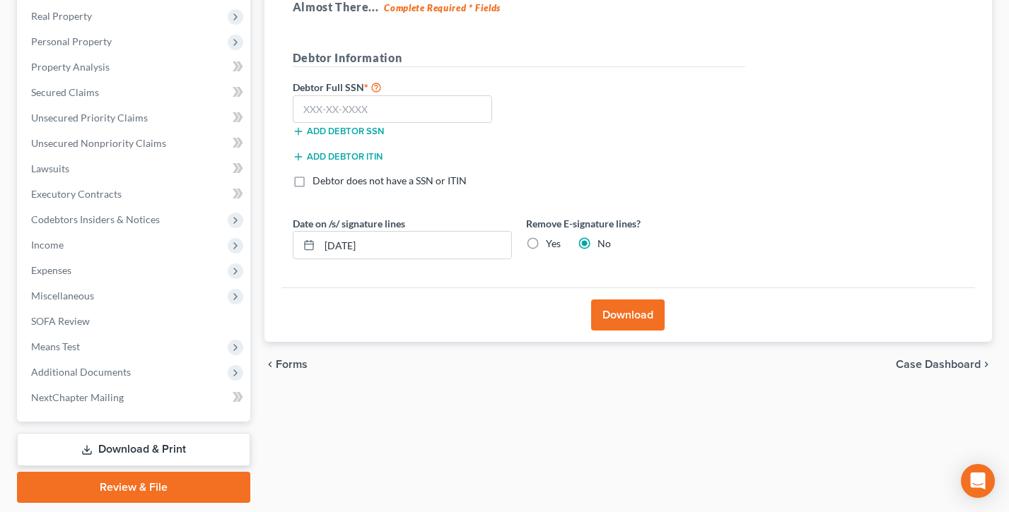
scroll to position [226, 0]
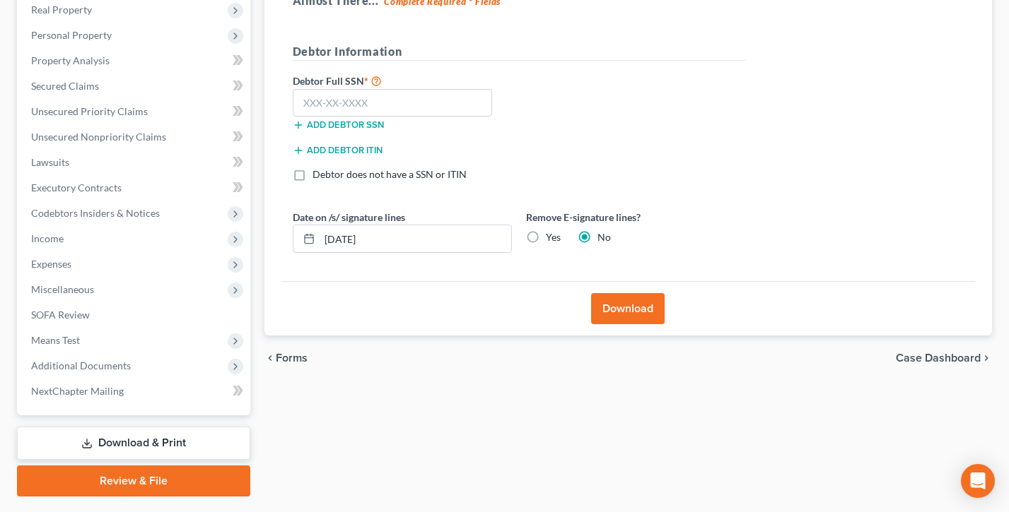
drag, startPoint x: 81, startPoint y: 492, endPoint x: 427, endPoint y: 291, distance: 399.7
click at [81, 492] on link "Review & File" at bounding box center [133, 481] width 233 height 31
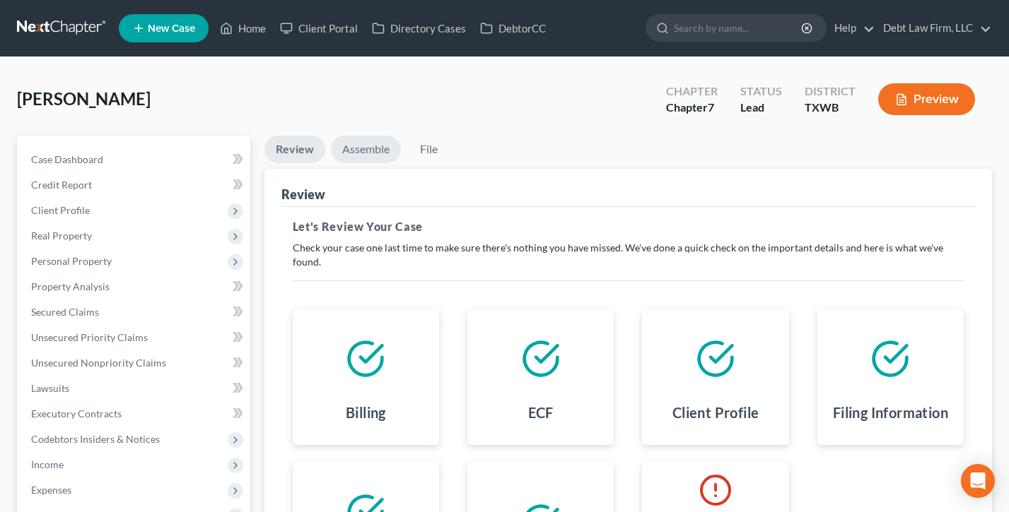
click at [370, 151] on link "Assemble" at bounding box center [366, 150] width 70 height 28
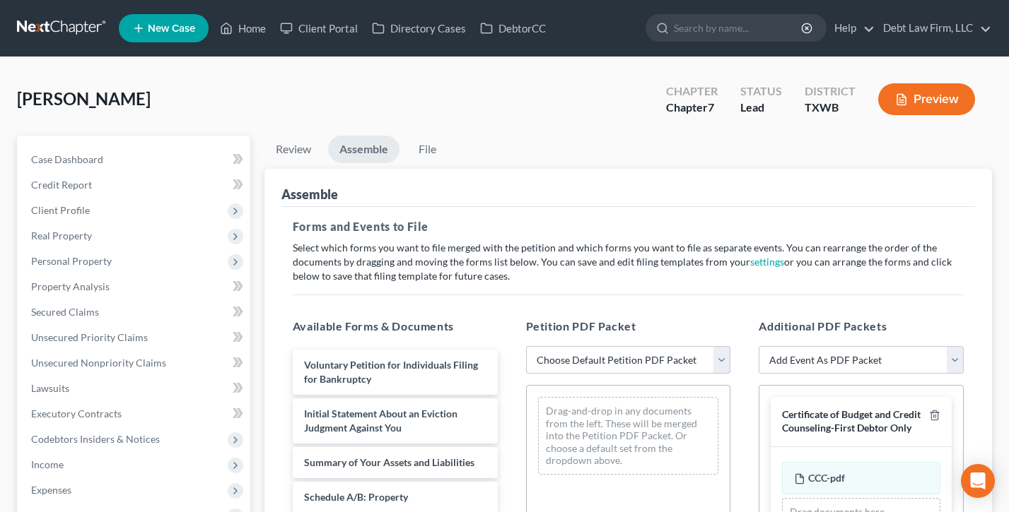
click at [630, 361] on select "Choose Default Petition PDF Packet Emergency Filing (Voluntary Petition and Cre…" at bounding box center [628, 360] width 205 height 28
select select "1"
click at [526, 346] on select "Choose Default Petition PDF Packet Emergency Filing (Voluntary Petition and Cre…" at bounding box center [628, 360] width 205 height 28
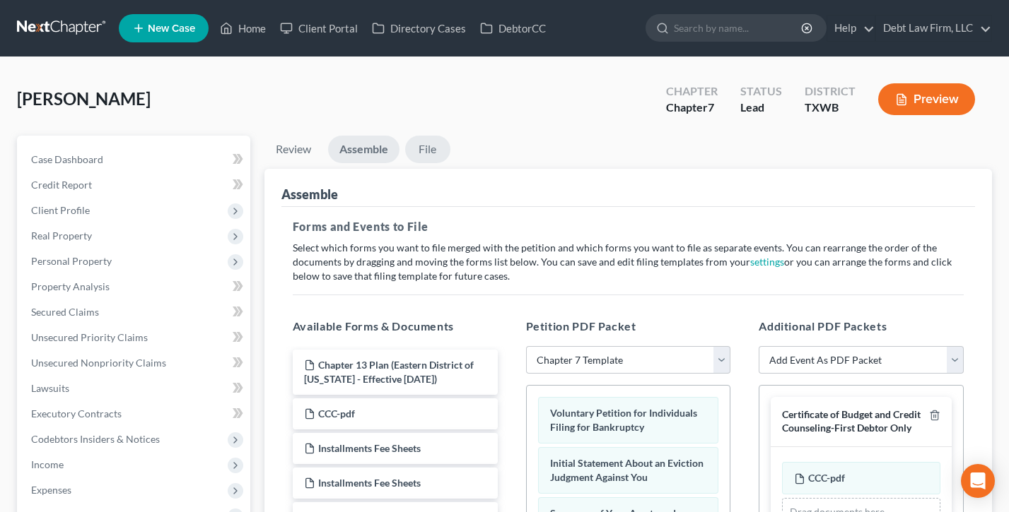
click at [438, 151] on link "File" at bounding box center [427, 150] width 45 height 28
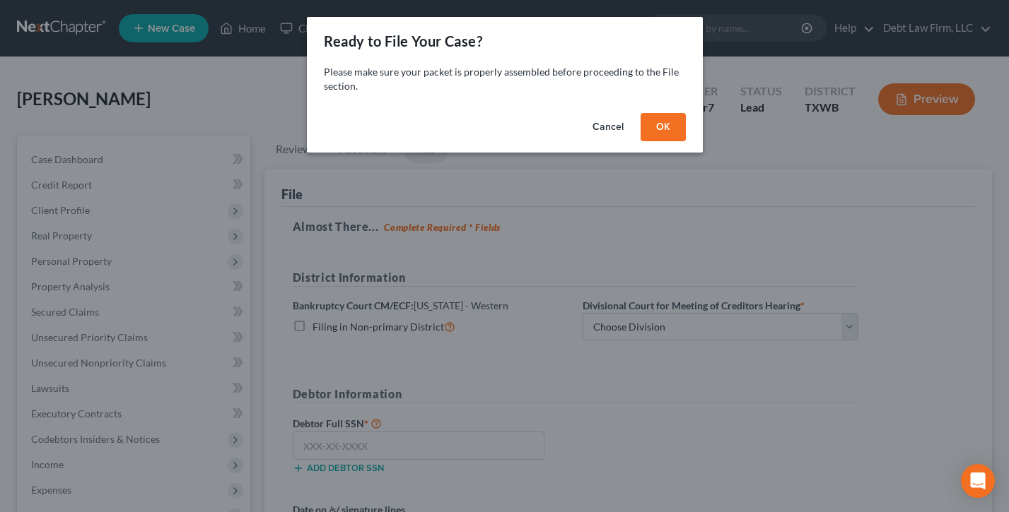
click at [674, 104] on div "Please make sure your packet is properly assembled before proceeding to the Fil…" at bounding box center [505, 86] width 396 height 42
click at [667, 119] on button "OK" at bounding box center [662, 127] width 45 height 28
click at [666, 122] on button "OK" at bounding box center [662, 127] width 45 height 28
click at [710, 314] on div "Ready to File Your Case? Please make sure your packet is properly assembled bef…" at bounding box center [504, 256] width 1009 height 512
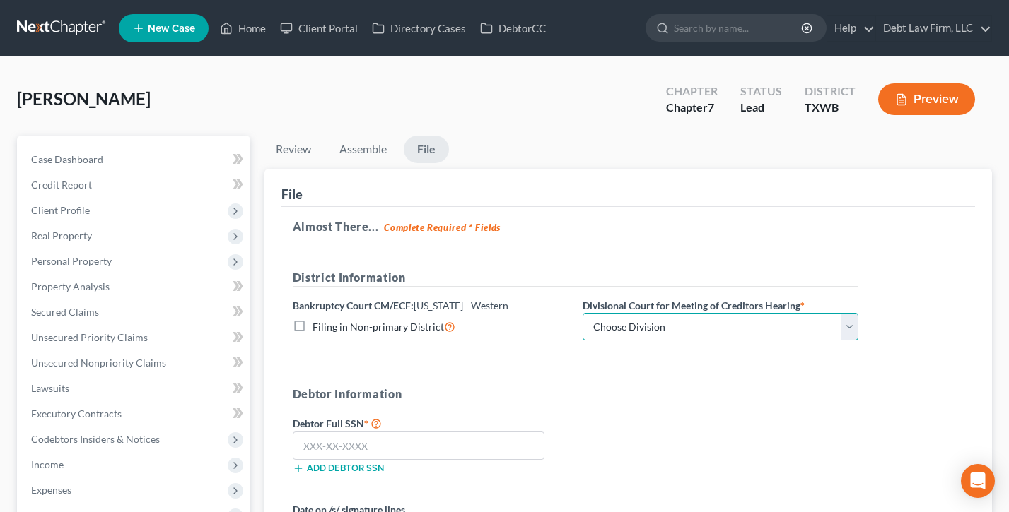
click at [707, 322] on select "Choose Division Austin El Paso Midland San Antonio Waco" at bounding box center [720, 327] width 276 height 28
select select "0"
click at [582, 313] on select "Choose Division Austin El Paso Midland San Antonio Waco" at bounding box center [720, 327] width 276 height 28
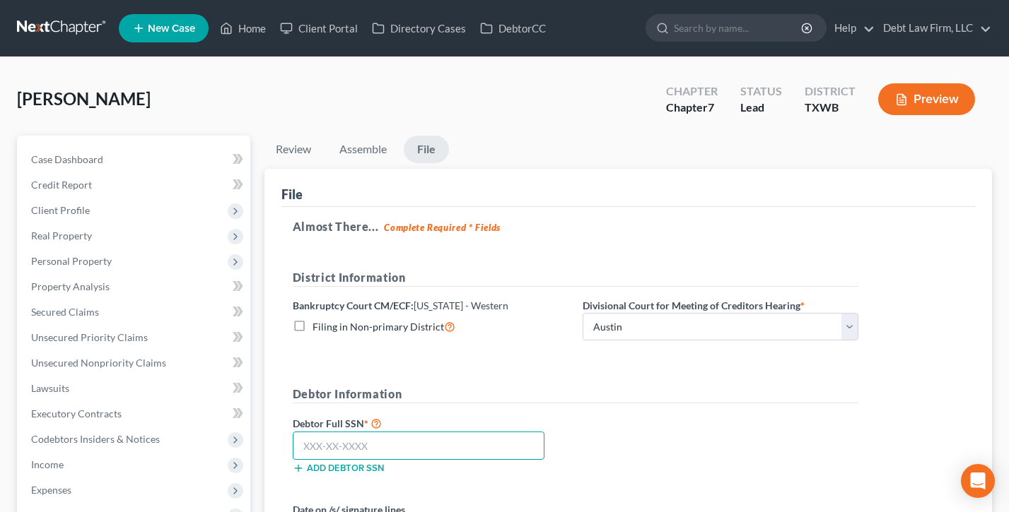
click at [355, 445] on input "text" at bounding box center [419, 446] width 252 height 28
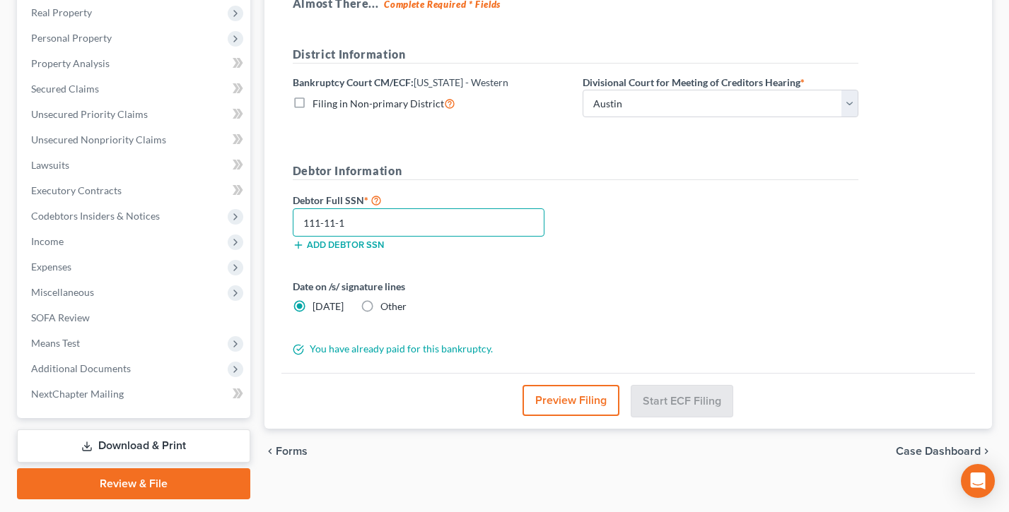
scroll to position [263, 0]
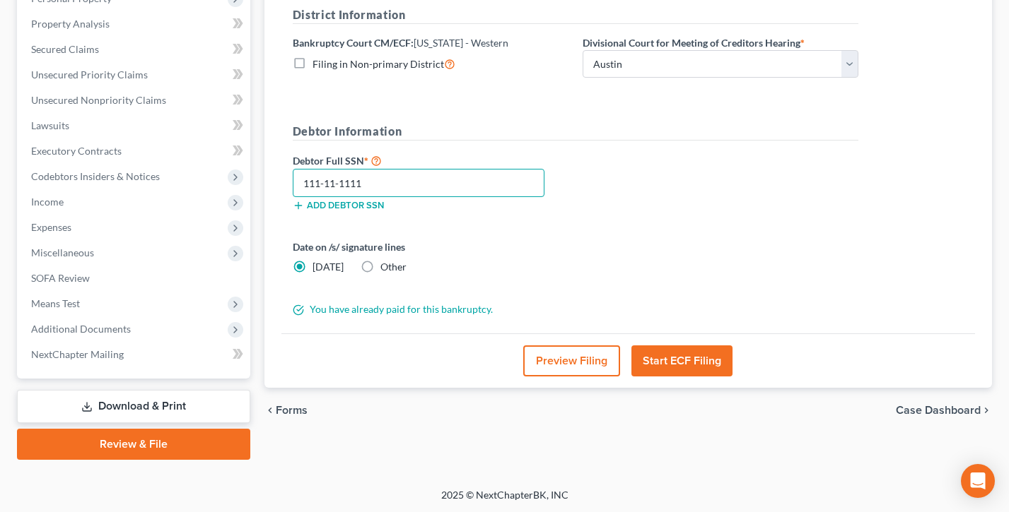
type input "111-11-1111"
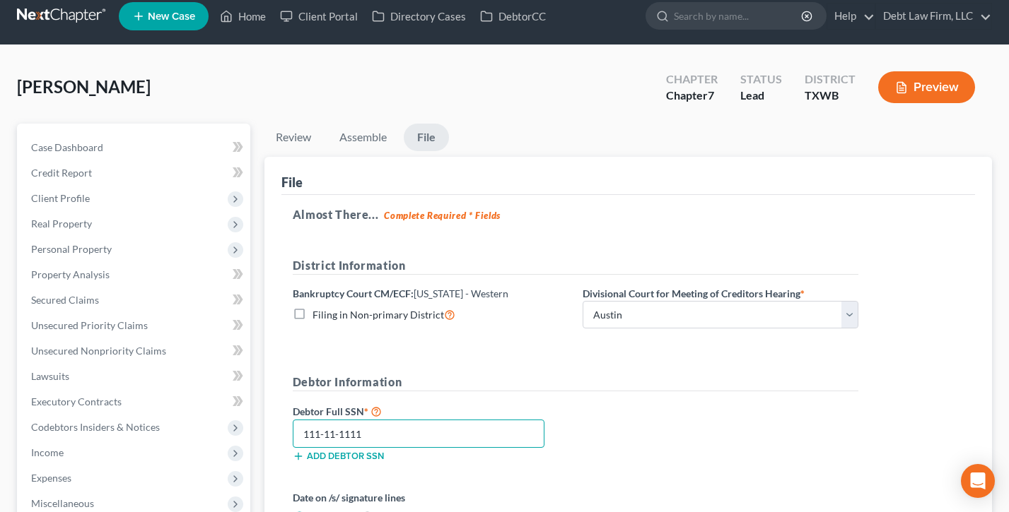
scroll to position [8, 0]
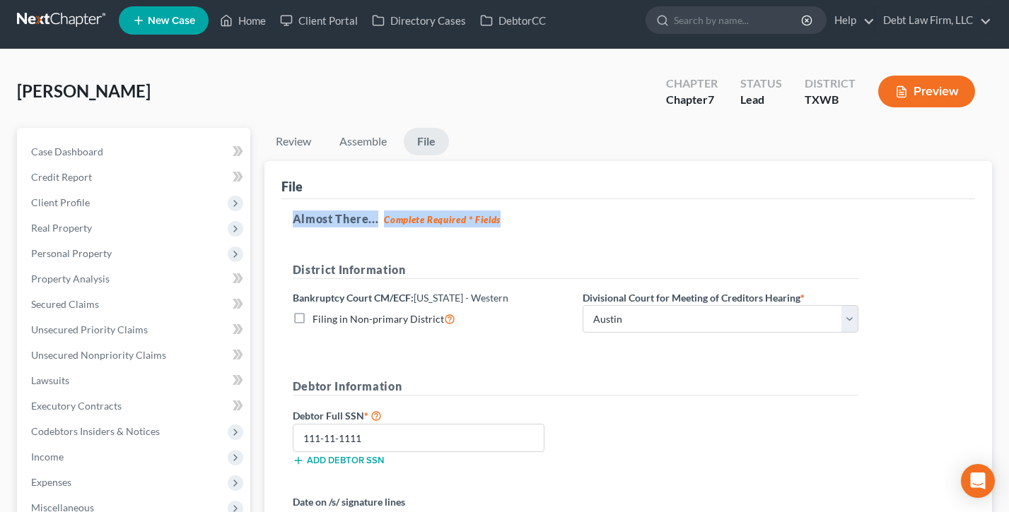
drag, startPoint x: 503, startPoint y: 218, endPoint x: 348, endPoint y: 201, distance: 156.4
click at [292, 201] on div "Almost There... Complete Required * Fields District Information Bankruptcy Cour…" at bounding box center [627, 394] width 693 height 390
click at [348, 201] on div "Almost There... Complete Required * Fields District Information Bankruptcy Cour…" at bounding box center [627, 394] width 693 height 390
drag, startPoint x: 427, startPoint y: 215, endPoint x: 276, endPoint y: 211, distance: 151.3
click at [274, 211] on div "File Almost There... Complete Required * Fields District Information Bankruptcy…" at bounding box center [627, 402] width 727 height 483
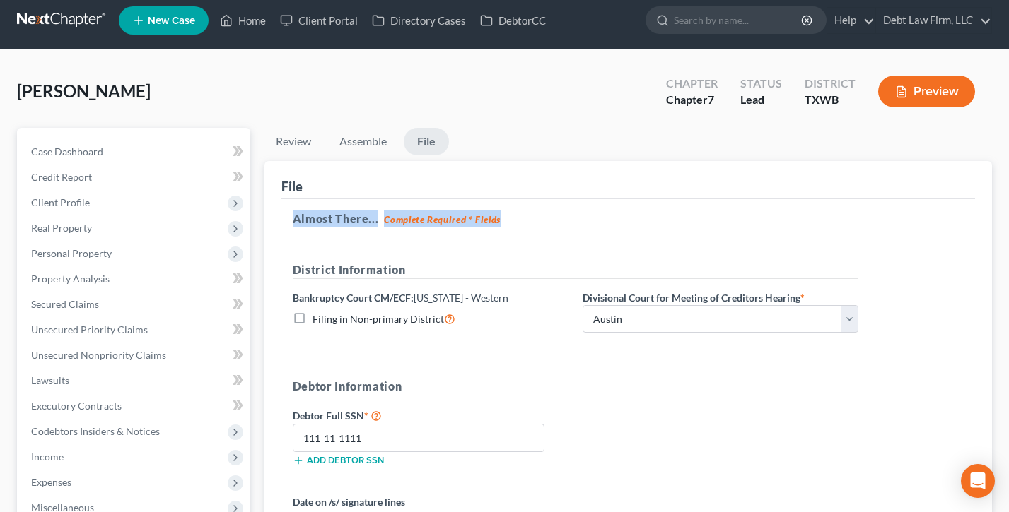
click at [276, 211] on div "File Almost There... Complete Required * Fields District Information Bankruptcy…" at bounding box center [627, 402] width 727 height 483
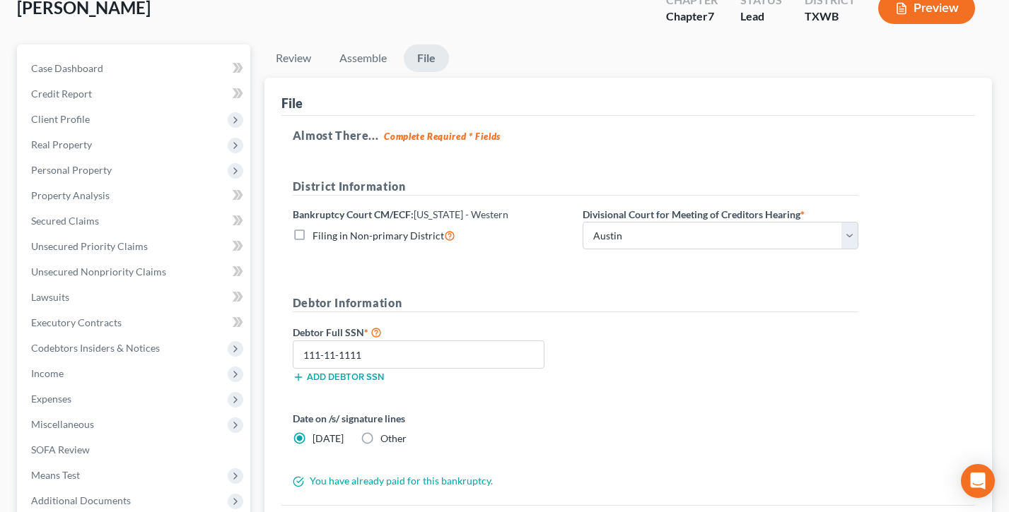
scroll to position [0, 0]
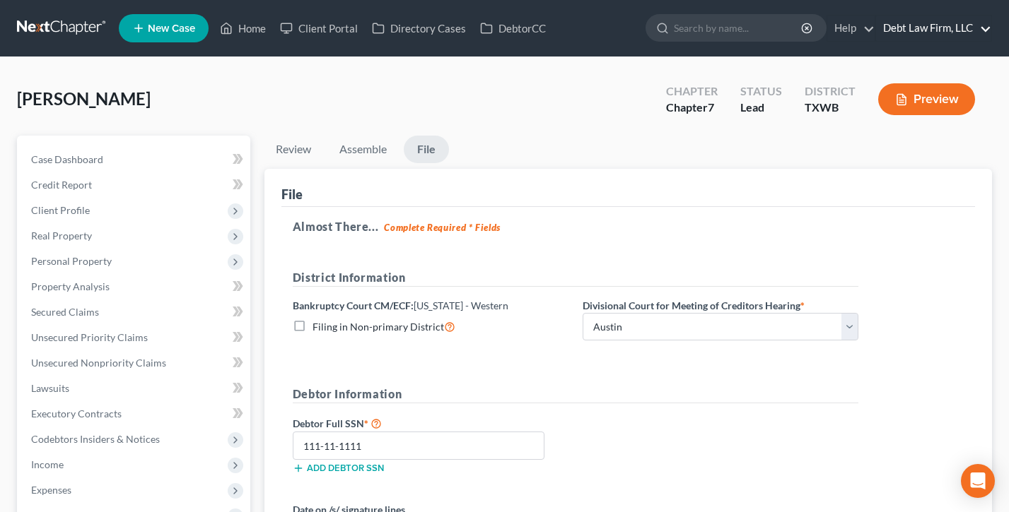
click at [946, 29] on link "Debt Law Firm, LLC" at bounding box center [933, 28] width 115 height 25
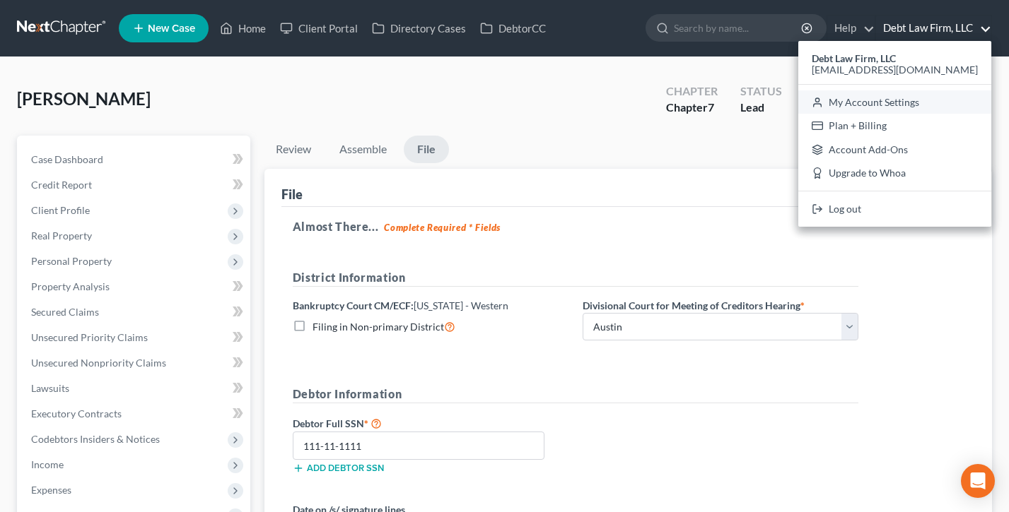
click at [922, 104] on link "My Account Settings" at bounding box center [894, 102] width 193 height 24
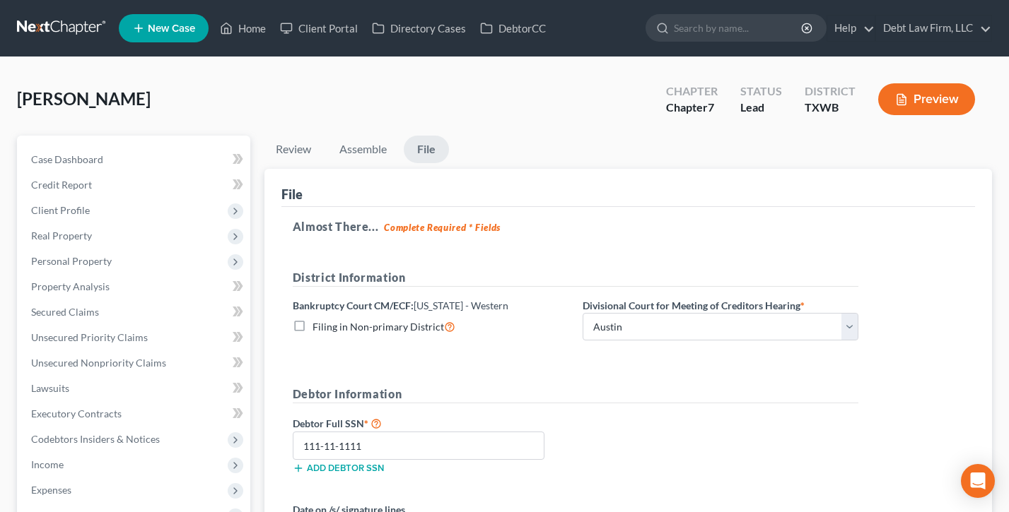
select select "61"
select select "24"
select select "36"
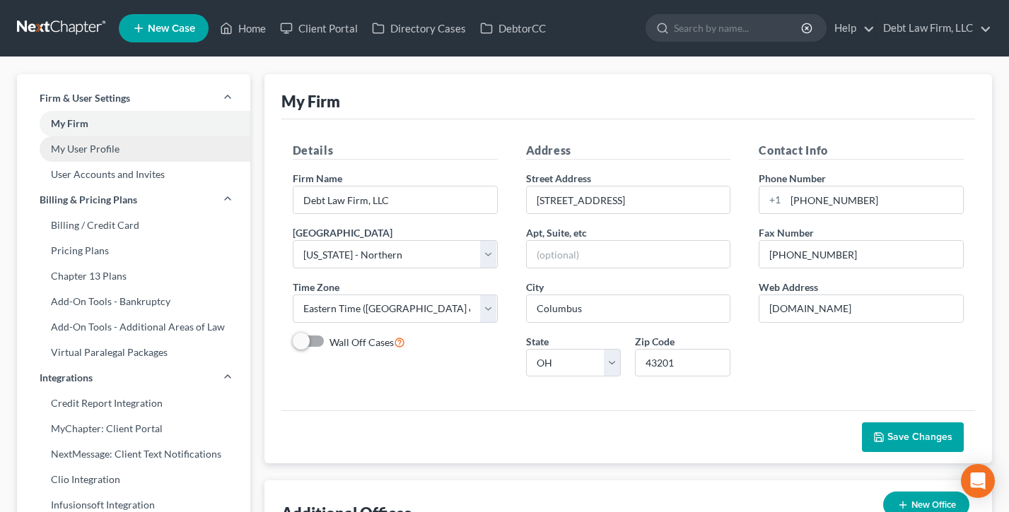
click at [97, 150] on link "My User Profile" at bounding box center [133, 148] width 233 height 25
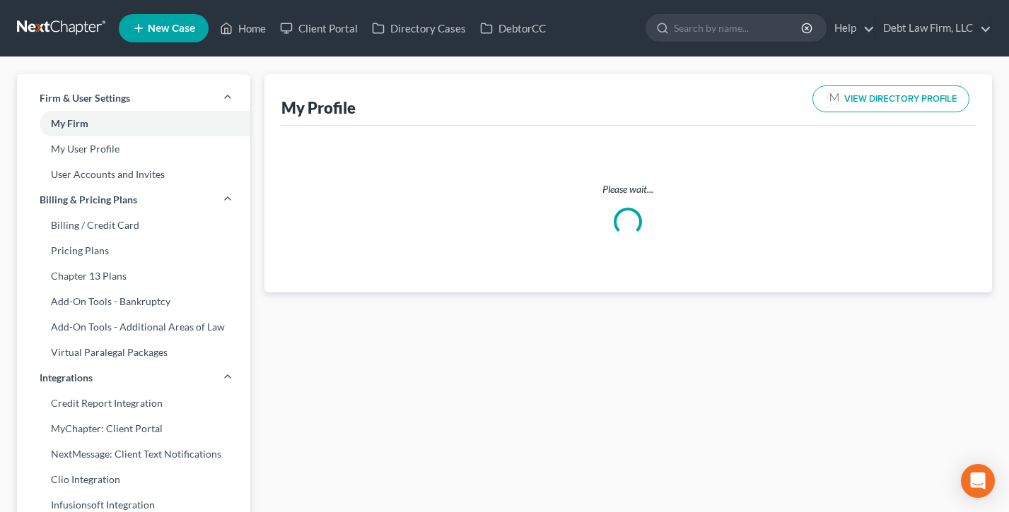
select select "36"
select select "61"
select select "attorney"
select select "0"
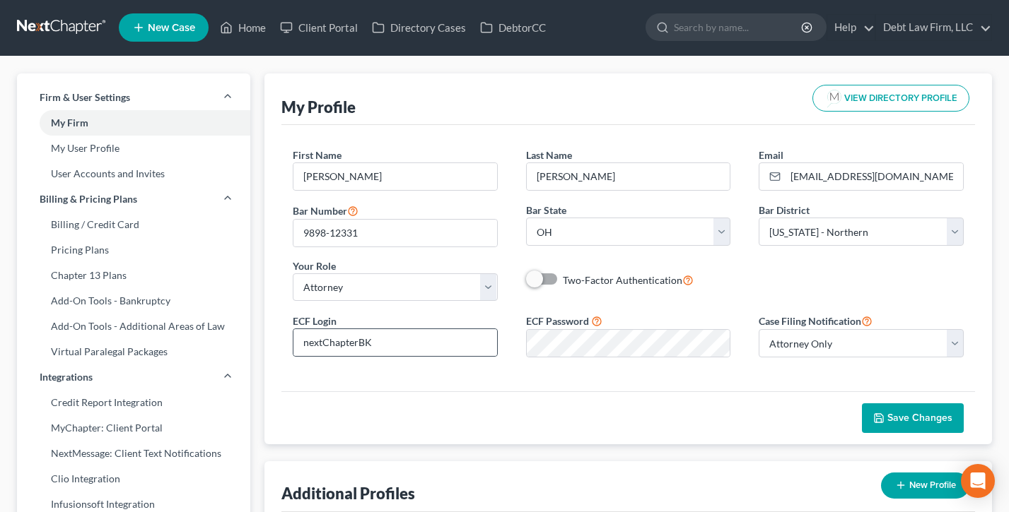
scroll to position [65, 0]
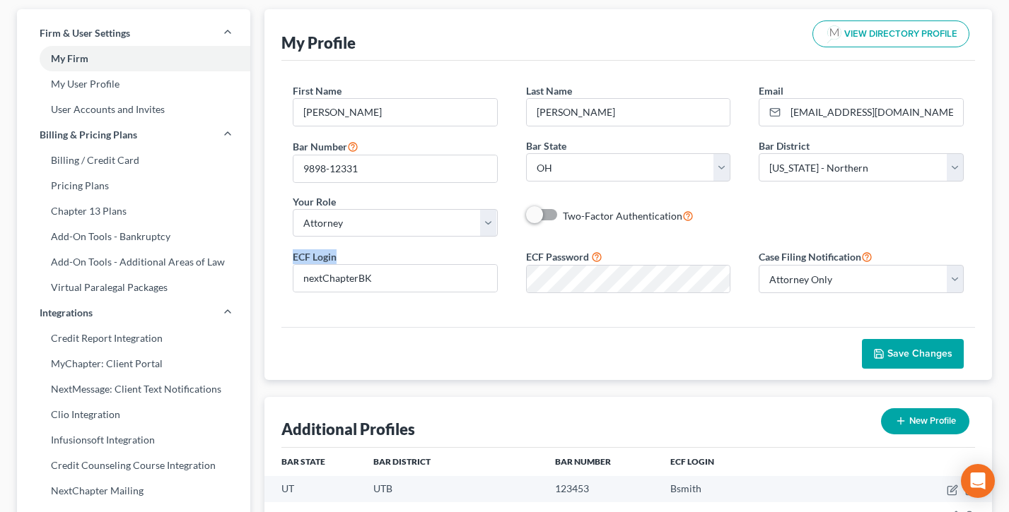
drag, startPoint x: 365, startPoint y: 263, endPoint x: 276, endPoint y: 259, distance: 89.2
click at [276, 259] on div "My Profile VIEW DIRECTORY PROFILE First Name * Atticus M. Last Name * Finch Ema…" at bounding box center [627, 194] width 727 height 371
drag, startPoint x: 606, startPoint y: 256, endPoint x: 494, endPoint y: 254, distance: 112.4
click at [493, 254] on div "ECF Login nextChapterBK ECF Password Case Filing Notification Select Attorney O…" at bounding box center [627, 276] width 699 height 57
click at [494, 254] on div "ECF Login nextChapterBK" at bounding box center [394, 271] width 233 height 43
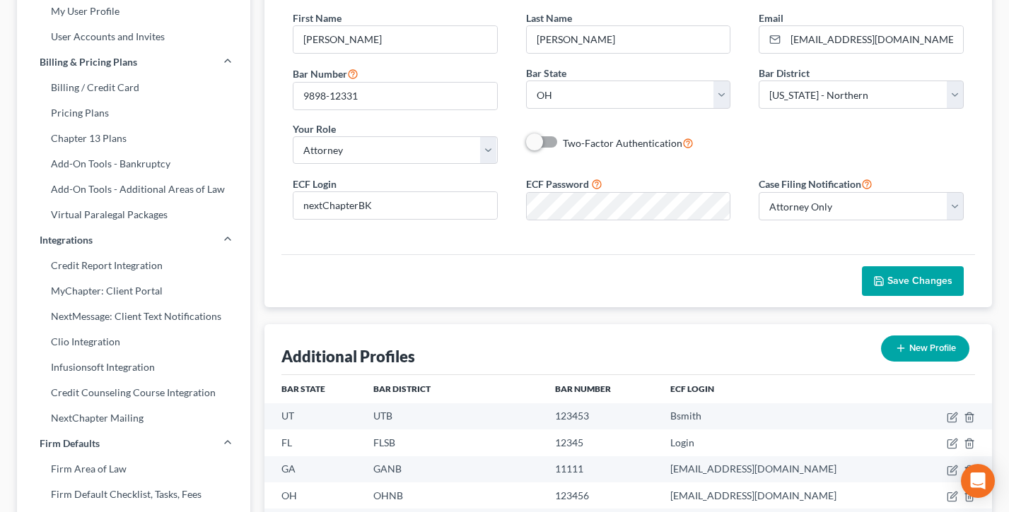
scroll to position [158, 0]
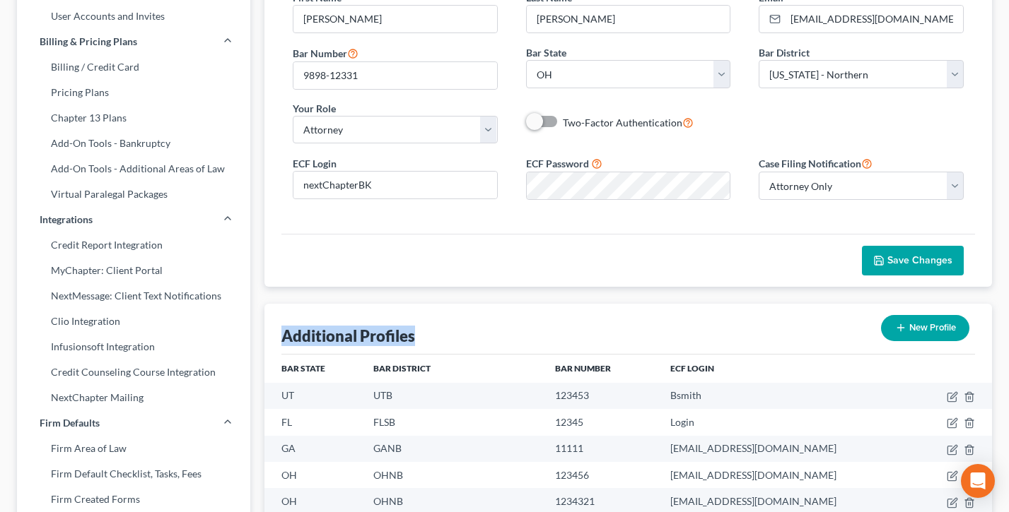
drag, startPoint x: 442, startPoint y: 335, endPoint x: 282, endPoint y: 334, distance: 159.7
click at [282, 334] on div "Additional Profiles New Profile" at bounding box center [627, 329] width 693 height 51
click at [582, 343] on div "Additional Profiles New Profile" at bounding box center [627, 329] width 693 height 51
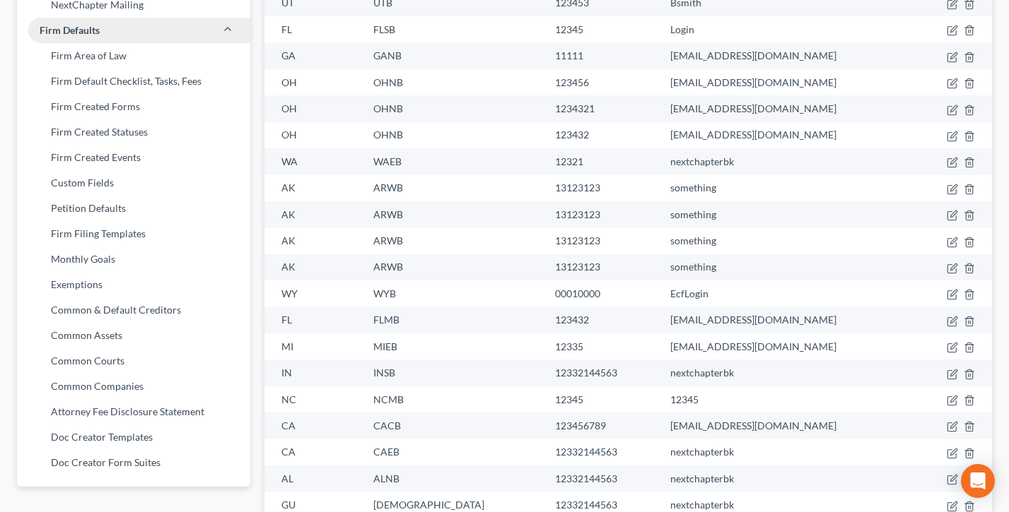
scroll to position [664, 0]
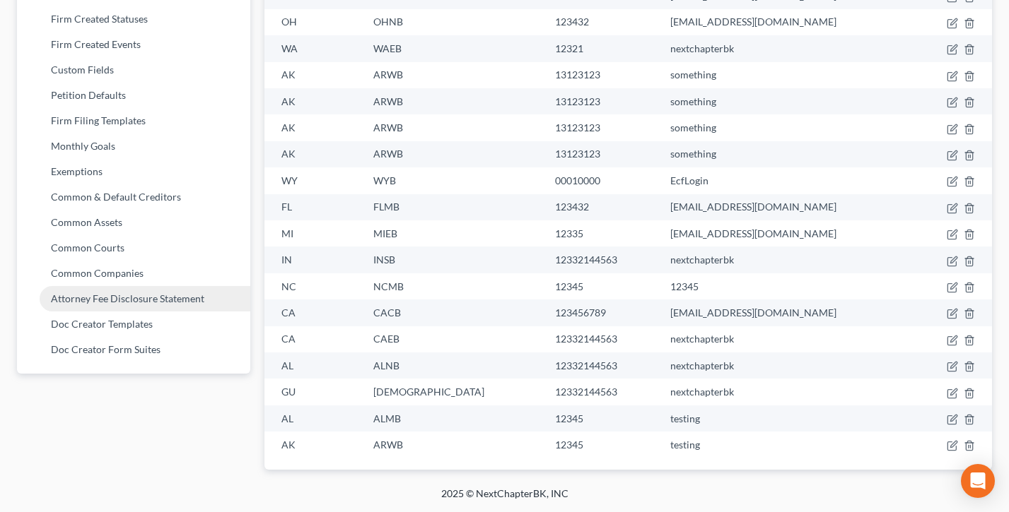
click at [120, 303] on link "Attorney Fee Disclosure Statement" at bounding box center [133, 298] width 233 height 25
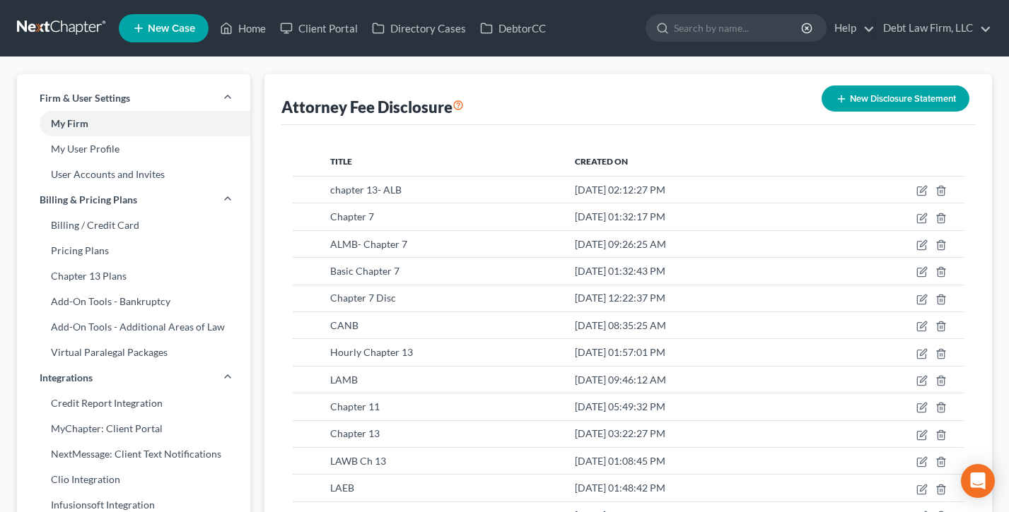
click at [883, 102] on button "New Disclosure Statement" at bounding box center [895, 99] width 148 height 26
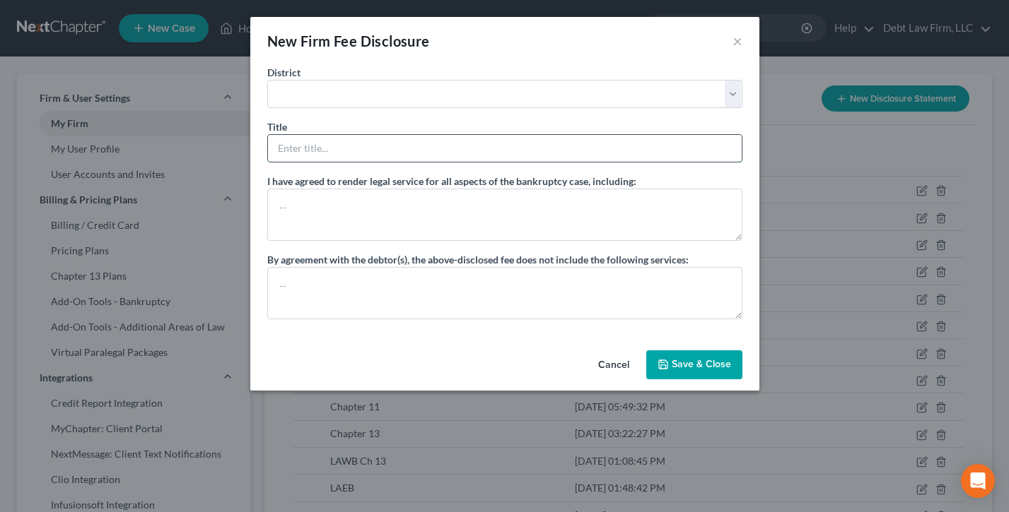
click at [331, 151] on input "text" at bounding box center [505, 148] width 474 height 27
type input "Chapter 7"
click at [356, 125] on div "Title * Chapter 7" at bounding box center [504, 140] width 475 height 43
click at [739, 40] on button "×" at bounding box center [737, 41] width 10 height 17
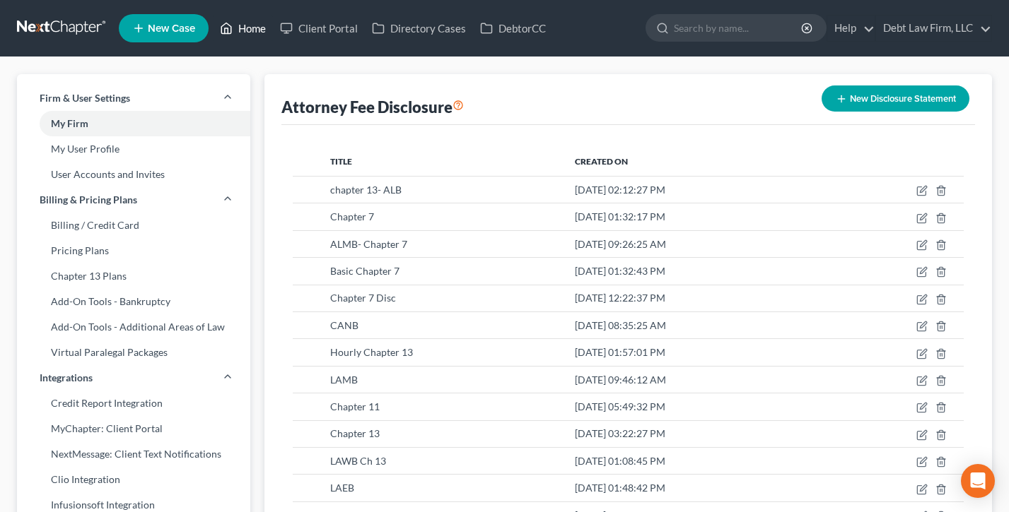
click at [255, 29] on link "Home" at bounding box center [243, 28] width 60 height 25
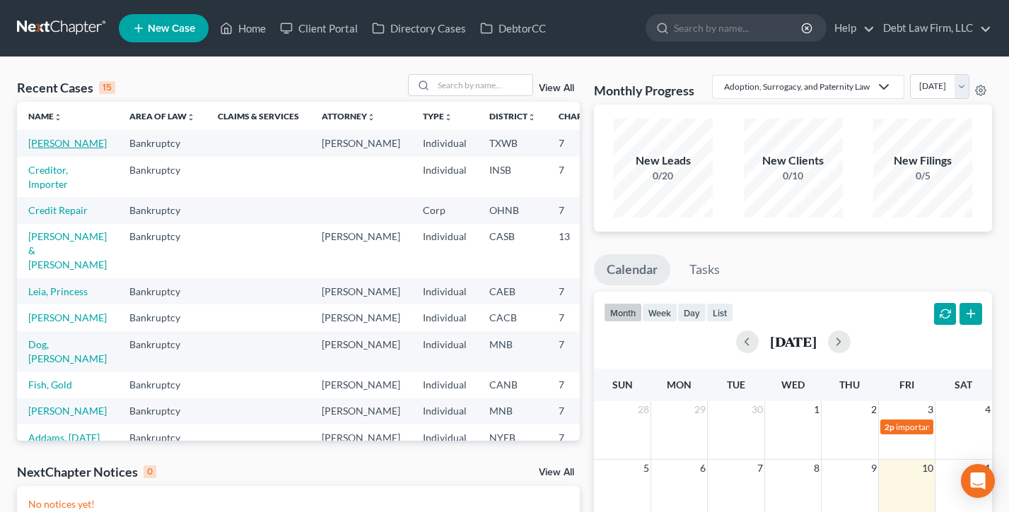
click at [47, 149] on link "[PERSON_NAME]" at bounding box center [67, 143] width 78 height 12
select select "3"
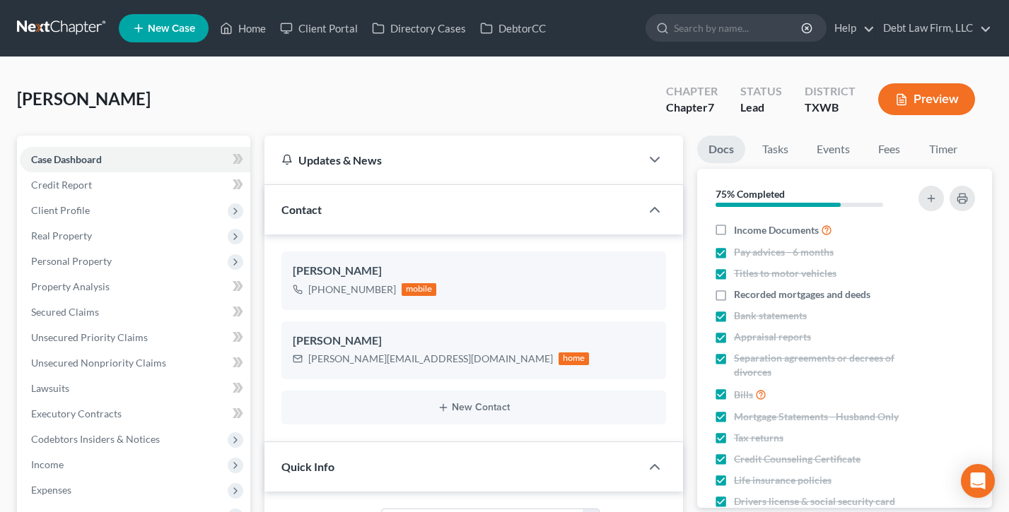
drag, startPoint x: 88, startPoint y: 170, endPoint x: 351, endPoint y: 184, distance: 262.6
click at [88, 510] on span "Miscellaneous" at bounding box center [62, 516] width 63 height 12
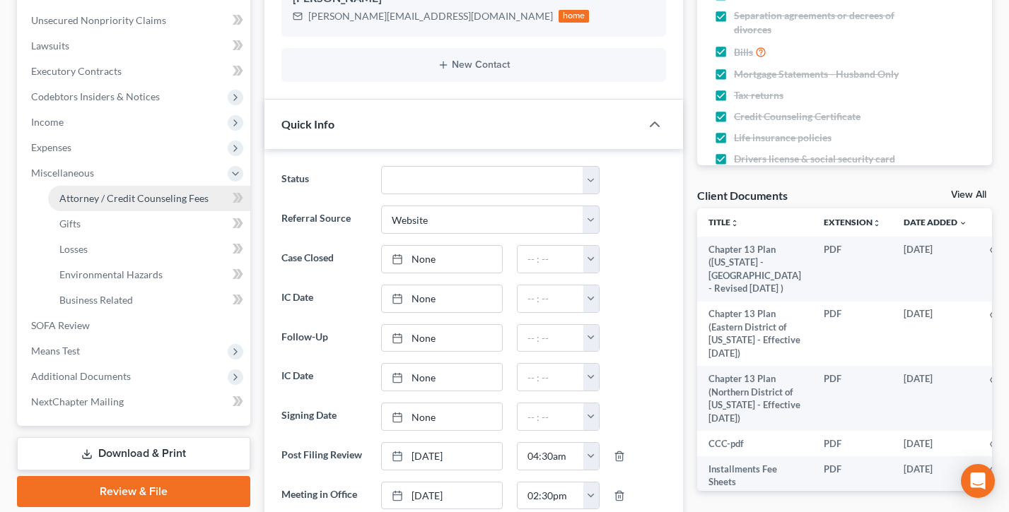
scroll to position [543, 0]
click at [98, 196] on span "Attorney / Credit Counseling Fees" at bounding box center [133, 198] width 149 height 12
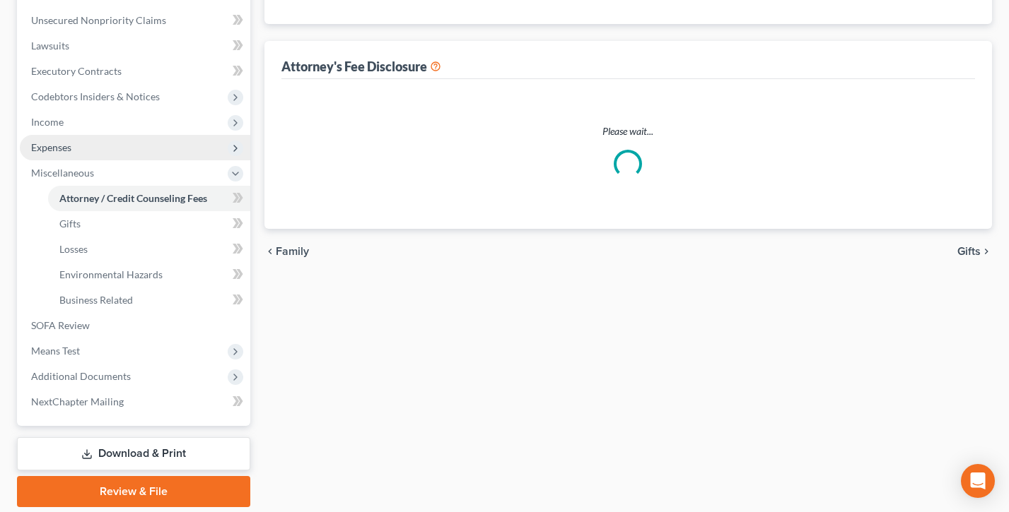
select select "1"
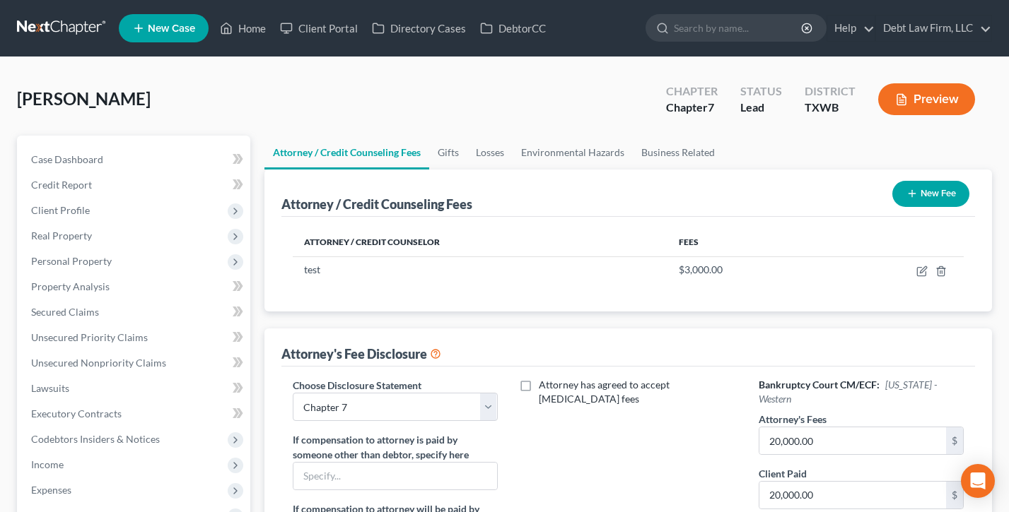
scroll to position [127, 0]
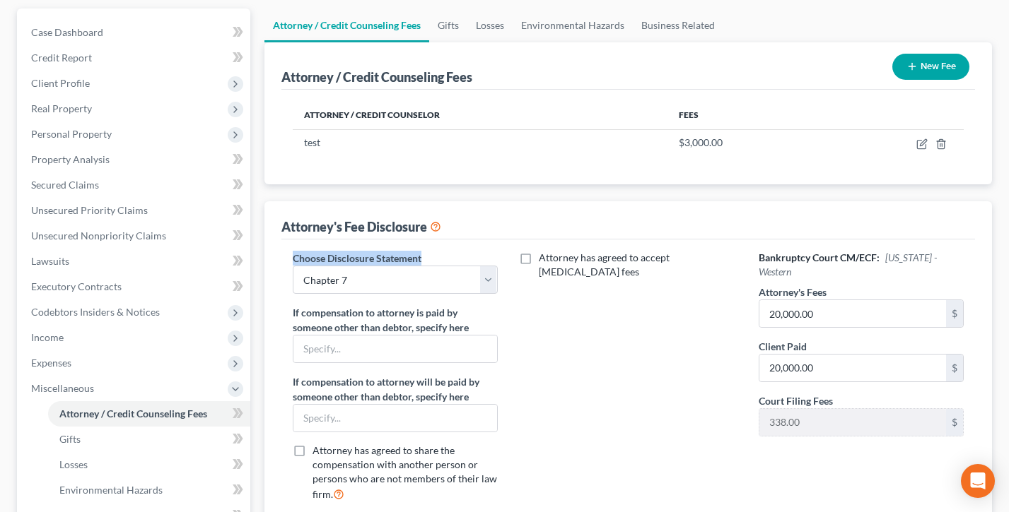
drag, startPoint x: 427, startPoint y: 257, endPoint x: 285, endPoint y: 254, distance: 142.1
click at [286, 254] on div "Choose Disclosure Statement Select chapter 13- ALB Chapter 7 ALMB- Chapter 7 Ba…" at bounding box center [394, 382] width 233 height 262
drag, startPoint x: 285, startPoint y: 254, endPoint x: 344, endPoint y: 264, distance: 60.3
click at [285, 254] on div "Choose Disclosure Statement Select chapter 13- ALB Chapter 7 ALMB- Chapter 7 Ba…" at bounding box center [394, 382] width 233 height 262
click at [360, 276] on select "Select chapter 13- ALB Chapter 7 ALMB- Chapter 7 Basic Chapter 7 Chapter 7 Disc…" at bounding box center [395, 280] width 205 height 28
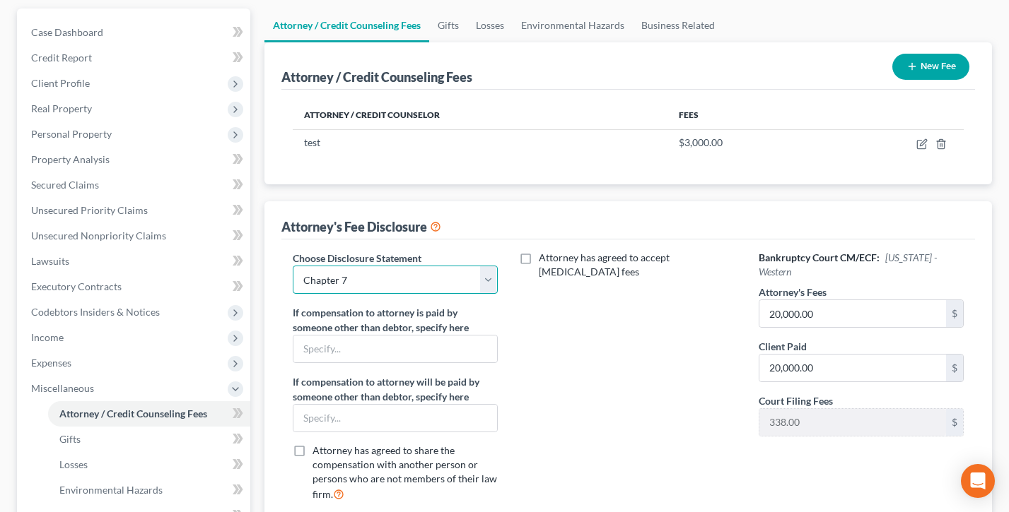
select select
click at [293, 266] on select "Select chapter 13- ALB Chapter 7 ALMB- Chapter 7 Basic Chapter 7 Chapter 7 Disc…" at bounding box center [395, 280] width 205 height 28
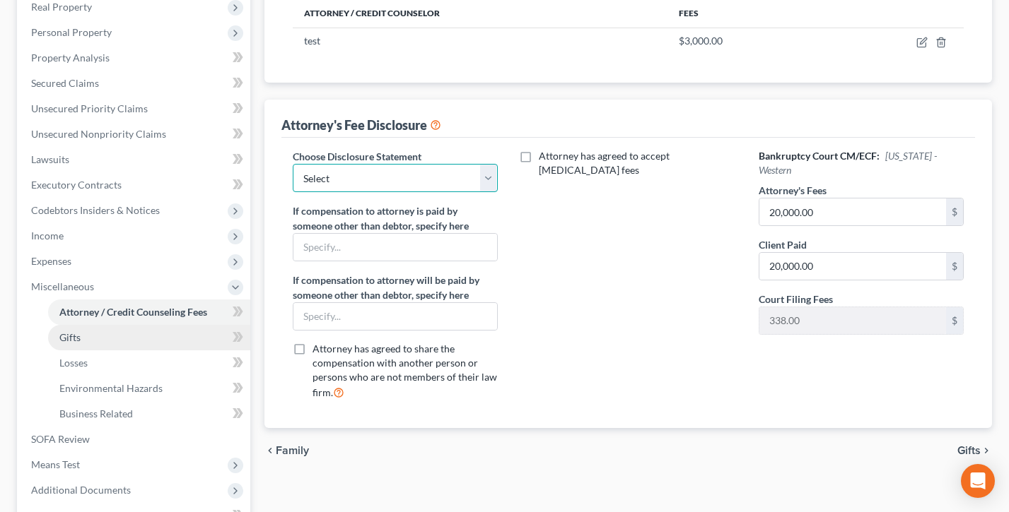
scroll to position [360, 0]
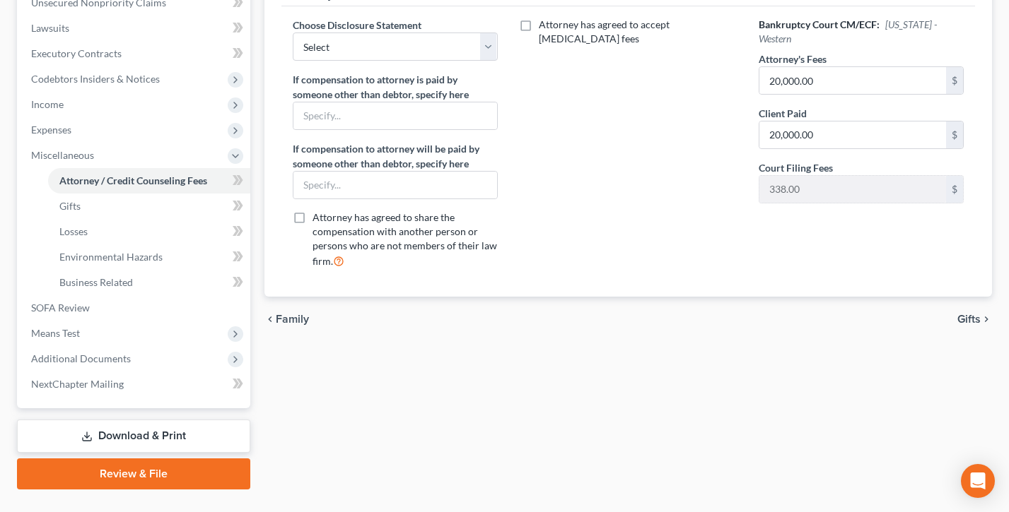
drag, startPoint x: 145, startPoint y: 471, endPoint x: 426, endPoint y: 348, distance: 306.4
click at [145, 471] on link "Review & File" at bounding box center [133, 474] width 233 height 31
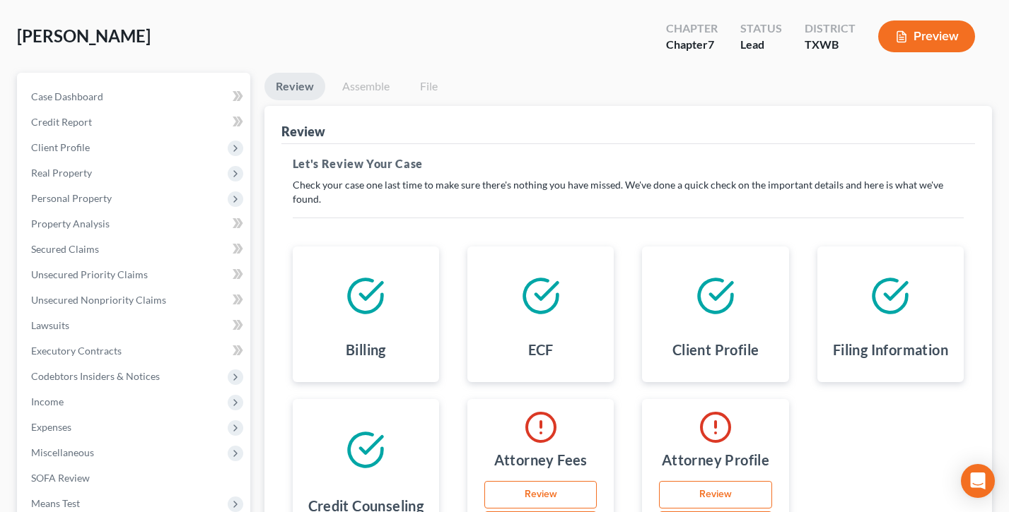
scroll to position [44, 0]
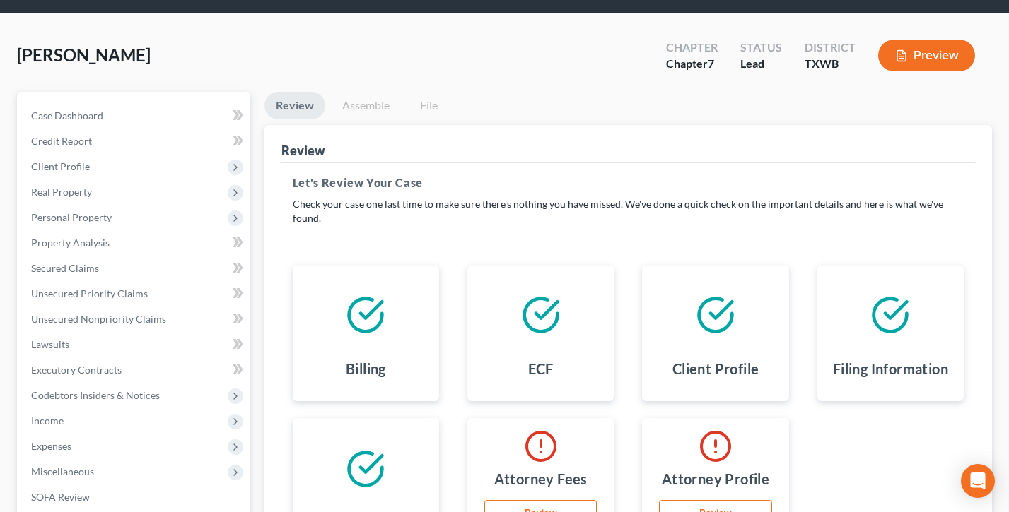
drag, startPoint x: 367, startPoint y: 102, endPoint x: 385, endPoint y: 109, distance: 19.7
click at [367, 102] on link "Assemble" at bounding box center [366, 106] width 70 height 28
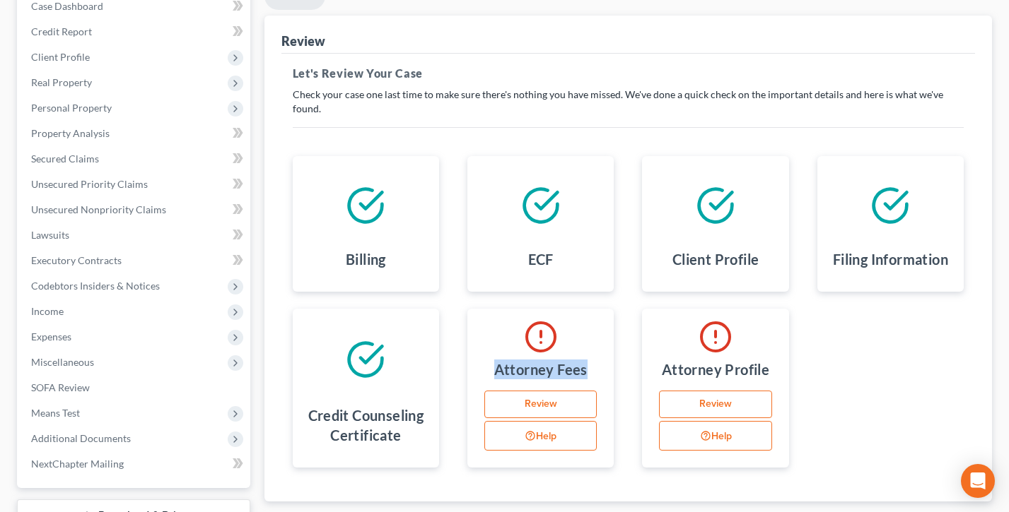
drag, startPoint x: 595, startPoint y: 364, endPoint x: 481, endPoint y: 332, distance: 119.0
click at [481, 332] on div "Attorney Fees Review Help" at bounding box center [540, 388] width 175 height 159
click at [556, 320] on icon at bounding box center [541, 337] width 34 height 34
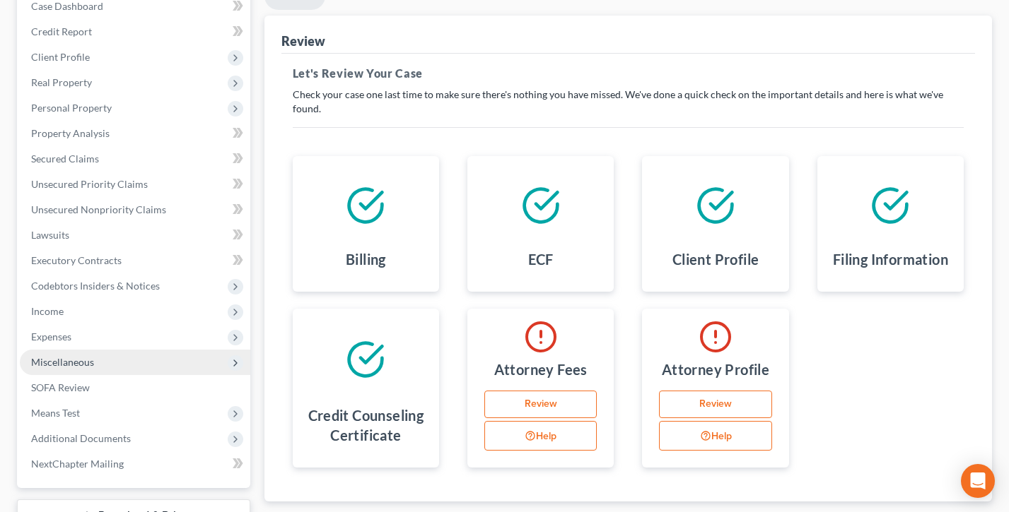
click at [119, 358] on span "Miscellaneous" at bounding box center [135, 362] width 230 height 25
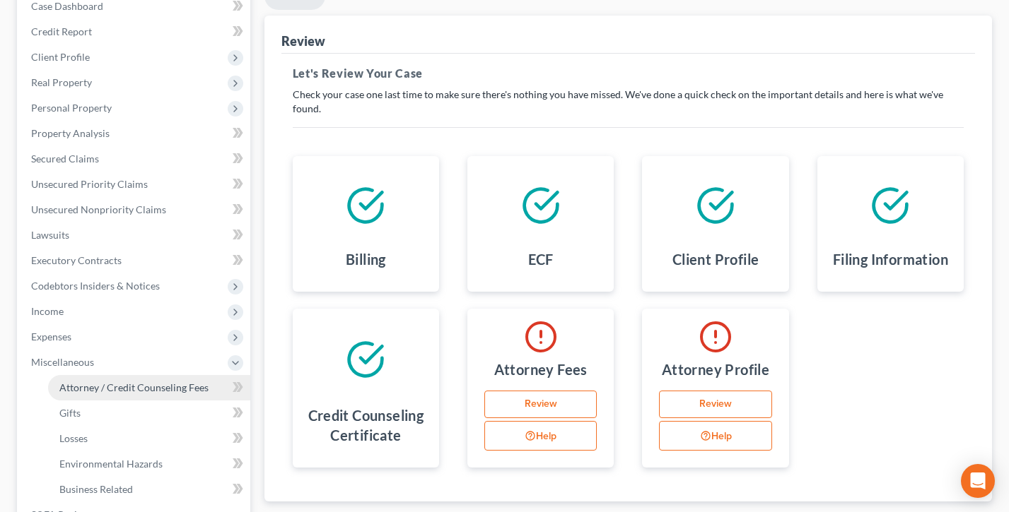
click at [118, 391] on span "Attorney / Credit Counseling Fees" at bounding box center [133, 388] width 149 height 12
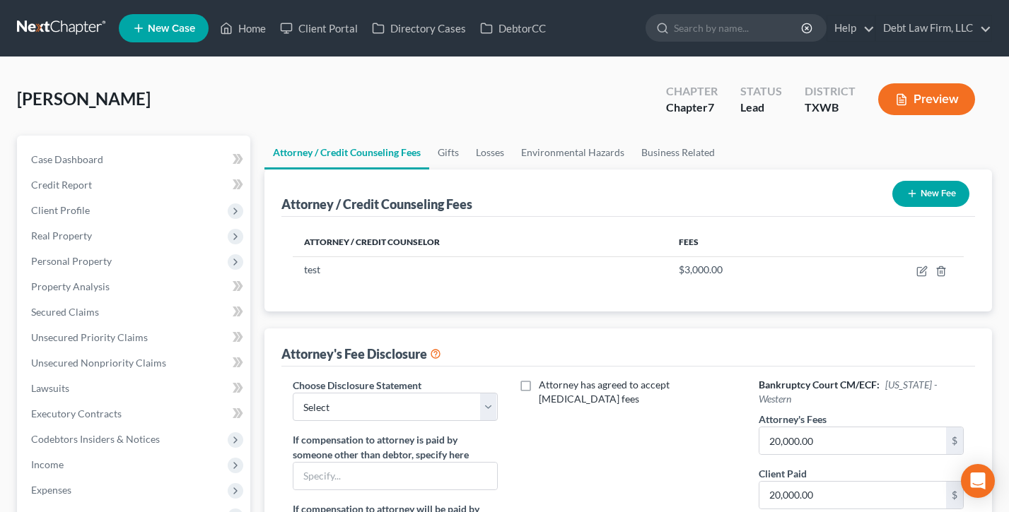
scroll to position [104, 0]
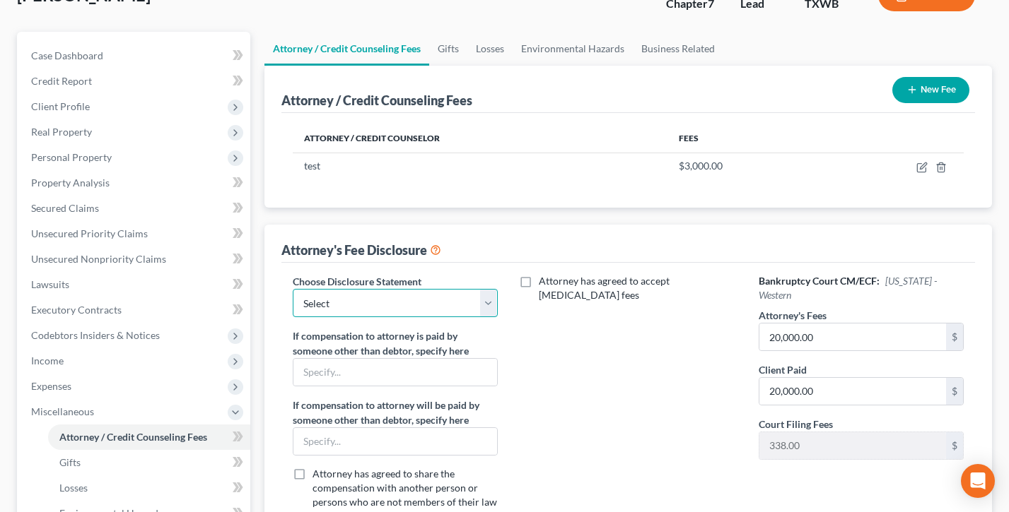
click at [411, 305] on select "Select chapter 13- ALB Chapter 7 ALMB- Chapter 7 Basic Chapter 7 Chapter 7 Disc…" at bounding box center [395, 303] width 205 height 28
select select "1"
click at [293, 289] on select "Select chapter 13- ALB Chapter 7 ALMB- Chapter 7 Basic Chapter 7 Chapter 7 Disc…" at bounding box center [395, 303] width 205 height 28
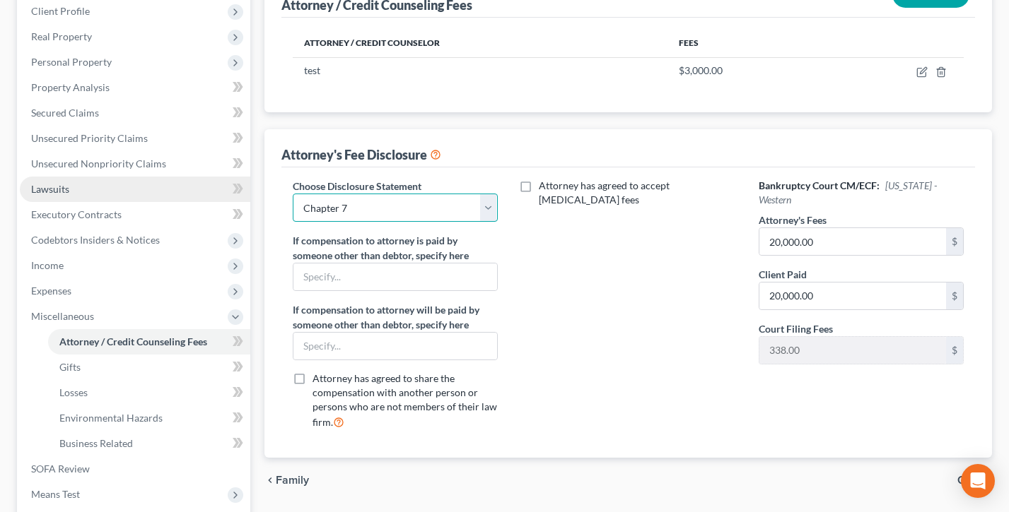
scroll to position [234, 0]
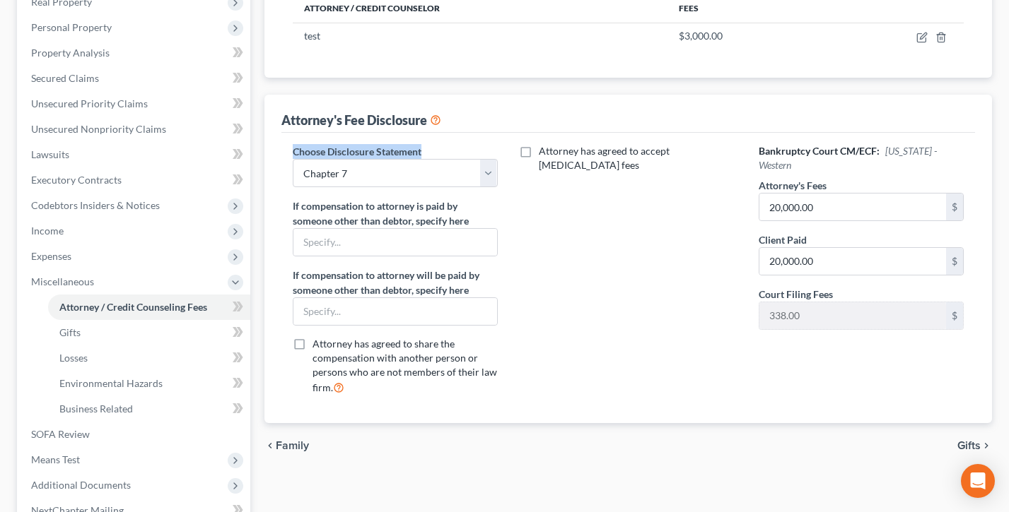
drag, startPoint x: 442, startPoint y: 150, endPoint x: 295, endPoint y: 150, distance: 147.7
click at [295, 150] on div "Choose Disclosure Statement Select chapter 13- ALB Chapter 7 ALMB- Chapter 7 Ba…" at bounding box center [395, 165] width 205 height 43
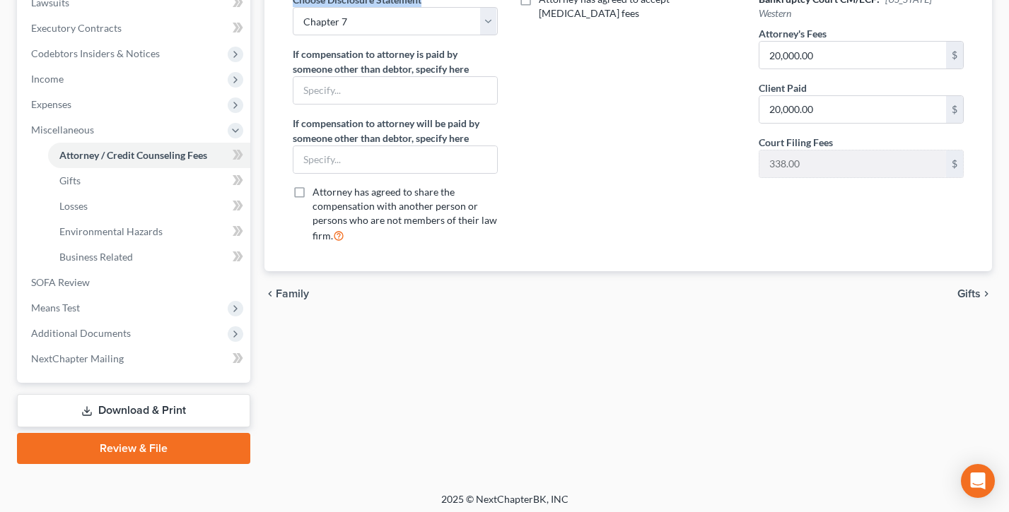
drag, startPoint x: 146, startPoint y: 436, endPoint x: 523, endPoint y: 209, distance: 439.8
click at [146, 437] on link "Review & File" at bounding box center [133, 448] width 233 height 31
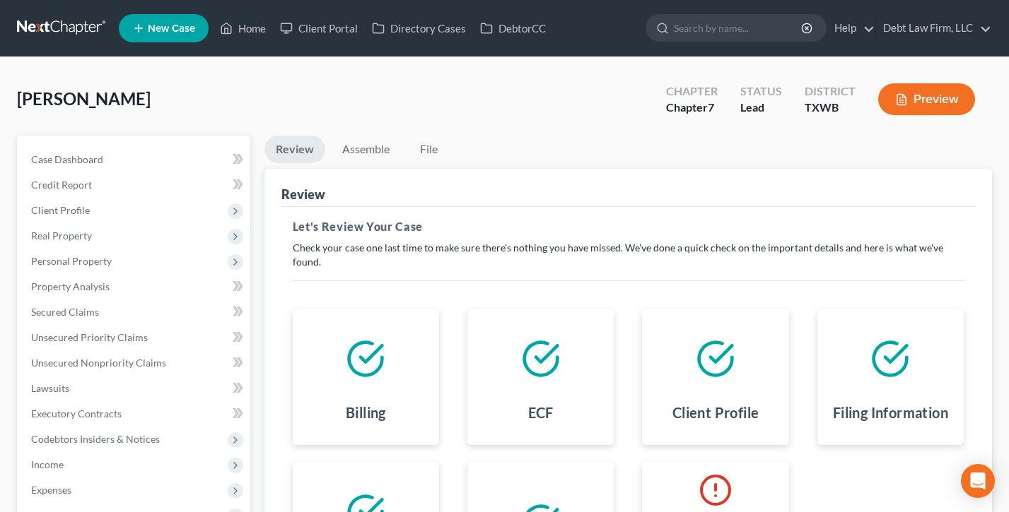
scroll to position [1, 0]
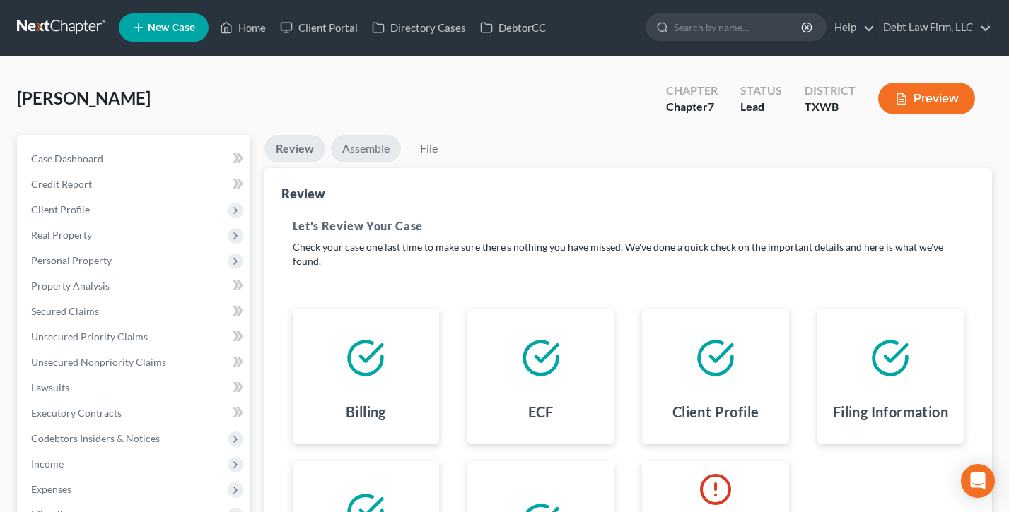
click at [358, 153] on link "Assemble" at bounding box center [366, 149] width 70 height 28
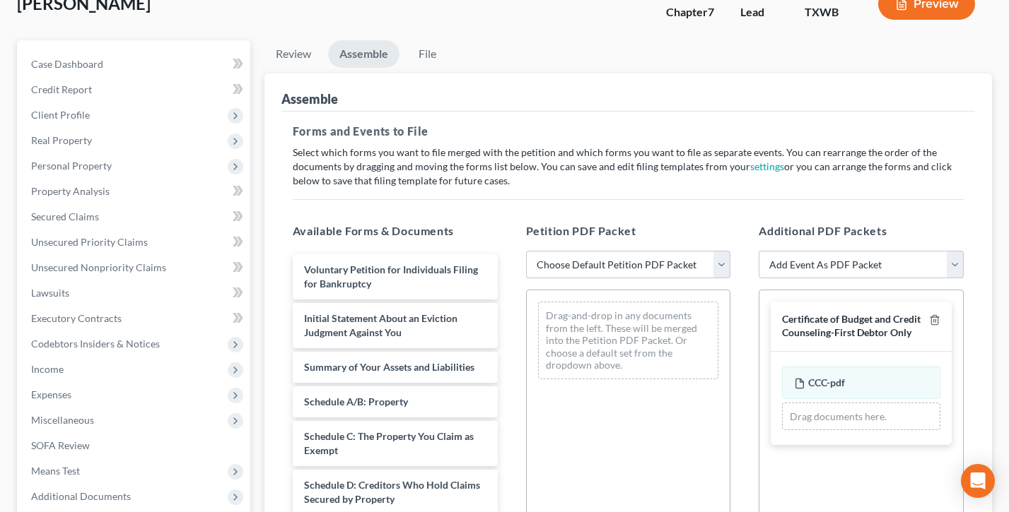
scroll to position [126, 0]
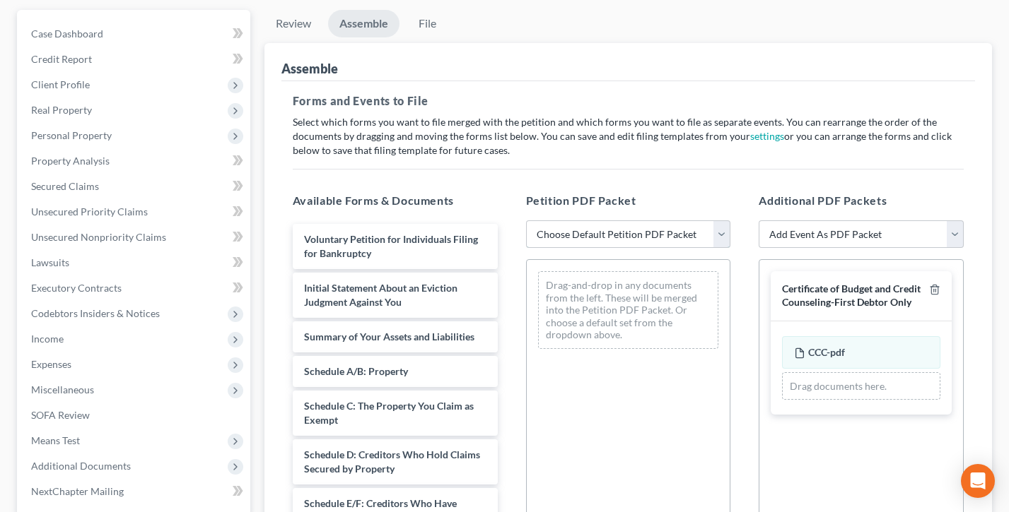
click at [614, 235] on select "Choose Default Petition PDF Packet Emergency Filing (Voluntary Petition and Cre…" at bounding box center [628, 235] width 205 height 28
select select "1"
click at [526, 221] on select "Choose Default Petition PDF Packet Emergency Filing (Voluntary Petition and Cre…" at bounding box center [628, 235] width 205 height 28
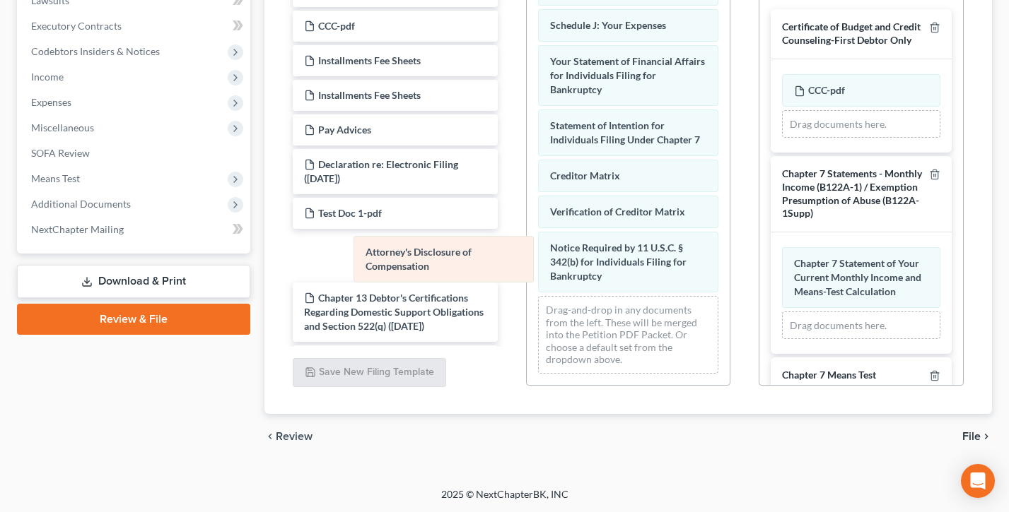
scroll to position [497, 0]
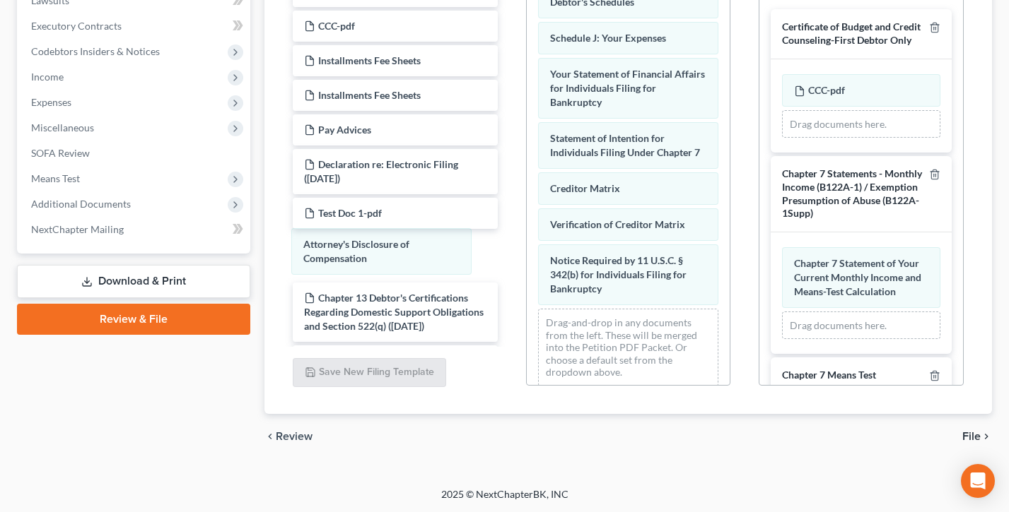
drag, startPoint x: 667, startPoint y: 280, endPoint x: 676, endPoint y: 310, distance: 31.1
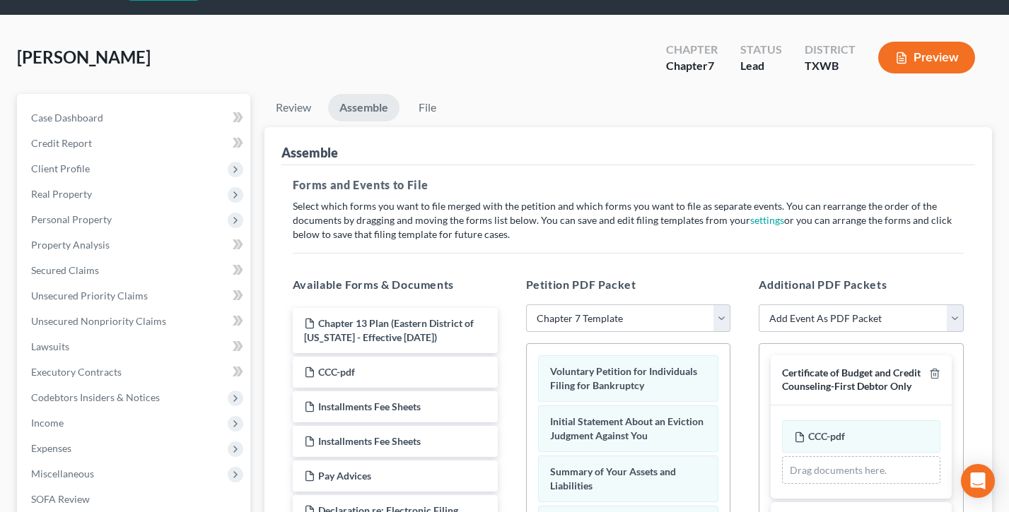
scroll to position [0, 0]
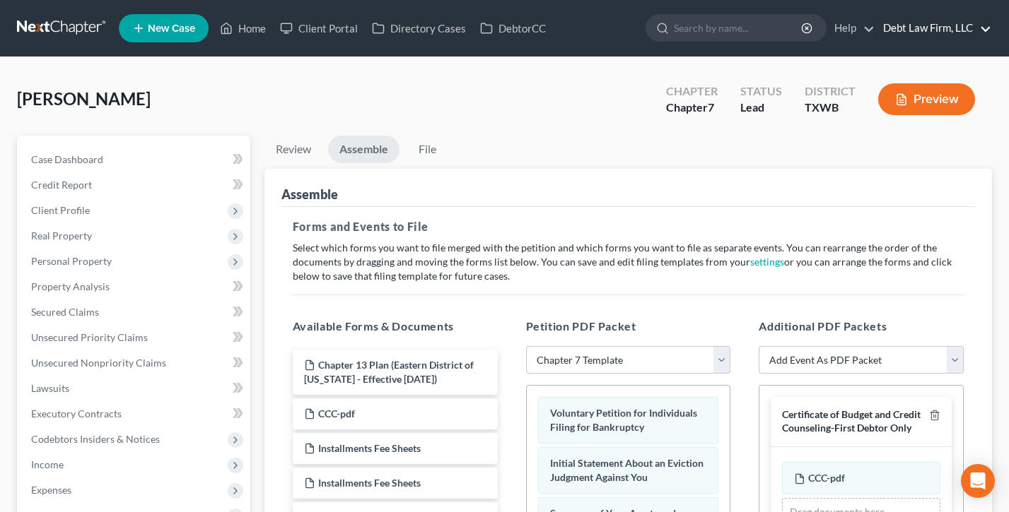
click at [920, 25] on link "Debt Law Firm, LLC" at bounding box center [933, 28] width 115 height 25
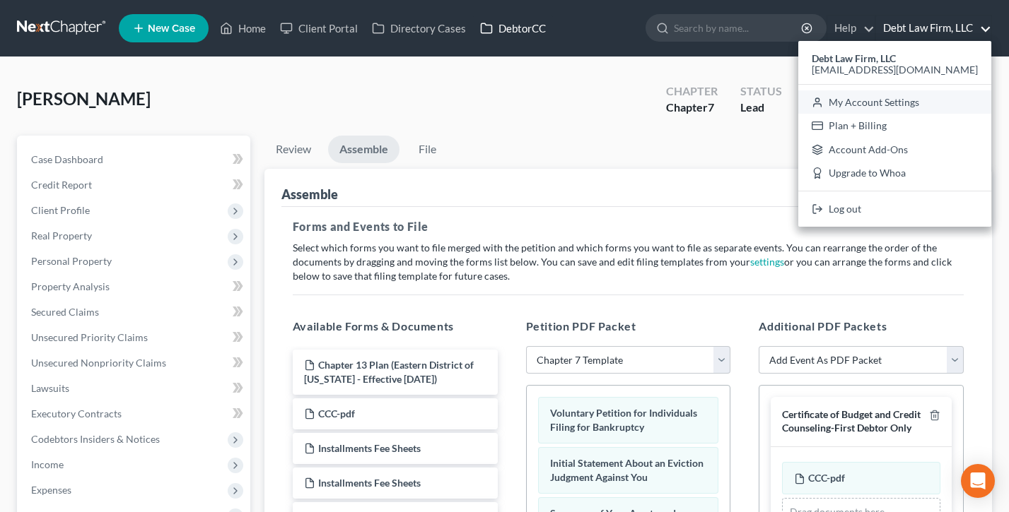
drag, startPoint x: 920, startPoint y: 102, endPoint x: 530, endPoint y: 24, distance: 398.0
click at [920, 102] on link "My Account Settings" at bounding box center [894, 102] width 193 height 24
select select "61"
select select "24"
select select "36"
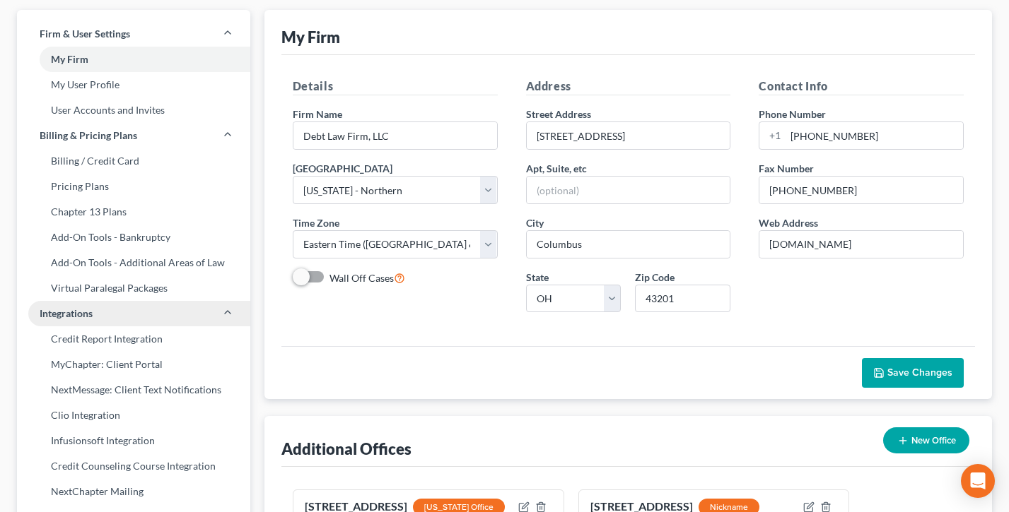
scroll to position [216, 0]
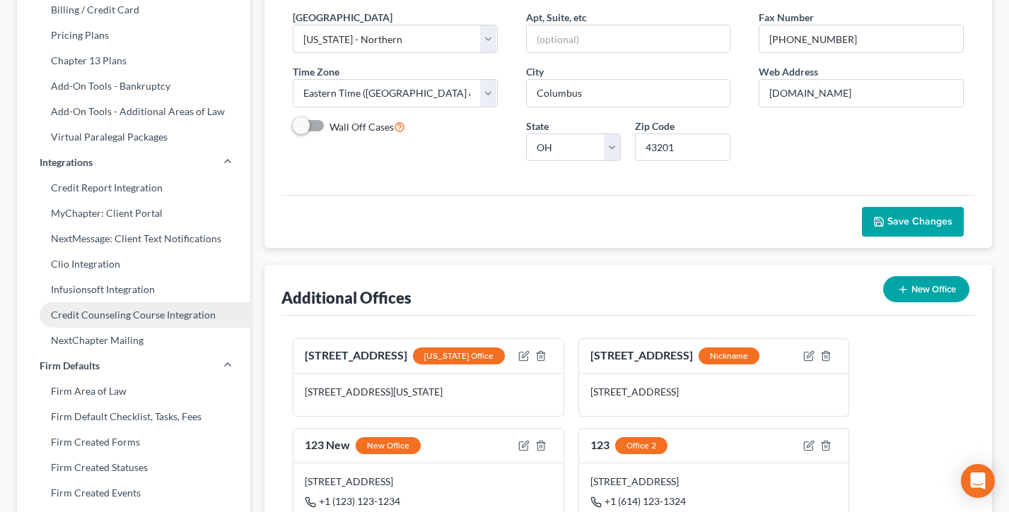
click at [108, 313] on link "Credit Counseling Course Integration" at bounding box center [133, 315] width 233 height 25
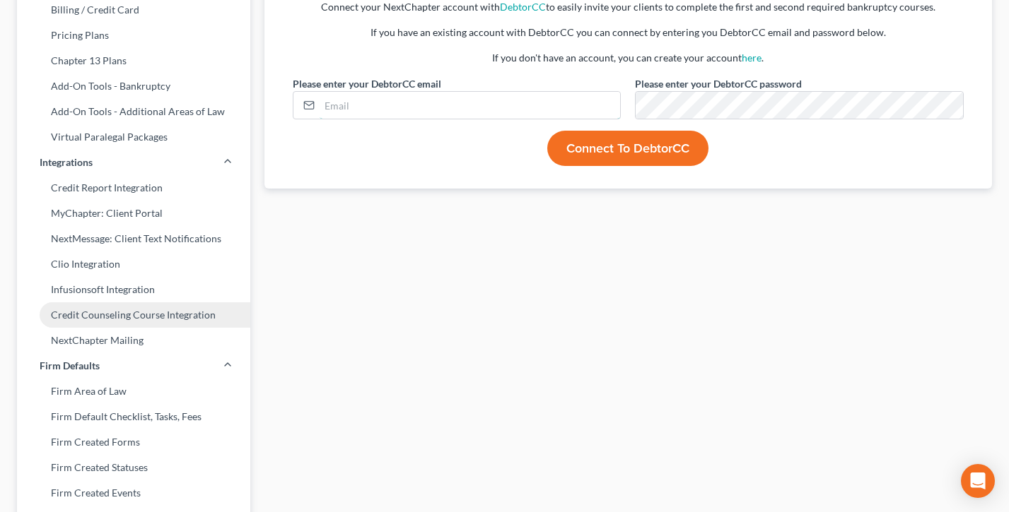
type input "[EMAIL_ADDRESS][DOMAIN_NAME]"
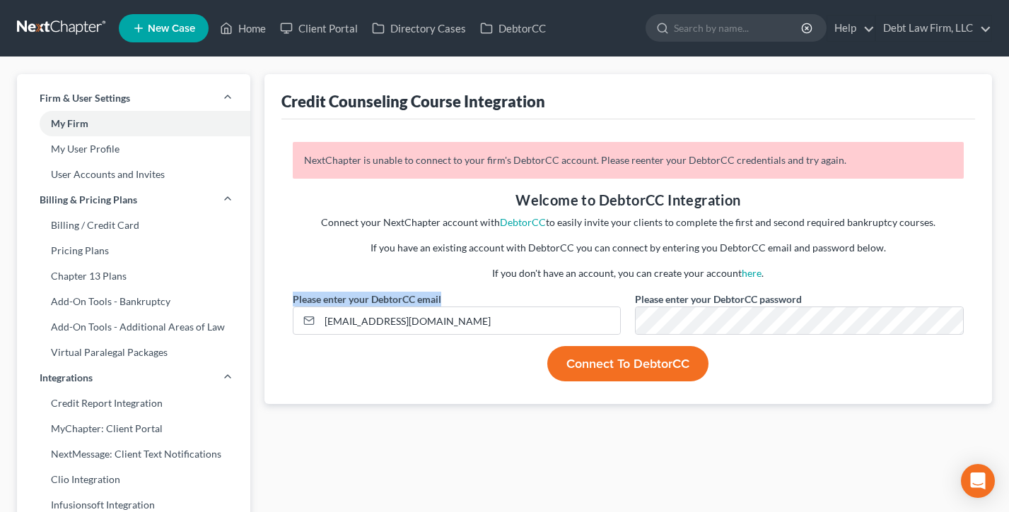
drag, startPoint x: 464, startPoint y: 297, endPoint x: 305, endPoint y: 295, distance: 159.0
click at [293, 297] on div "Please enter your DebtorCC email qa@nextchapterbk.com" at bounding box center [457, 313] width 343 height 43
drag, startPoint x: 821, startPoint y: 291, endPoint x: 620, endPoint y: 287, distance: 200.8
click at [655, 297] on div "NextChapter is unable to connect to your firm's DebtorCC account. Please reente…" at bounding box center [628, 262] width 685 height 240
drag, startPoint x: 613, startPoint y: 283, endPoint x: 604, endPoint y: 283, distance: 8.5
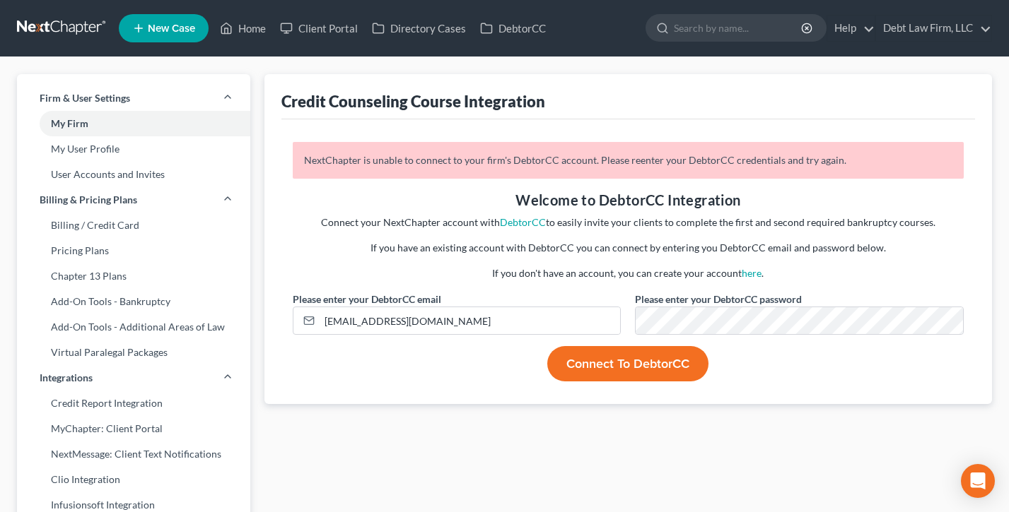
click at [611, 284] on div "Welcome to DebtorCC Integration Connect your NextChapter account with DebtorCC …" at bounding box center [628, 241] width 685 height 102
drag, startPoint x: 255, startPoint y: 28, endPoint x: 162, endPoint y: 0, distance: 97.3
click at [255, 28] on link "Home" at bounding box center [243, 28] width 60 height 25
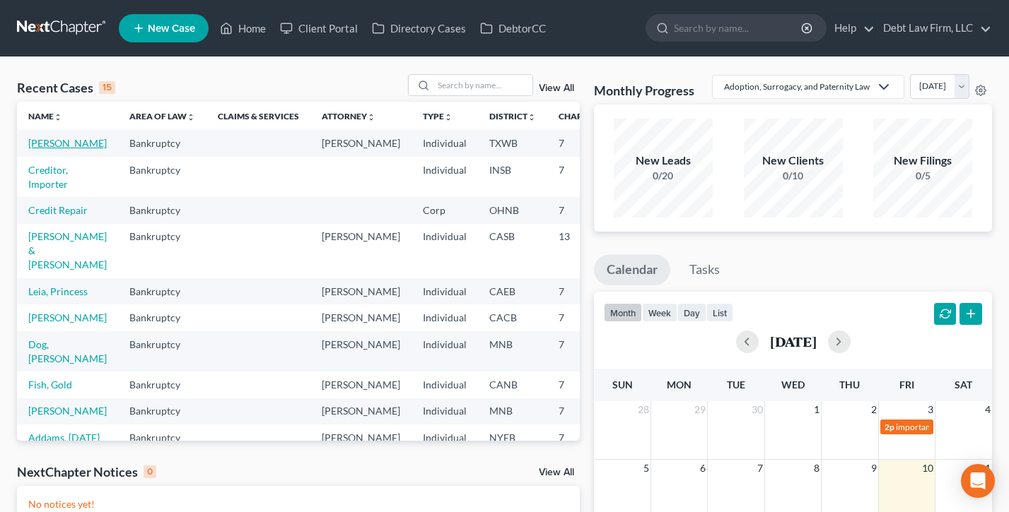
click at [47, 149] on link "[PERSON_NAME]" at bounding box center [67, 143] width 78 height 12
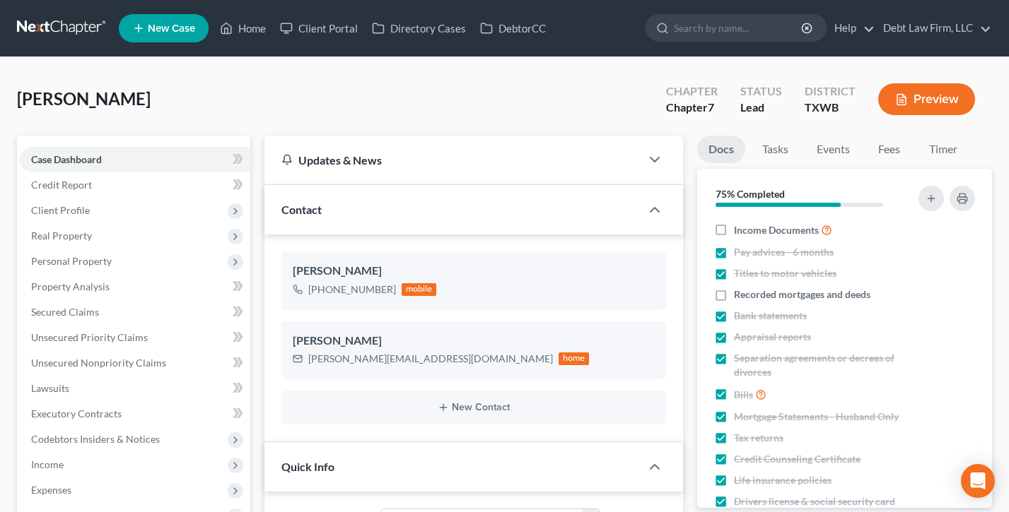
drag, startPoint x: 76, startPoint y: 213, endPoint x: 110, endPoint y: 233, distance: 39.3
click at [76, 213] on span "Client Profile" at bounding box center [60, 210] width 59 height 12
click at [109, 239] on span "Filing Information" at bounding box center [99, 236] width 80 height 12
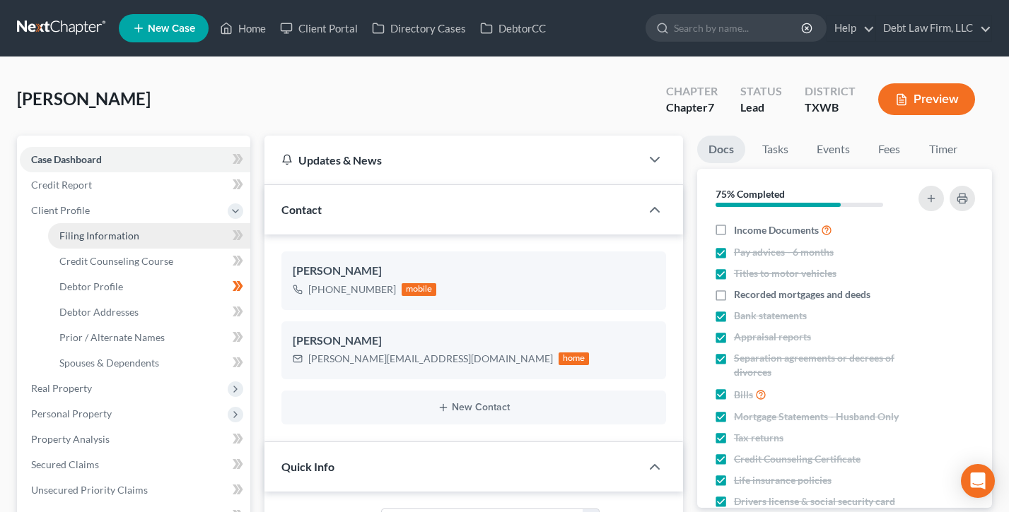
drag, startPoint x: 112, startPoint y: 234, endPoint x: 124, endPoint y: 235, distance: 12.8
click at [112, 234] on span "Filing Information" at bounding box center [99, 236] width 80 height 12
click at [111, 230] on span "Filing Information" at bounding box center [99, 236] width 80 height 12
select select "1"
select select "0"
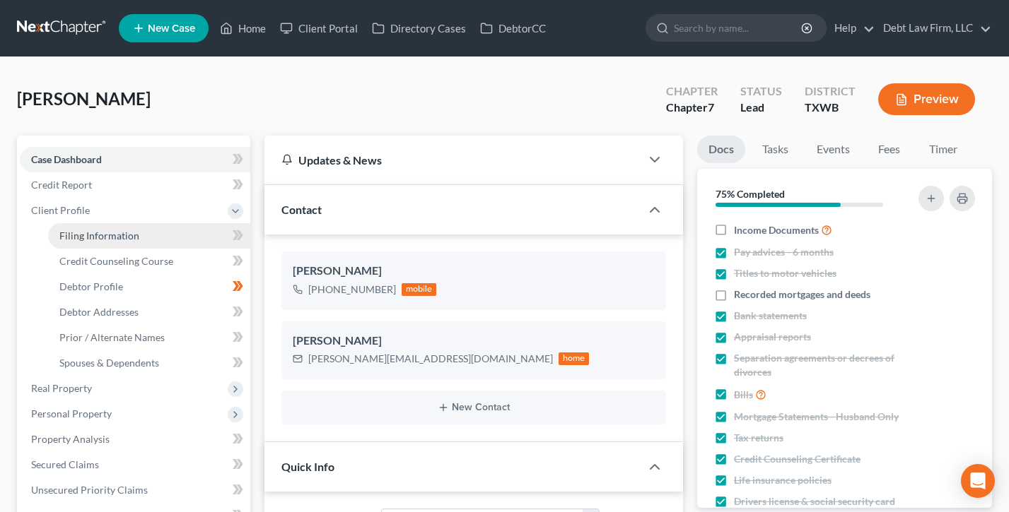
select select "0"
select select "45"
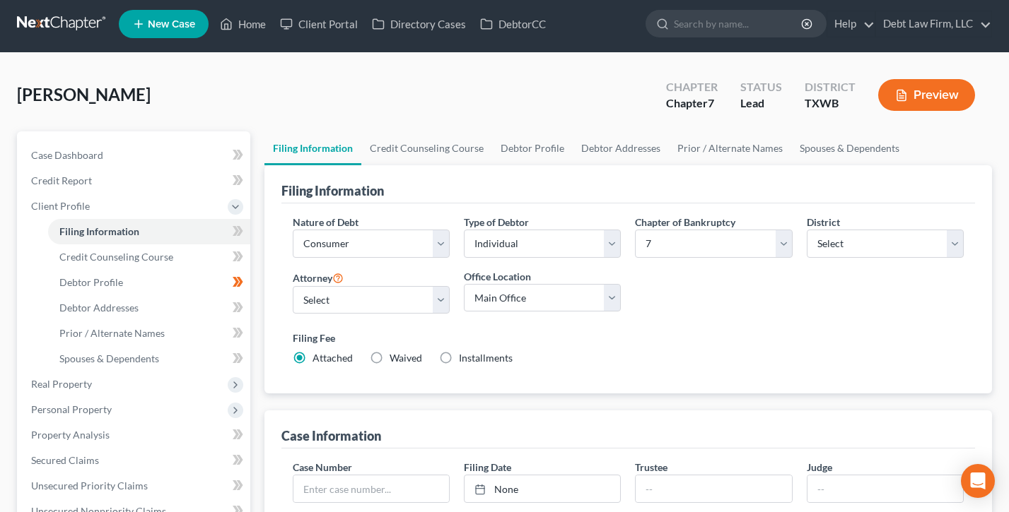
scroll to position [286, 0]
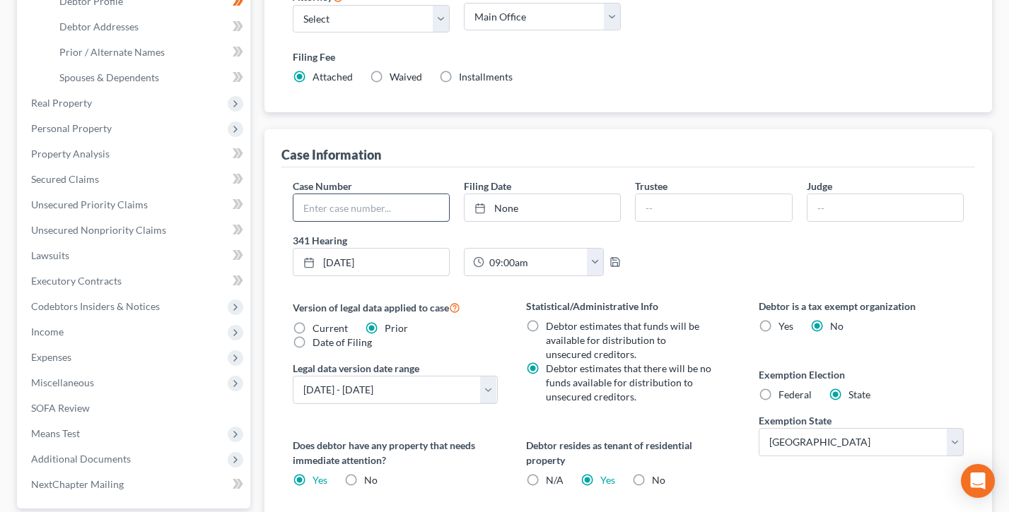
click at [332, 199] on input "text" at bounding box center [371, 207] width 156 height 27
type input "092134"
click at [520, 209] on link "None" at bounding box center [542, 207] width 156 height 27
drag, startPoint x: 536, startPoint y: 187, endPoint x: 466, endPoint y: 182, distance: 70.8
click at [466, 182] on div "Filing Date [DATE] close Date [DATE] Time 12:00 AM chevron_left [DATE] chevron_…" at bounding box center [542, 200] width 171 height 43
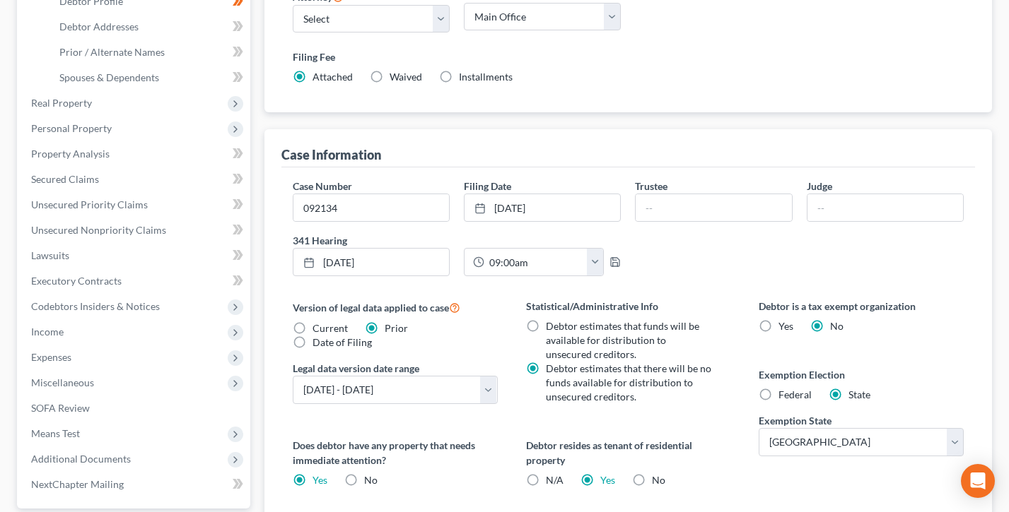
click at [466, 182] on label "Filing Date" at bounding box center [487, 186] width 47 height 15
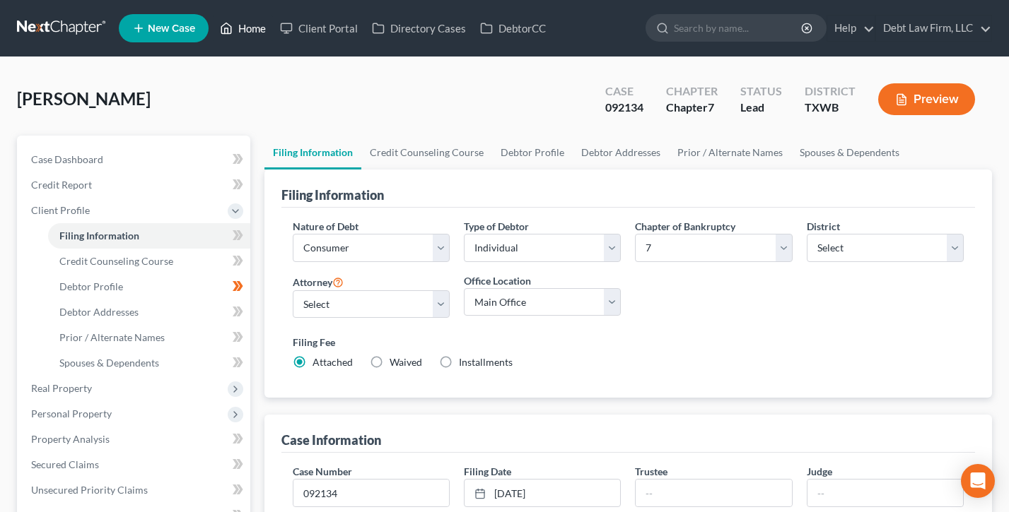
click at [237, 26] on link "Home" at bounding box center [243, 28] width 60 height 25
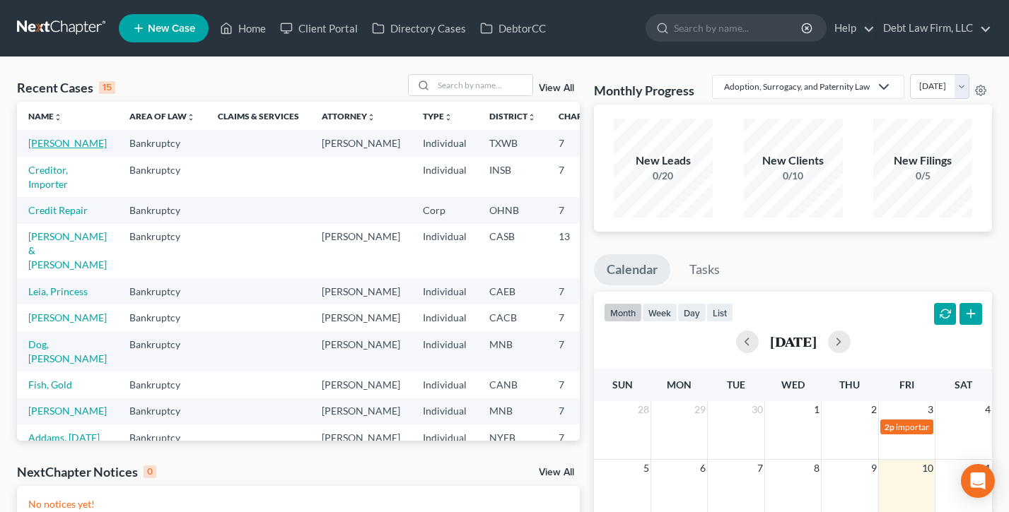
click at [50, 149] on link "[PERSON_NAME]" at bounding box center [67, 143] width 78 height 12
select select "12"
select select "3"
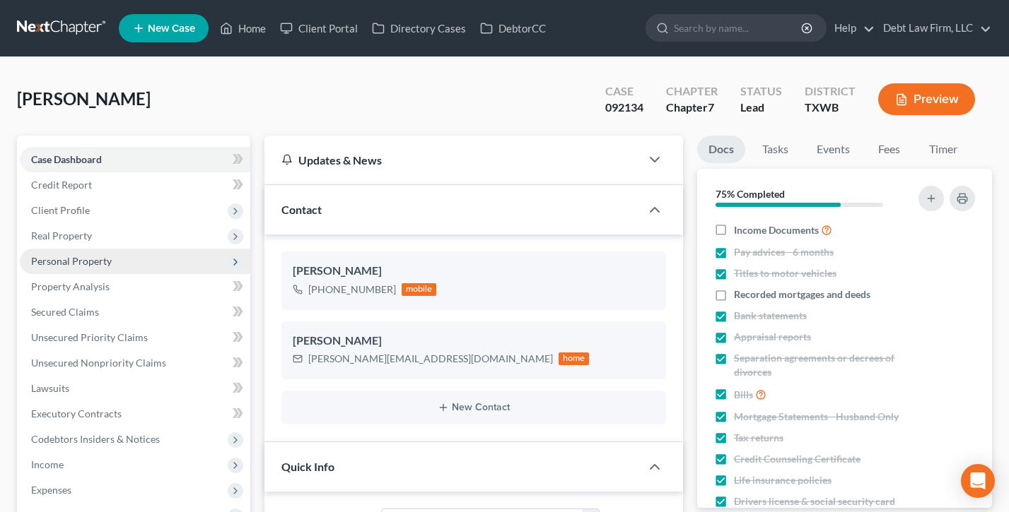
click at [91, 259] on span "Personal Property" at bounding box center [71, 261] width 81 height 12
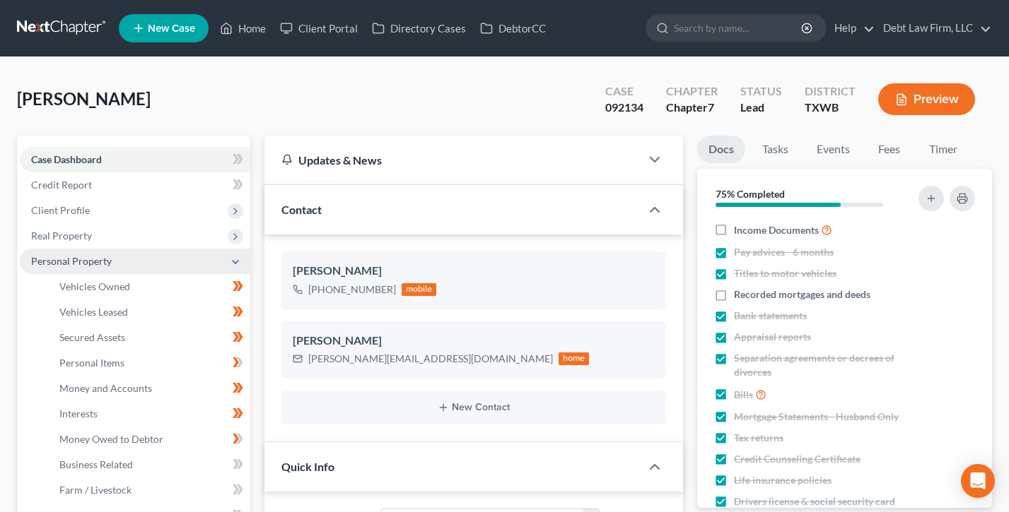
scroll to position [543, 0]
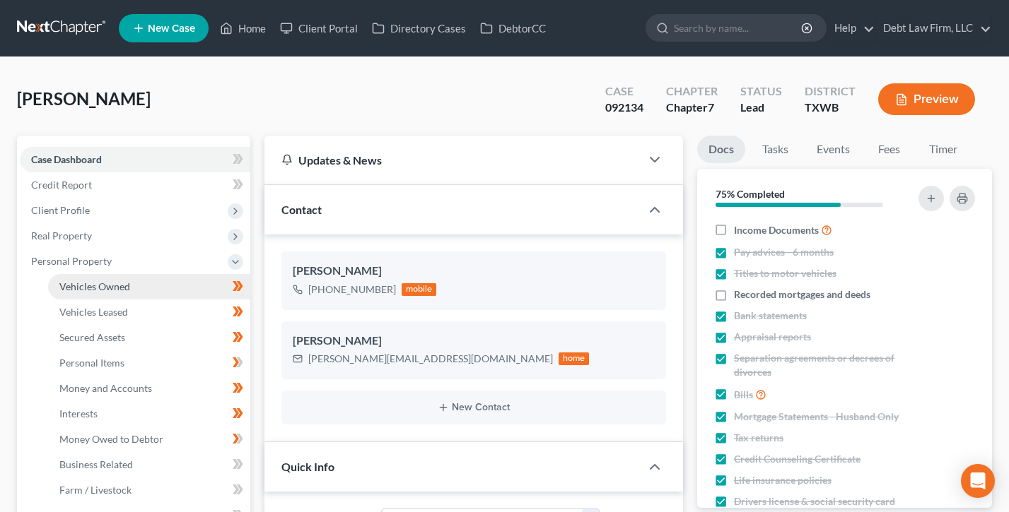
click at [98, 289] on span "Vehicles Owned" at bounding box center [94, 287] width 71 height 12
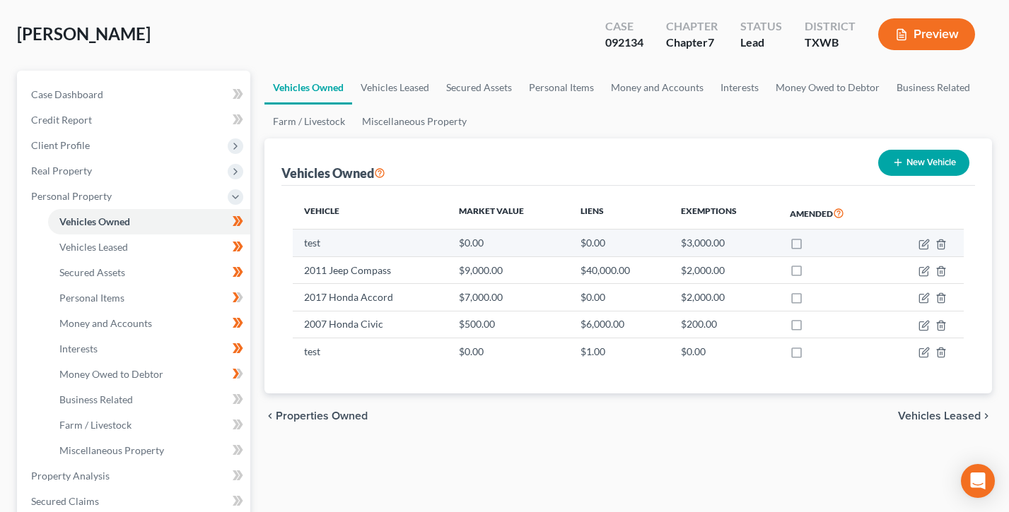
scroll to position [122, 0]
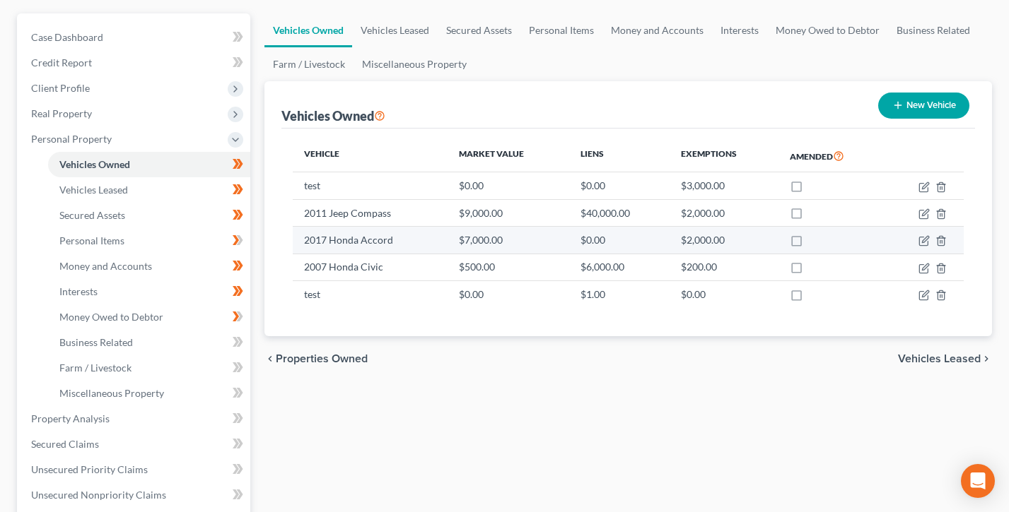
click at [809, 189] on label at bounding box center [809, 189] width 0 height 0
click at [815, 186] on input "checkbox" at bounding box center [819, 183] width 9 height 9
checkbox input "true"
click at [809, 217] on label at bounding box center [809, 217] width 0 height 0
click at [815, 213] on input "checkbox" at bounding box center [819, 210] width 9 height 9
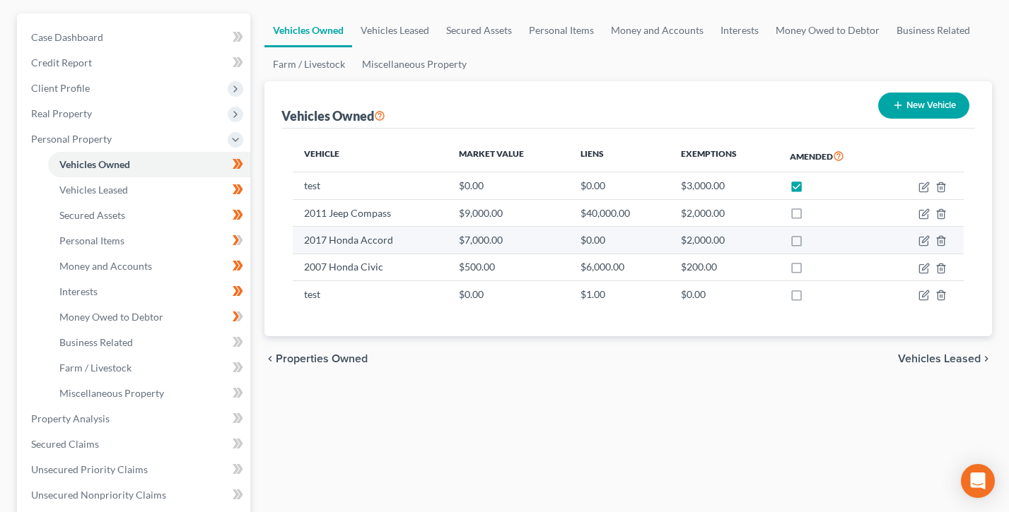
checkbox input "true"
click at [809, 244] on label at bounding box center [809, 244] width 0 height 0
click at [815, 239] on input "checkbox" at bounding box center [819, 237] width 9 height 9
checkbox input "true"
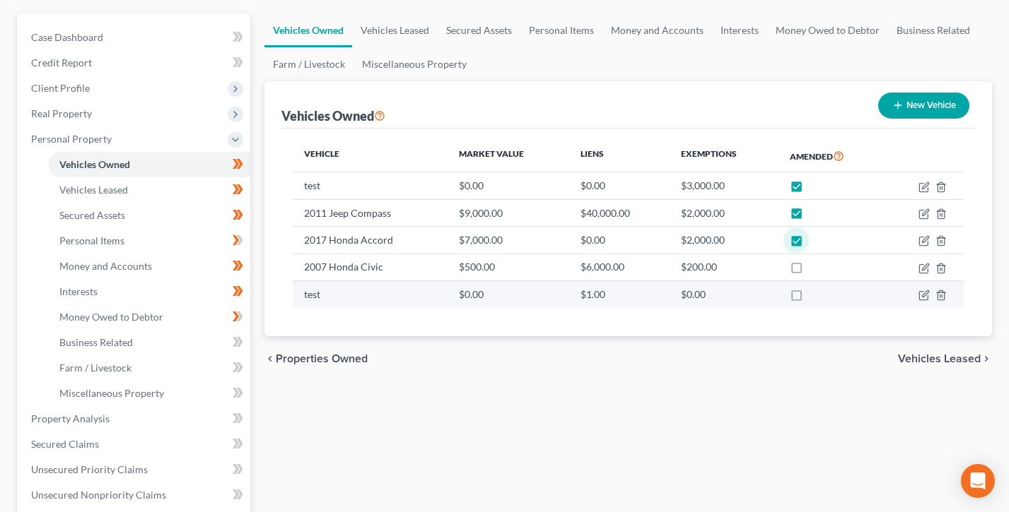
click at [809, 271] on label at bounding box center [809, 271] width 0 height 0
click at [815, 266] on input "checkbox" at bounding box center [819, 264] width 9 height 9
checkbox input "true"
click at [809, 298] on label at bounding box center [809, 298] width 0 height 0
click at [815, 288] on input "checkbox" at bounding box center [819, 292] width 9 height 9
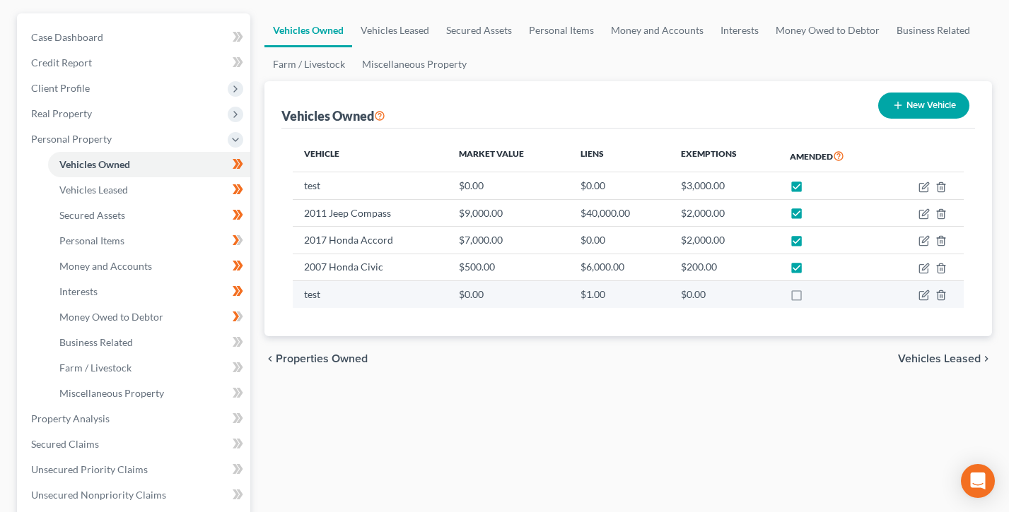
checkbox input "true"
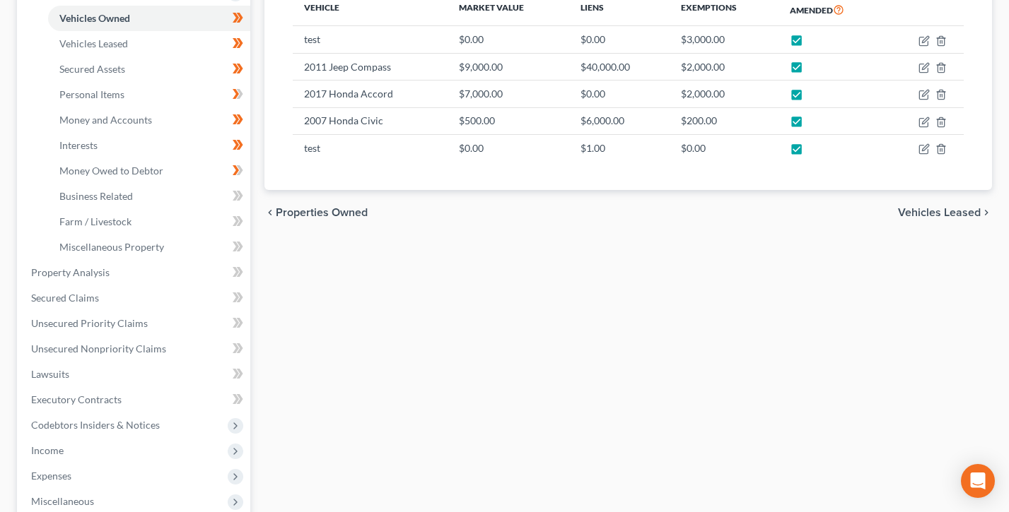
scroll to position [517, 0]
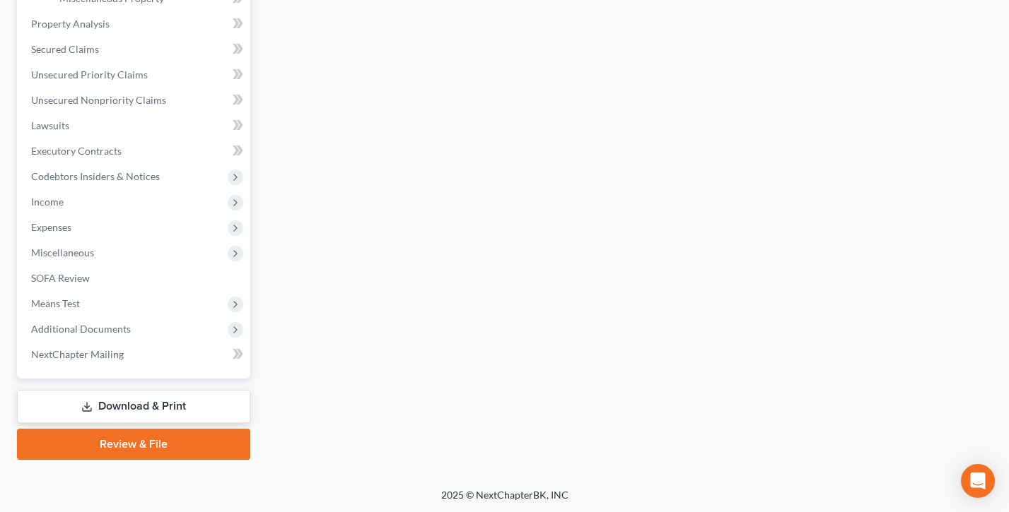
click at [127, 450] on link "Review & File" at bounding box center [133, 444] width 233 height 31
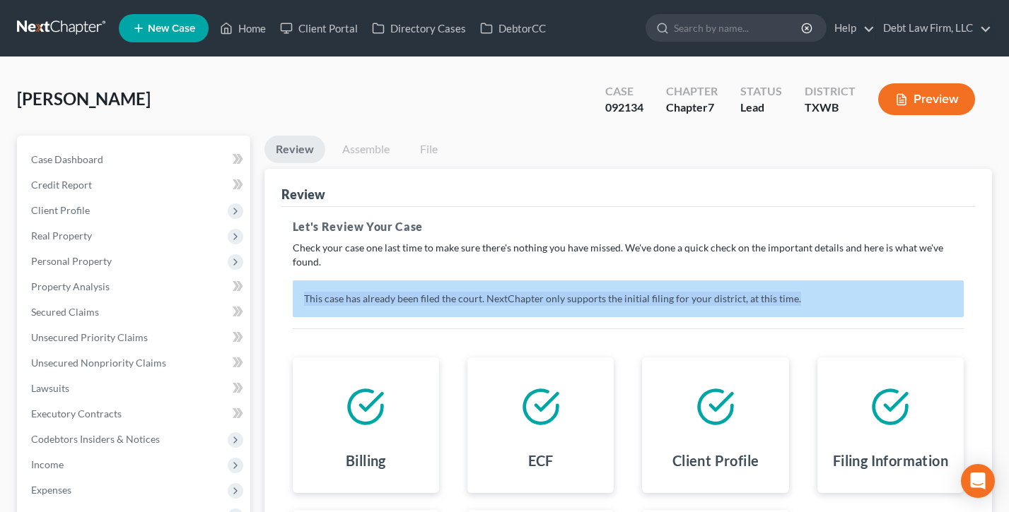
drag, startPoint x: 811, startPoint y: 286, endPoint x: 293, endPoint y: 278, distance: 517.5
click at [293, 281] on p "This case has already been filed the court. NextChapter only supports the initi…" at bounding box center [628, 299] width 671 height 37
drag, startPoint x: 293, startPoint y: 278, endPoint x: 293, endPoint y: 269, distance: 9.2
click at [293, 281] on p "This case has already been filed the court. NextChapter only supports the initi…" at bounding box center [628, 299] width 671 height 37
click at [381, 138] on link "Assemble" at bounding box center [366, 150] width 70 height 28
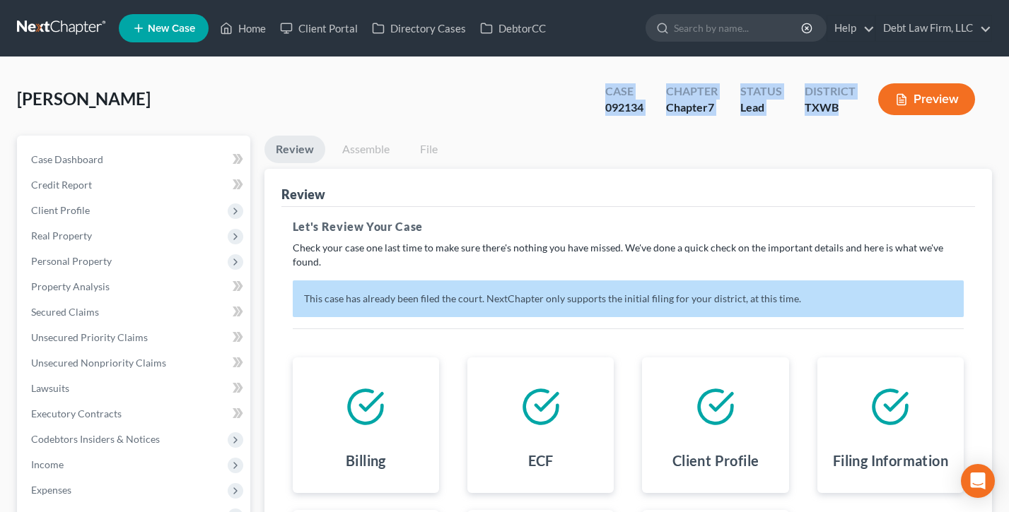
drag, startPoint x: 788, startPoint y: 98, endPoint x: 581, endPoint y: 88, distance: 207.3
click at [581, 88] on div "[PERSON_NAME] Upgraded Case 092134 Chapter Chapter 7 Status [GEOGRAPHIC_DATA] […" at bounding box center [504, 104] width 975 height 61
drag, startPoint x: 581, startPoint y: 88, endPoint x: 565, endPoint y: 88, distance: 16.3
click at [581, 88] on div "[PERSON_NAME] Upgraded Case 092134 Chapter Chapter 7 Status [GEOGRAPHIC_DATA] […" at bounding box center [504, 104] width 975 height 61
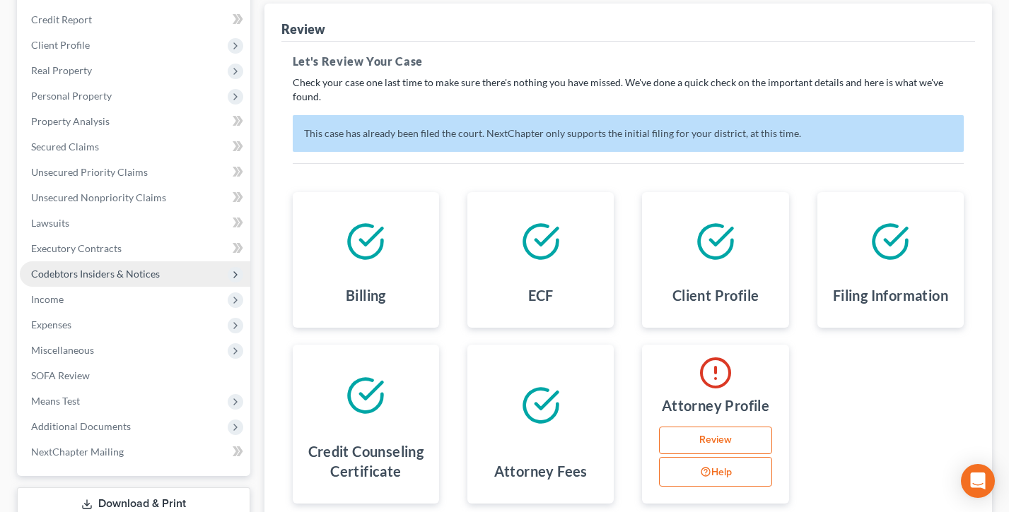
scroll to position [275, 0]
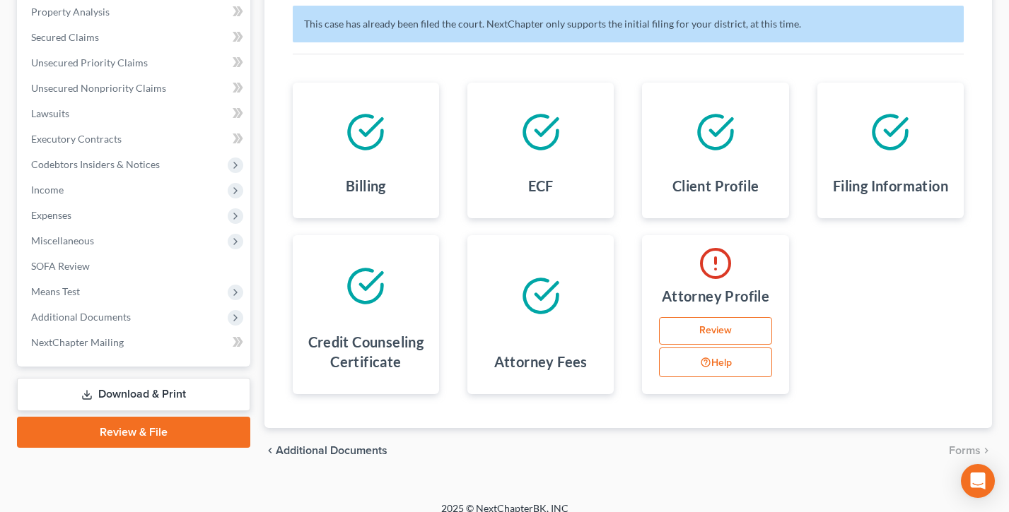
click at [144, 392] on link "Download & Print" at bounding box center [133, 394] width 233 height 33
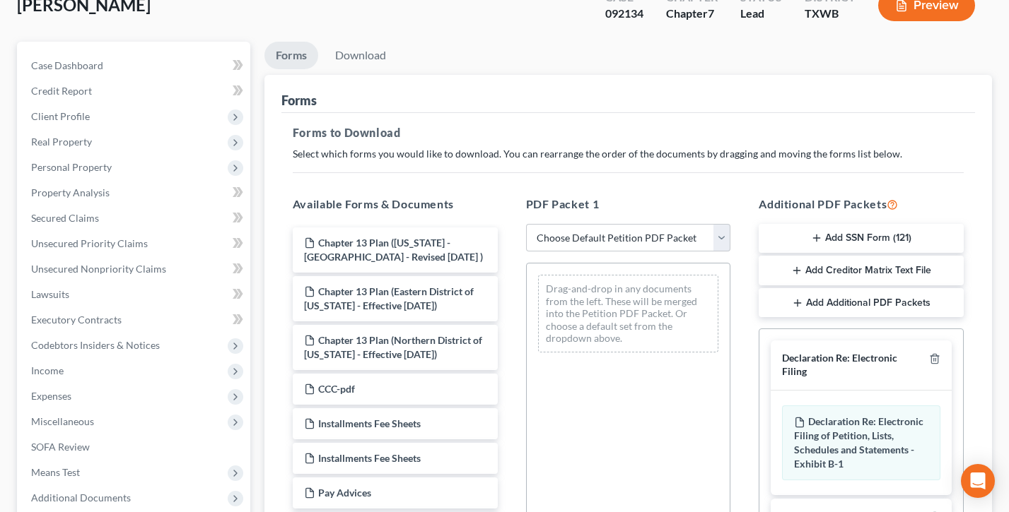
scroll to position [105, 0]
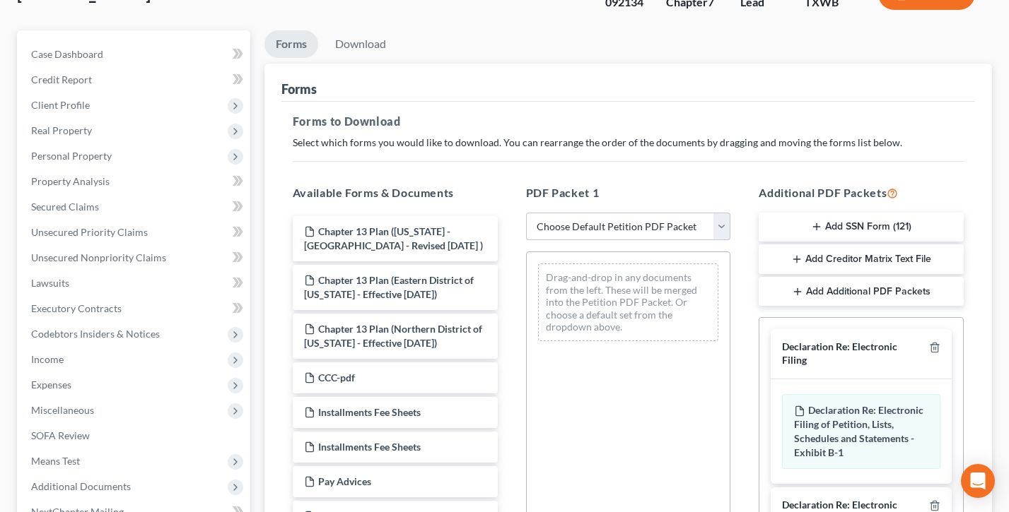
click at [638, 217] on select "Choose Default Petition PDF Packet Complete Bankruptcy Petition (all forms and …" at bounding box center [628, 227] width 205 height 28
select select "2"
click at [526, 213] on select "Choose Default Petition PDF Packet Complete Bankruptcy Petition (all forms and …" at bounding box center [628, 227] width 205 height 28
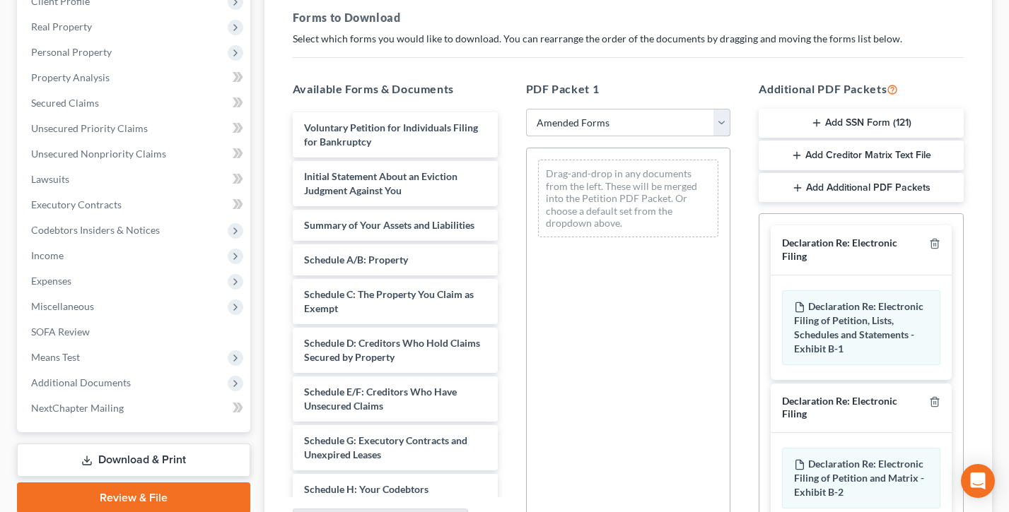
scroll to position [241, 0]
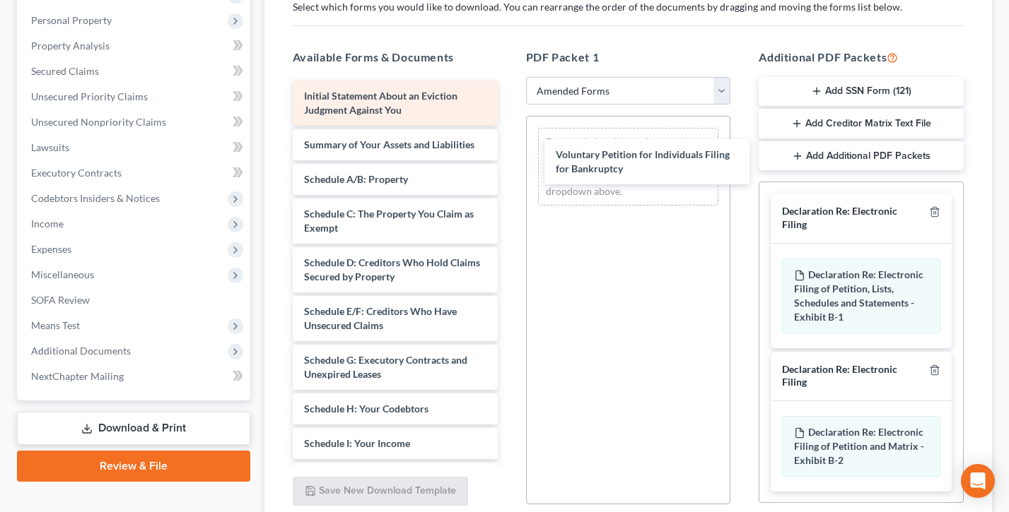
drag, startPoint x: 352, startPoint y: 107, endPoint x: 377, endPoint y: 110, distance: 25.7
click at [509, 166] on div "Voluntary Petition for Individuals Filing for Bankruptcy Voluntary Petition for…" at bounding box center [395, 486] width 228 height 810
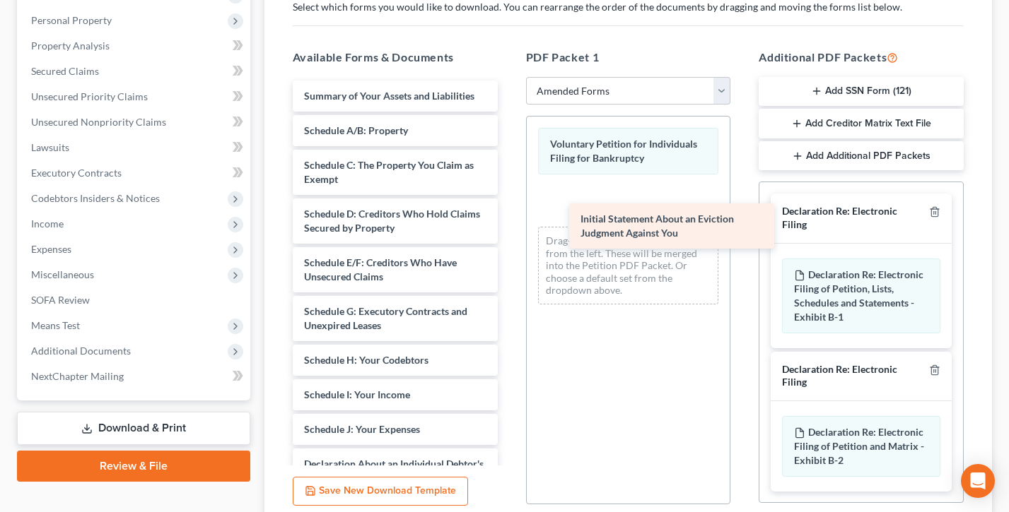
drag, startPoint x: 379, startPoint y: 105, endPoint x: 648, endPoint y: 222, distance: 293.5
click at [509, 225] on div "Initial Statement About an Eviction Judgment Against You Initial Statement Abou…" at bounding box center [395, 461] width 228 height 761
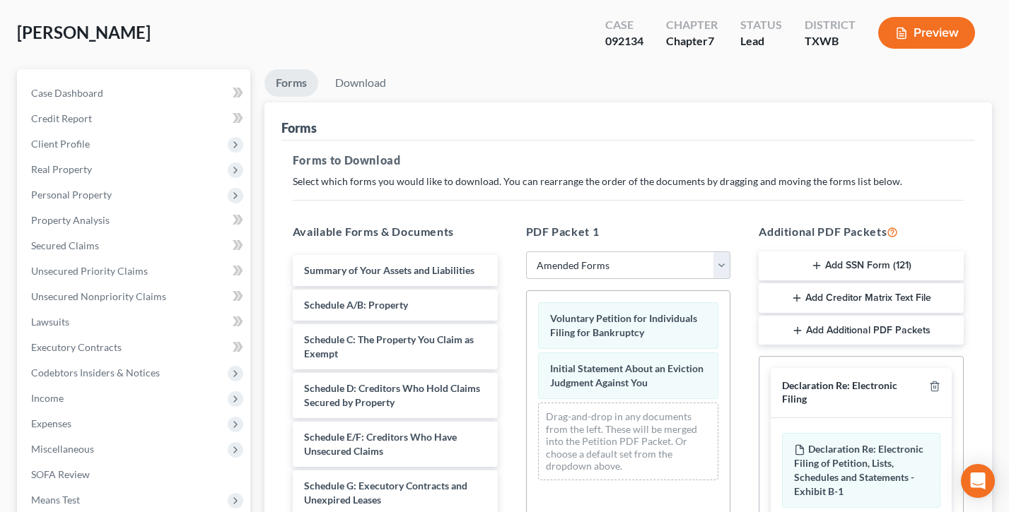
scroll to position [0, 0]
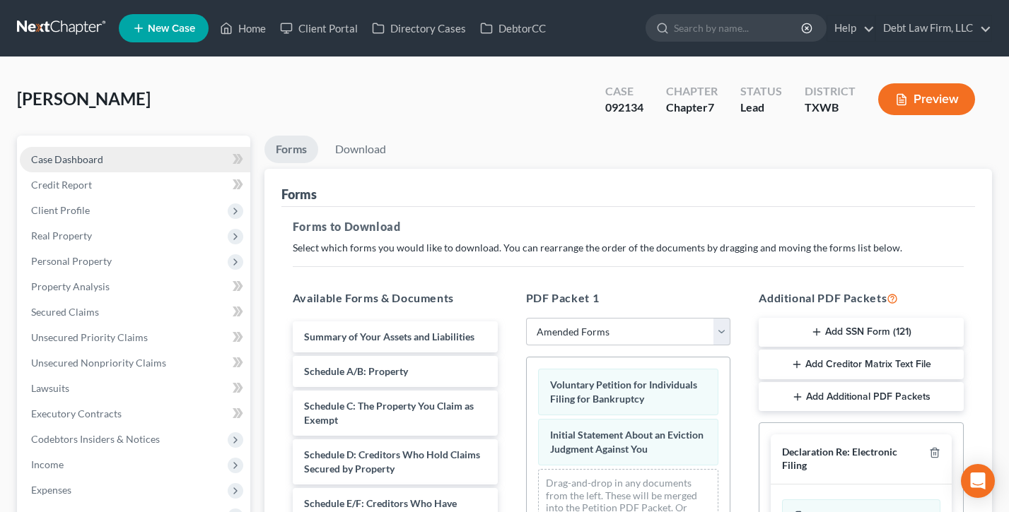
click at [131, 159] on link "Case Dashboard" at bounding box center [135, 159] width 230 height 25
select select "3"
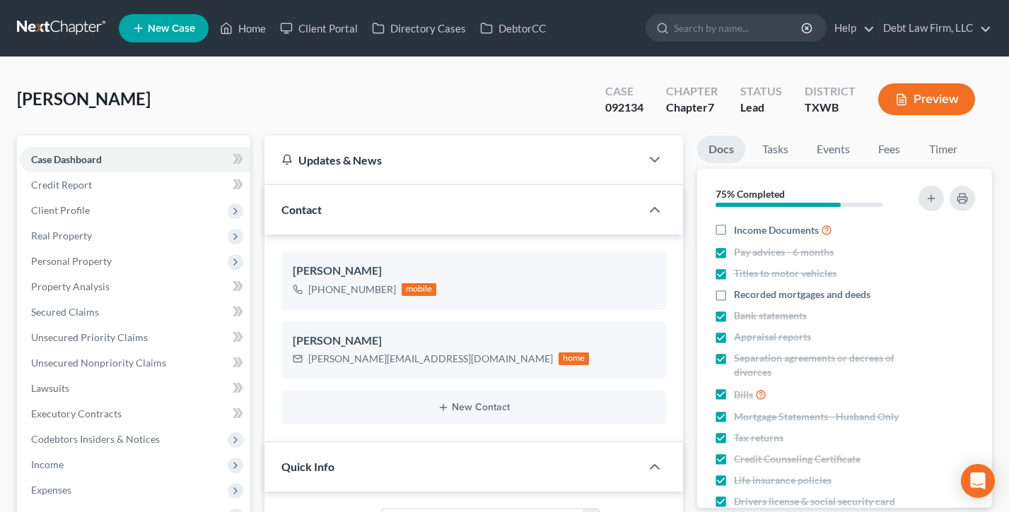
scroll to position [205, 0]
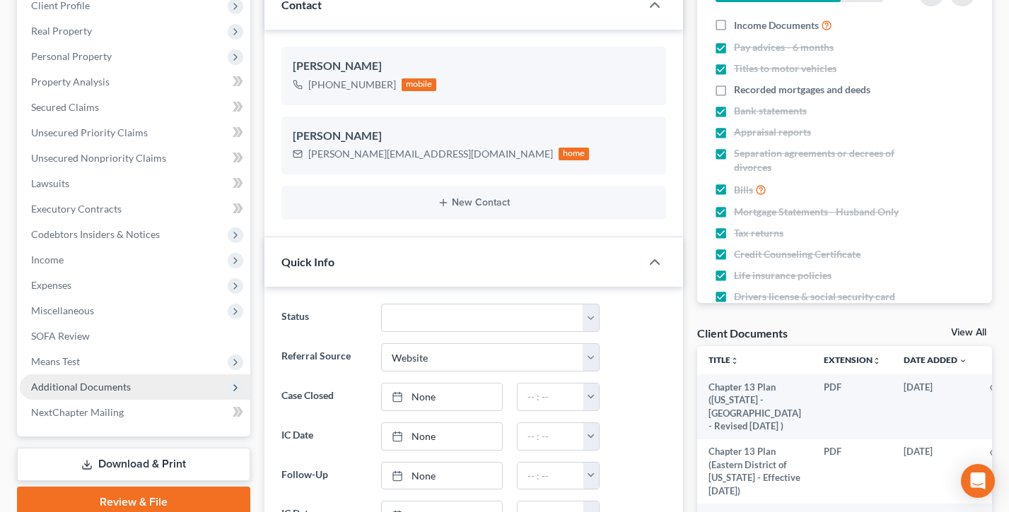
click at [117, 381] on span "Additional Documents" at bounding box center [81, 387] width 100 height 12
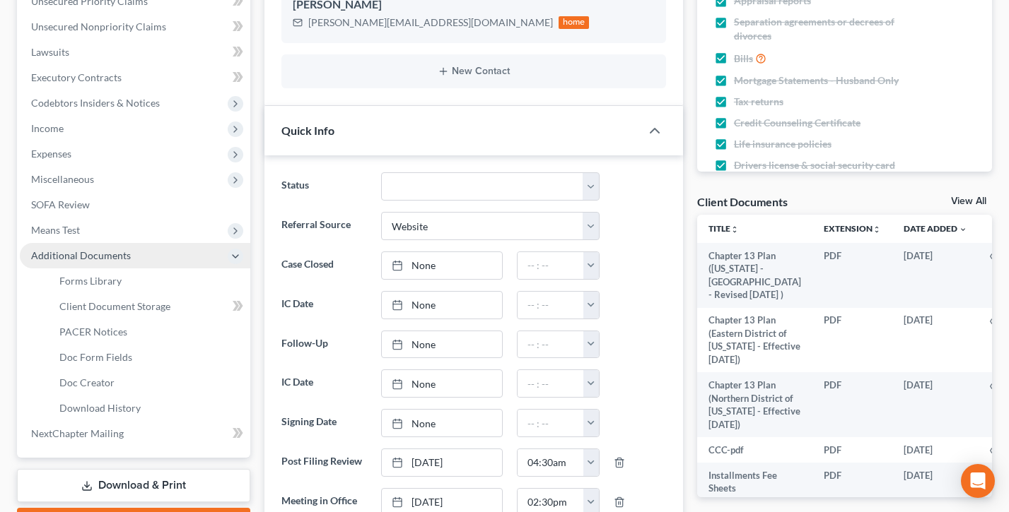
scroll to position [543, 0]
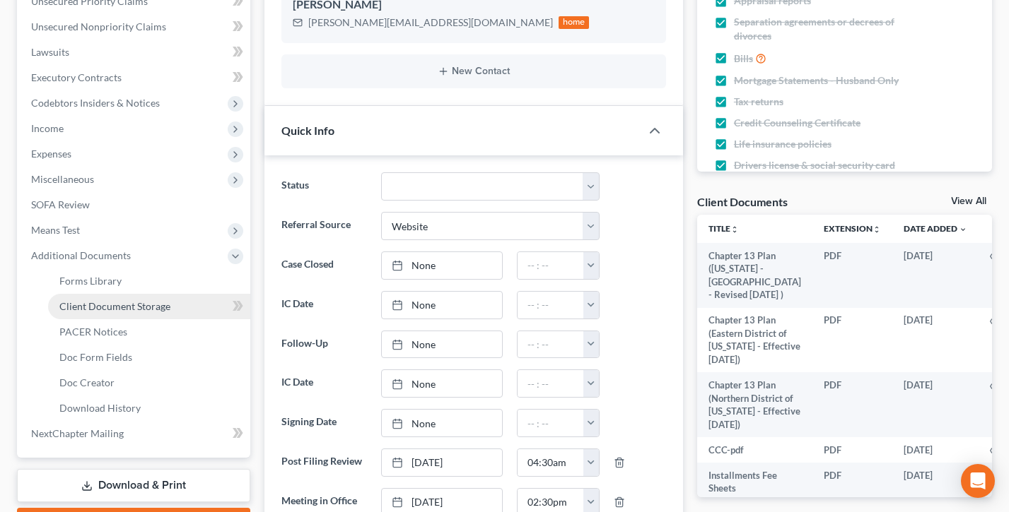
drag, startPoint x: 122, startPoint y: 307, endPoint x: 134, endPoint y: 305, distance: 11.5
click at [122, 307] on span "Client Document Storage" at bounding box center [114, 306] width 111 height 12
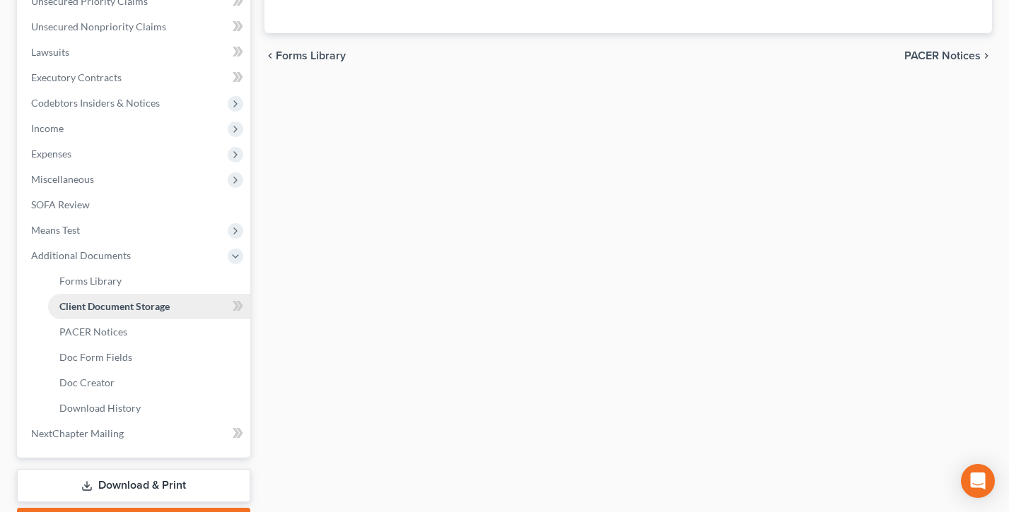
scroll to position [336, 0]
select select "0"
select select "4"
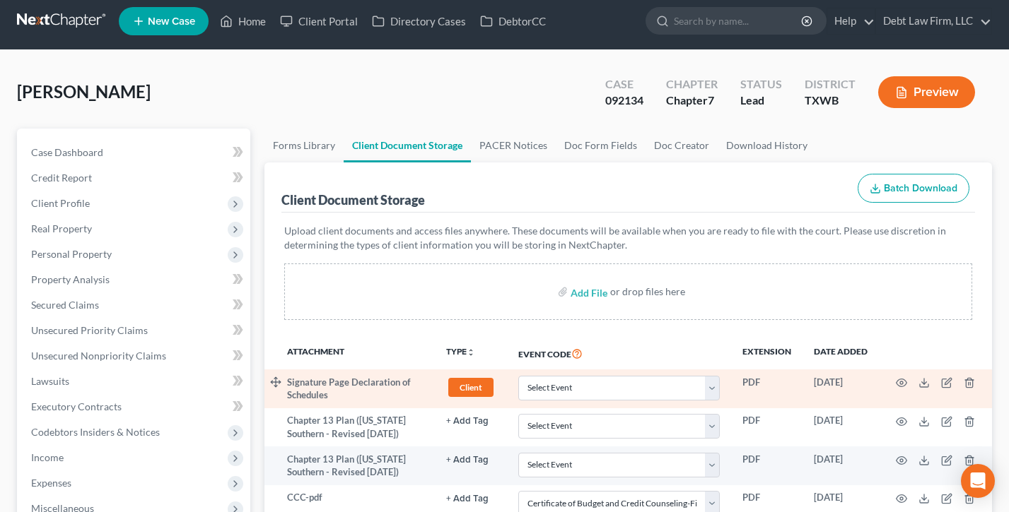
scroll to position [0, 0]
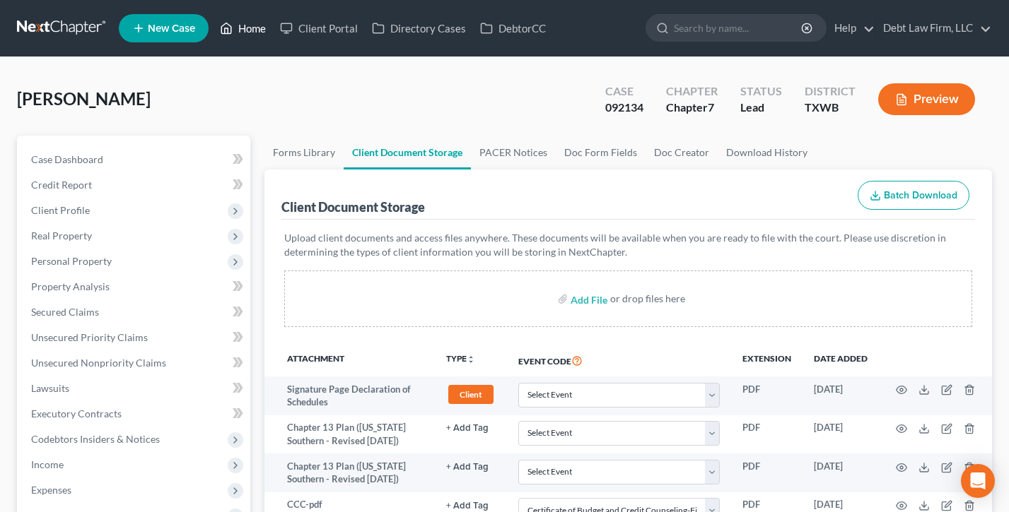
click at [245, 30] on link "Home" at bounding box center [243, 28] width 60 height 25
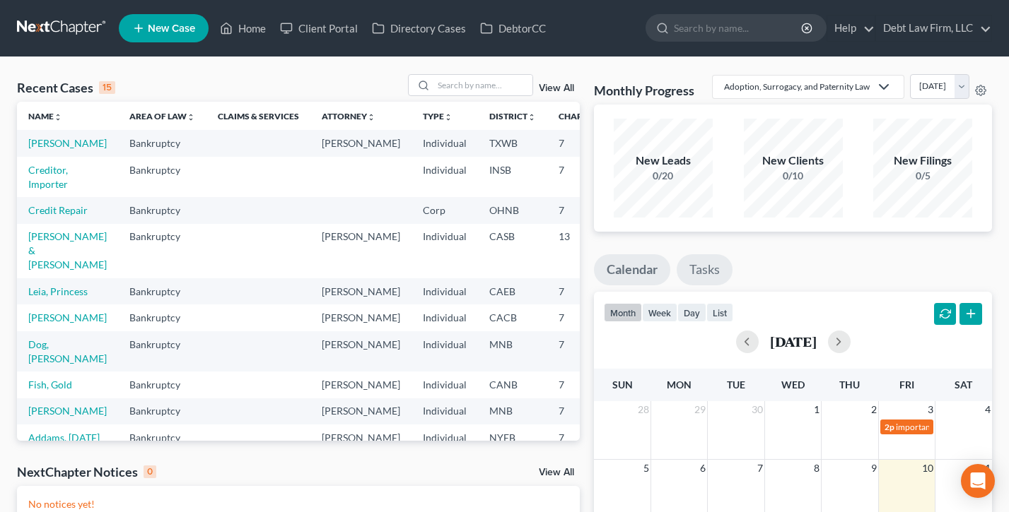
click at [693, 286] on link "Tasks" at bounding box center [704, 269] width 56 height 31
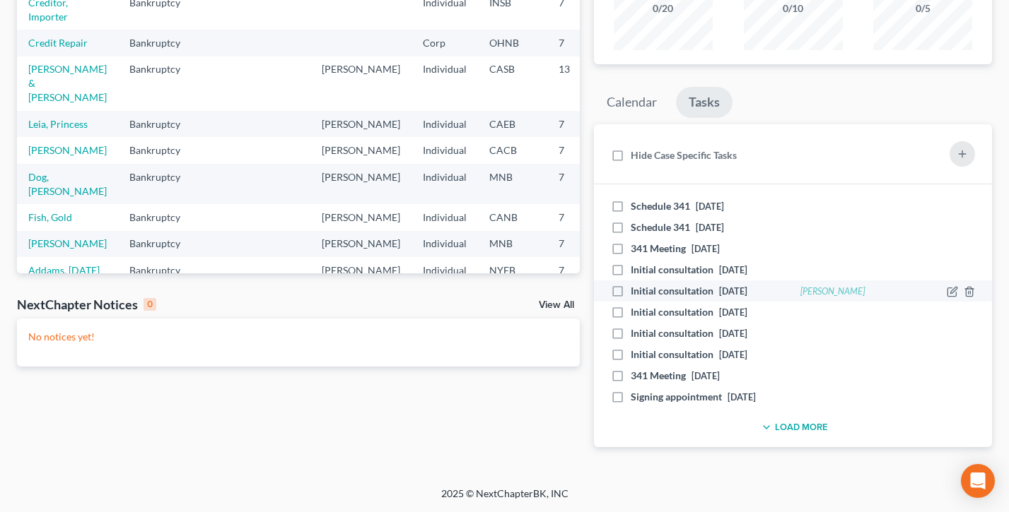
scroll to position [184, 0]
drag, startPoint x: 881, startPoint y: 315, endPoint x: 782, endPoint y: 314, distance: 99.0
click at [782, 298] on div "Initial consultation [DATE] [PERSON_NAME]" at bounding box center [793, 291] width 378 height 14
click at [782, 298] on div "Initial consultation [DATE]" at bounding box center [698, 291] width 189 height 14
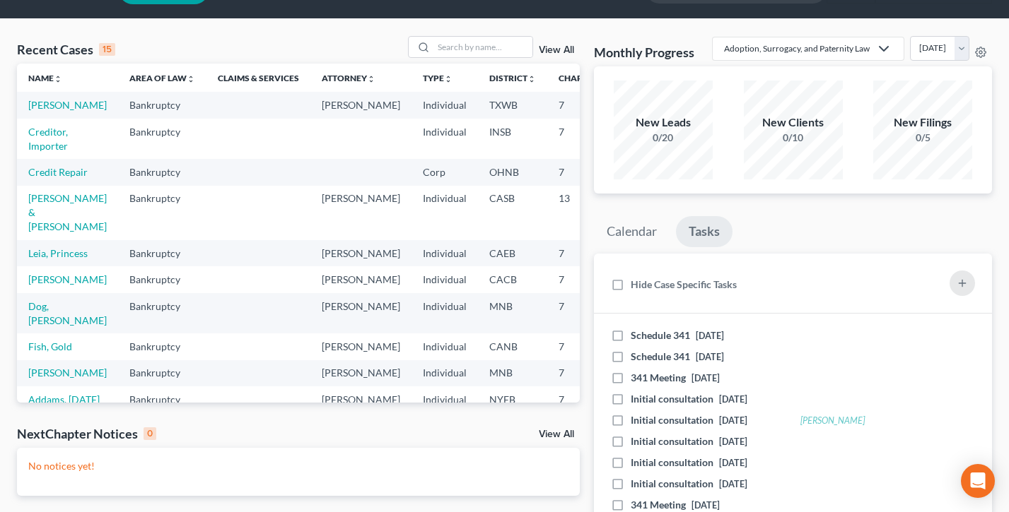
scroll to position [0, 0]
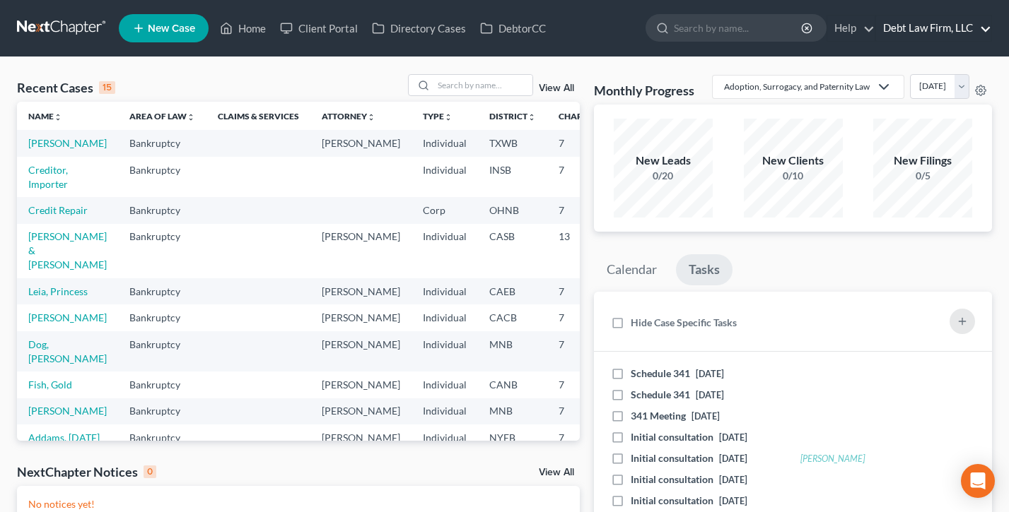
click at [963, 24] on link "Debt Law Firm, LLC" at bounding box center [933, 28] width 115 height 25
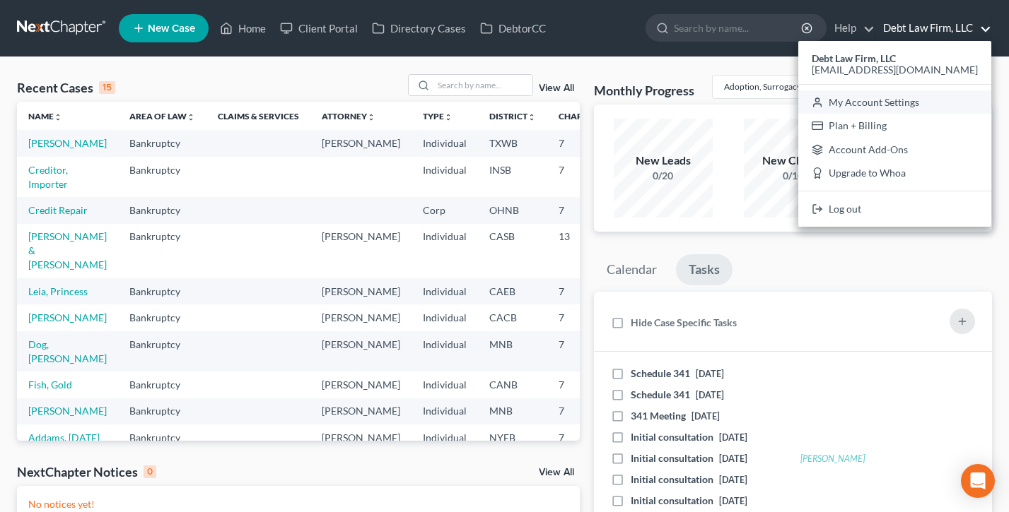
click at [917, 102] on link "My Account Settings" at bounding box center [894, 102] width 193 height 24
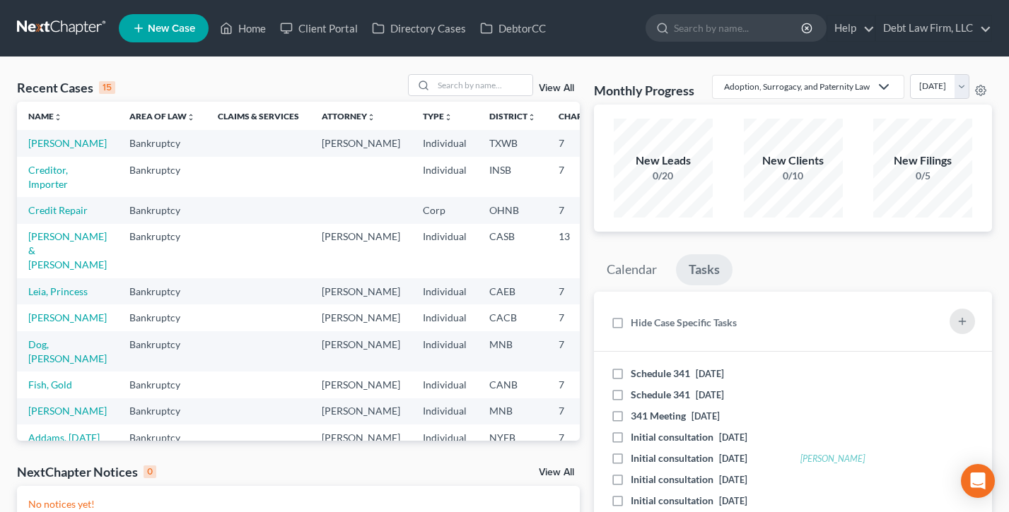
select select "61"
select select "24"
select select "36"
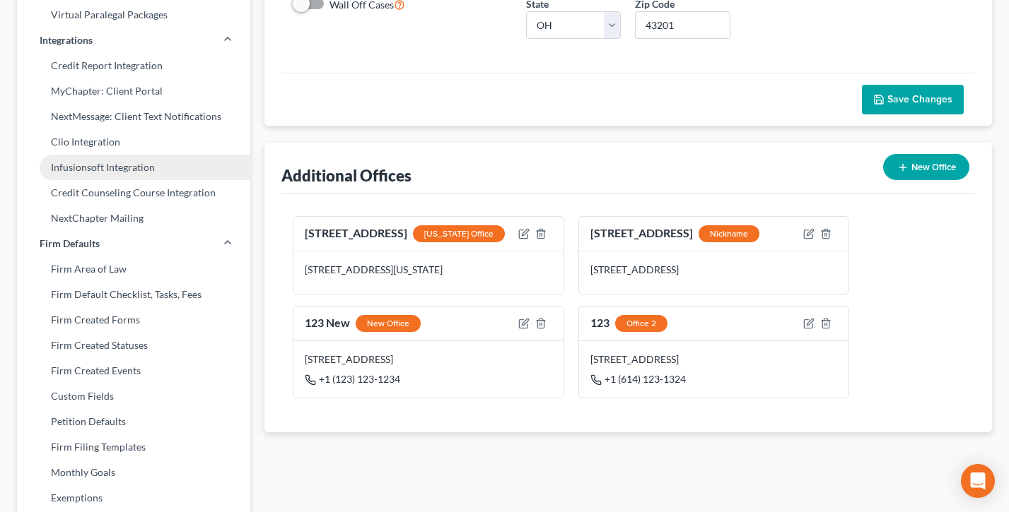
scroll to position [379, 0]
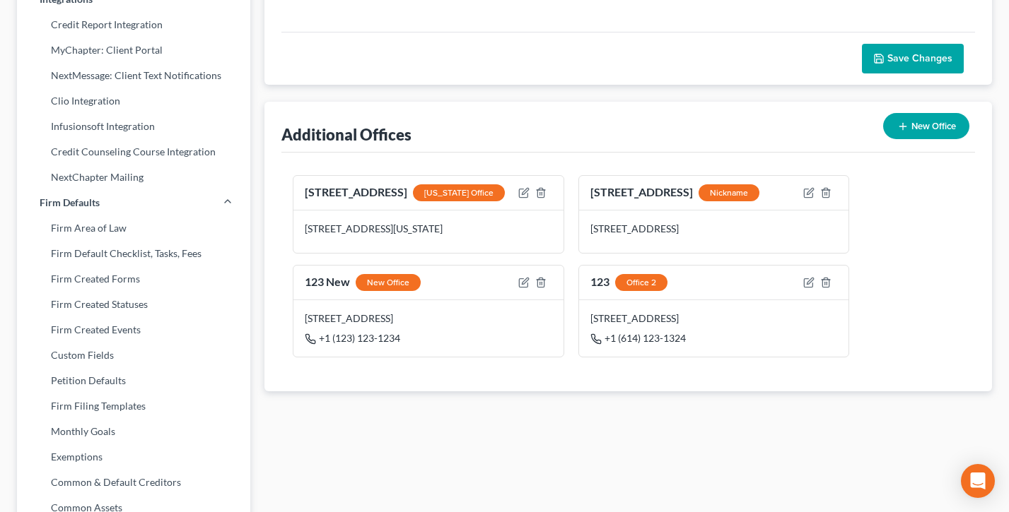
drag, startPoint x: 107, startPoint y: 252, endPoint x: 367, endPoint y: 172, distance: 271.4
click at [107, 252] on link "Firm Default Checklist, Tasks, Fees" at bounding box center [133, 253] width 233 height 25
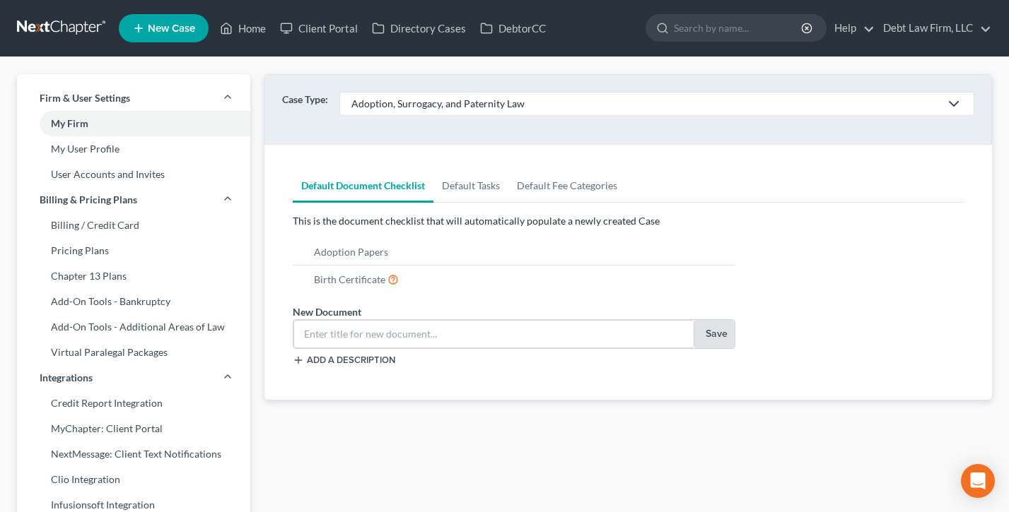
click at [464, 98] on div "Adoption, Surrogacy, and Paternity Law" at bounding box center [645, 104] width 588 height 14
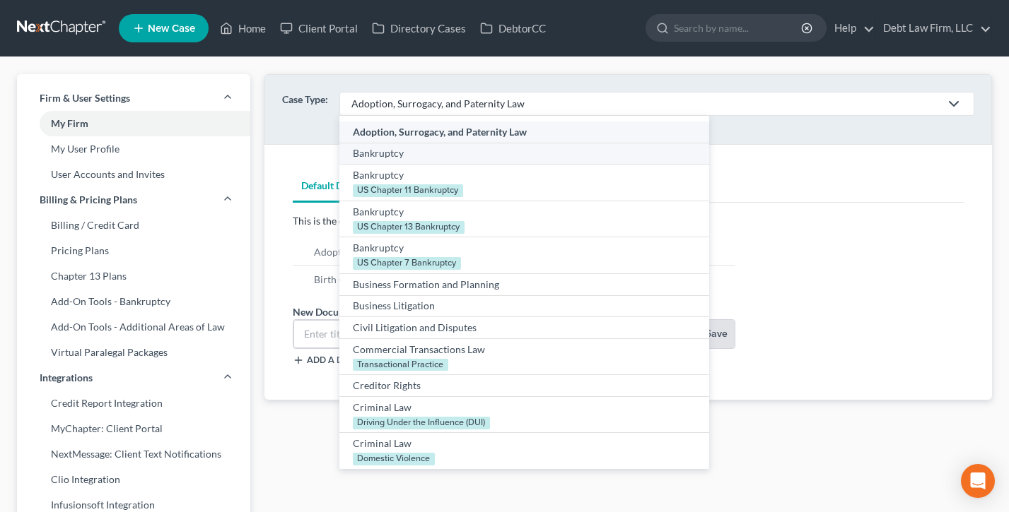
drag, startPoint x: 406, startPoint y: 151, endPoint x: 526, endPoint y: 193, distance: 126.5
click at [406, 151] on div "Bankruptcy" at bounding box center [524, 153] width 343 height 14
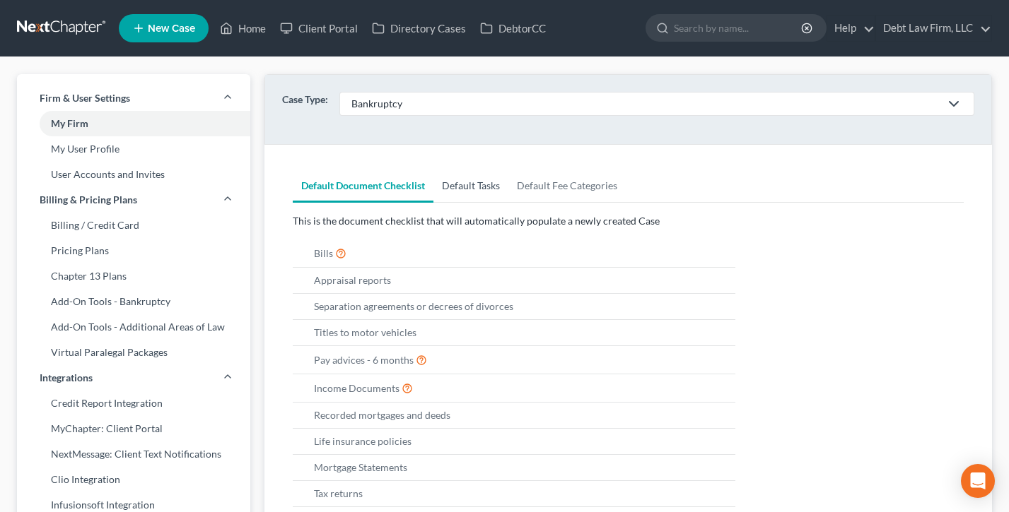
click at [469, 187] on link "Default Tasks" at bounding box center [470, 186] width 75 height 34
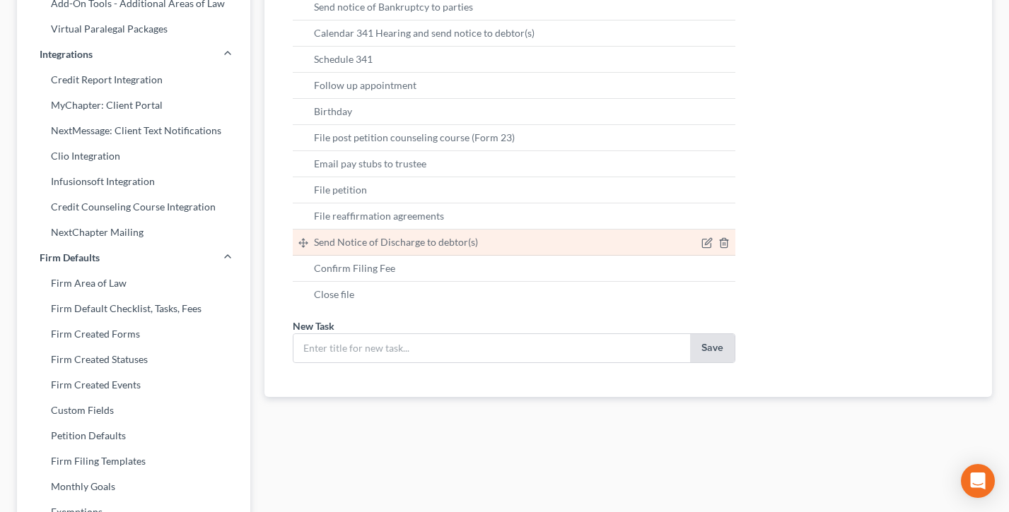
scroll to position [349, 0]
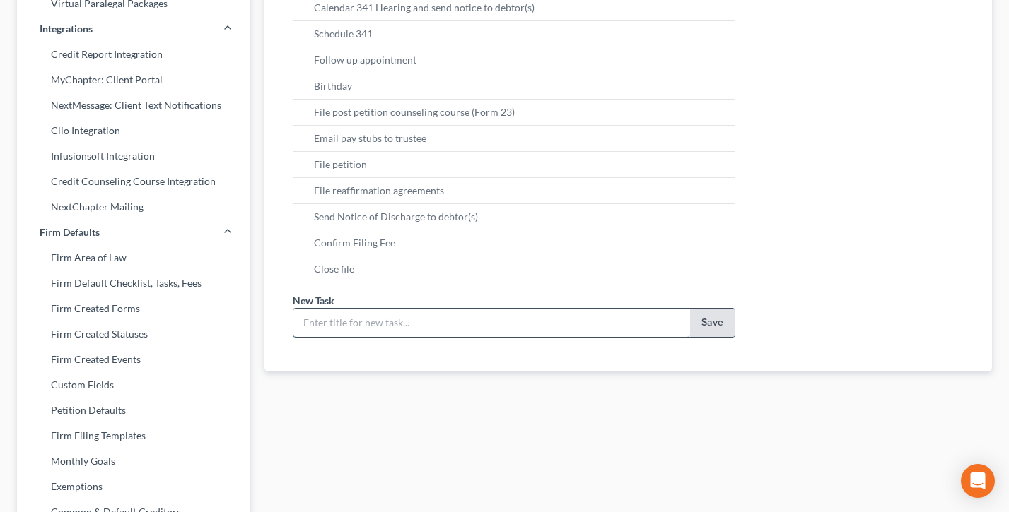
click at [339, 333] on input "text" at bounding box center [491, 323] width 397 height 28
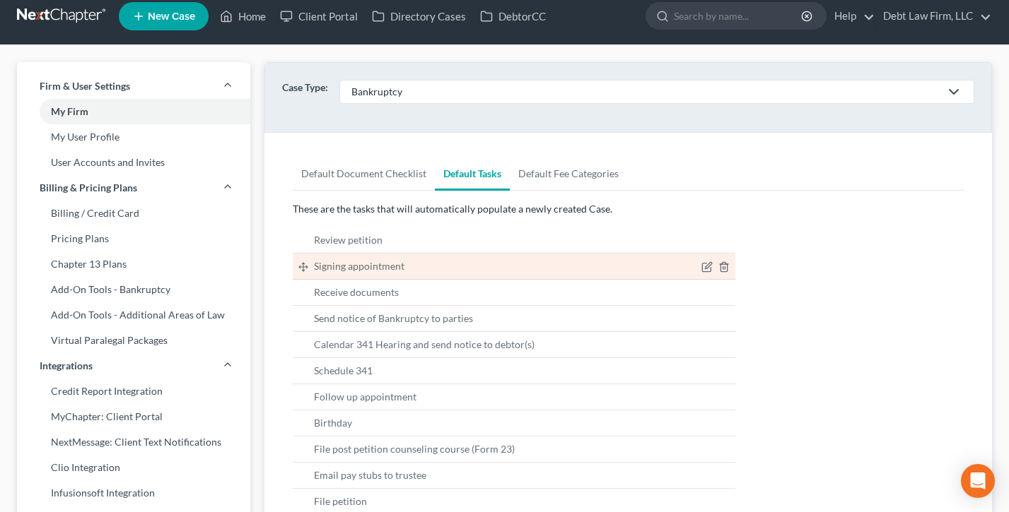
scroll to position [7, 0]
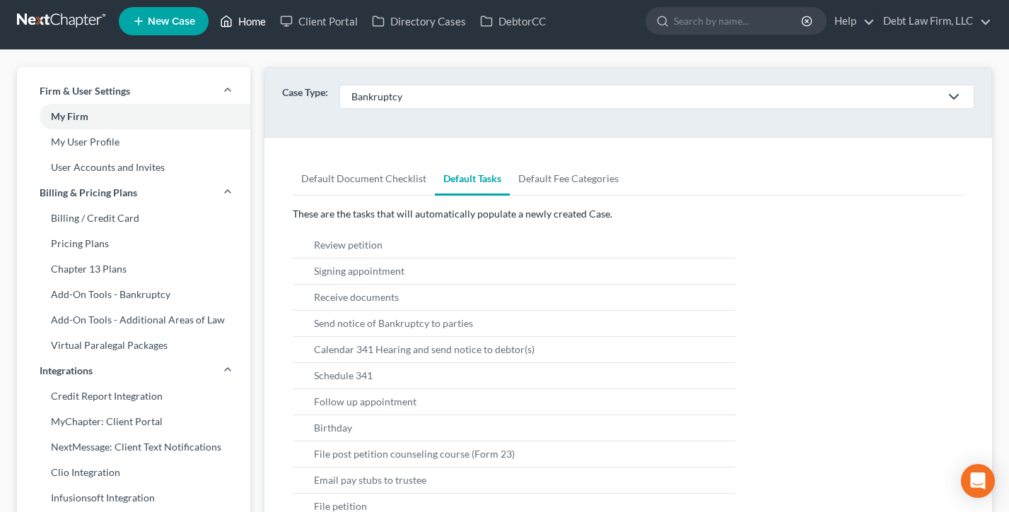
click at [233, 20] on icon at bounding box center [226, 21] width 13 height 17
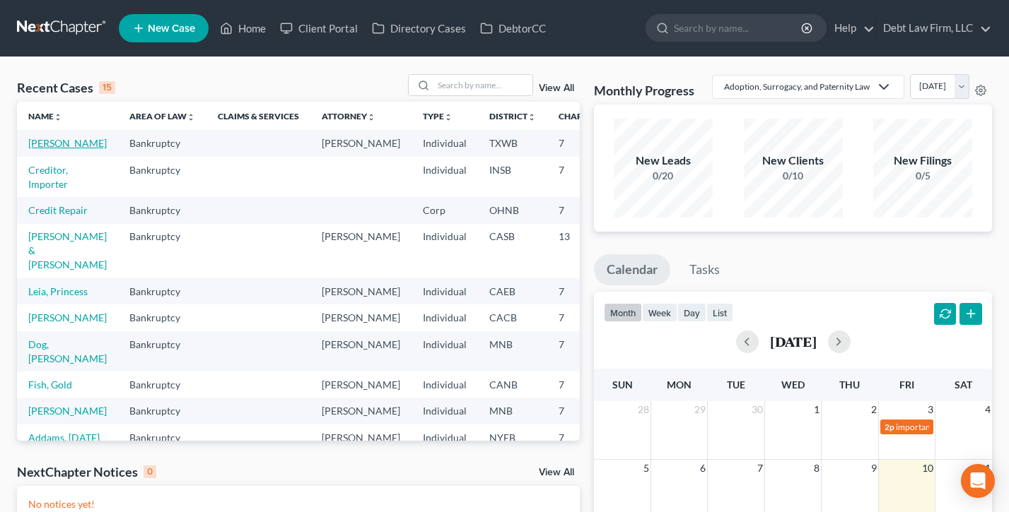
click at [42, 149] on link "[PERSON_NAME]" at bounding box center [67, 143] width 78 height 12
select select "12"
select select "3"
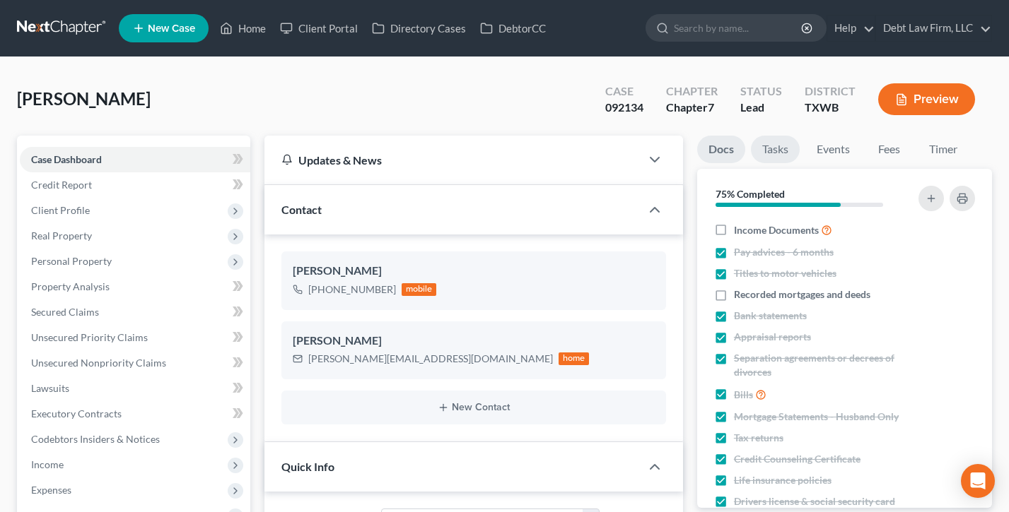
click at [773, 148] on link "Tasks" at bounding box center [775, 150] width 49 height 28
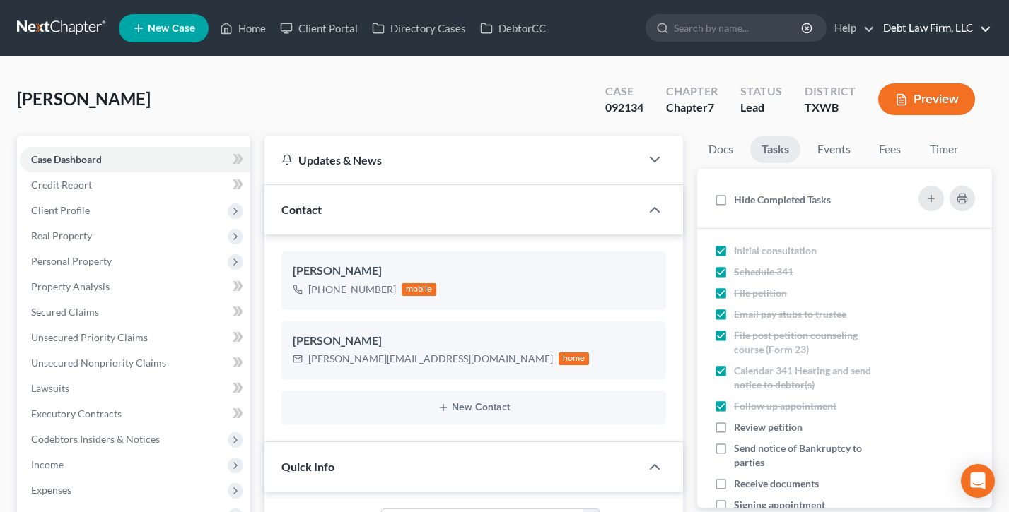
click at [927, 24] on link "Debt Law Firm, LLC" at bounding box center [933, 28] width 115 height 25
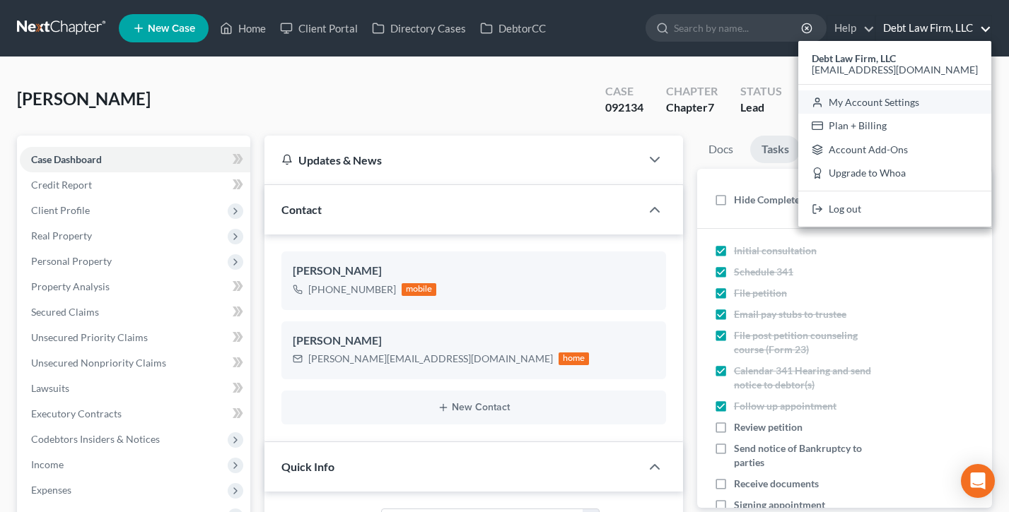
click at [923, 102] on link "My Account Settings" at bounding box center [894, 102] width 193 height 24
select select "61"
select select "24"
select select "36"
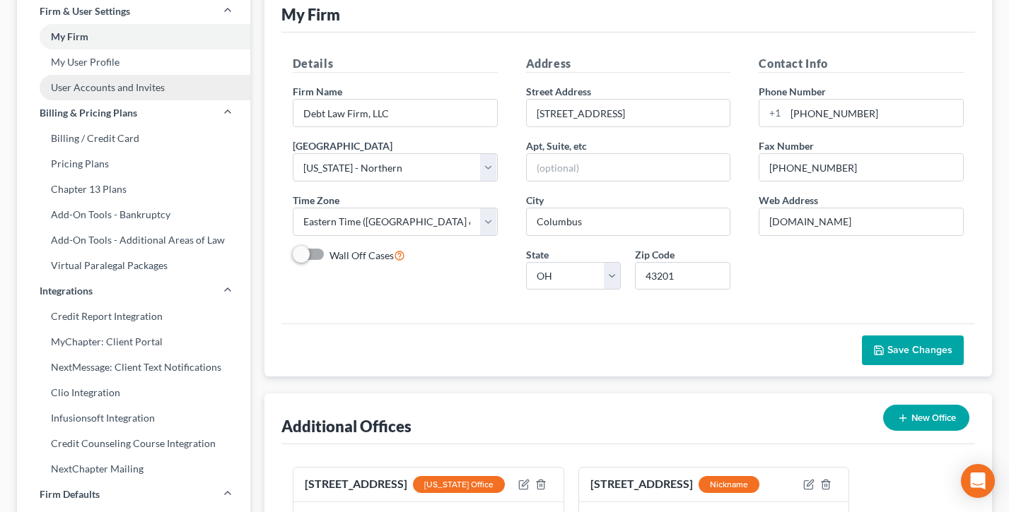
scroll to position [105, 0]
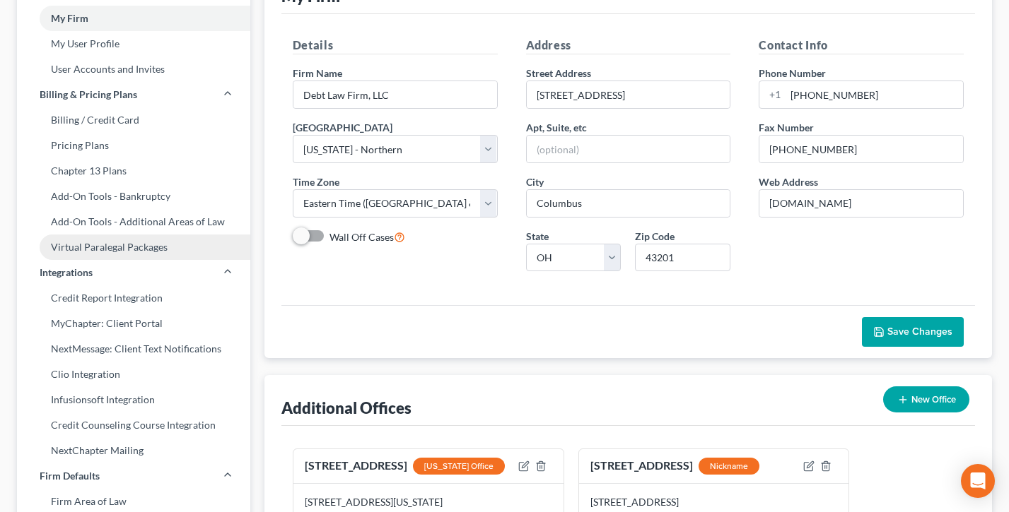
click at [117, 250] on link "Virtual Paralegal Packages" at bounding box center [133, 247] width 233 height 25
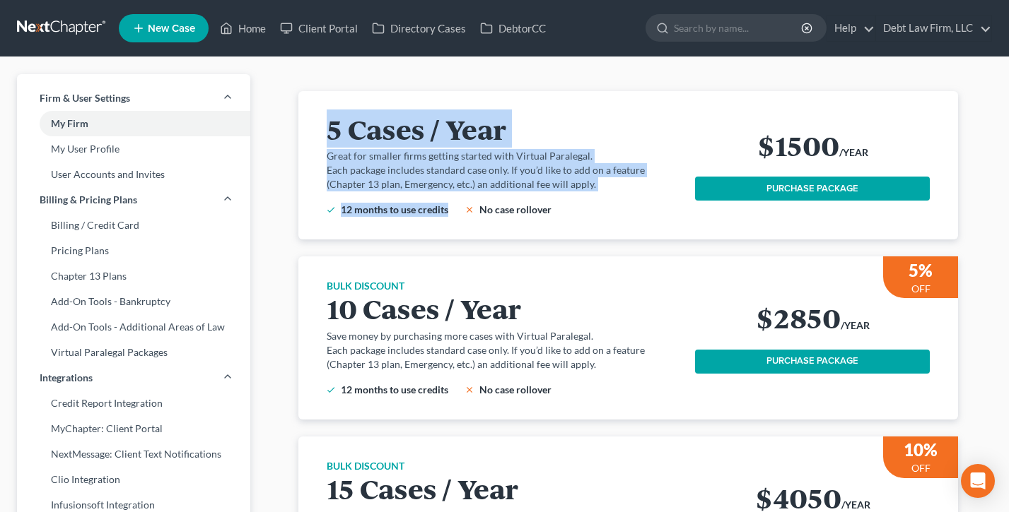
drag, startPoint x: 561, startPoint y: 180, endPoint x: 271, endPoint y: 115, distance: 297.0
click at [271, 115] on div "5 Cases / Year Great for smaller firms getting started with Virtual Paralegal. …" at bounding box center [627, 499] width 727 height 817
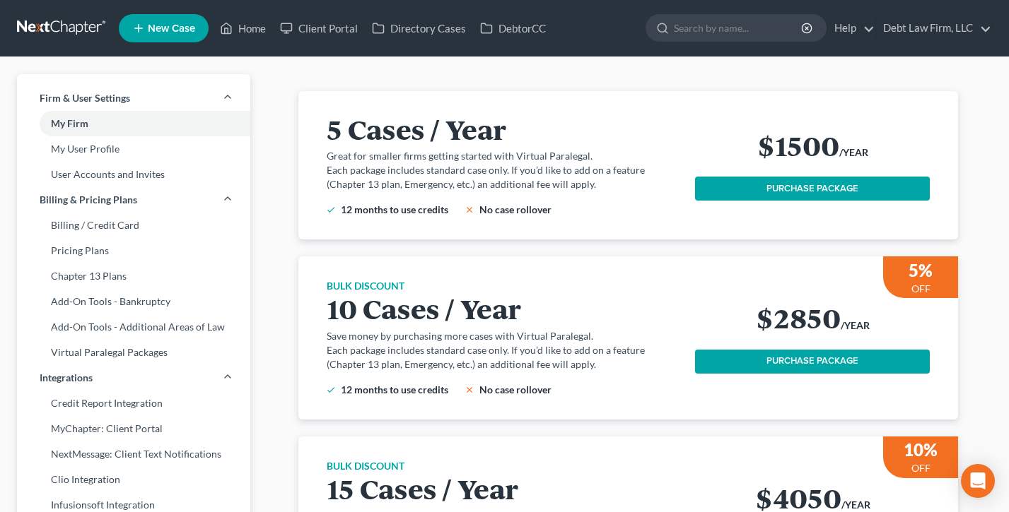
click at [552, 159] on p "Great for smaller firms getting started with Virtual Paralegal." at bounding box center [503, 156] width 352 height 14
drag, startPoint x: 864, startPoint y: 145, endPoint x: 749, endPoint y: 145, distance: 114.5
click at [749, 145] on div "$1500 /YEAR" at bounding box center [812, 147] width 235 height 35
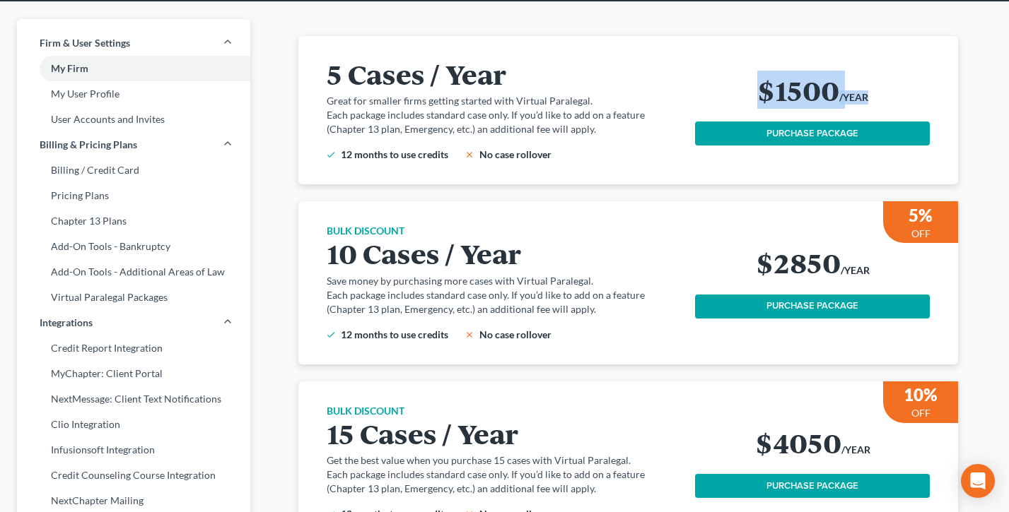
scroll to position [84, 0]
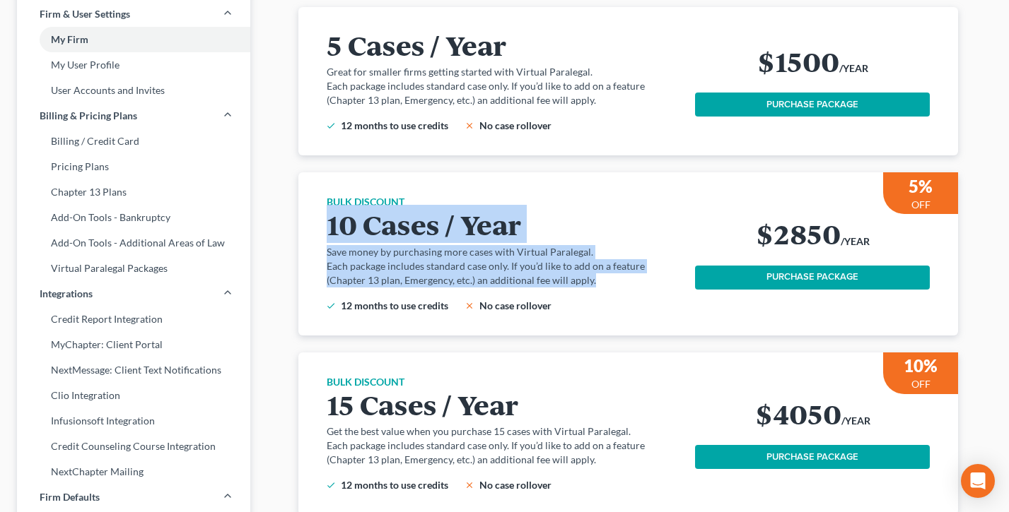
drag, startPoint x: 454, startPoint y: 259, endPoint x: 318, endPoint y: 212, distance: 143.5
click at [315, 212] on div "5% OFF BULK DISCOUNT 10 Cases / Year Save money by purchasing more cases with V…" at bounding box center [627, 253] width 659 height 163
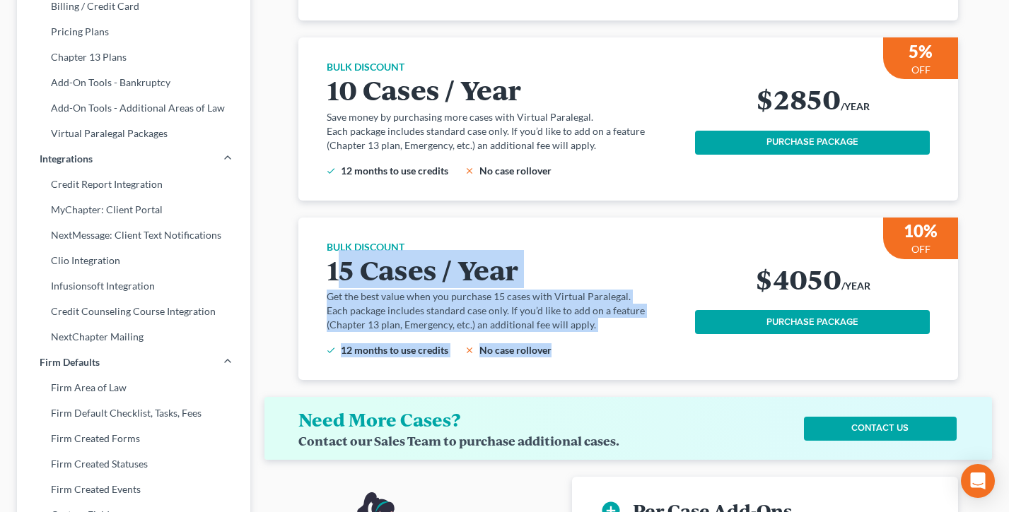
drag, startPoint x: 551, startPoint y: 328, endPoint x: 336, endPoint y: 254, distance: 227.1
click at [336, 254] on div "BULK DISCOUNT 15 Cases / Year Get the best value when you purchase 15 cases wit…" at bounding box center [511, 298] width 369 height 117
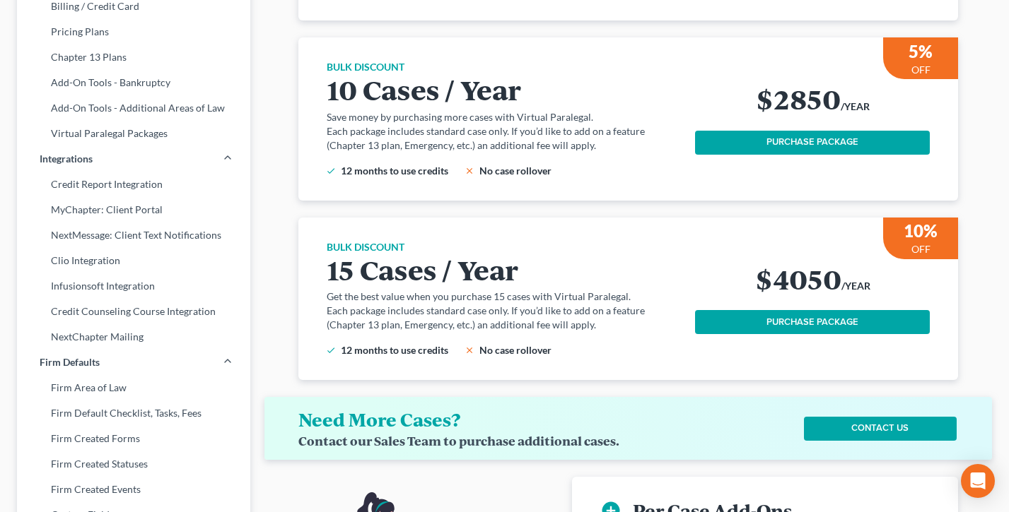
click at [553, 213] on div "5 Cases / Year Great for smaller firms getting started with Virtual Paralegal. …" at bounding box center [627, 126] width 659 height 508
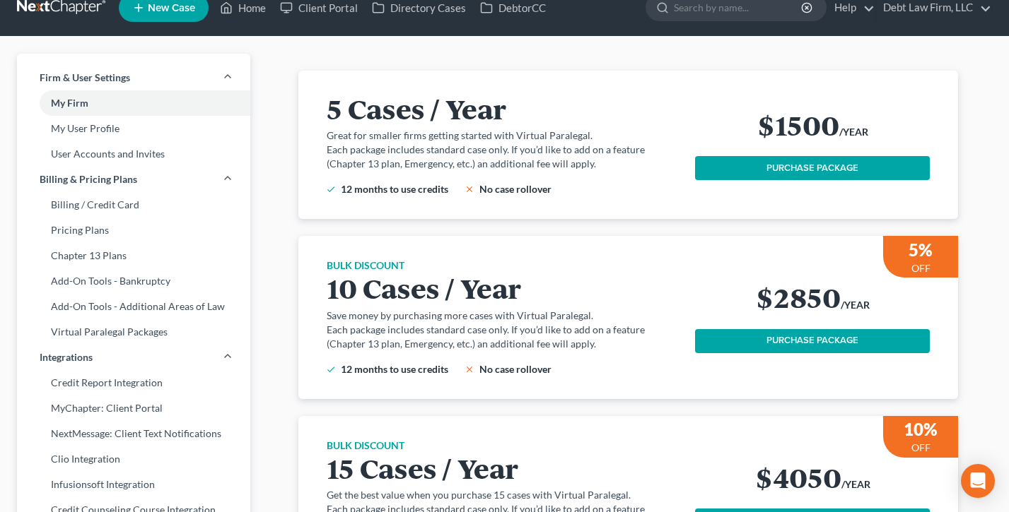
scroll to position [0, 0]
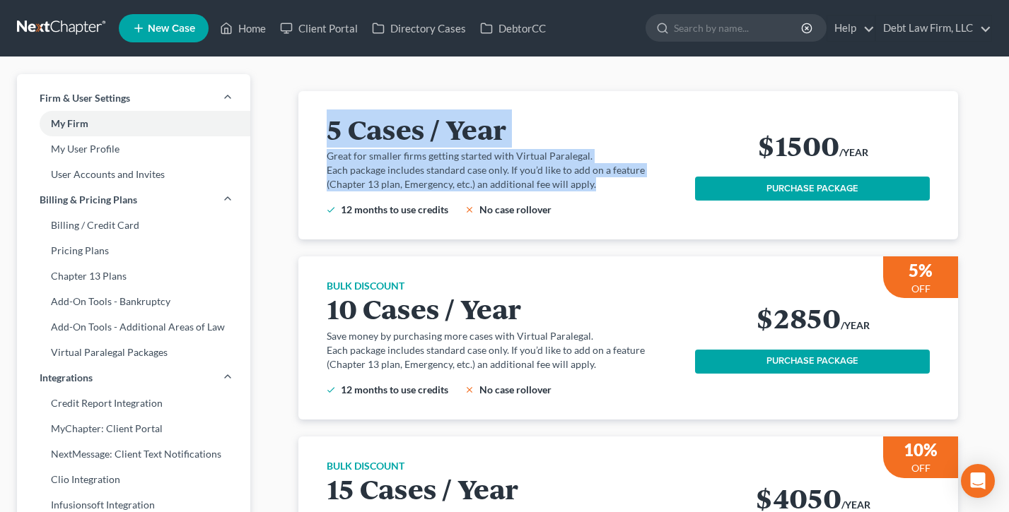
drag, startPoint x: 592, startPoint y: 182, endPoint x: 269, endPoint y: 129, distance: 326.8
click at [269, 129] on div "5 Cases / Year Great for smaller firms getting started with Virtual Paralegal. …" at bounding box center [627, 499] width 727 height 817
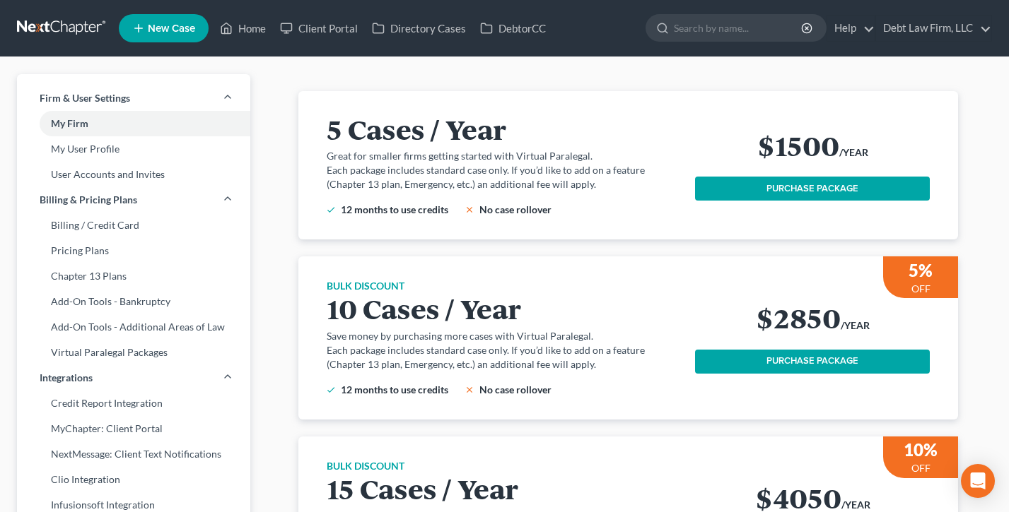
click at [507, 135] on h2 "5 Cases / Year" at bounding box center [503, 129] width 352 height 30
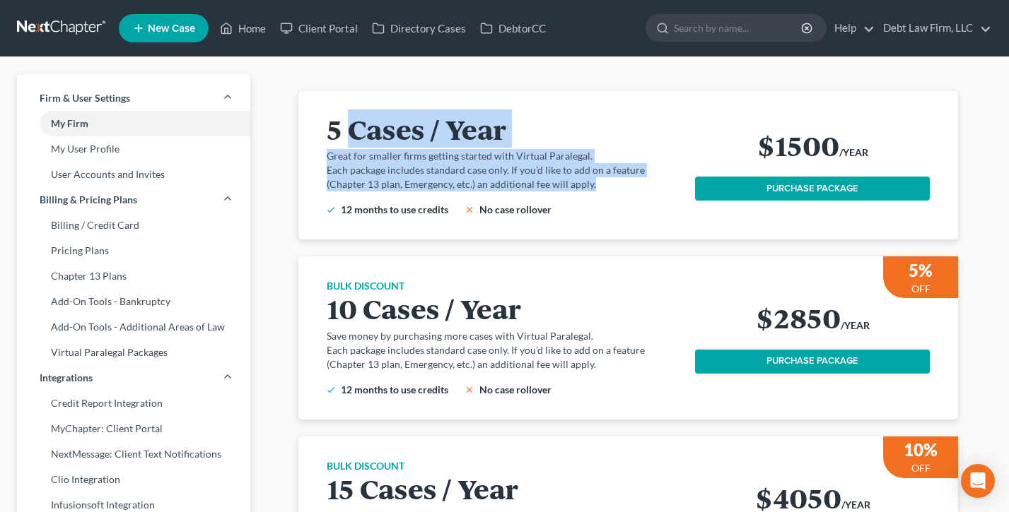
drag, startPoint x: 594, startPoint y: 188, endPoint x: 348, endPoint y: 132, distance: 252.2
click at [348, 132] on div "5 Cases / Year Great for smaller firms getting started with Virtual Paralegal. …" at bounding box center [511, 165] width 369 height 103
click at [348, 131] on h2 "5 Cases / Year" at bounding box center [503, 129] width 352 height 30
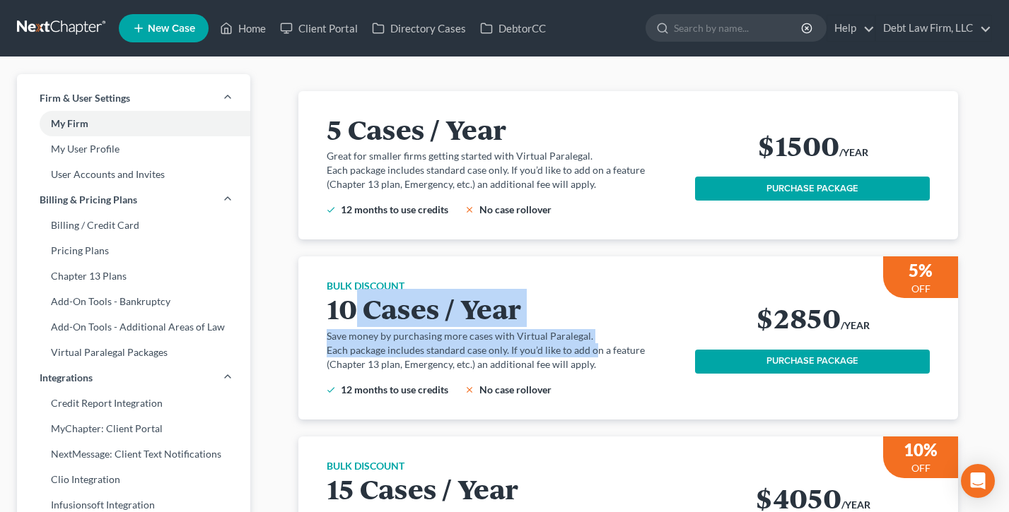
drag, startPoint x: 516, startPoint y: 343, endPoint x: 337, endPoint y: 303, distance: 183.2
click at [339, 304] on div "BULK DISCOUNT 10 Cases / Year Save money by purchasing more cases with Virtual …" at bounding box center [511, 337] width 369 height 117
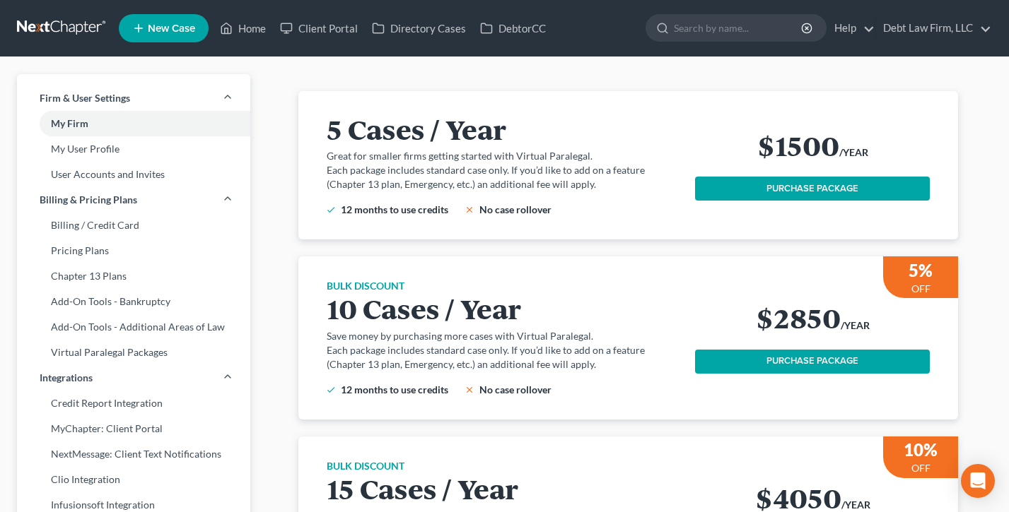
click at [536, 275] on div "BULK DISCOUNT 10 Cases / Year Save money by purchasing more cases with Virtual …" at bounding box center [628, 338] width 626 height 163
click at [230, 33] on icon at bounding box center [226, 28] width 13 height 17
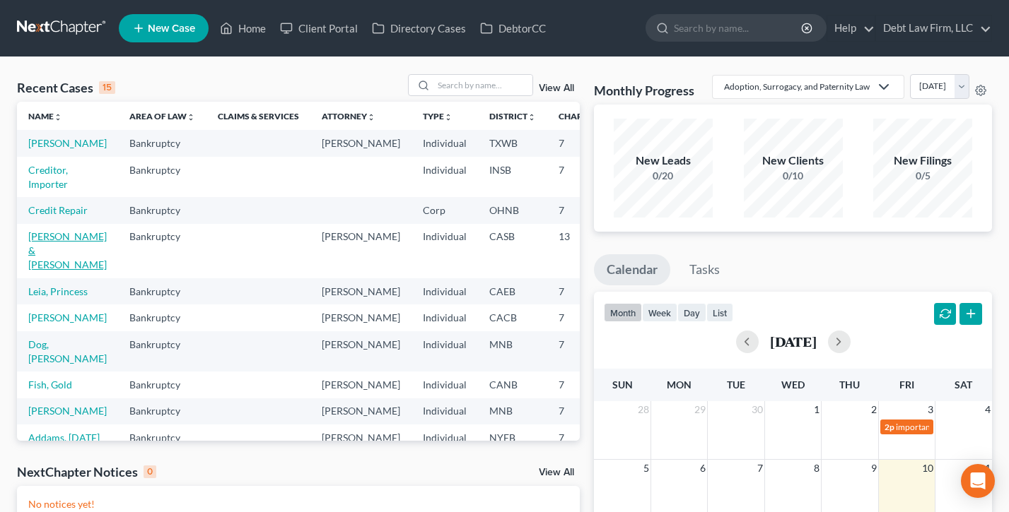
click at [42, 271] on link "[PERSON_NAME] & [PERSON_NAME]" at bounding box center [67, 250] width 78 height 40
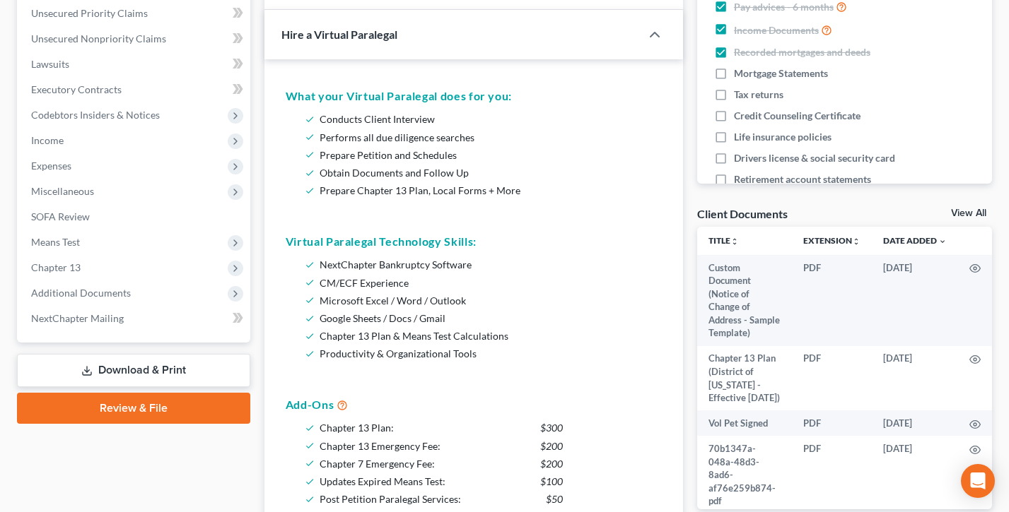
scroll to position [315, 0]
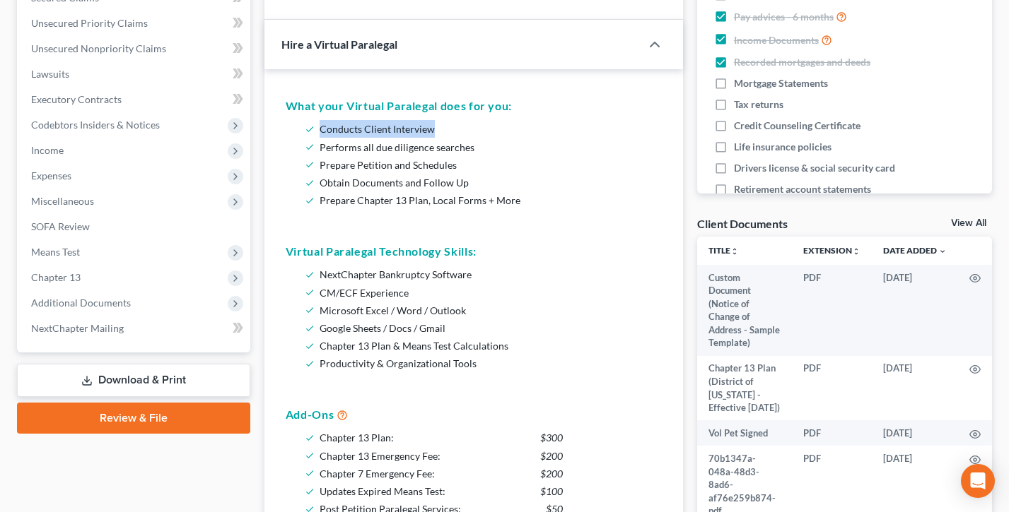
drag, startPoint x: 470, startPoint y: 129, endPoint x: 302, endPoint y: 123, distance: 168.3
click at [302, 123] on ul "Conducts Client Interview Performs all due diligence searches Prepare Petition …" at bounding box center [474, 164] width 376 height 89
drag, startPoint x: 459, startPoint y: 148, endPoint x: 474, endPoint y: 168, distance: 24.3
click at [319, 147] on li "Performs all due diligence searches" at bounding box center [487, 148] width 336 height 18
click at [483, 160] on li "Prepare Petition and Schedules" at bounding box center [487, 165] width 336 height 18
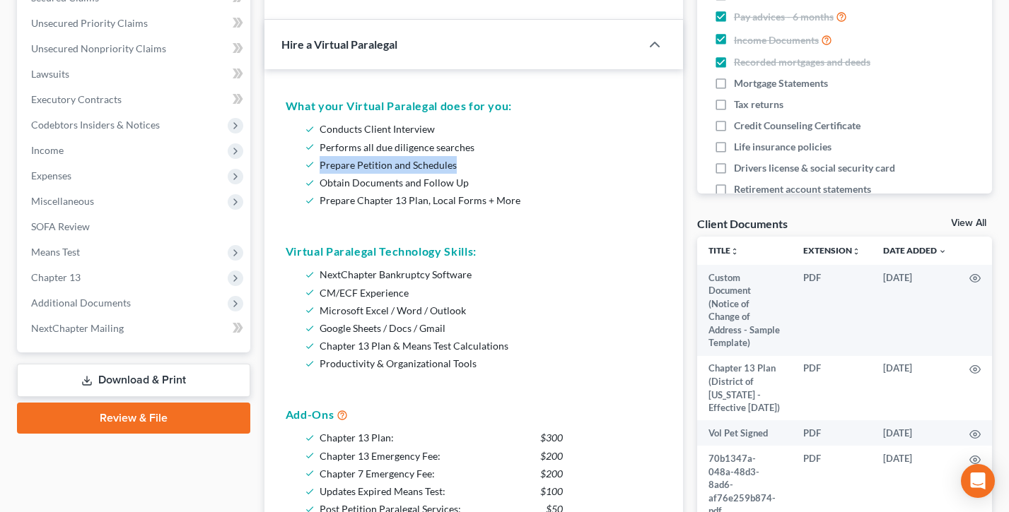
drag, startPoint x: 477, startPoint y: 166, endPoint x: 307, endPoint y: 165, distance: 170.3
click at [319, 165] on li "Prepare Petition and Schedules" at bounding box center [487, 165] width 336 height 18
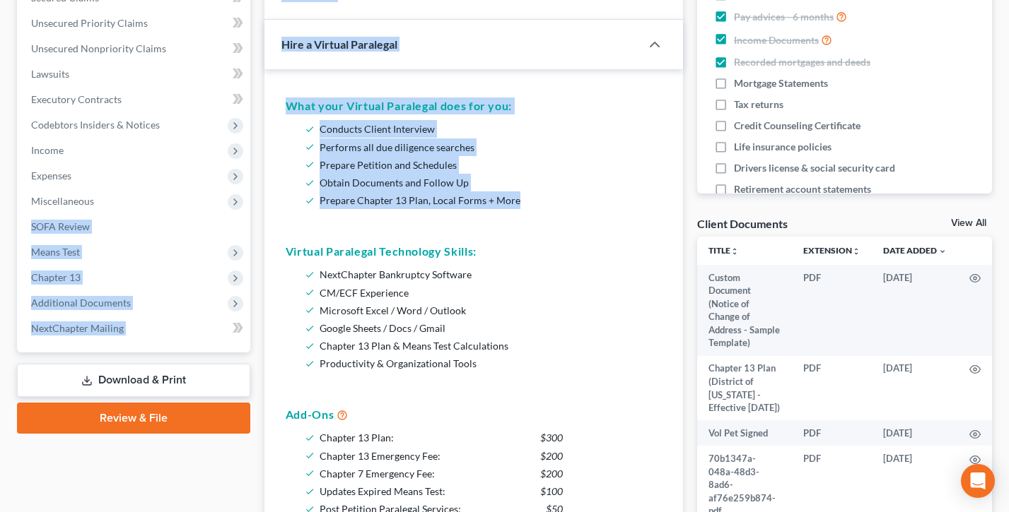
drag, startPoint x: 496, startPoint y: 204, endPoint x: 269, endPoint y: 201, distance: 227.6
click at [256, 206] on div "Petition Navigation Case Dashboard Payments Invoices Payments Payments Credit R…" at bounding box center [504, 350] width 989 height 1059
click at [256, 206] on div "Case Dashboard Payments Invoices Payments Payments Credit Report Client Profile" at bounding box center [133, 350] width 247 height 1059
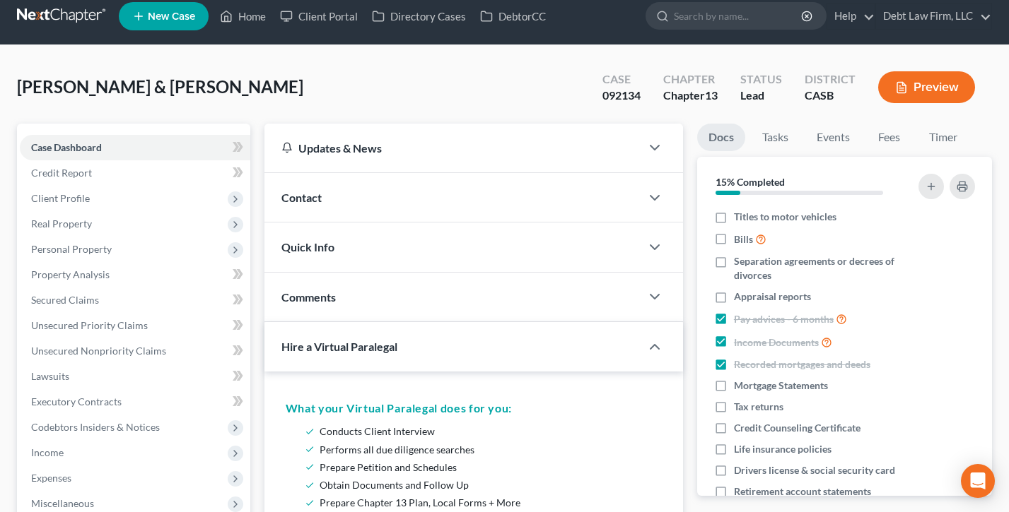
scroll to position [0, 0]
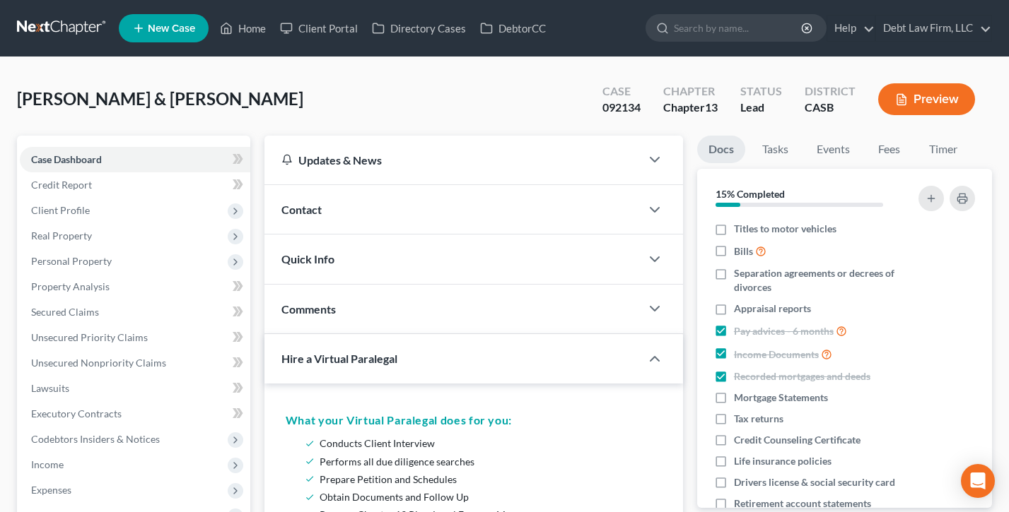
click at [404, 308] on div "Comments" at bounding box center [452, 309] width 376 height 49
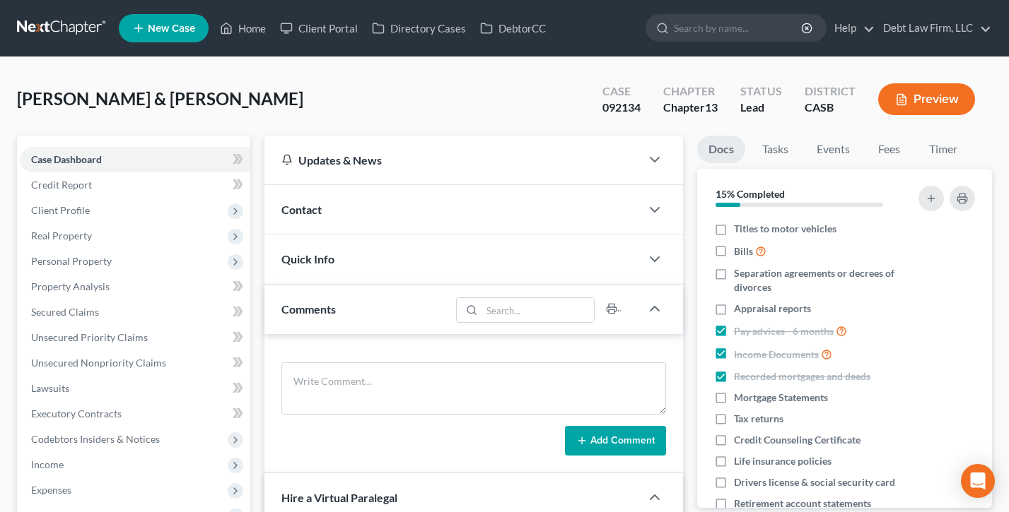
drag, startPoint x: 233, startPoint y: 98, endPoint x: 498, endPoint y: 222, distance: 292.5
drag, startPoint x: 245, startPoint y: 35, endPoint x: 300, endPoint y: 3, distance: 63.0
click at [245, 35] on link "Home" at bounding box center [243, 28] width 60 height 25
